Goal: Transaction & Acquisition: Purchase product/service

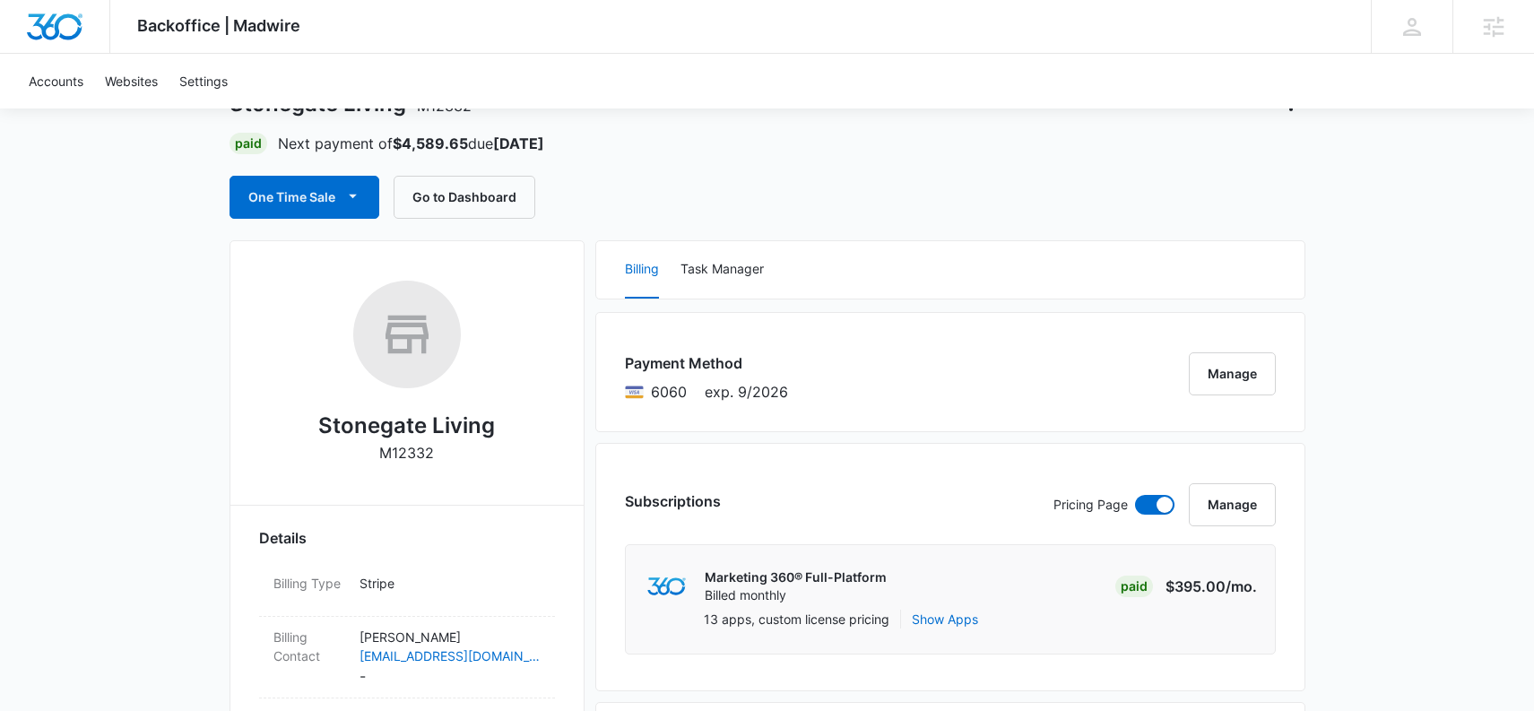
scroll to position [86, 0]
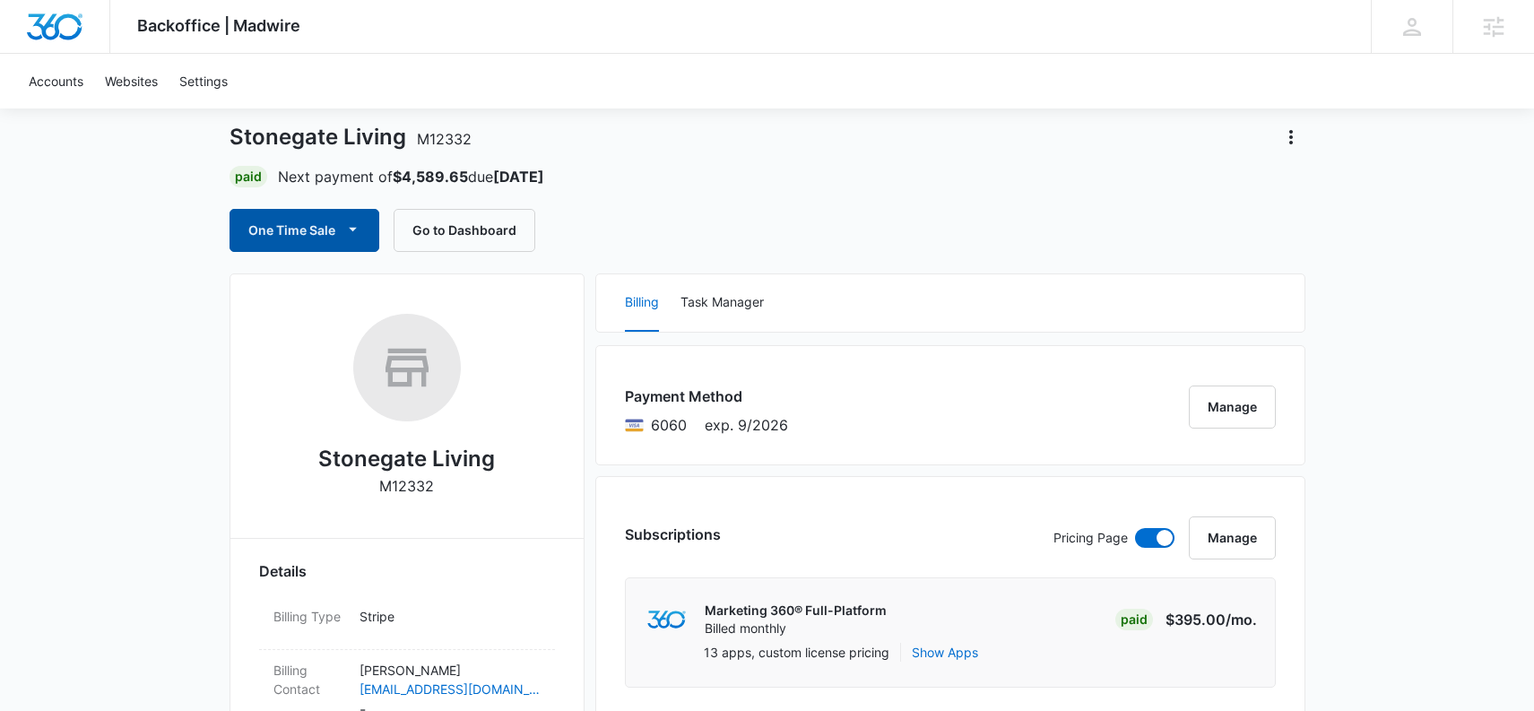
click at [291, 230] on button "One Time Sale" at bounding box center [305, 230] width 150 height 43
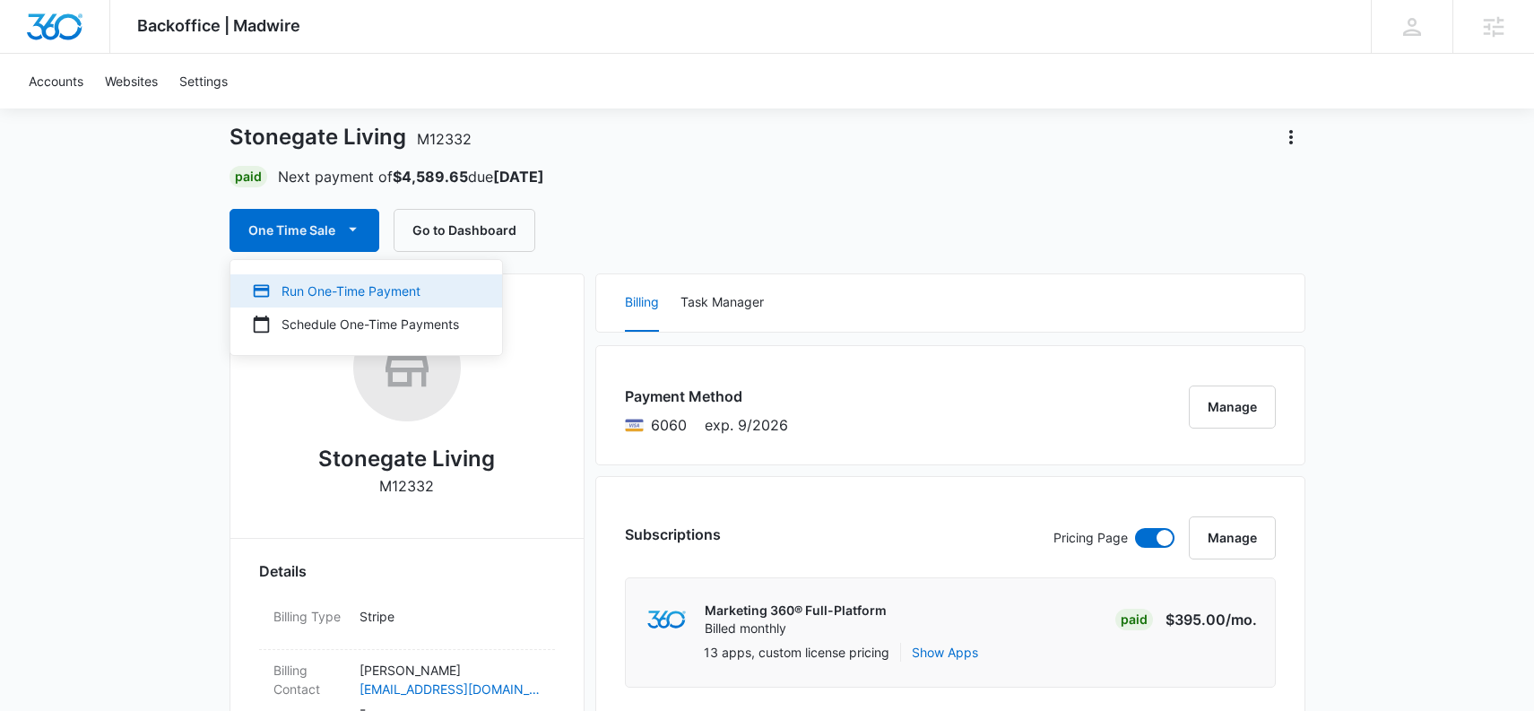
click at [305, 285] on div "Run One-Time Payment" at bounding box center [355, 291] width 207 height 19
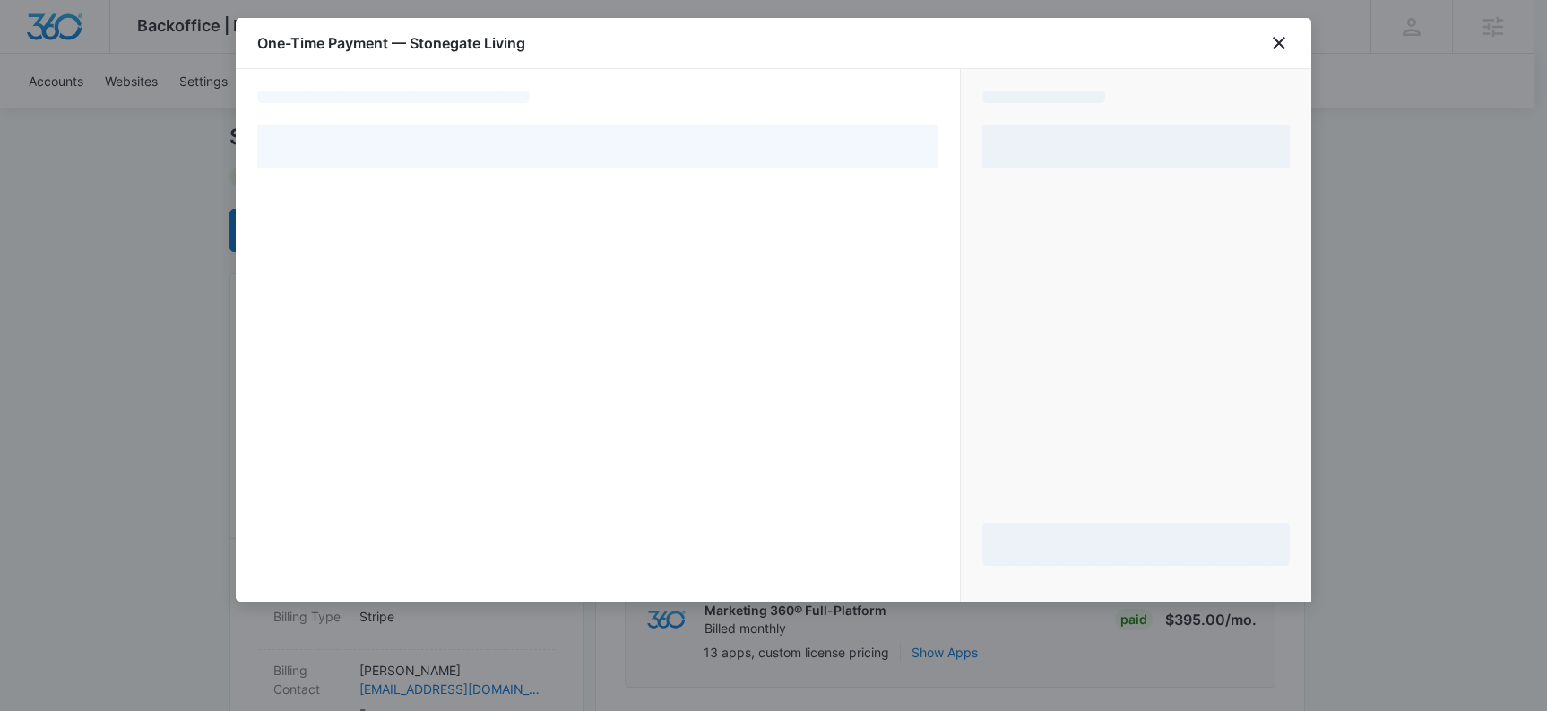
select select "pm_1MvkHuA4n8RTgNjUZg0jI1Ae"
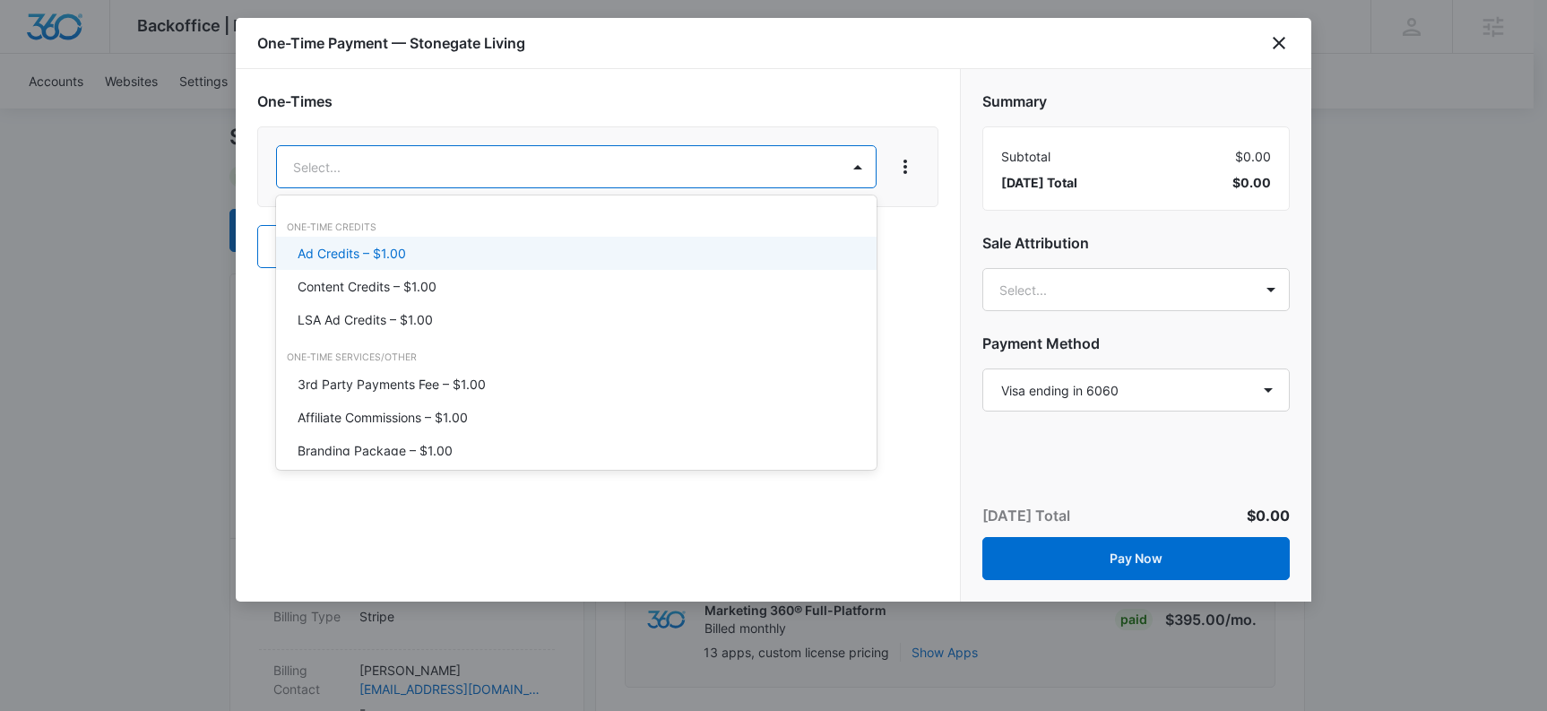
click at [377, 247] on p "Ad Credits – $1.00" at bounding box center [352, 253] width 108 height 19
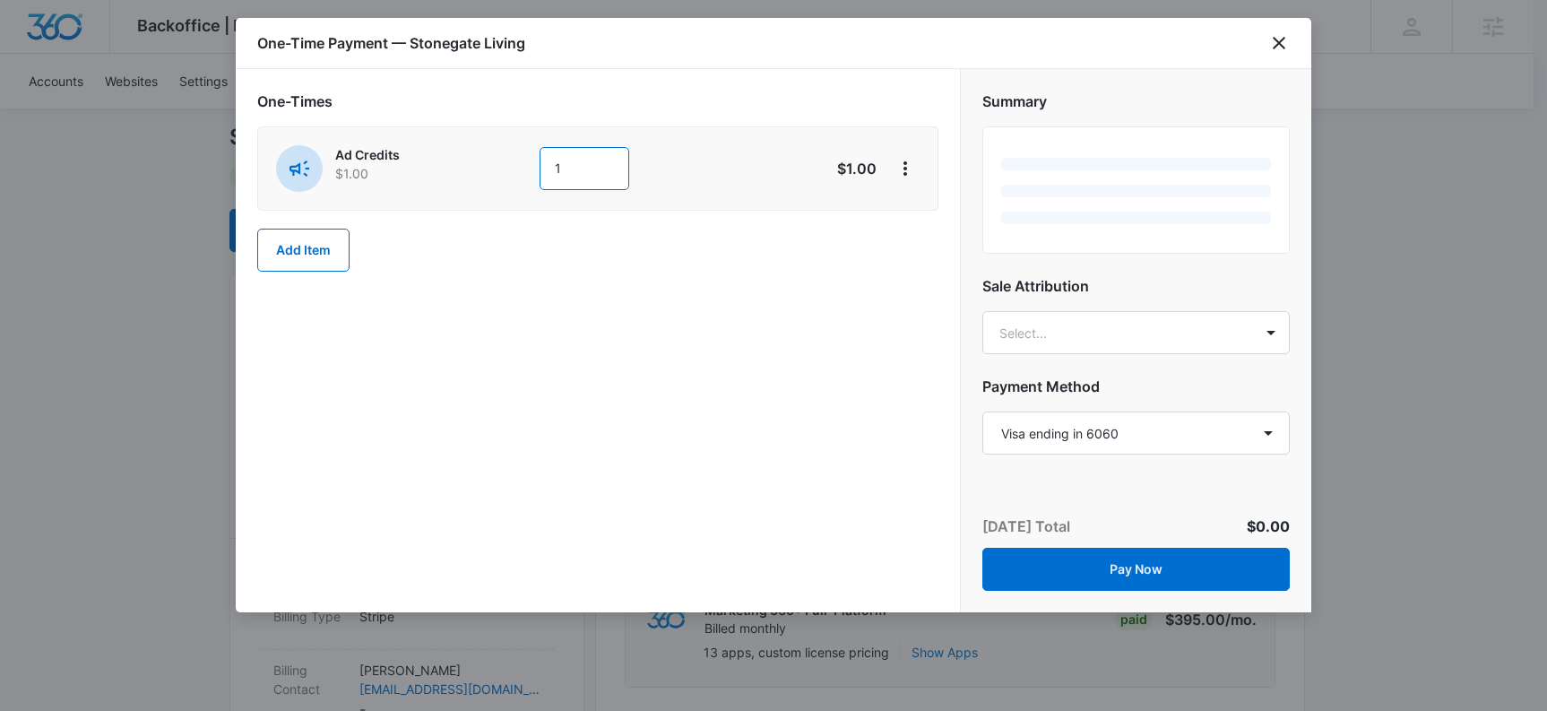
drag, startPoint x: 585, startPoint y: 176, endPoint x: 484, endPoint y: 176, distance: 100.4
click at [484, 176] on div "Ad Credits $1.00 1" at bounding box center [534, 168] width 516 height 47
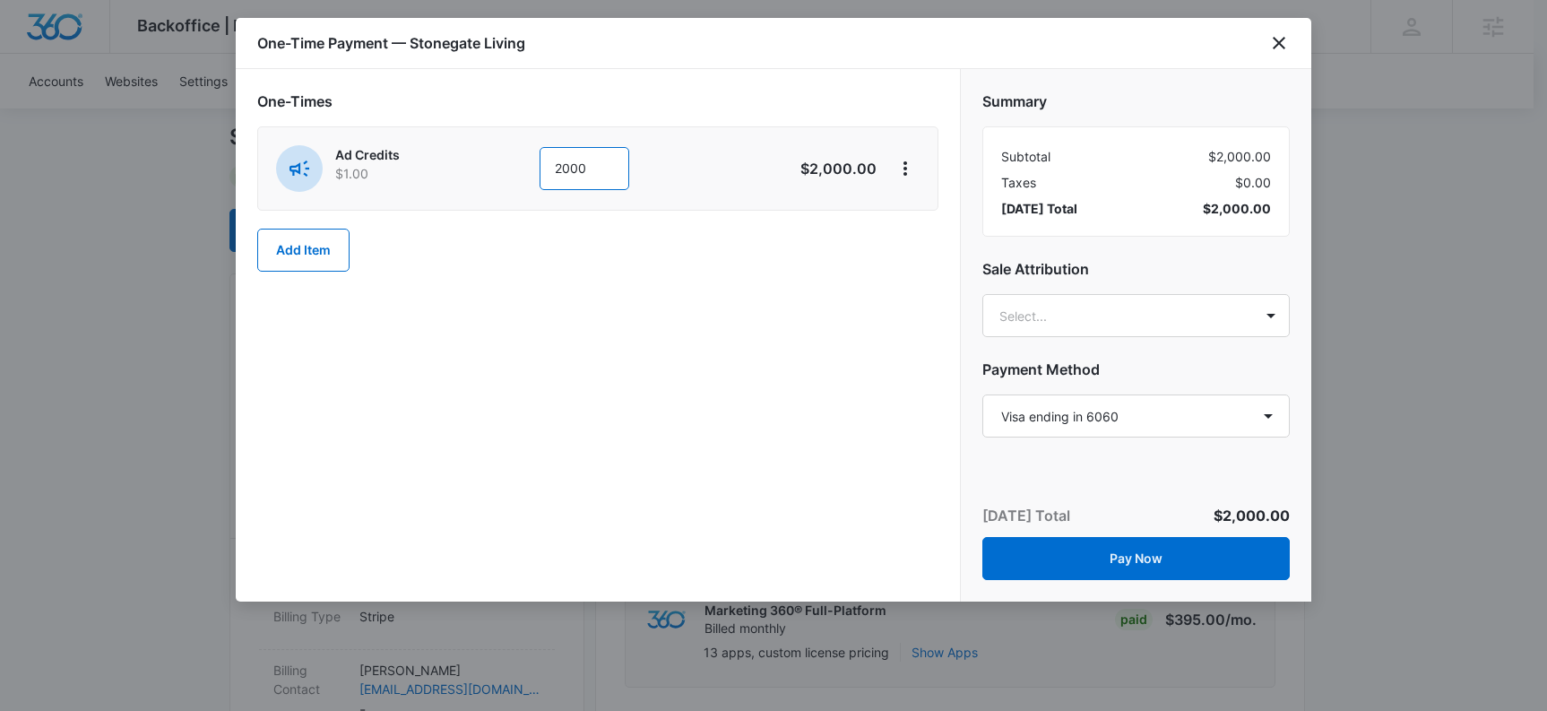
type input "2000"
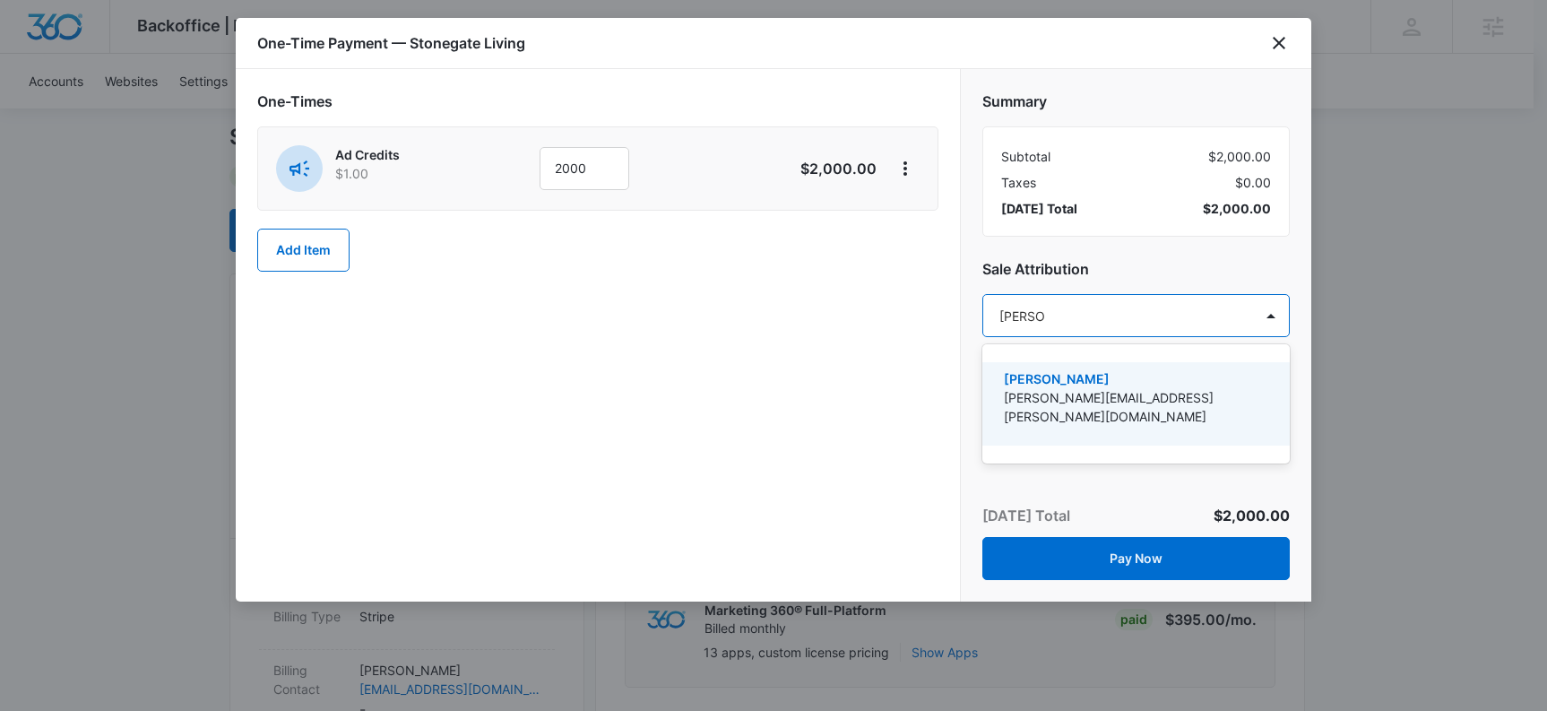
type input "[PERSON_NAME]"
click at [1064, 384] on p "[PERSON_NAME]" at bounding box center [1134, 378] width 261 height 19
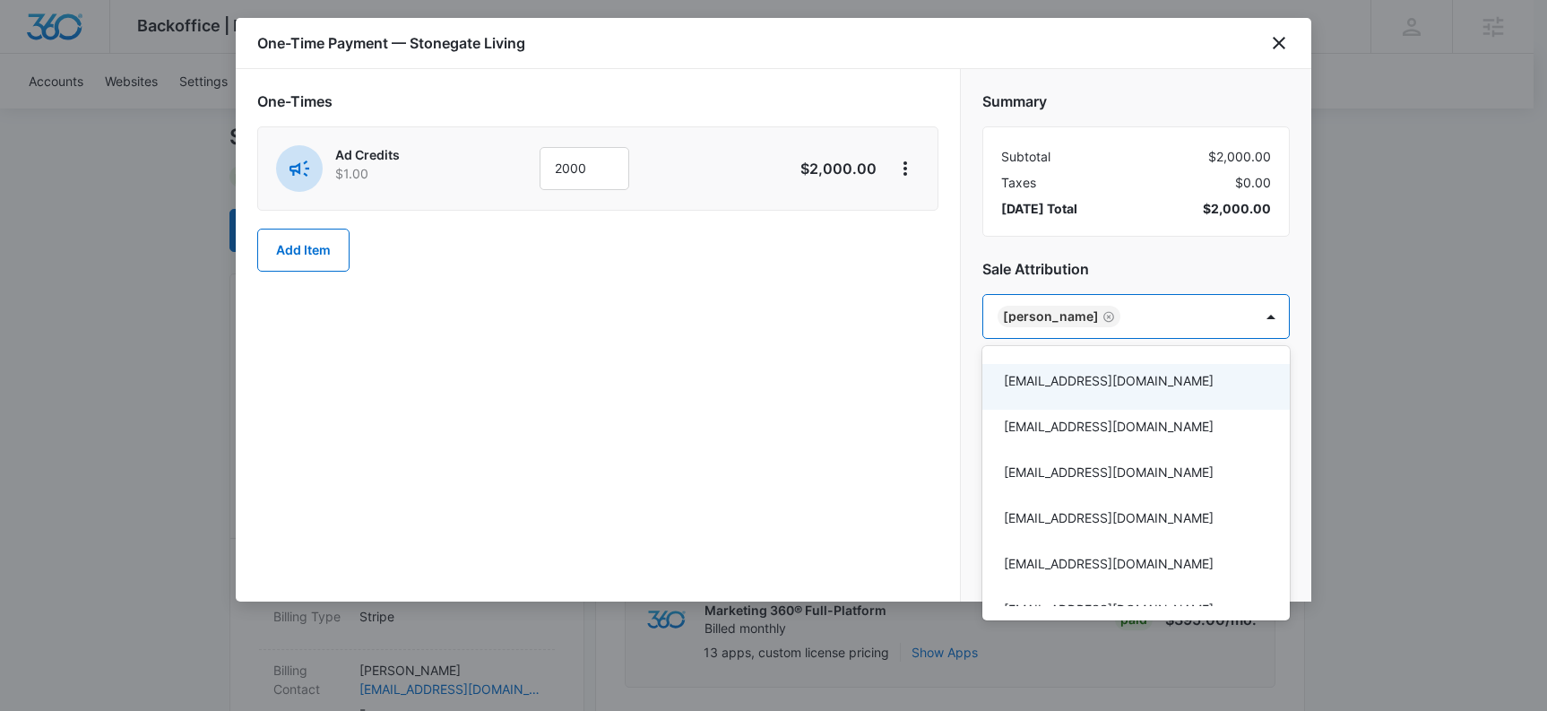
click at [1160, 266] on div at bounding box center [773, 355] width 1547 height 711
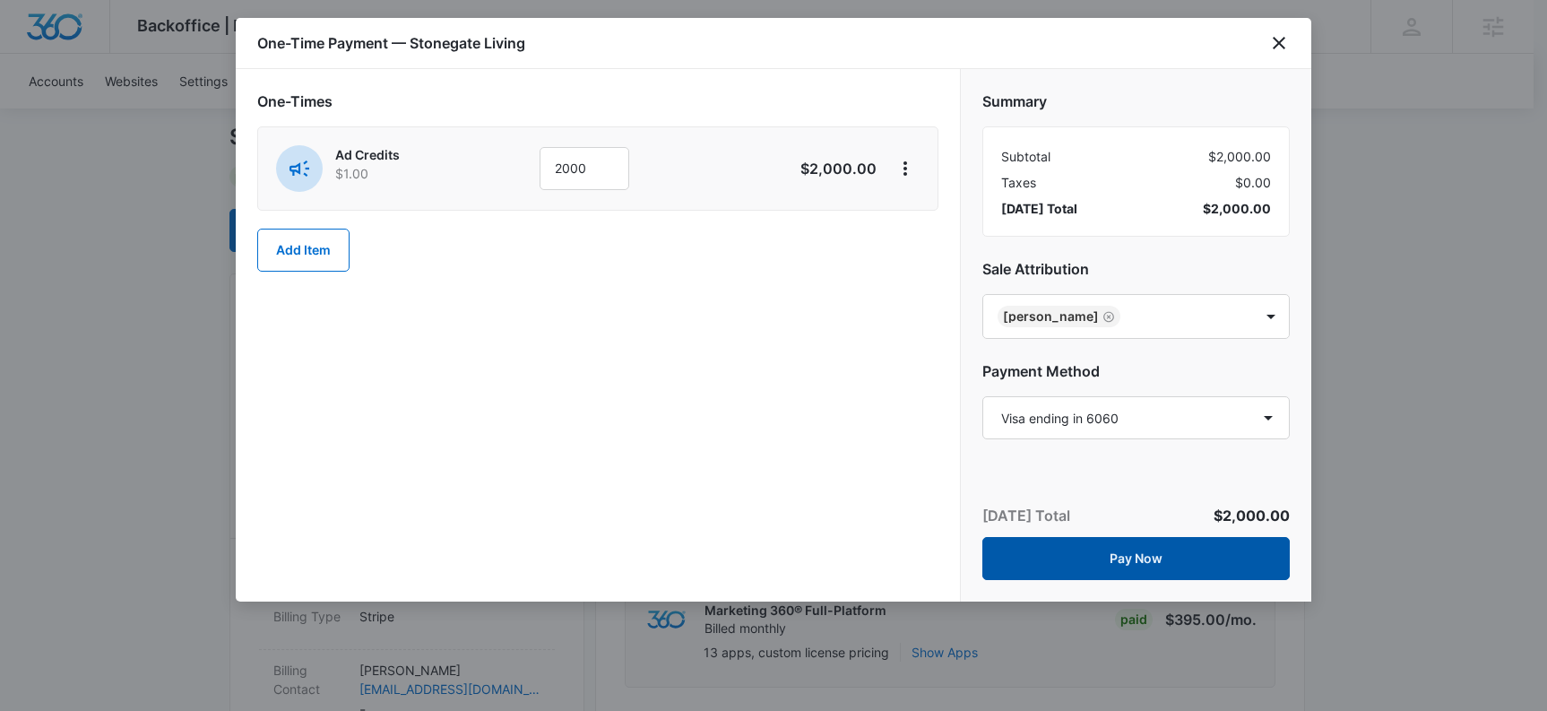
click at [1146, 561] on button "Pay Now" at bounding box center [1137, 558] width 308 height 43
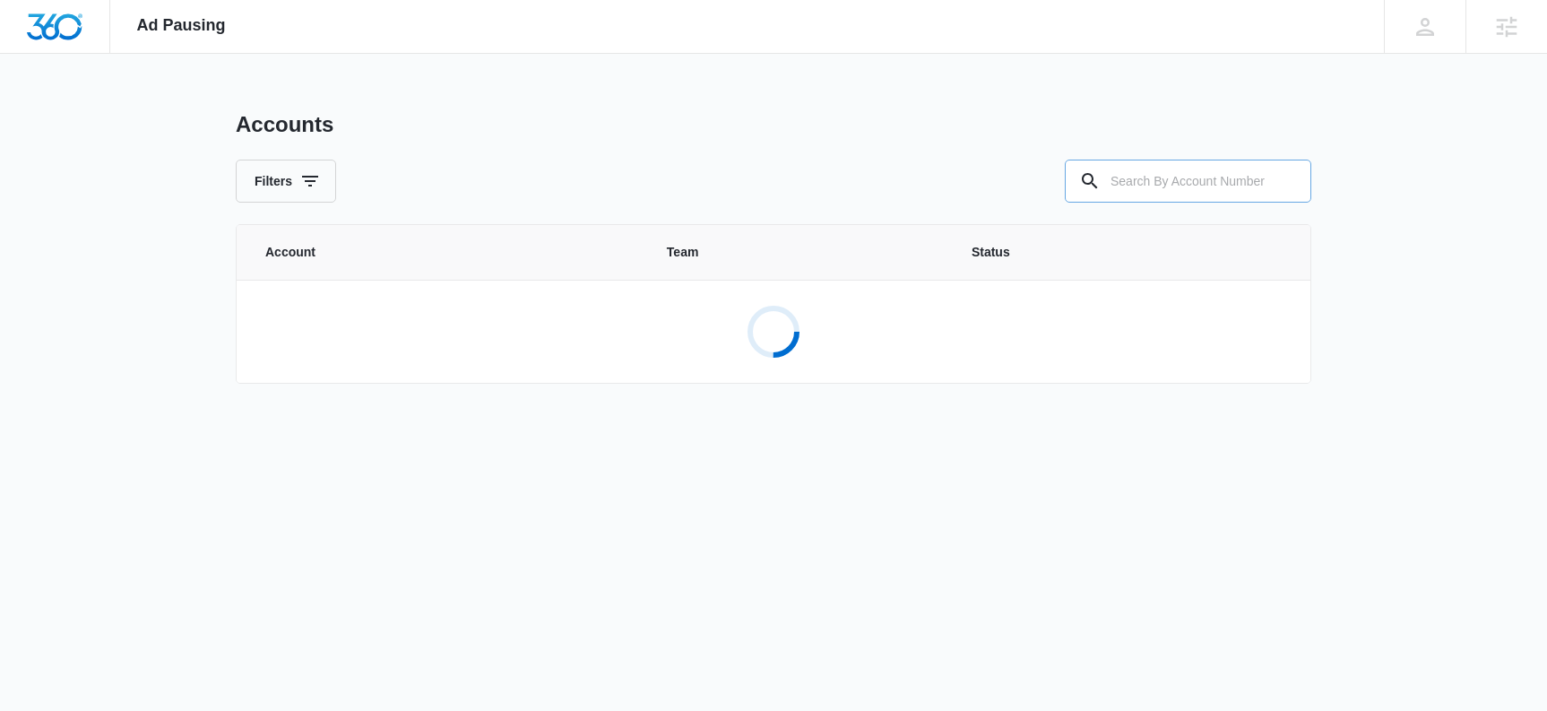
click at [1142, 174] on input "text" at bounding box center [1188, 181] width 247 height 43
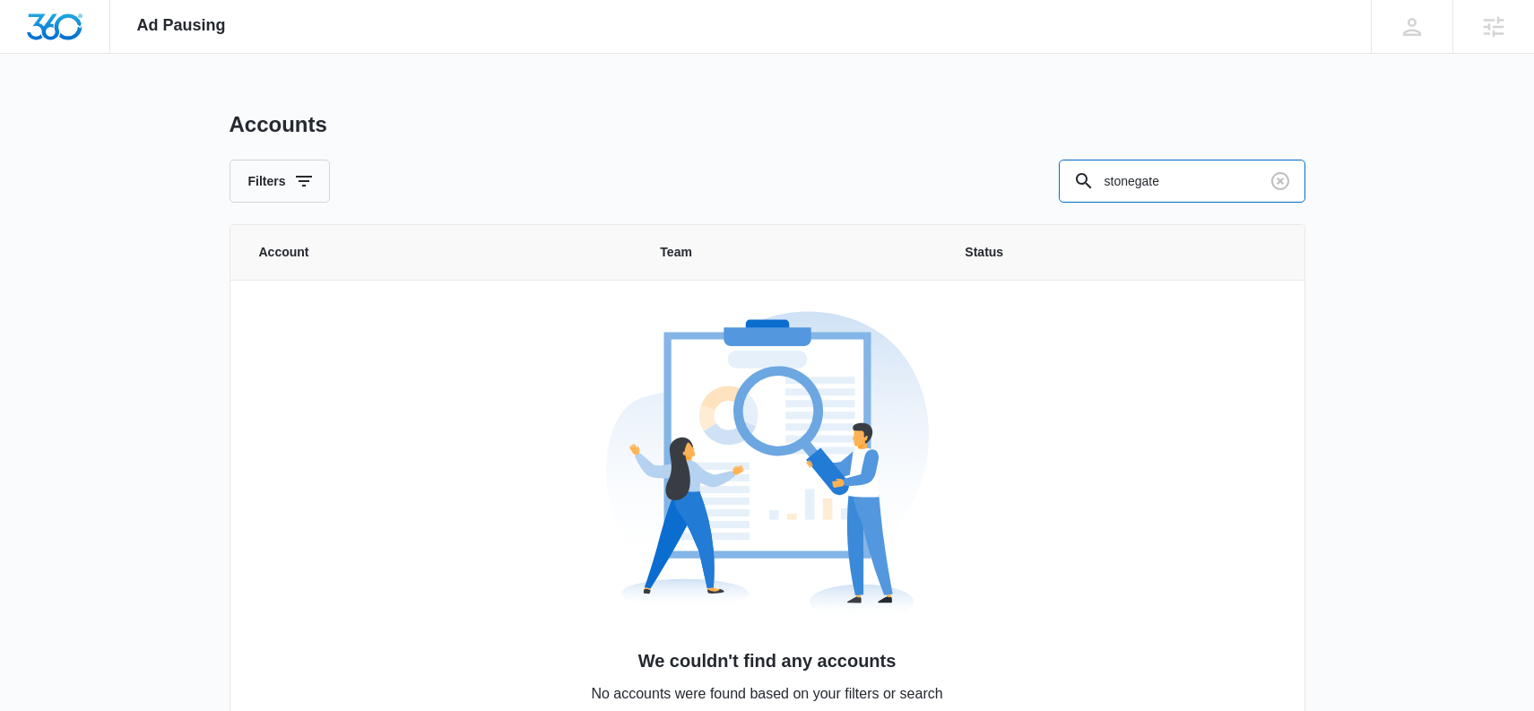
drag, startPoint x: 1197, startPoint y: 176, endPoint x: 1022, endPoint y: 169, distance: 175.0
click at [1022, 169] on div "Filters stonegate" at bounding box center [768, 181] width 1076 height 43
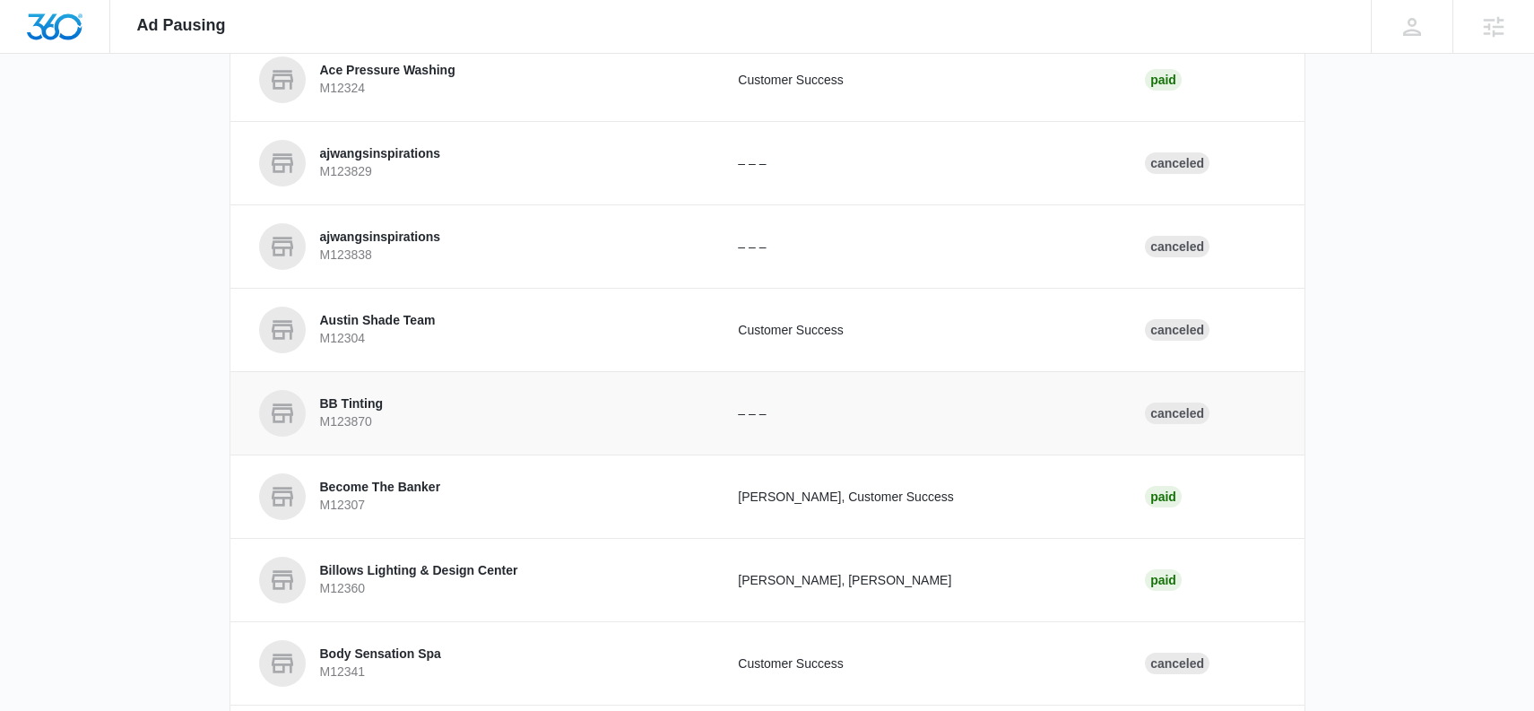
scroll to position [103, 0]
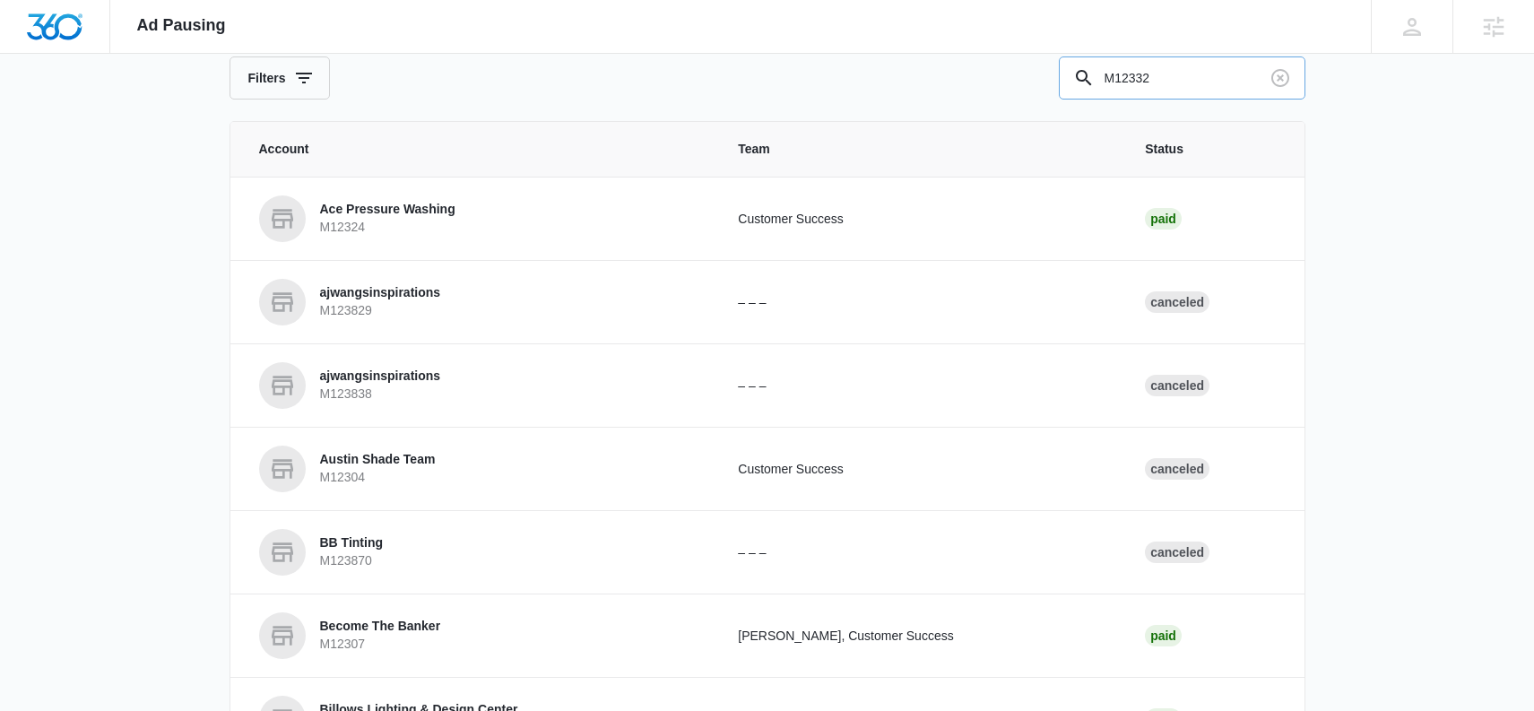
click at [1176, 87] on input "M12332" at bounding box center [1182, 77] width 247 height 43
drag, startPoint x: 1166, startPoint y: 74, endPoint x: 1054, endPoint y: 74, distance: 111.2
click at [1054, 74] on div "Filters M12332" at bounding box center [768, 77] width 1076 height 43
type input "M12332"
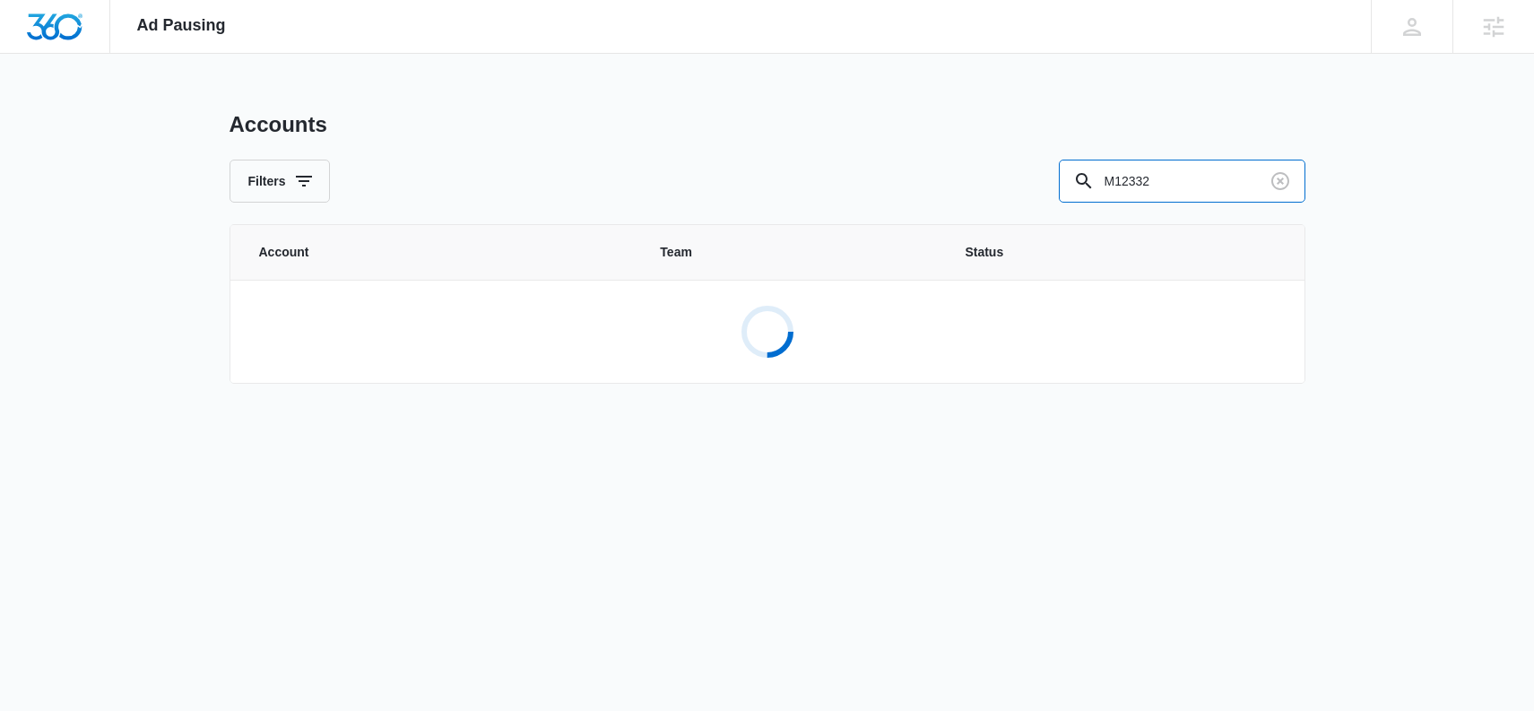
scroll to position [0, 0]
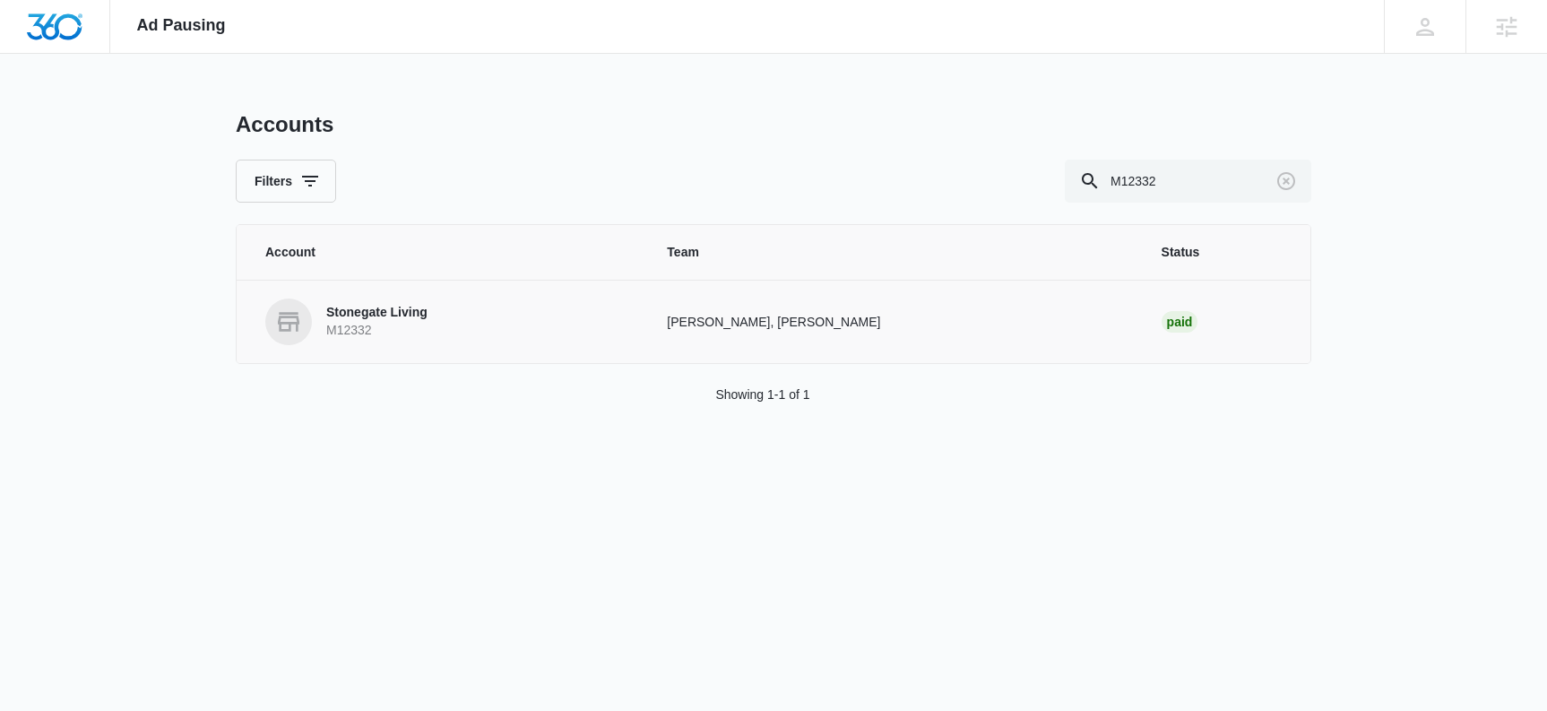
click at [380, 312] on p "Stonegate Living" at bounding box center [376, 313] width 101 height 18
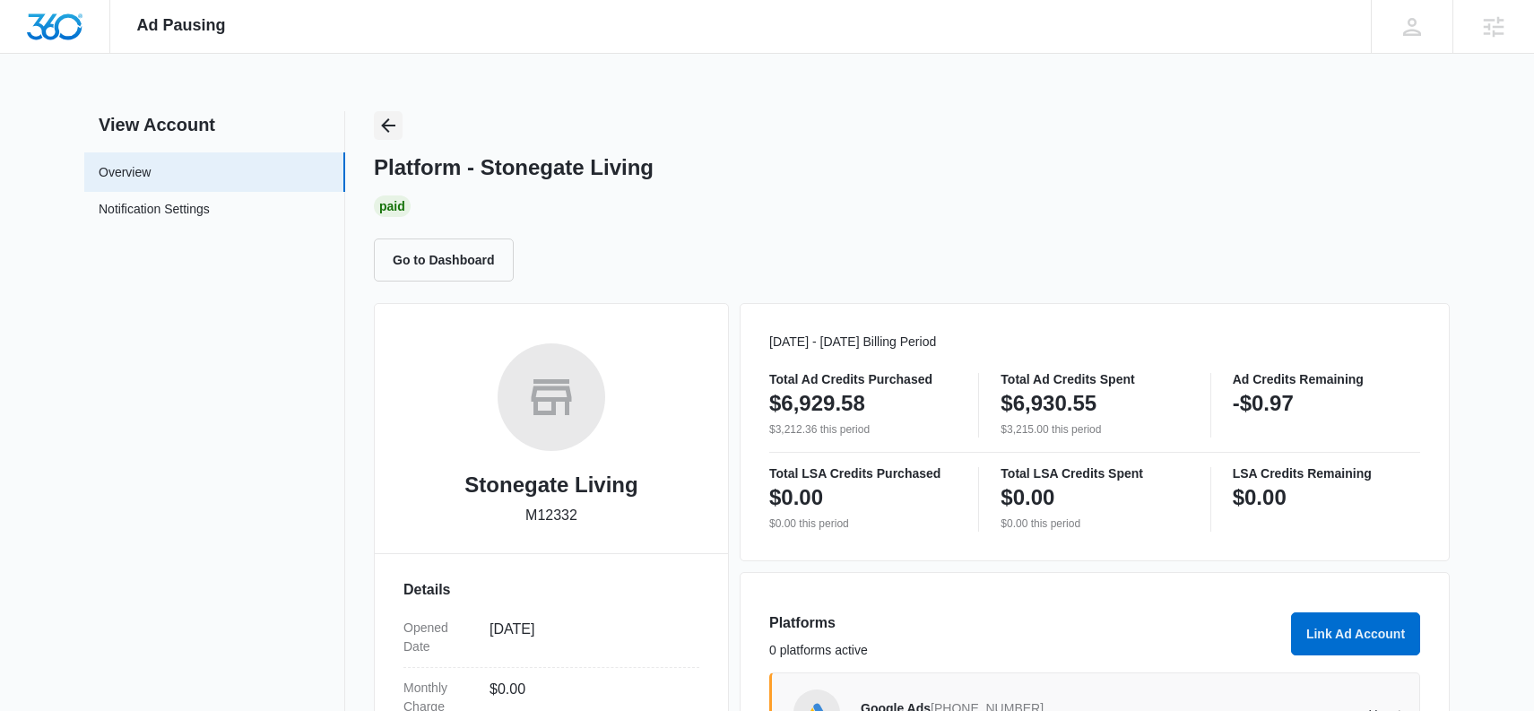
click at [389, 117] on icon "Back" at bounding box center [388, 126] width 22 height 22
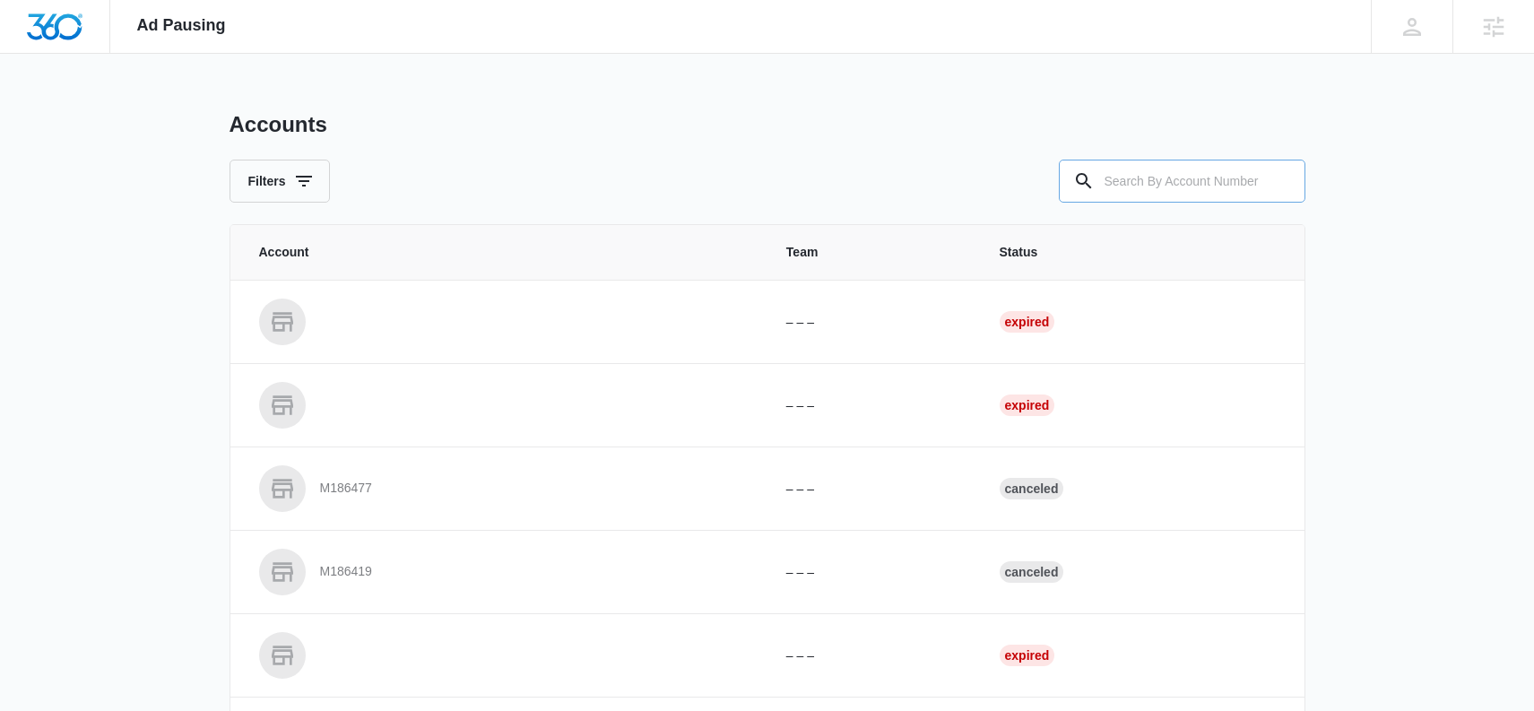
click at [1133, 179] on input "text" at bounding box center [1182, 181] width 247 height 43
type input "M12330"
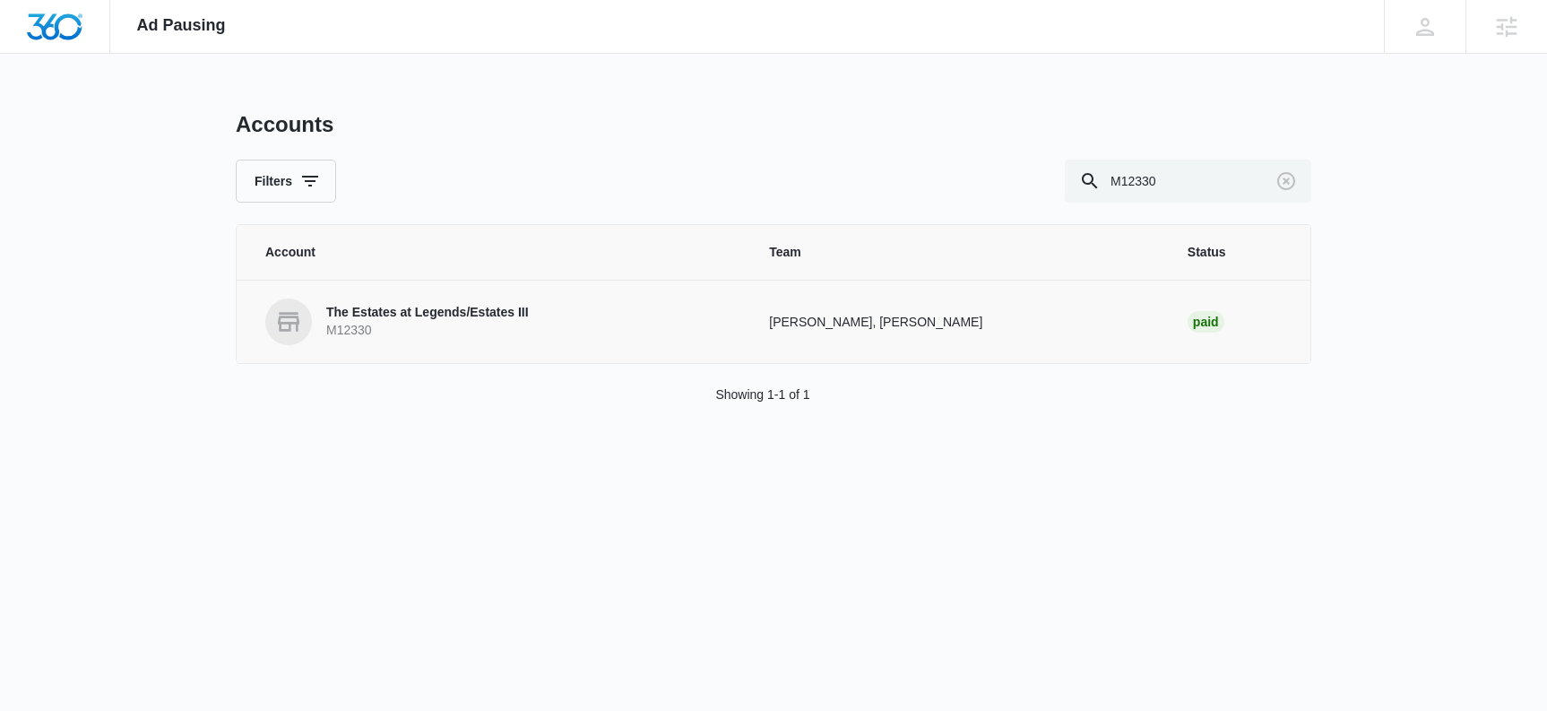
click at [475, 312] on p "The Estates at Legends/Estates III" at bounding box center [427, 313] width 203 height 18
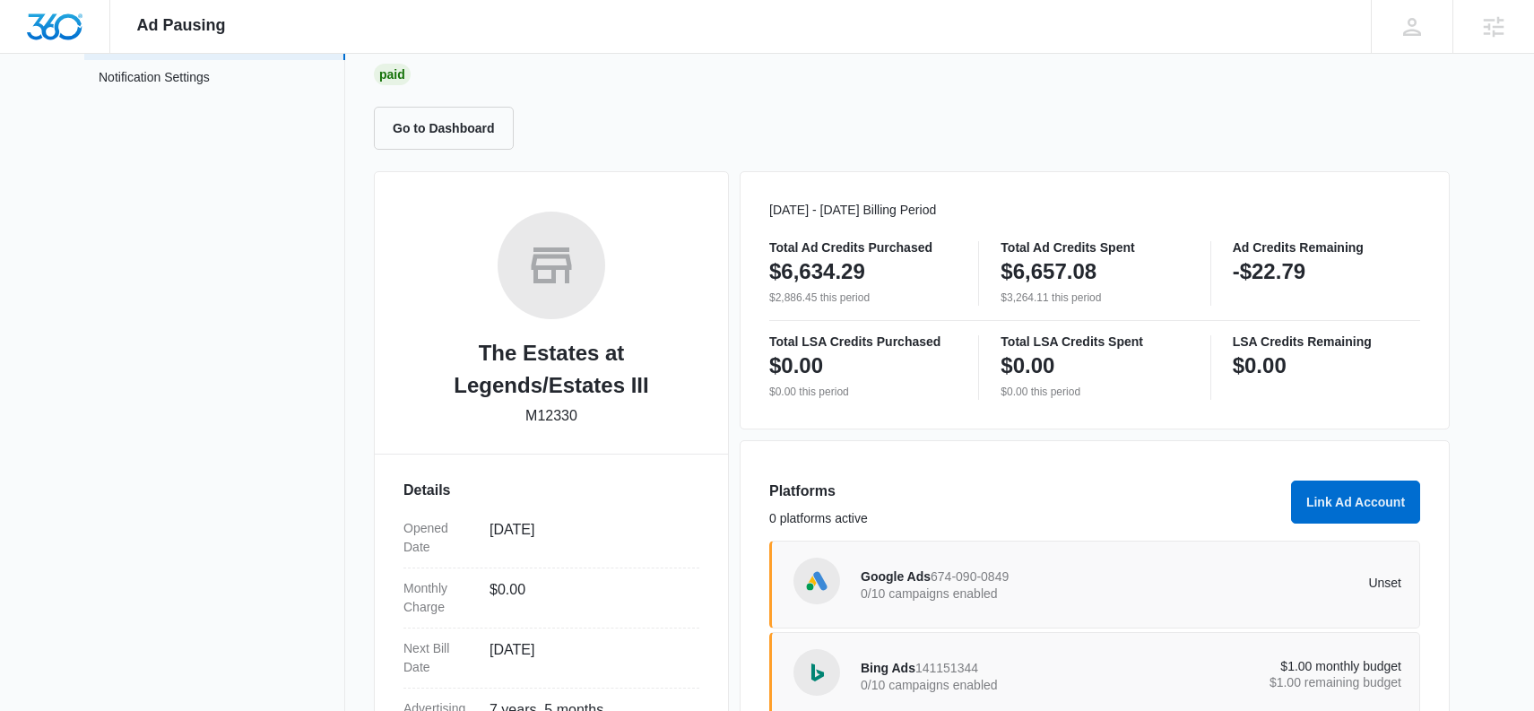
scroll to position [48, 0]
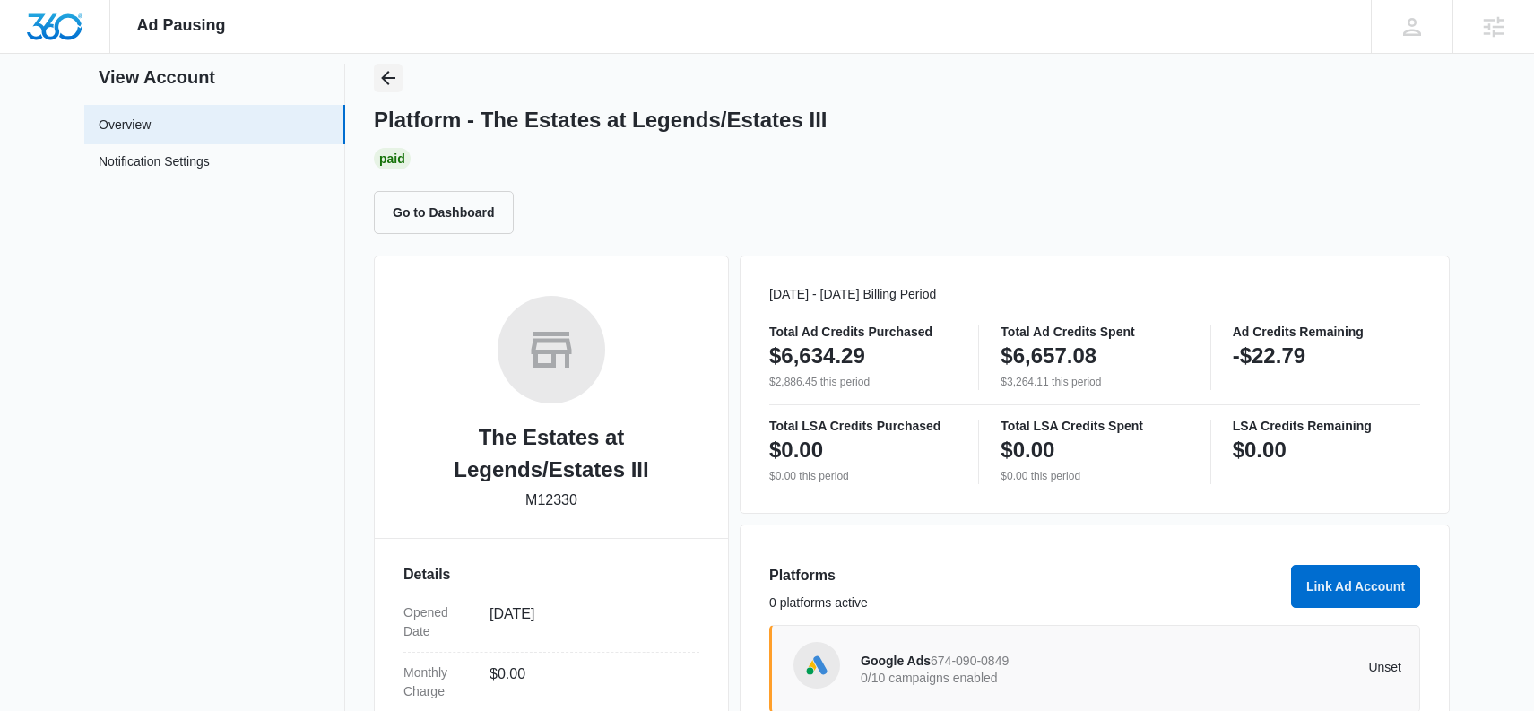
click at [379, 73] on icon "Back" at bounding box center [388, 78] width 22 height 22
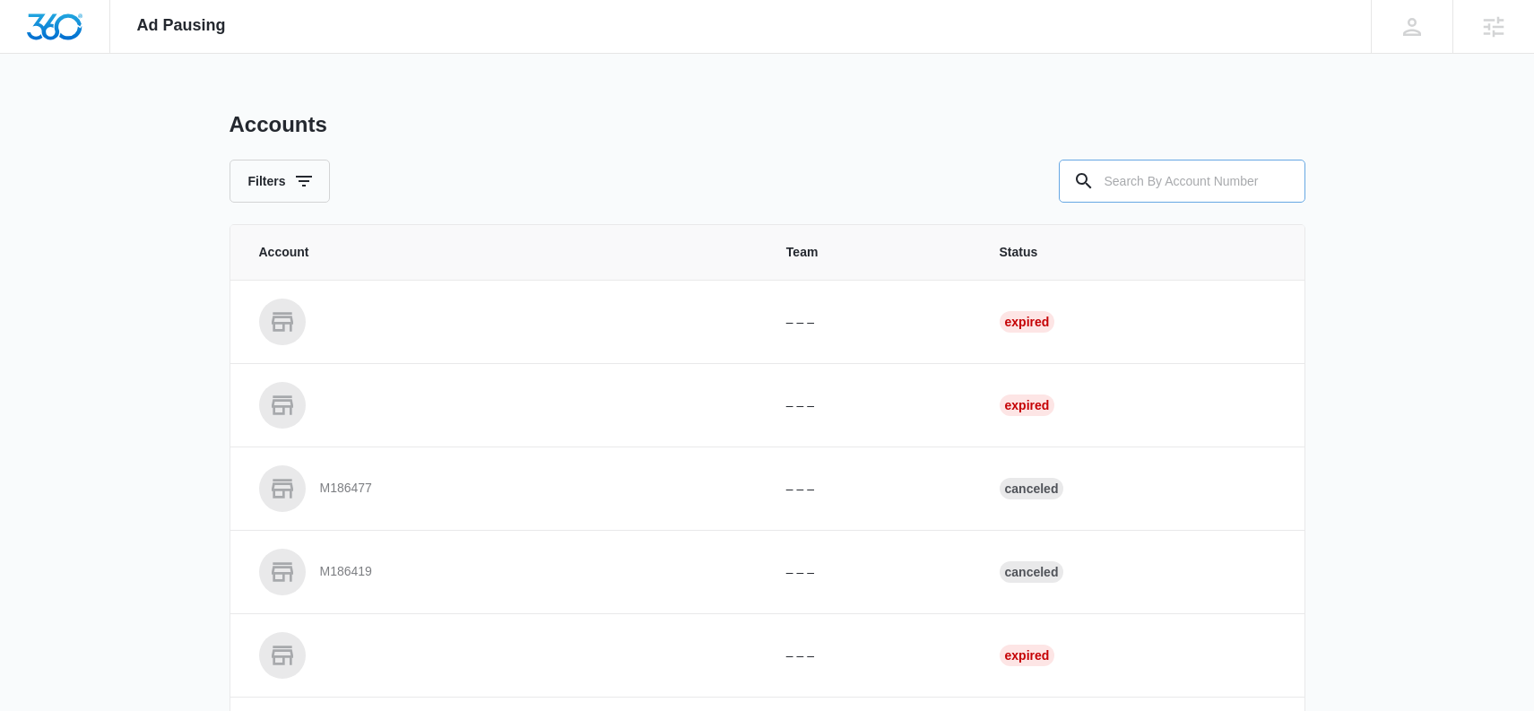
click at [1119, 168] on input "text" at bounding box center [1182, 181] width 247 height 43
type input "M26562"
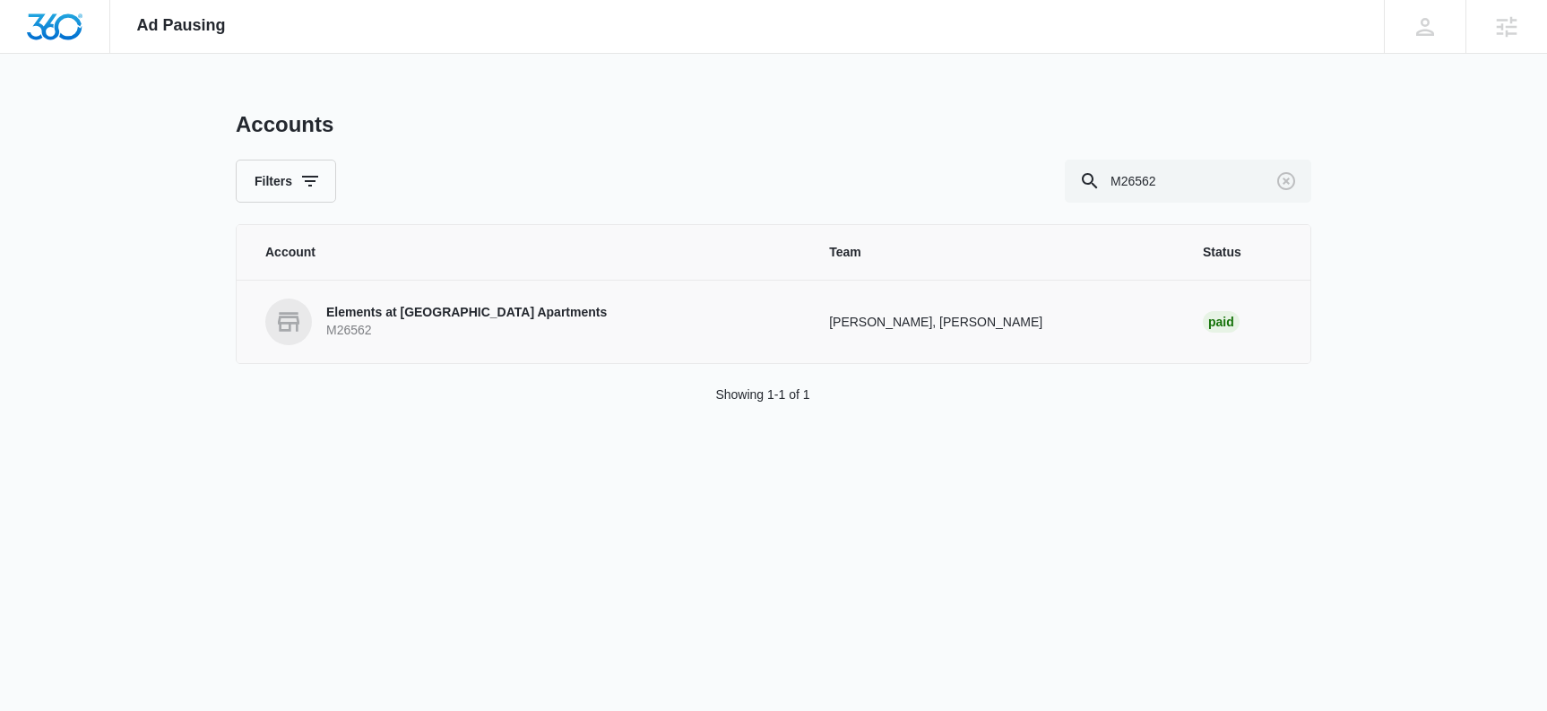
click at [446, 308] on p "Elements at [GEOGRAPHIC_DATA] Apartments" at bounding box center [466, 313] width 281 height 18
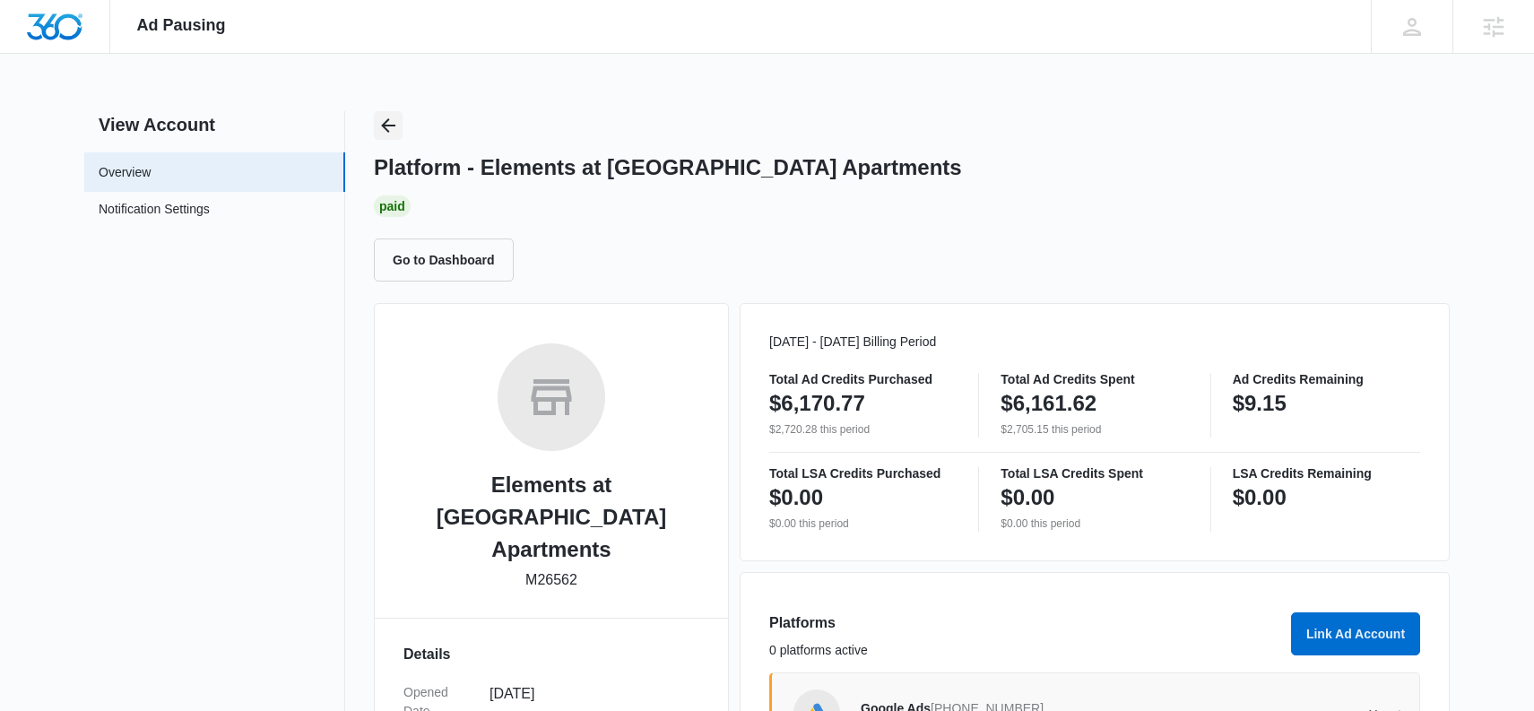
click at [394, 128] on icon "Back" at bounding box center [388, 126] width 22 height 22
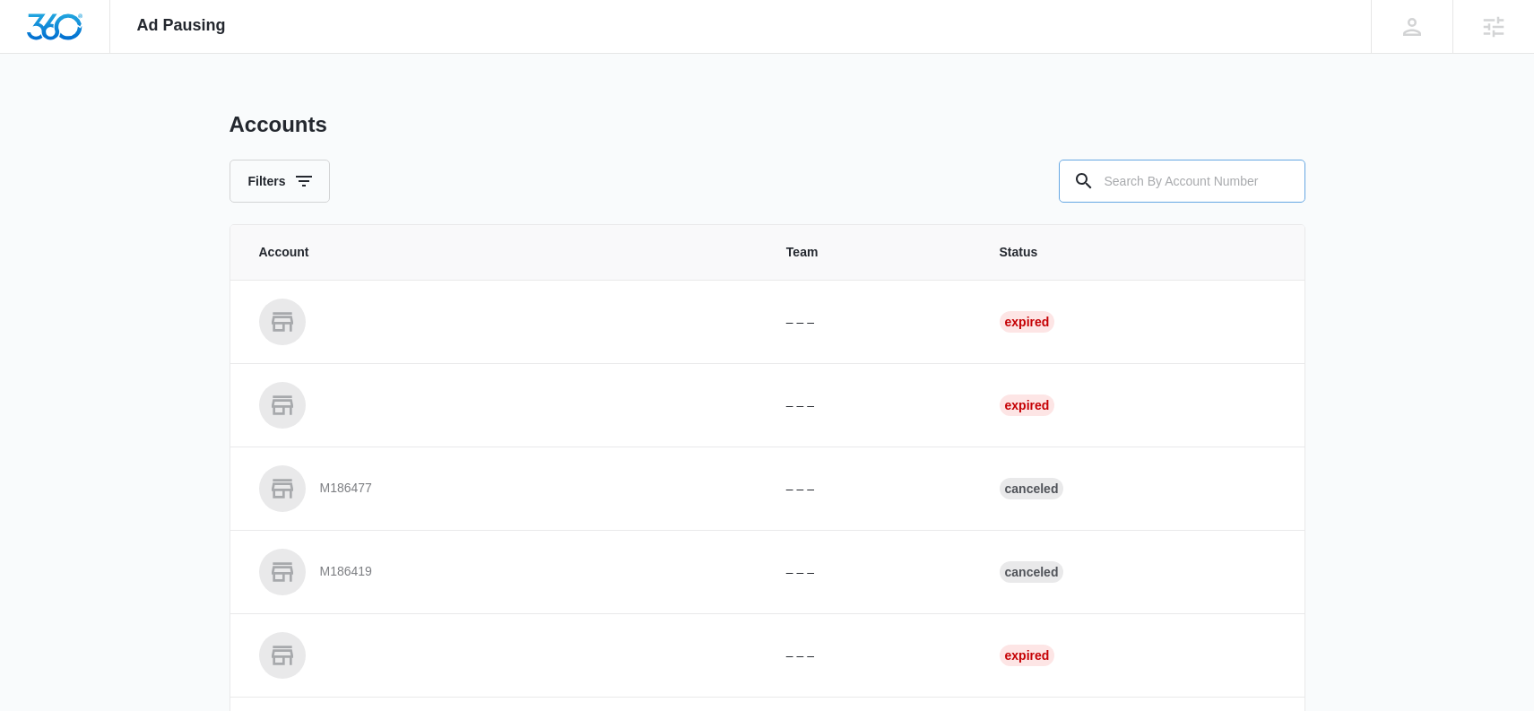
drag, startPoint x: 1185, startPoint y: 180, endPoint x: 1172, endPoint y: 175, distance: 14.5
click at [1185, 181] on input "text" at bounding box center [1182, 181] width 247 height 43
type input "M37431"
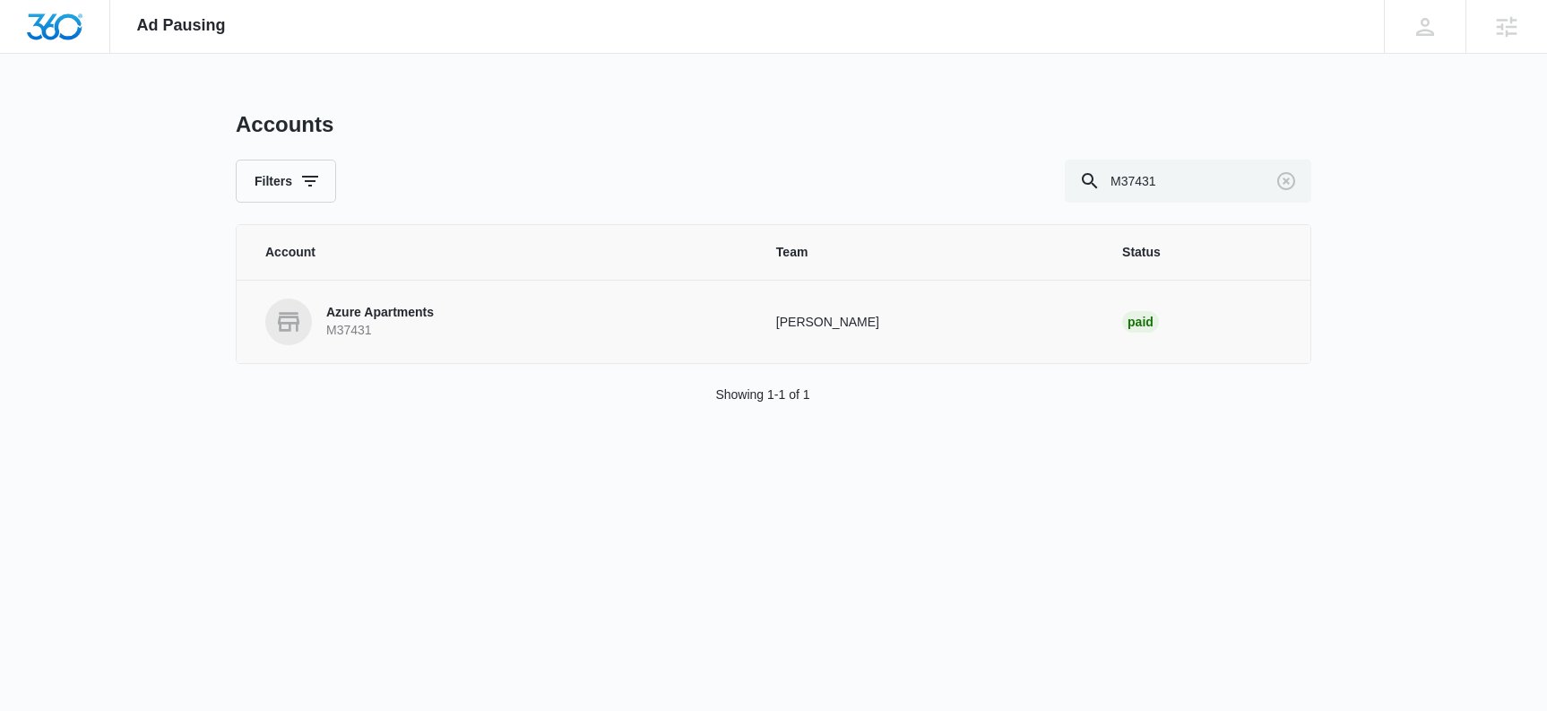
click at [379, 317] on p "Azure Apartments" at bounding box center [380, 313] width 108 height 18
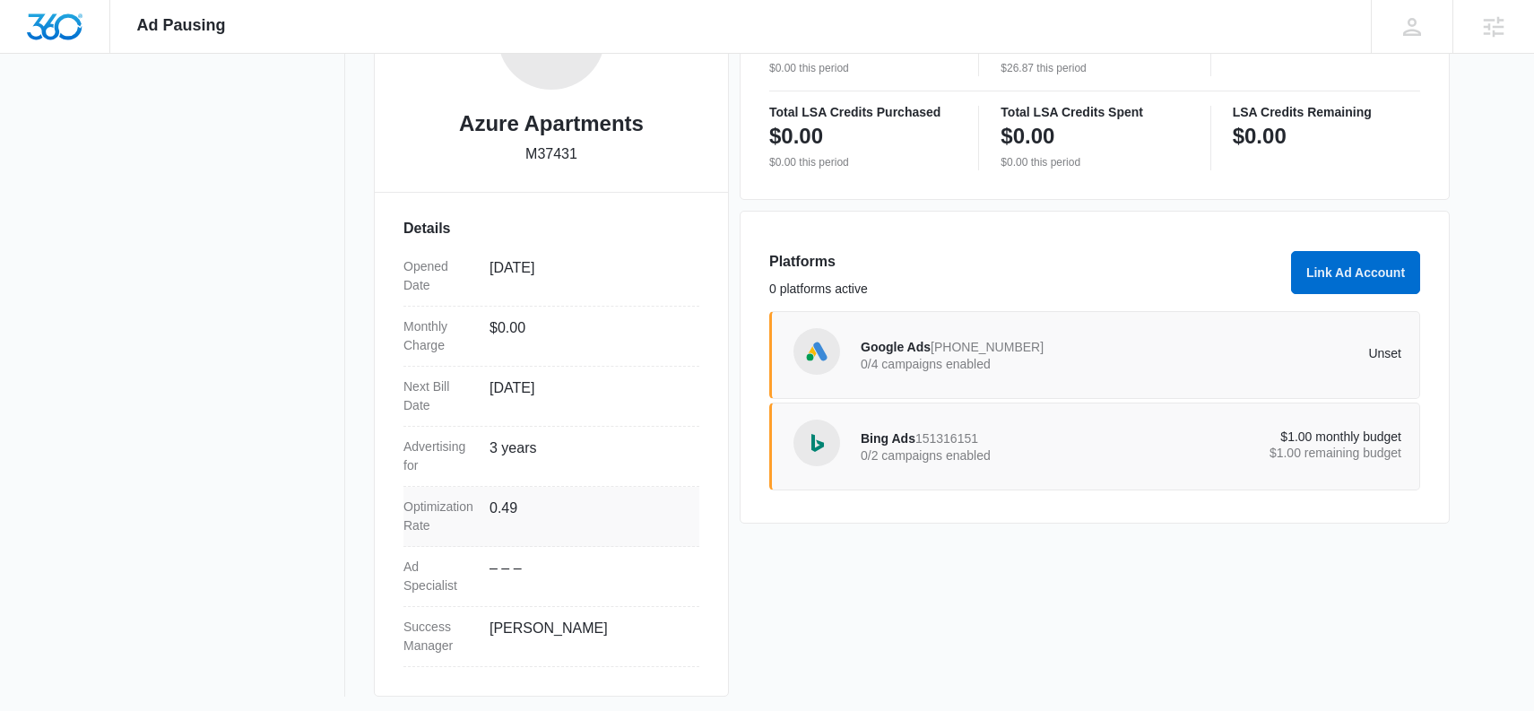
scroll to position [368, 0]
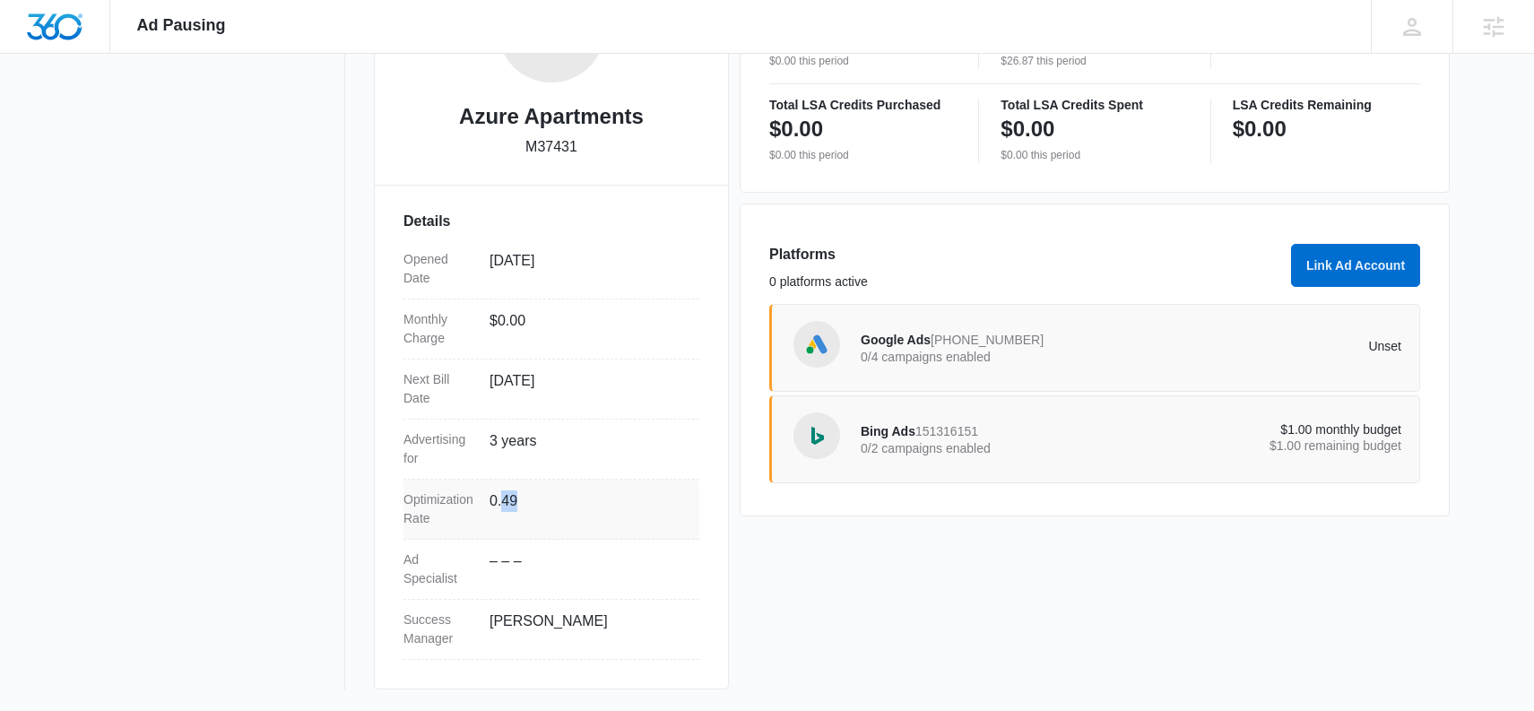
drag, startPoint x: 522, startPoint y: 502, endPoint x: 501, endPoint y: 504, distance: 20.7
click at [501, 504] on dd "0.49" at bounding box center [587, 509] width 195 height 38
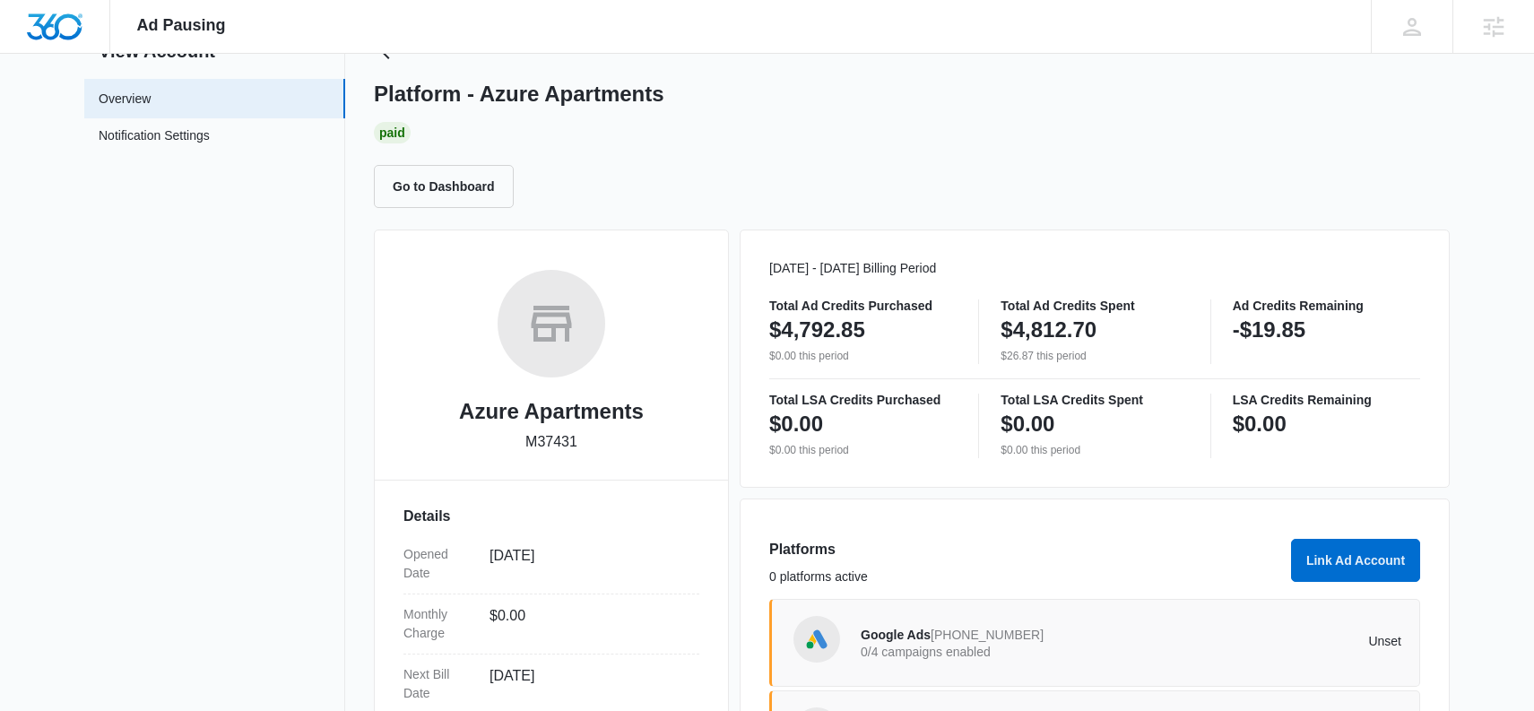
scroll to position [0, 0]
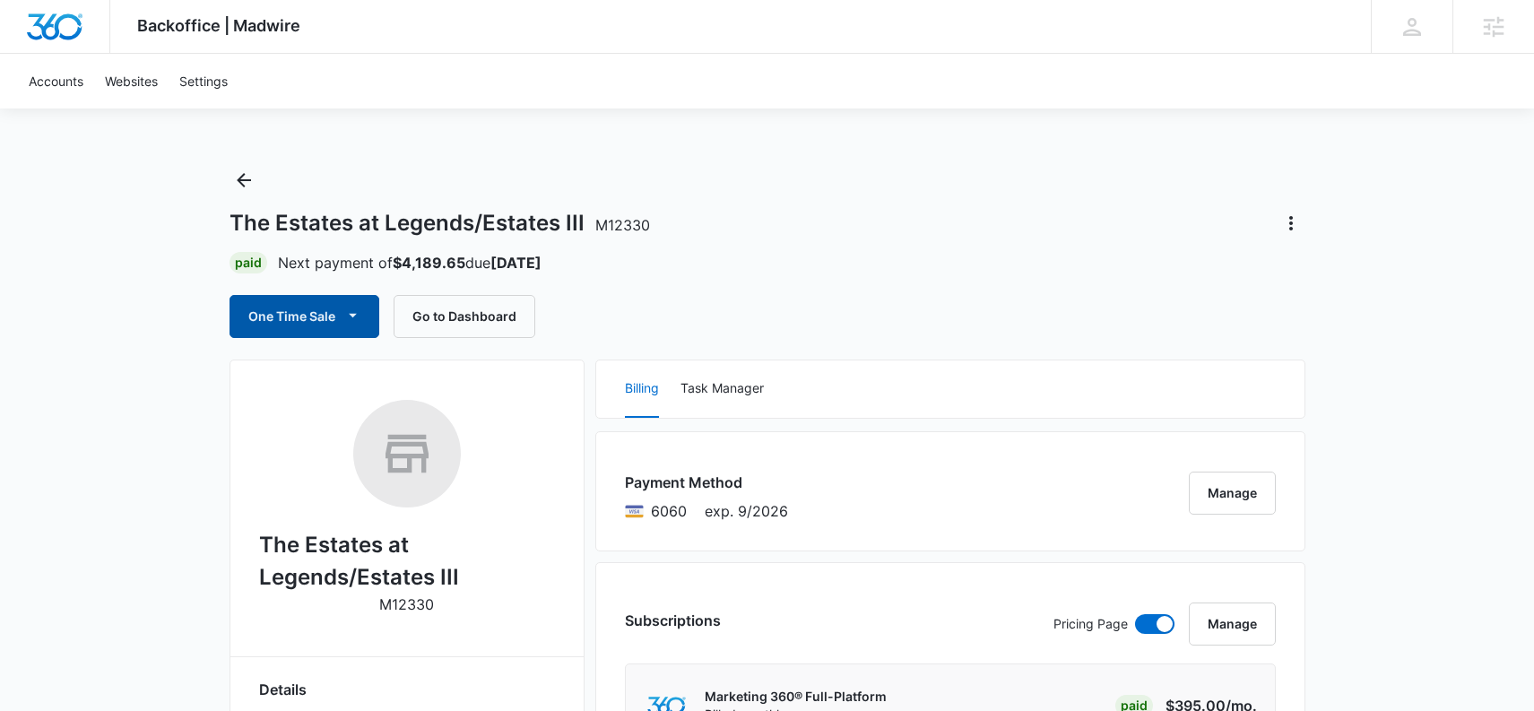
click at [272, 320] on button "One Time Sale" at bounding box center [305, 316] width 150 height 43
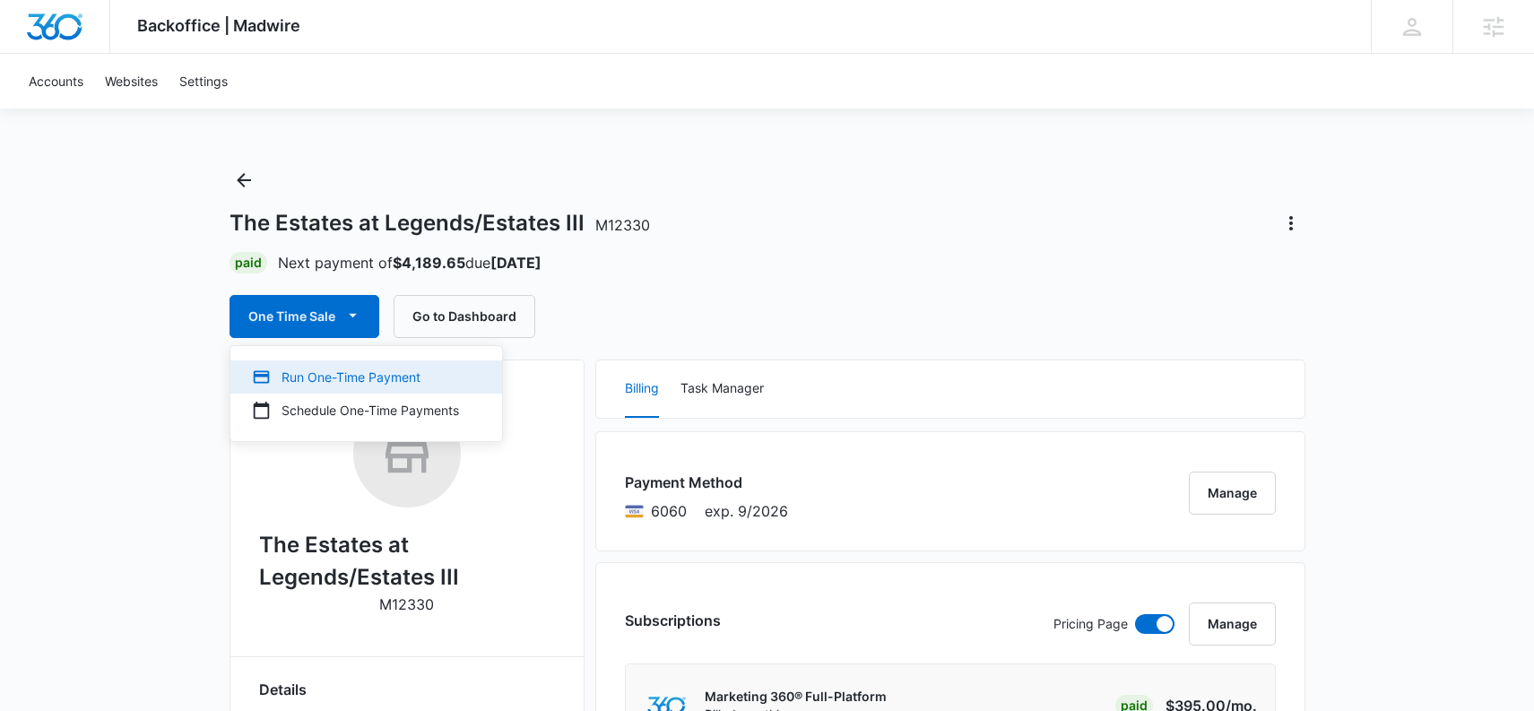
click at [318, 377] on div "Run One-Time Payment" at bounding box center [355, 377] width 207 height 19
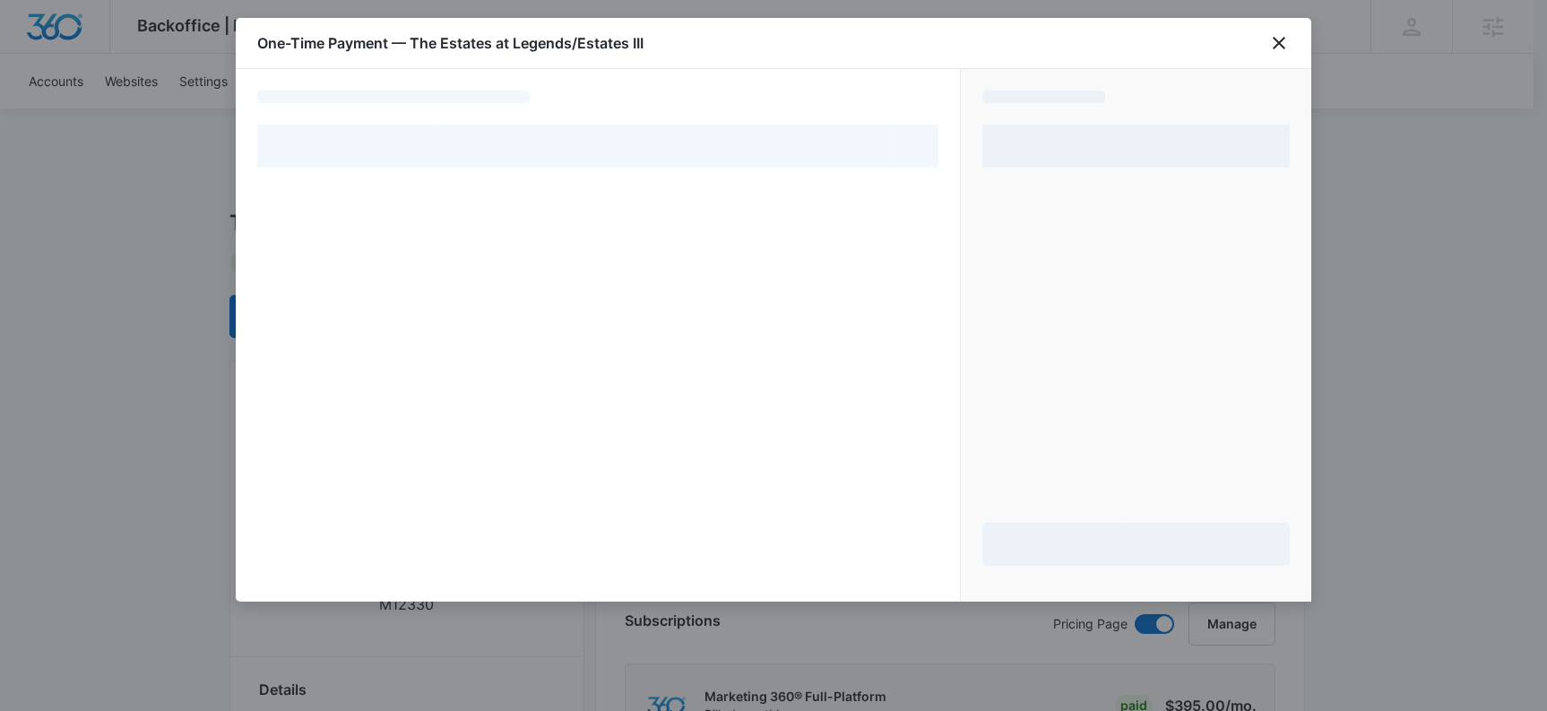
select select "pm_1MvkHuA4n8RTgNjUZg0jI1Ae"
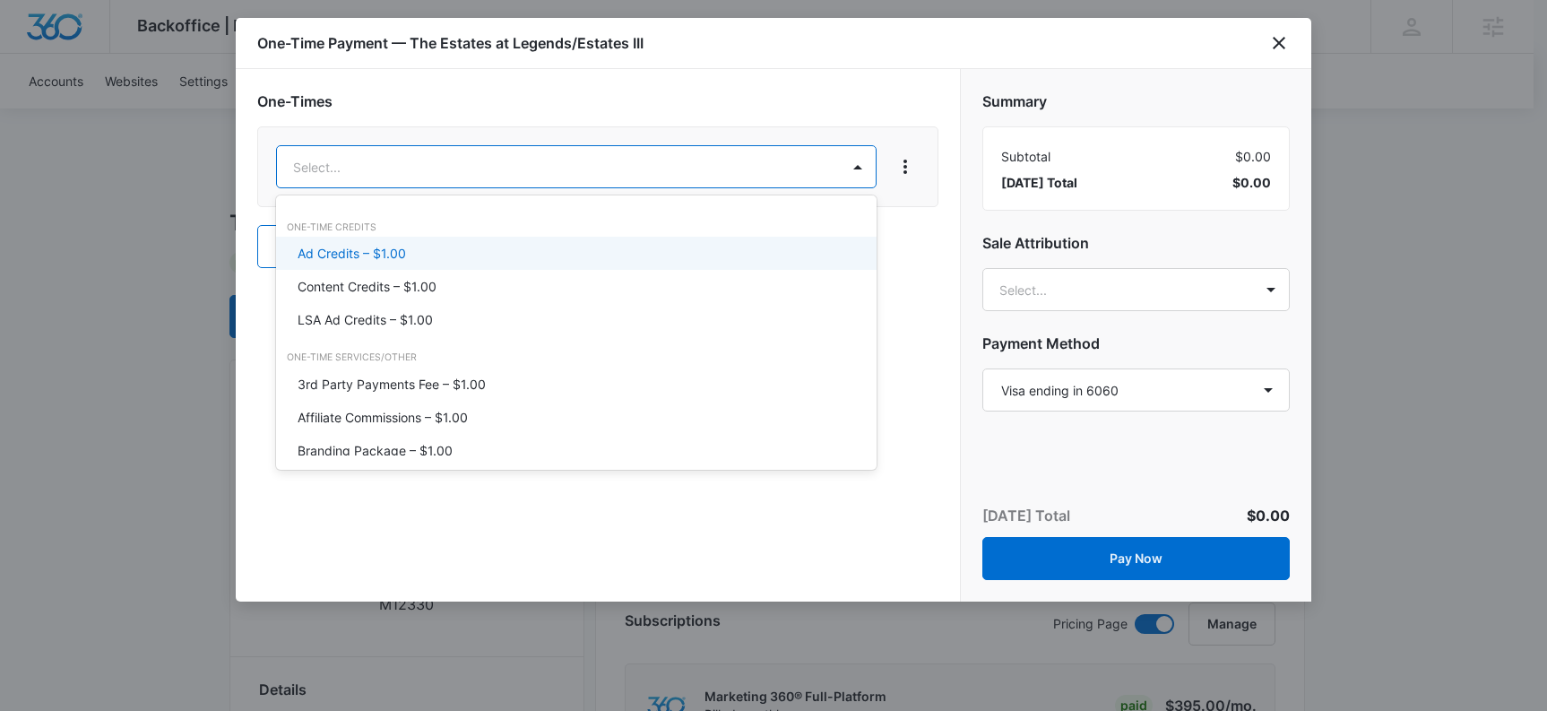
click at [362, 252] on p "Ad Credits – $1.00" at bounding box center [352, 253] width 108 height 19
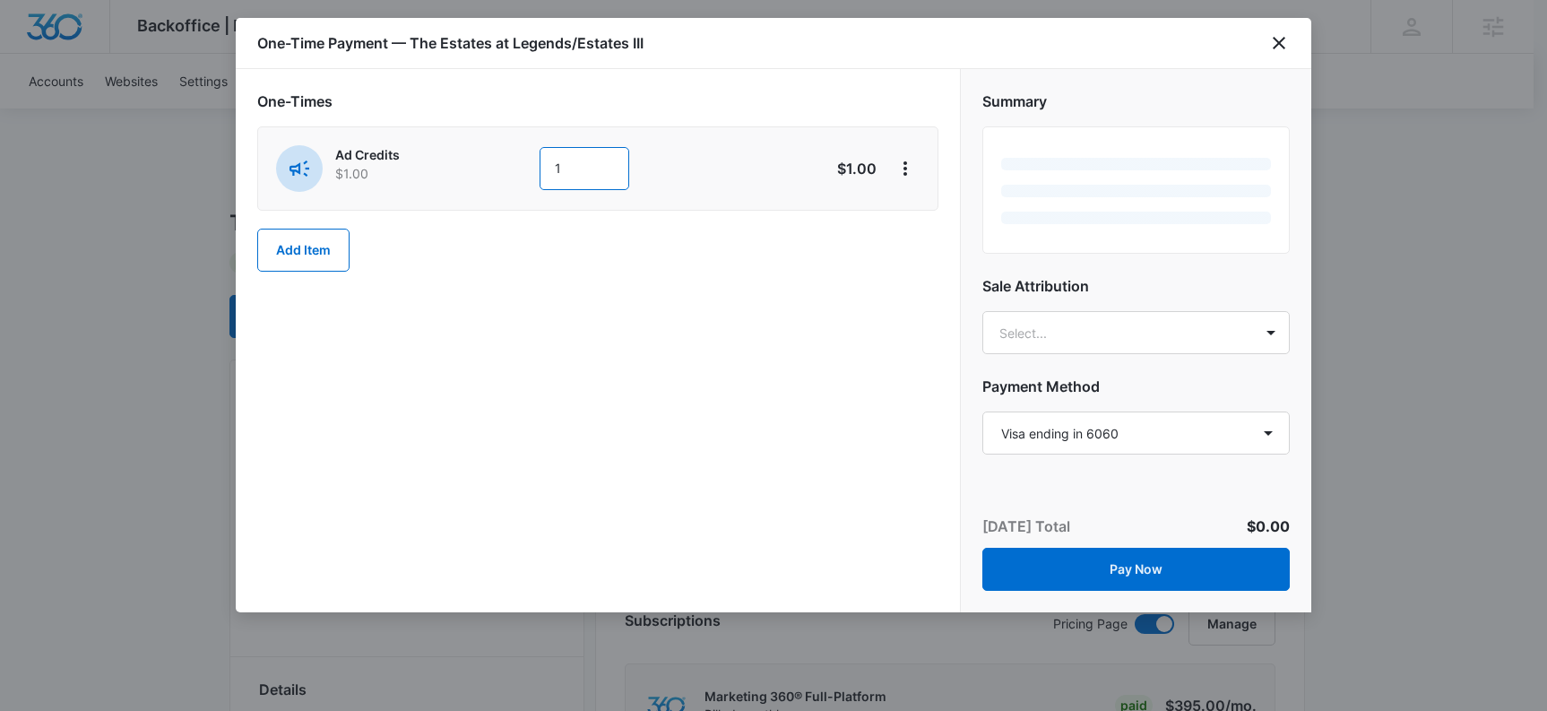
drag, startPoint x: 588, startPoint y: 169, endPoint x: 492, endPoint y: 172, distance: 96.0
click at [492, 172] on div "Ad Credits $1.00 1" at bounding box center [534, 168] width 516 height 47
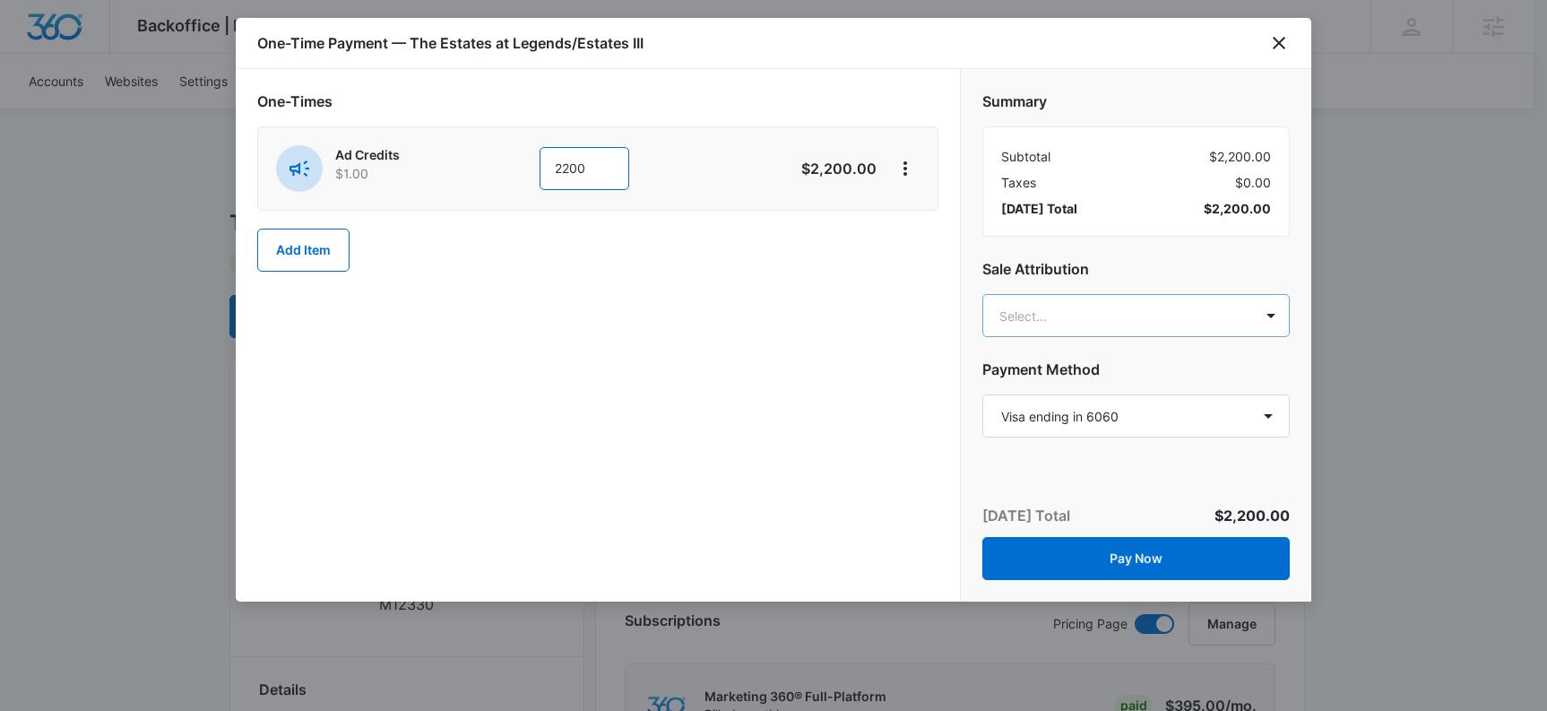
type input "2200"
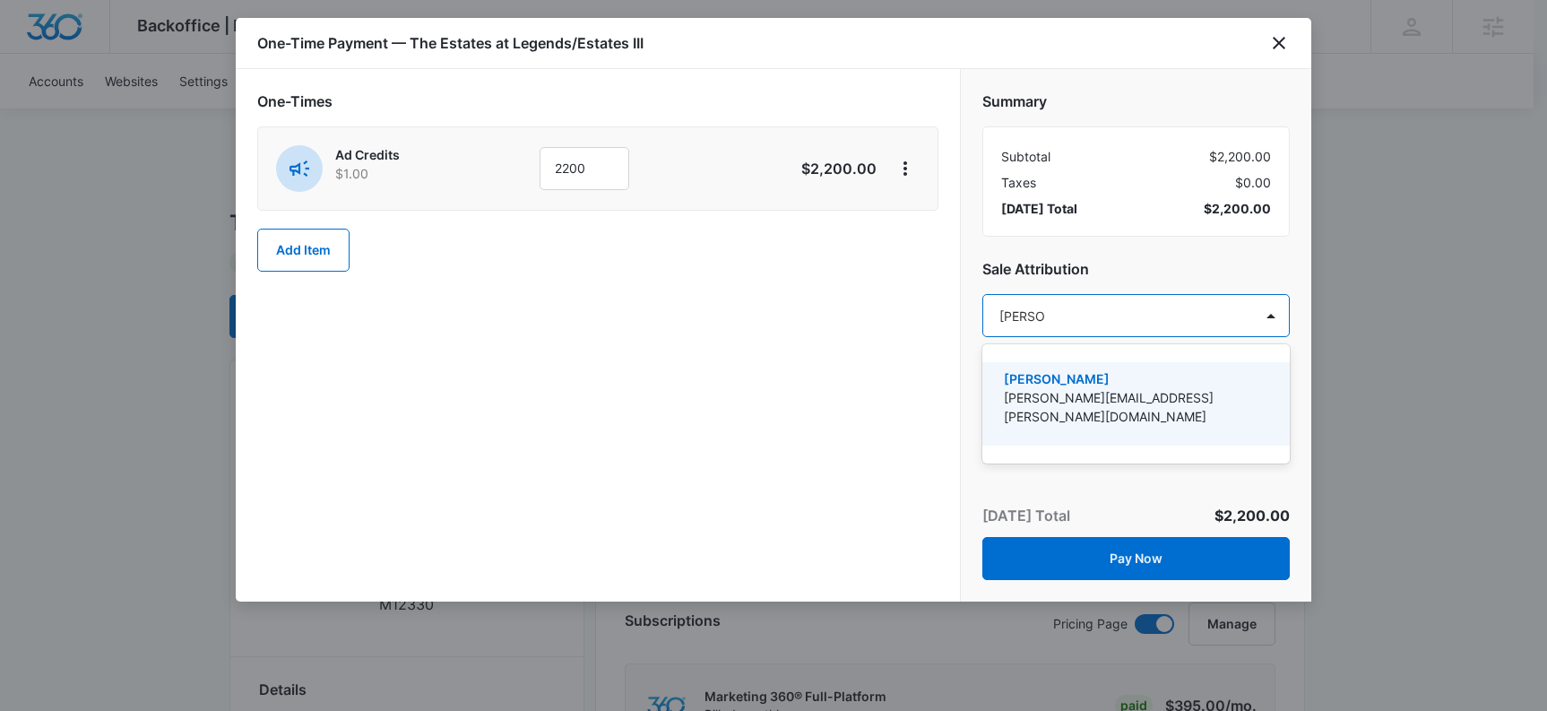
type input "[PERSON_NAME]"
click at [1063, 395] on p "[PERSON_NAME][EMAIL_ADDRESS][PERSON_NAME][DOMAIN_NAME]" at bounding box center [1134, 407] width 261 height 38
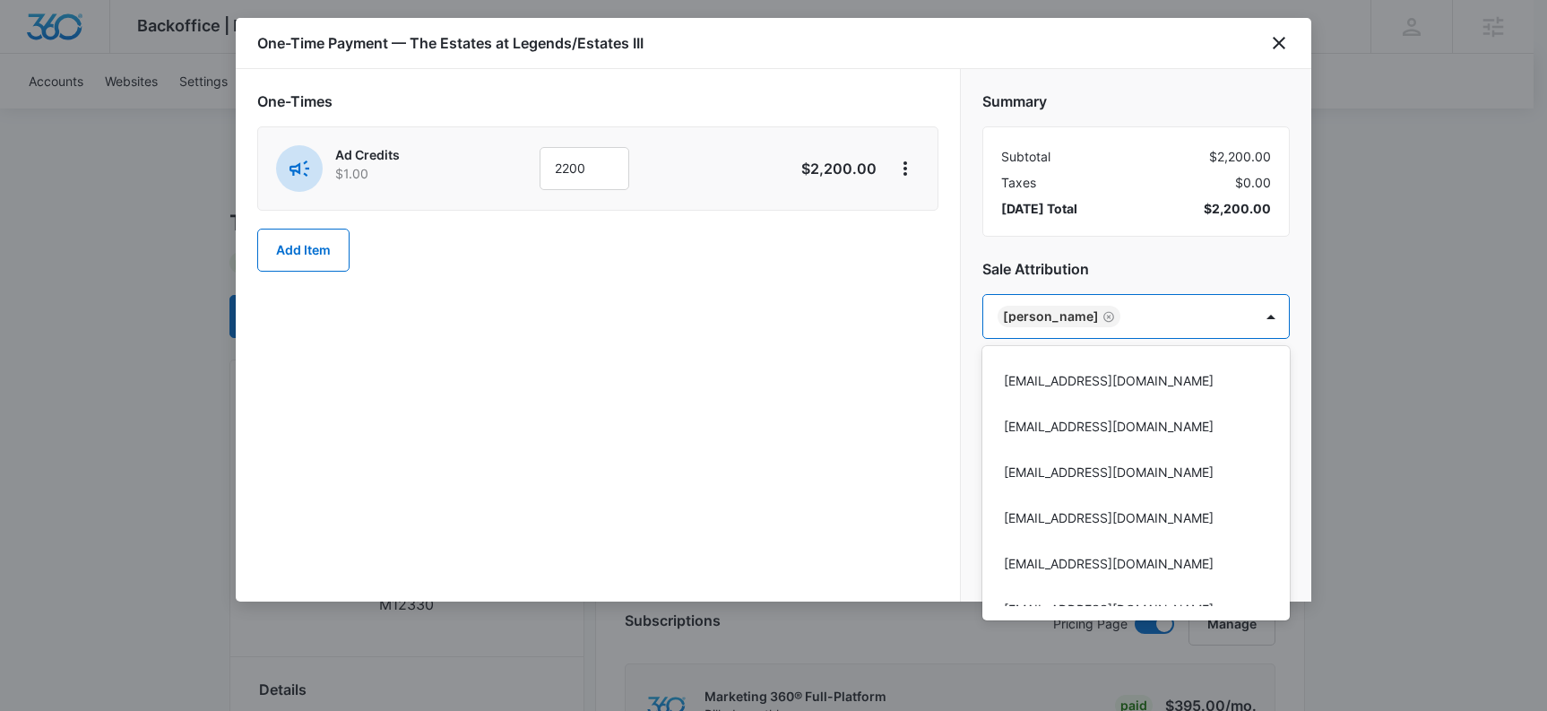
click at [857, 361] on div at bounding box center [773, 355] width 1547 height 711
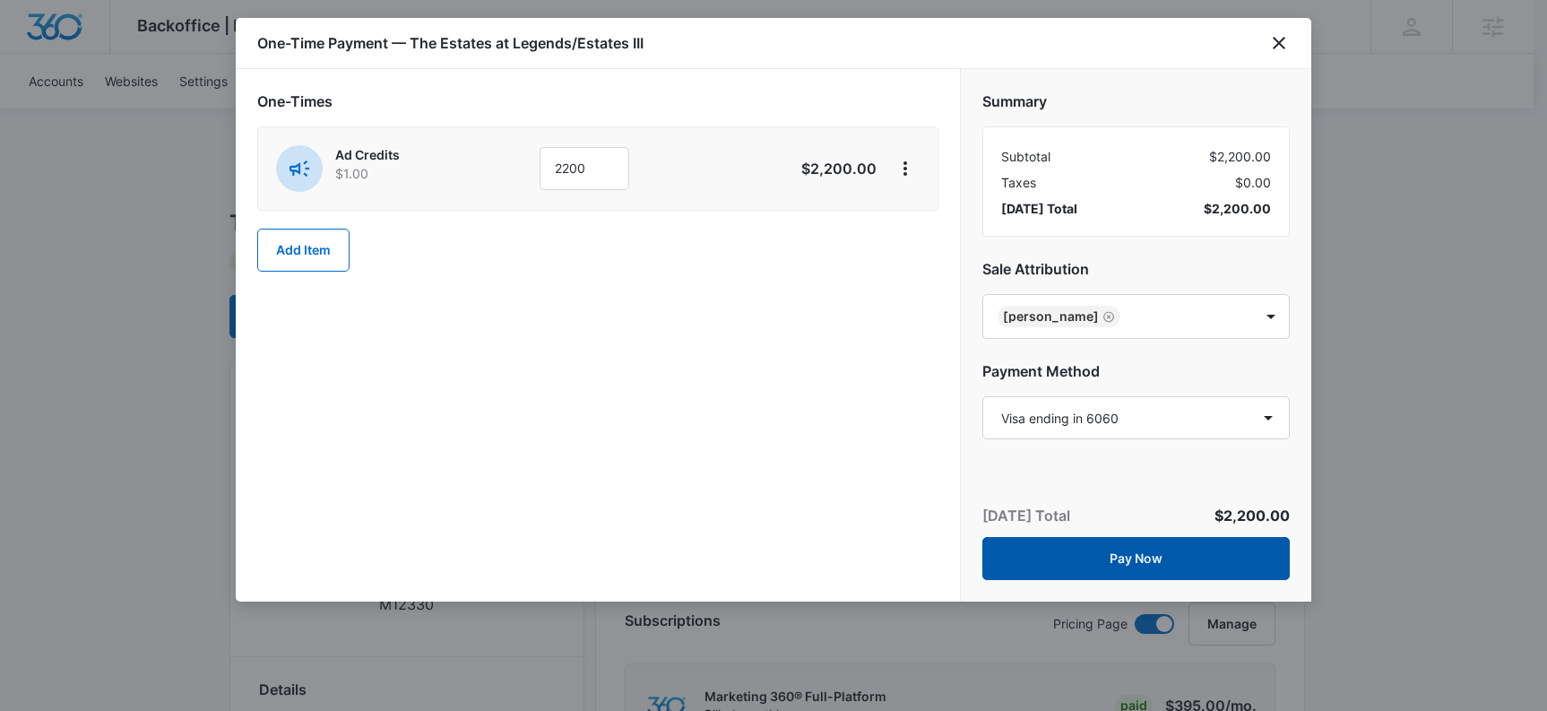
click at [1147, 556] on button "Pay Now" at bounding box center [1137, 558] width 308 height 43
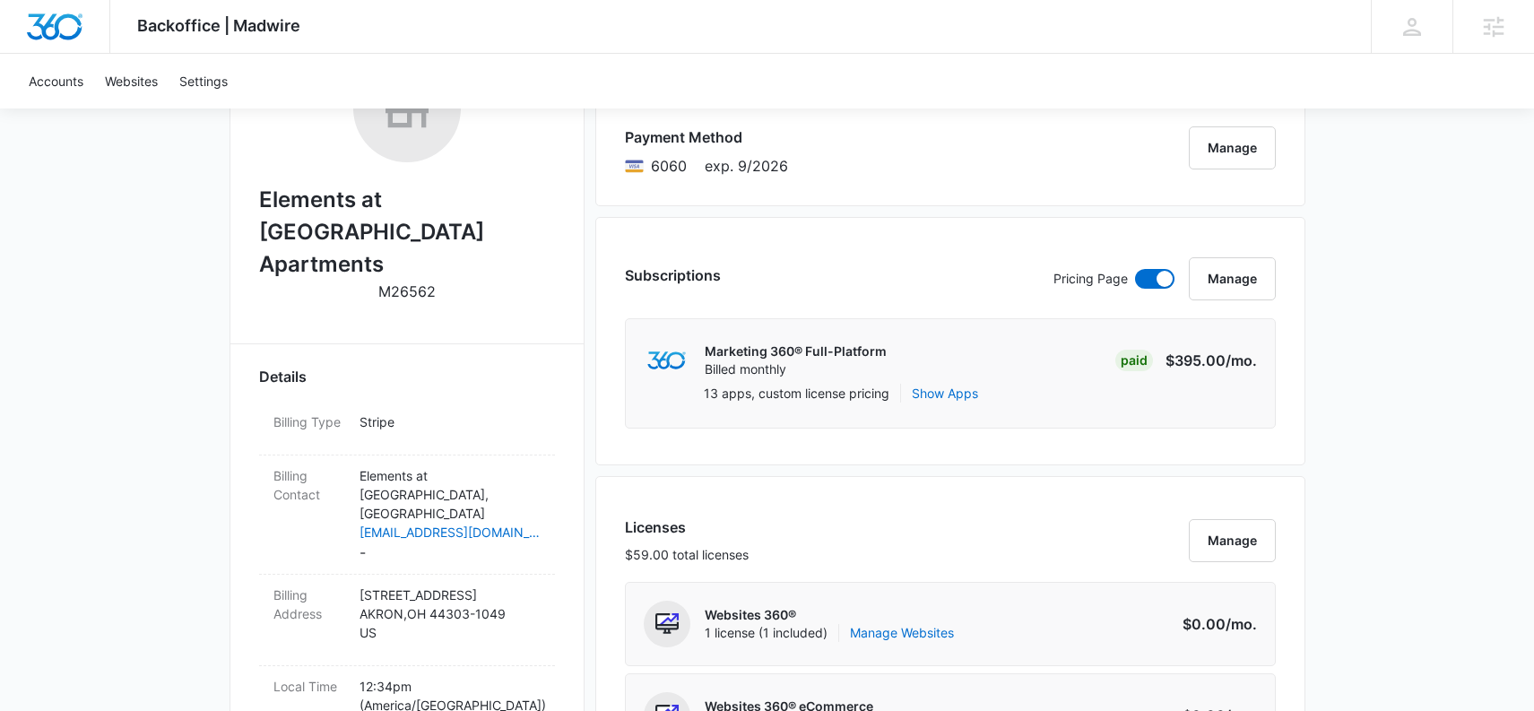
scroll to position [180, 0]
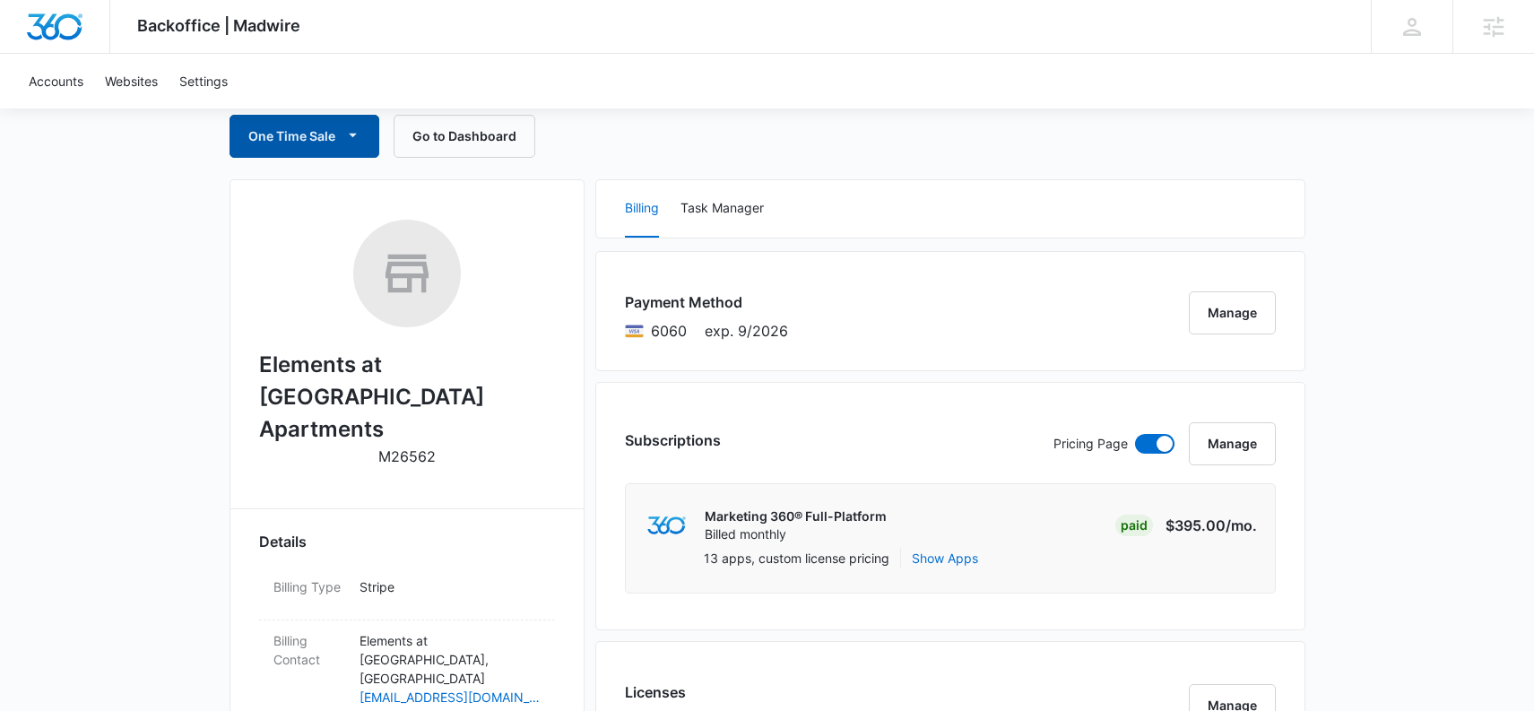
click at [334, 147] on button "One Time Sale" at bounding box center [305, 136] width 150 height 43
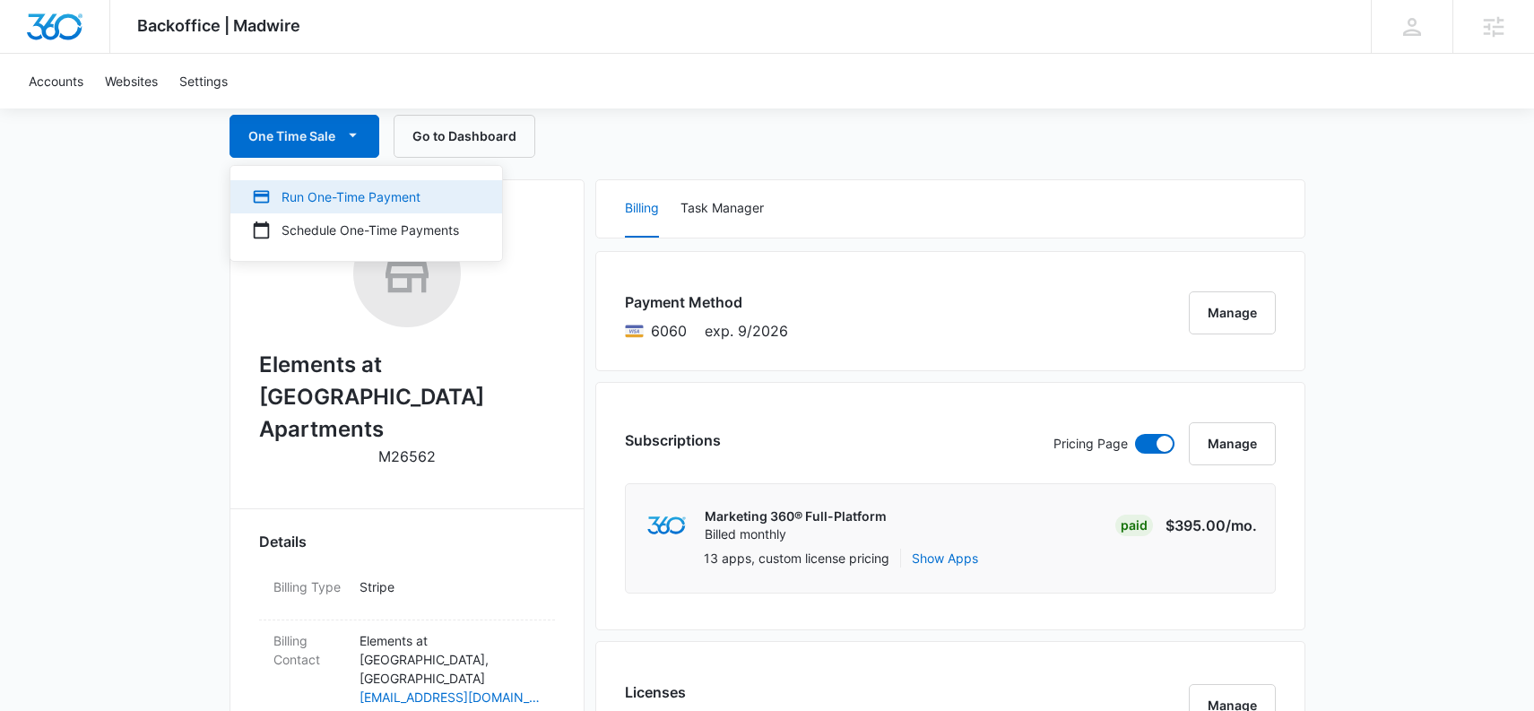
click at [345, 195] on div "Run One-Time Payment" at bounding box center [355, 196] width 207 height 19
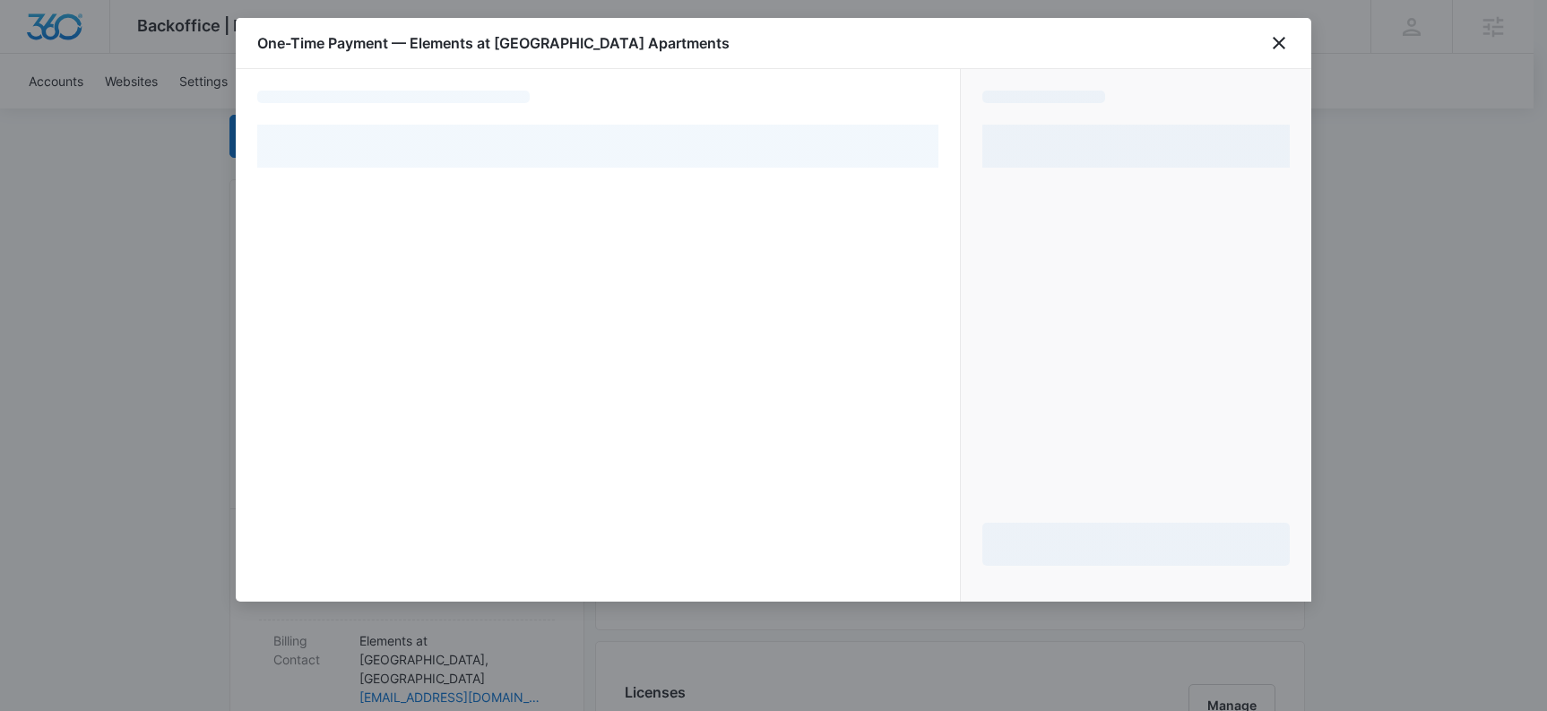
select select "pm_1MvkHlA4n8RTgNjUN1CfKLXx"
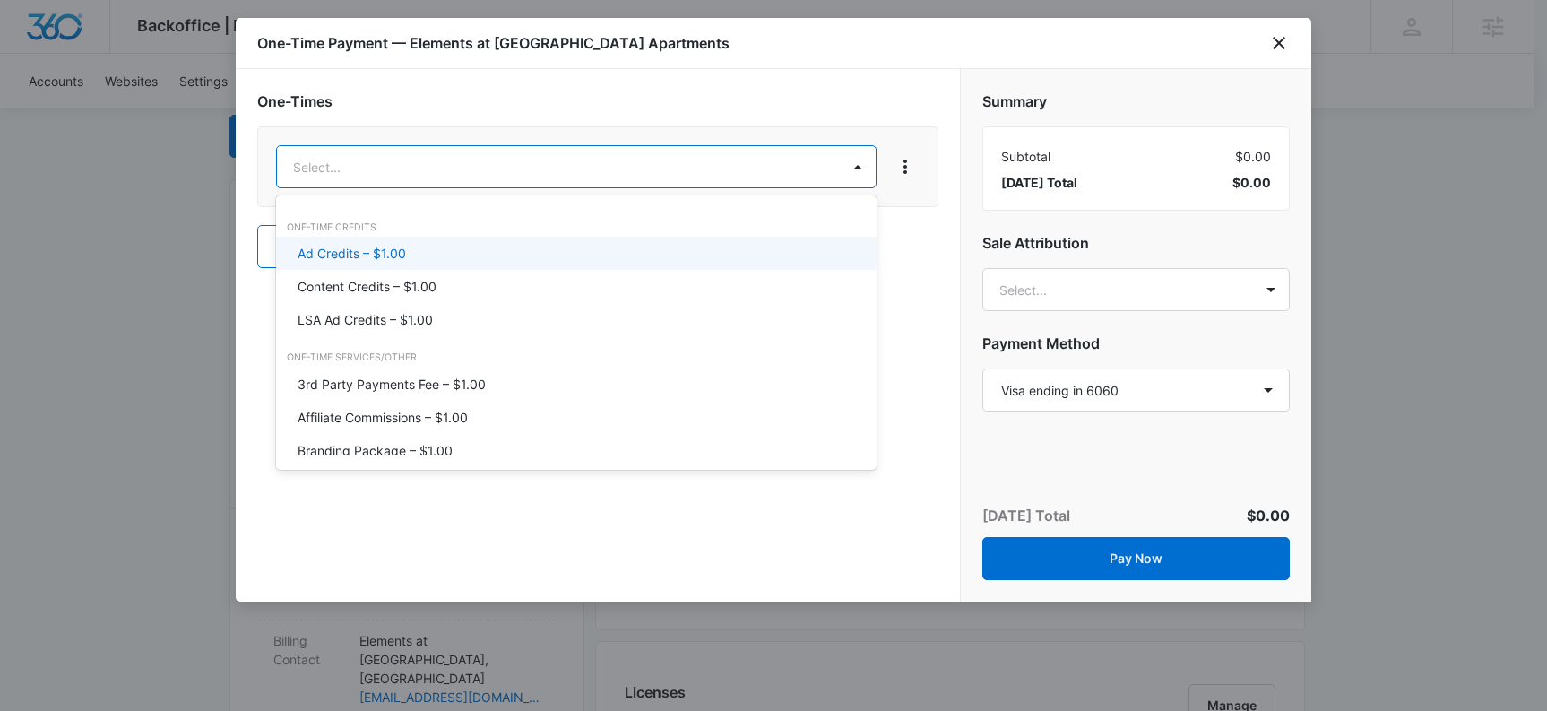
click at [375, 247] on p "Ad Credits – $1.00" at bounding box center [352, 253] width 108 height 19
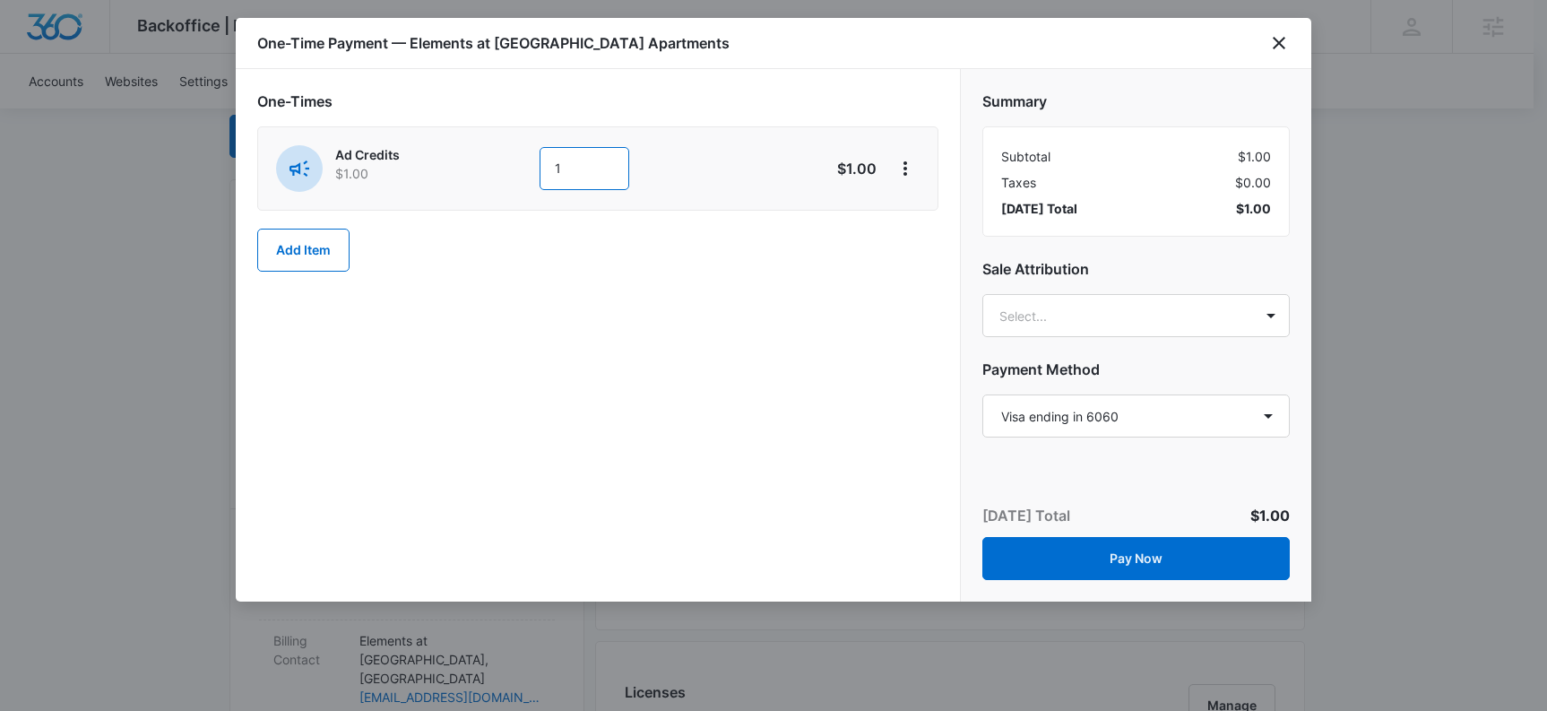
drag, startPoint x: 576, startPoint y: 180, endPoint x: 518, endPoint y: 172, distance: 57.9
click at [518, 172] on div "Ad Credits $1.00 1" at bounding box center [534, 168] width 516 height 47
type input "2000"
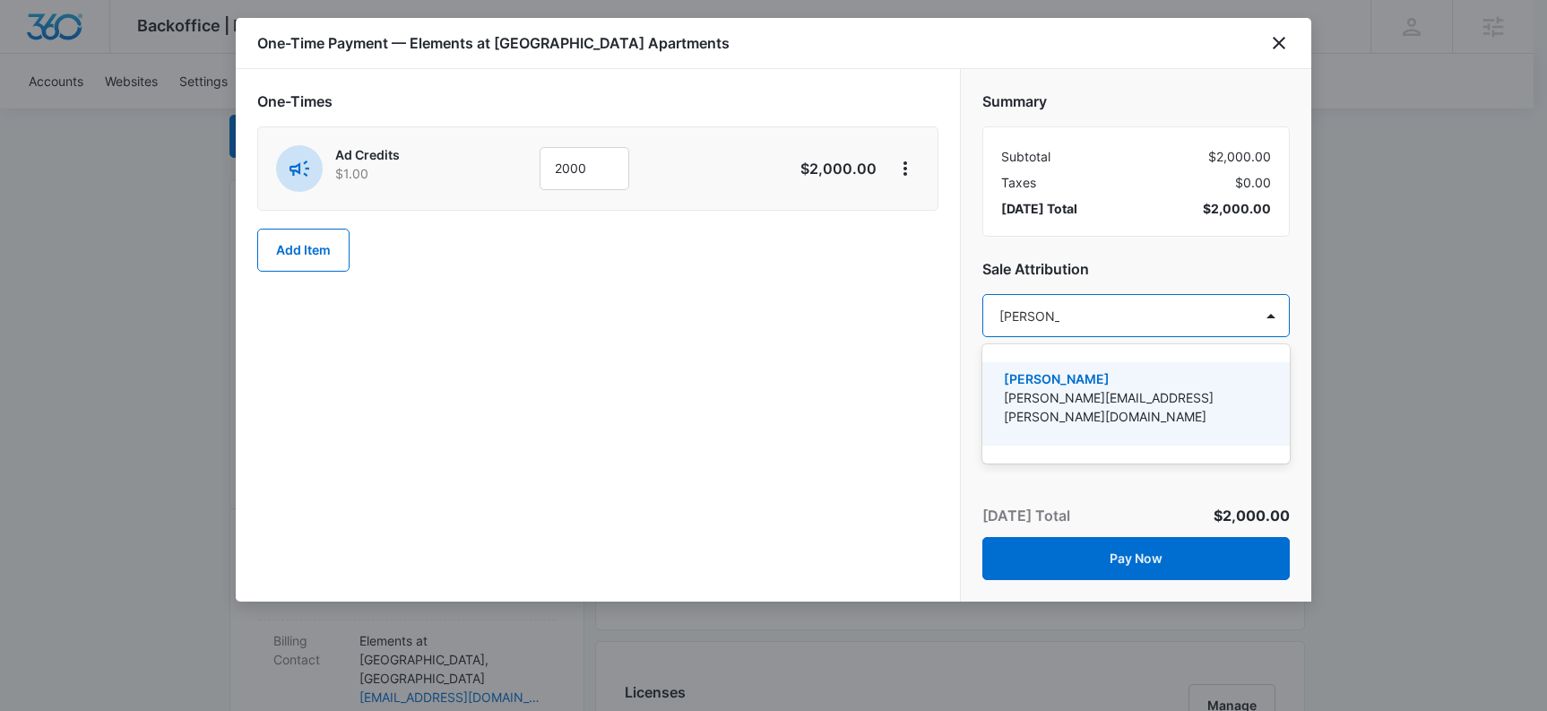
type input "kyle knoop"
click at [1087, 378] on p "Kyle Knoop" at bounding box center [1134, 378] width 261 height 19
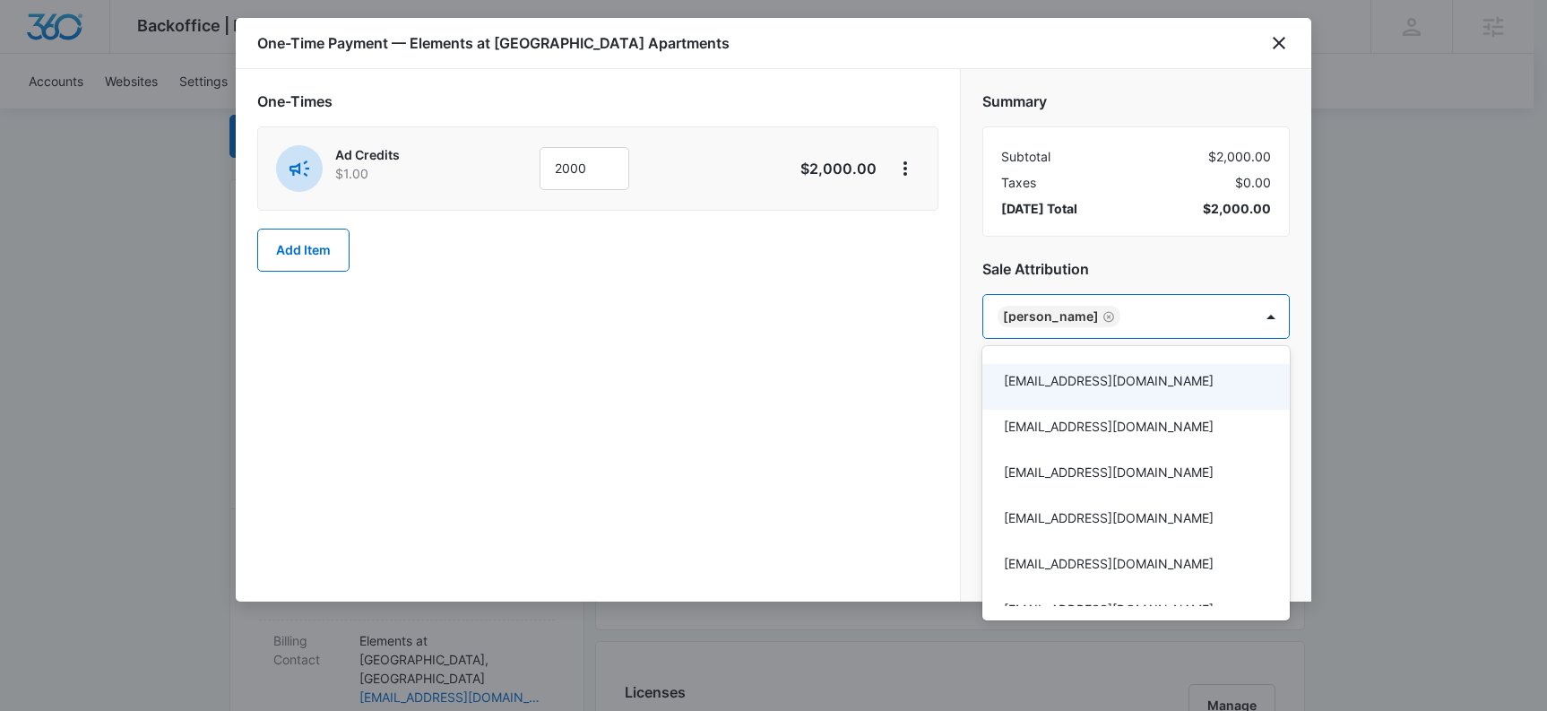
click at [798, 384] on div at bounding box center [773, 355] width 1547 height 711
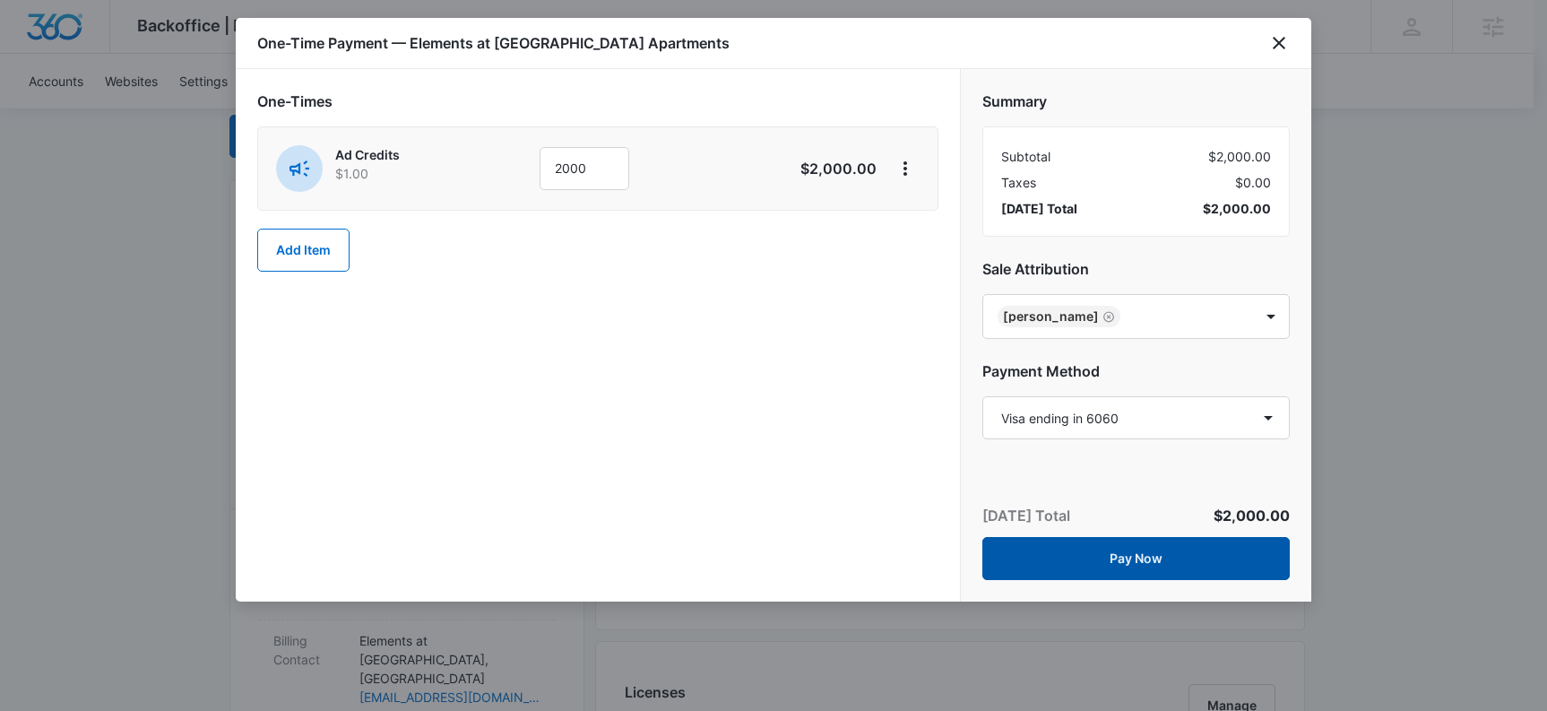
click at [1158, 559] on button "Pay Now" at bounding box center [1137, 558] width 308 height 43
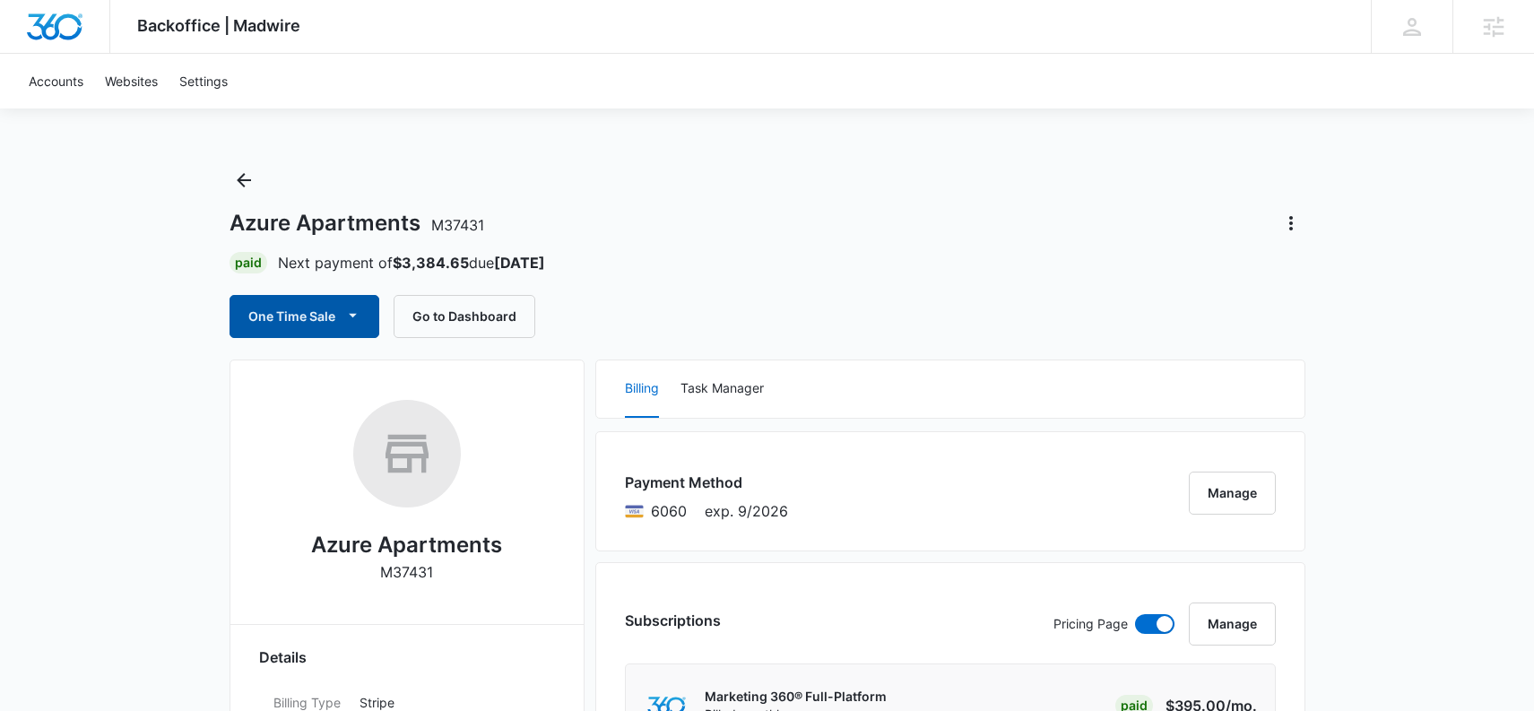
click at [285, 319] on button "One Time Sale" at bounding box center [305, 316] width 150 height 43
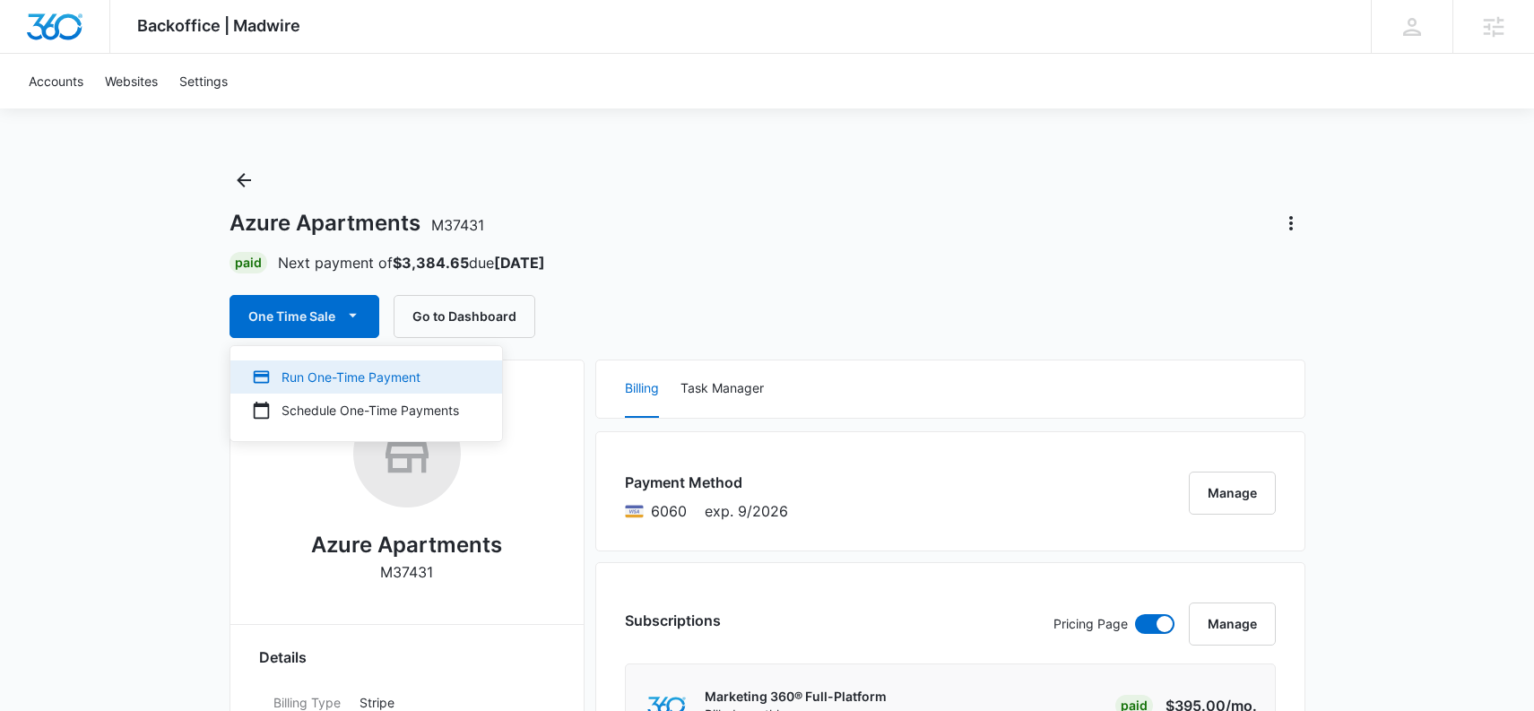
click at [325, 368] on div "Run One-Time Payment" at bounding box center [355, 377] width 207 height 19
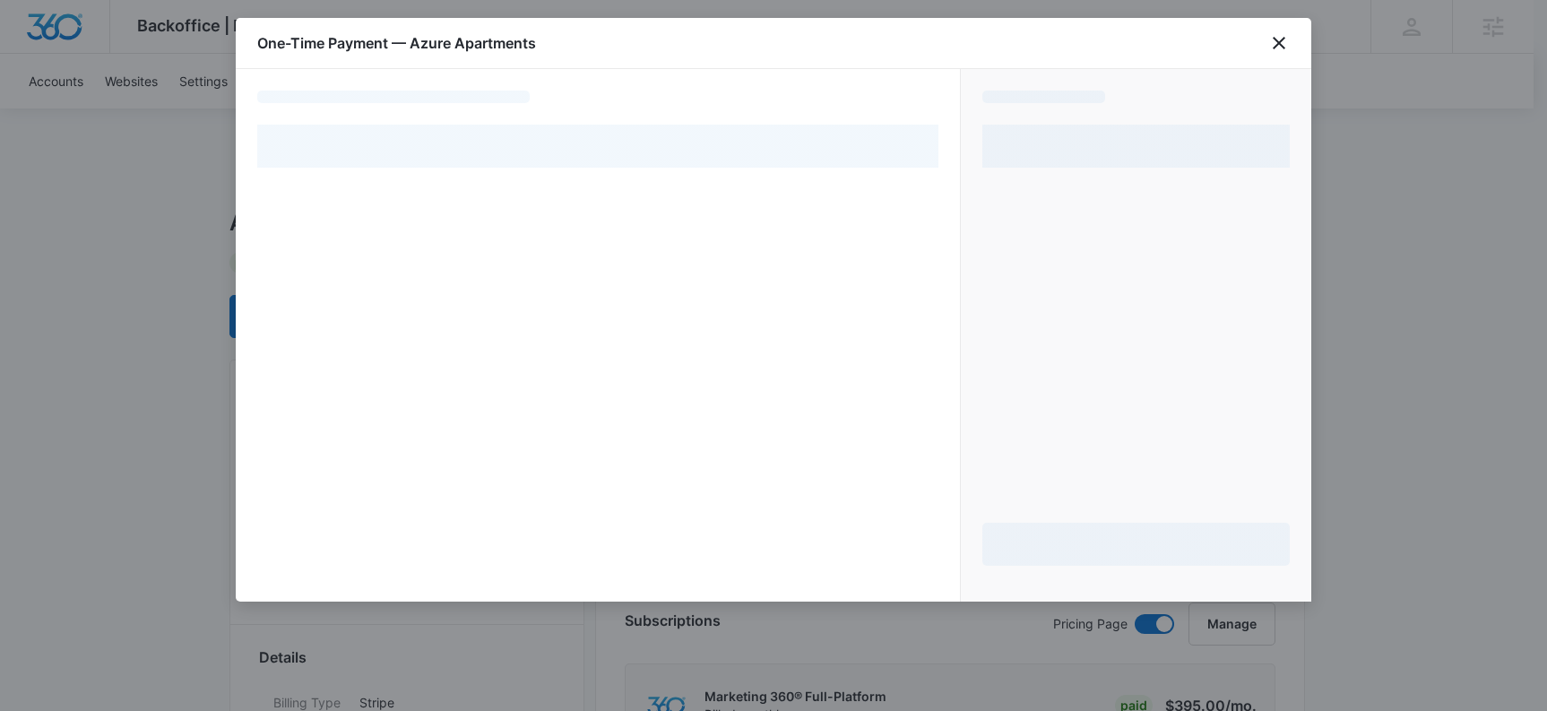
select select "pm_1MtF2hA4n8RTgNjUycMt0L8C"
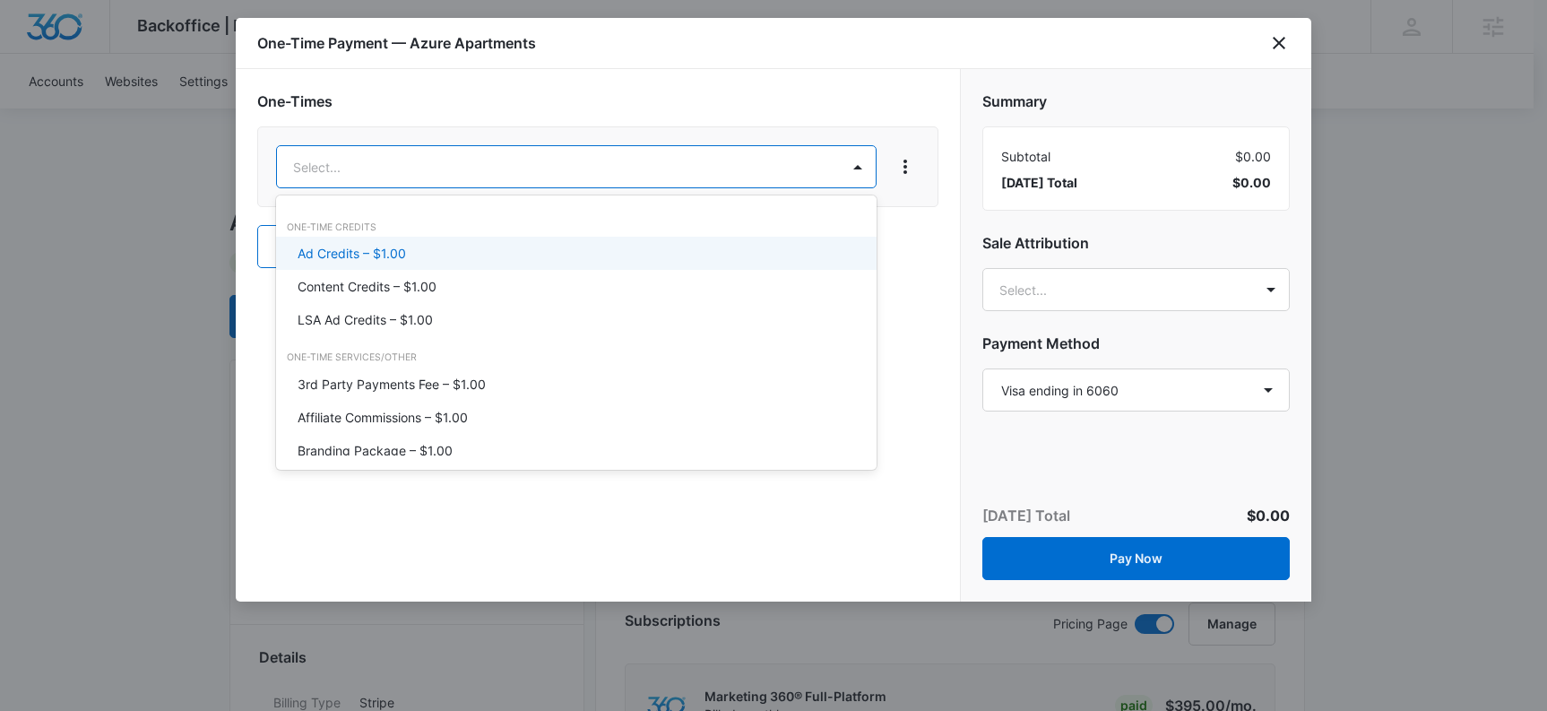
click at [367, 258] on p "Ad Credits – $1.00" at bounding box center [352, 253] width 108 height 19
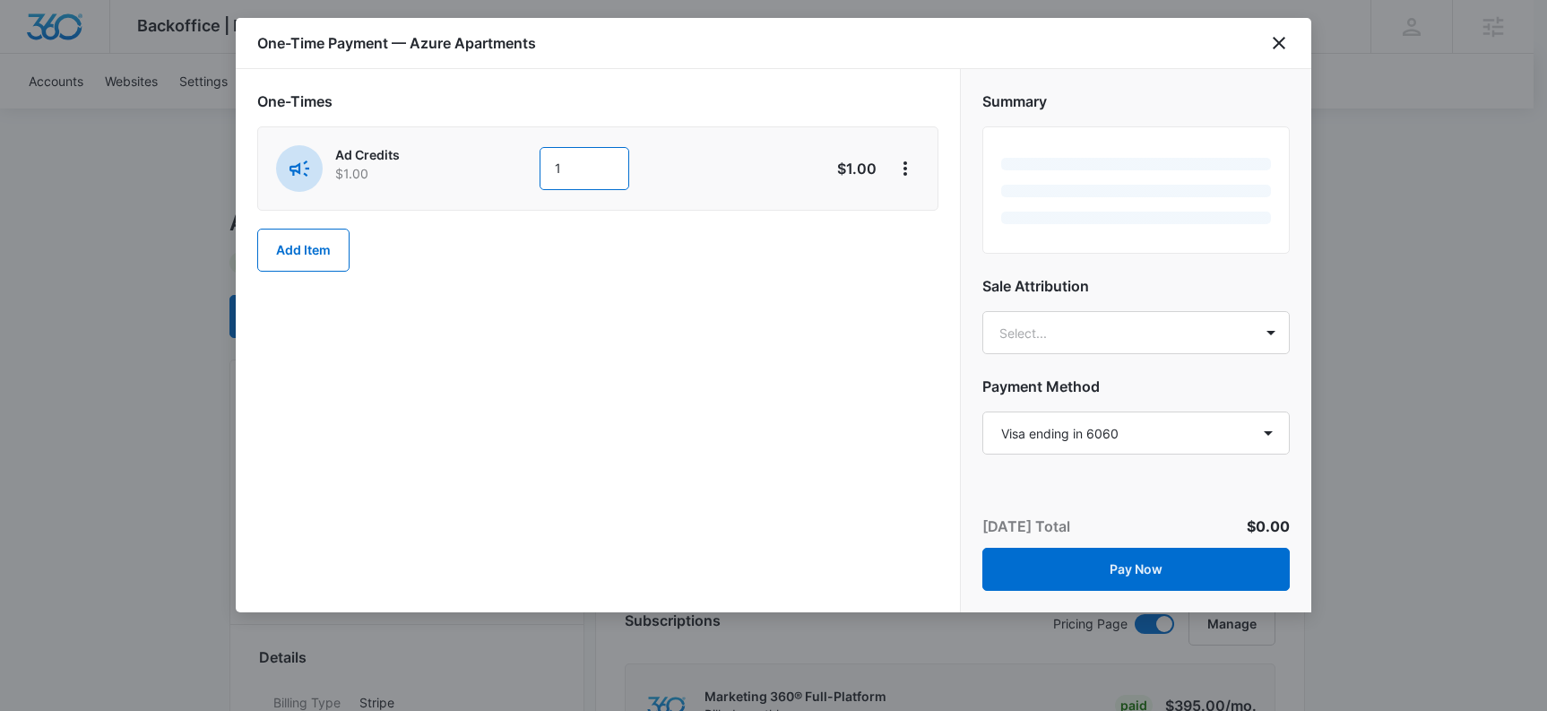
drag, startPoint x: 575, startPoint y: 178, endPoint x: 529, endPoint y: 178, distance: 45.7
click at [529, 178] on div "Ad Credits $1.00 1" at bounding box center [534, 168] width 516 height 47
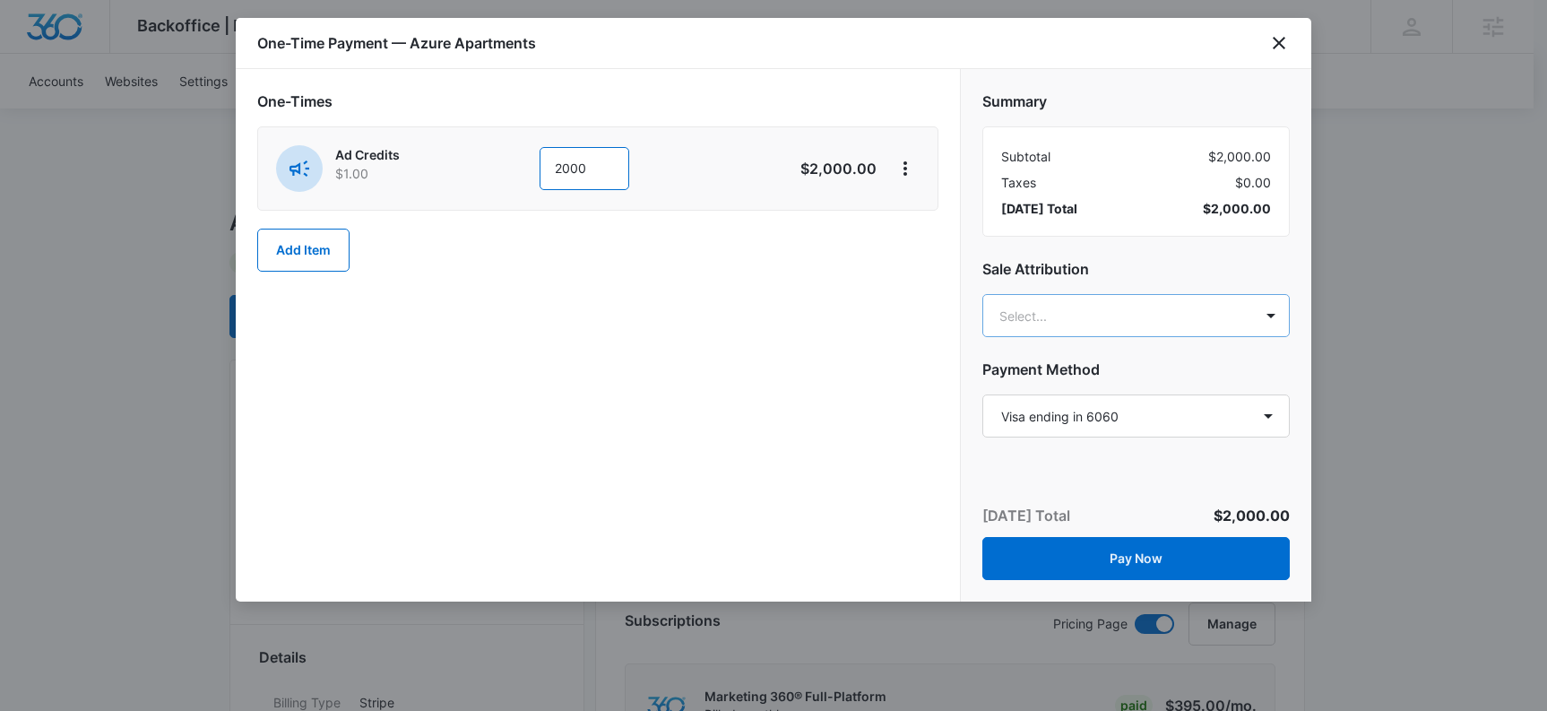
type input "2000"
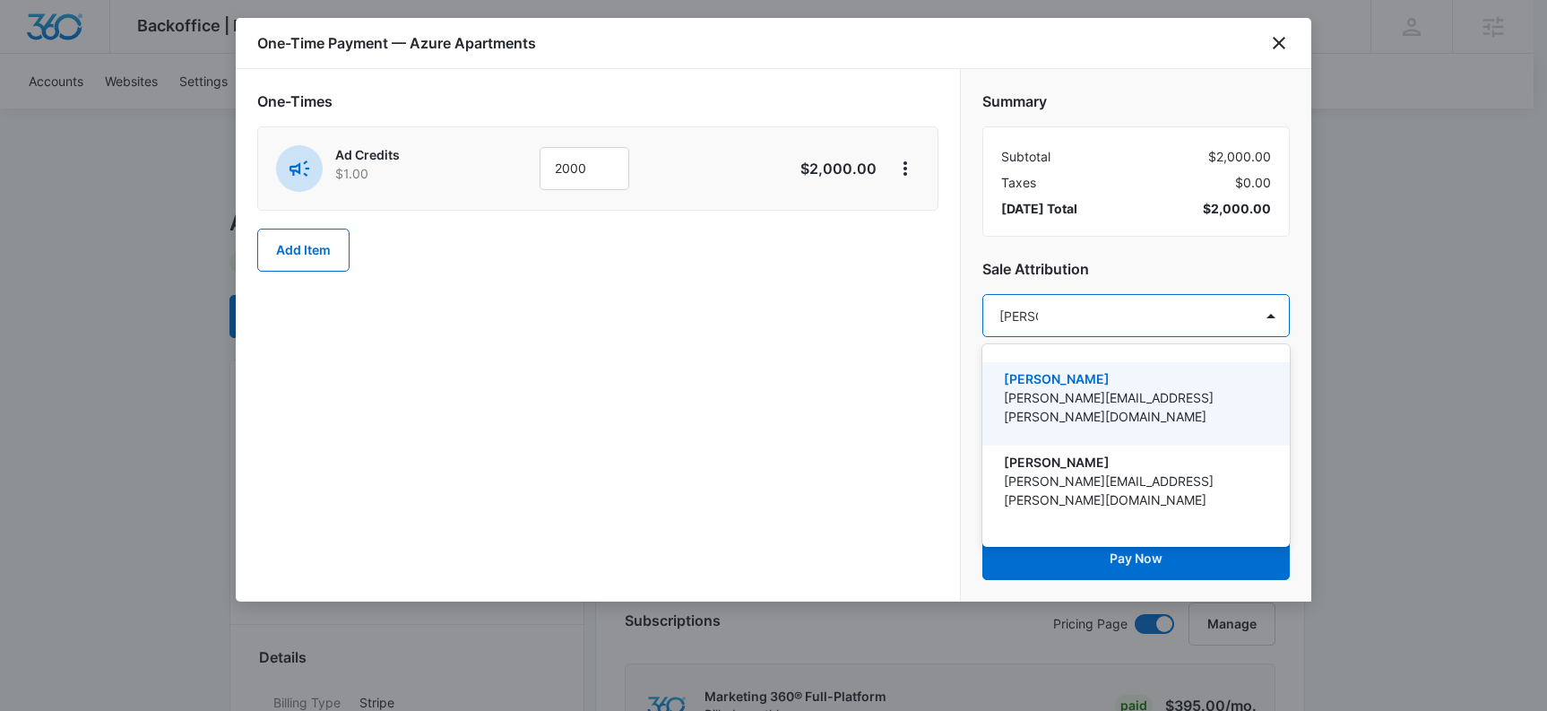
type input "kyle knoop"
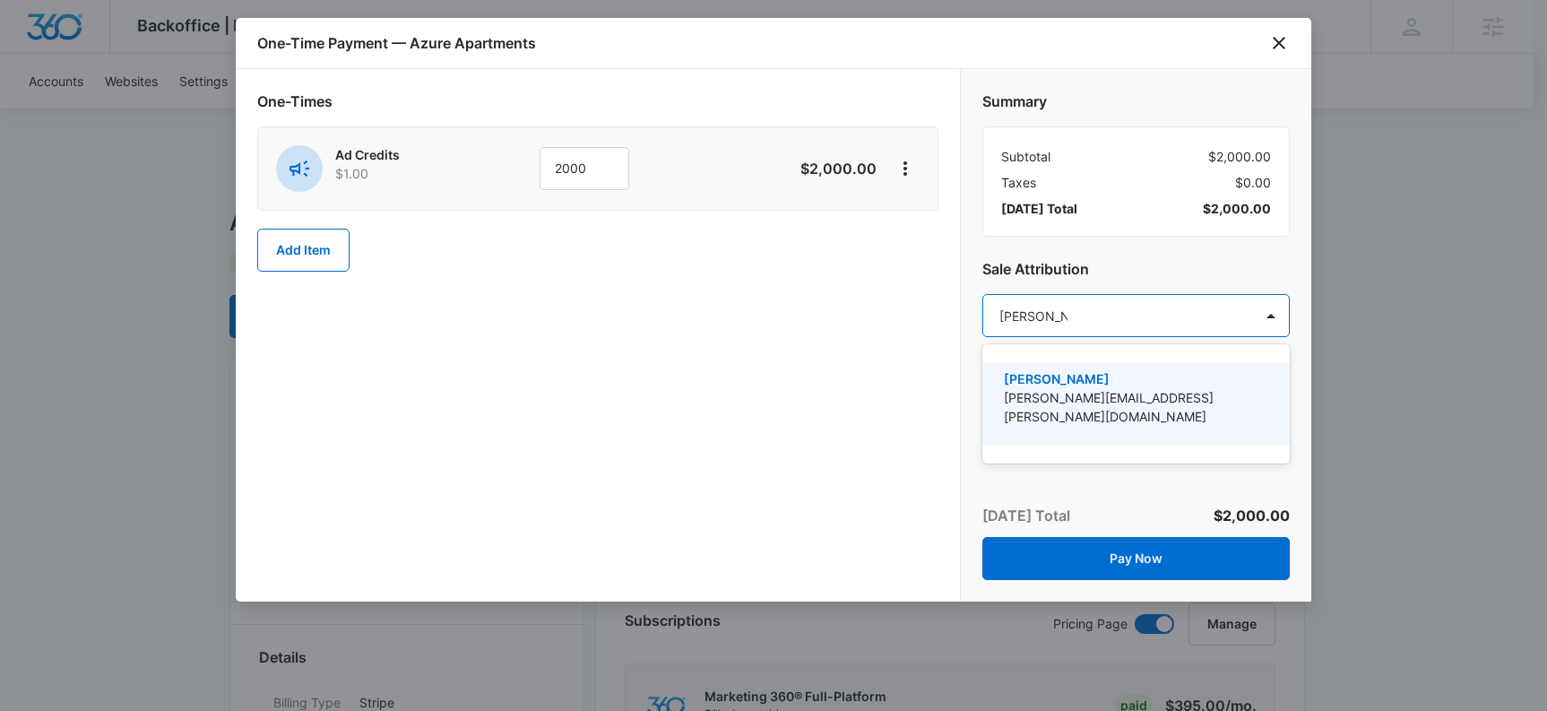
click at [1059, 397] on p "kyle.knoop@madwire.com" at bounding box center [1134, 407] width 261 height 38
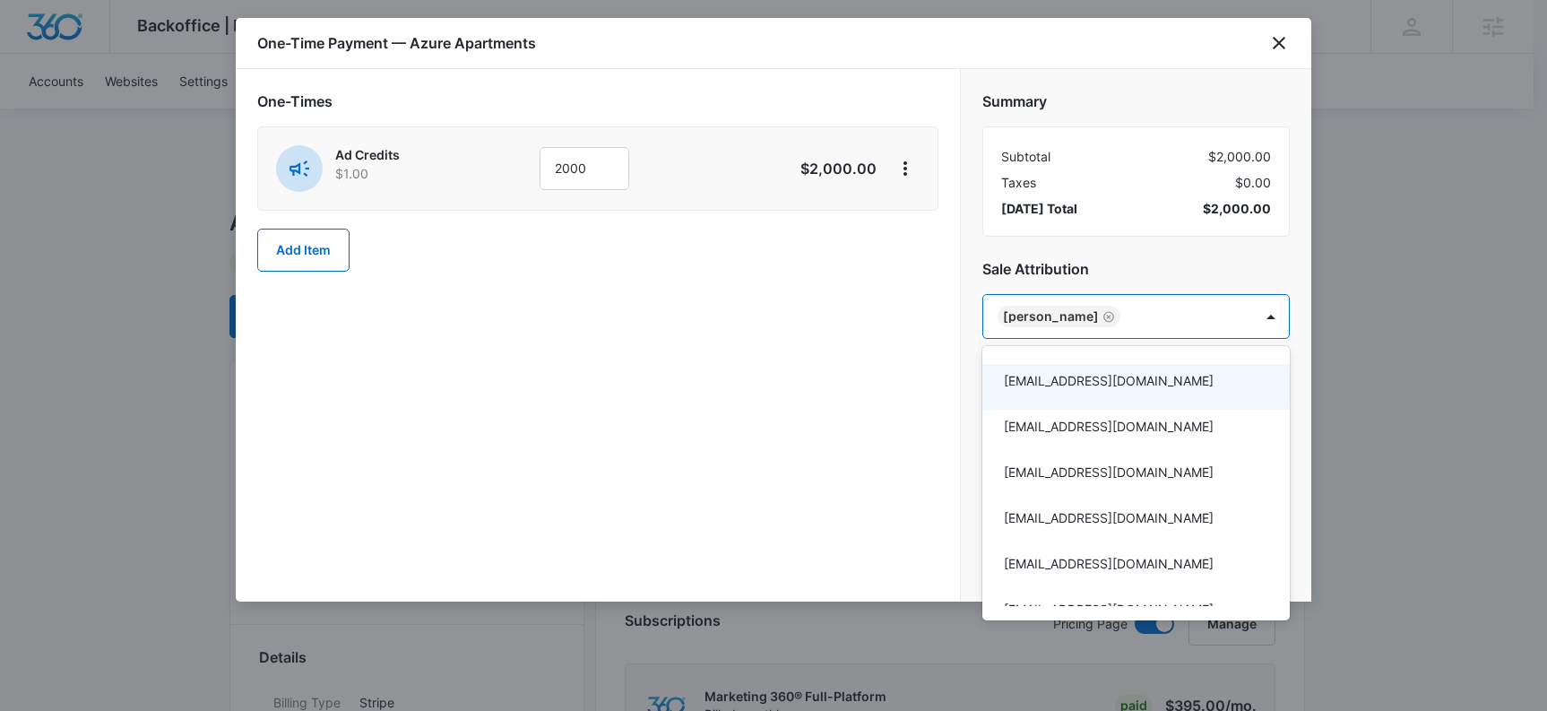
click at [1148, 277] on div at bounding box center [773, 355] width 1547 height 711
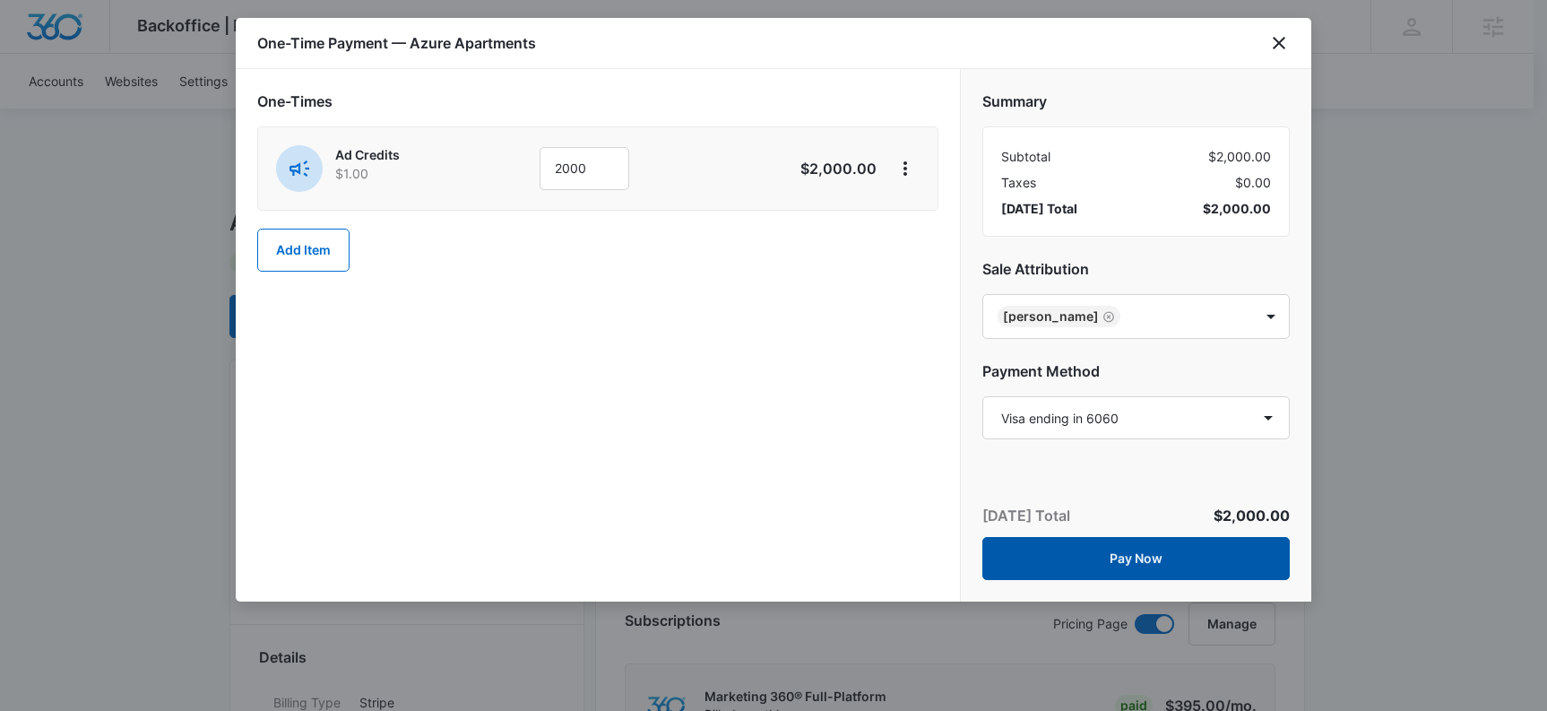
click at [1166, 553] on button "Pay Now" at bounding box center [1137, 558] width 308 height 43
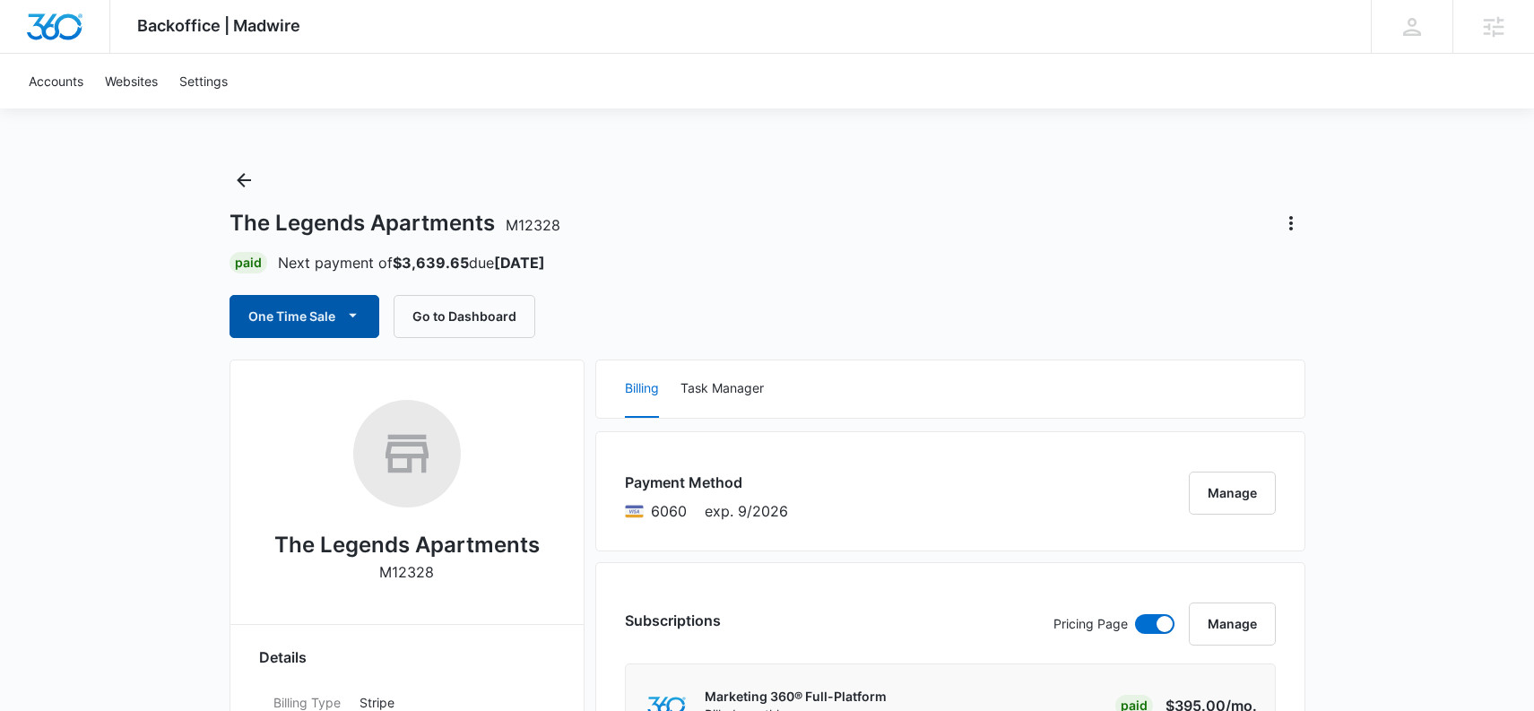
click at [295, 316] on button "One Time Sale" at bounding box center [305, 316] width 150 height 43
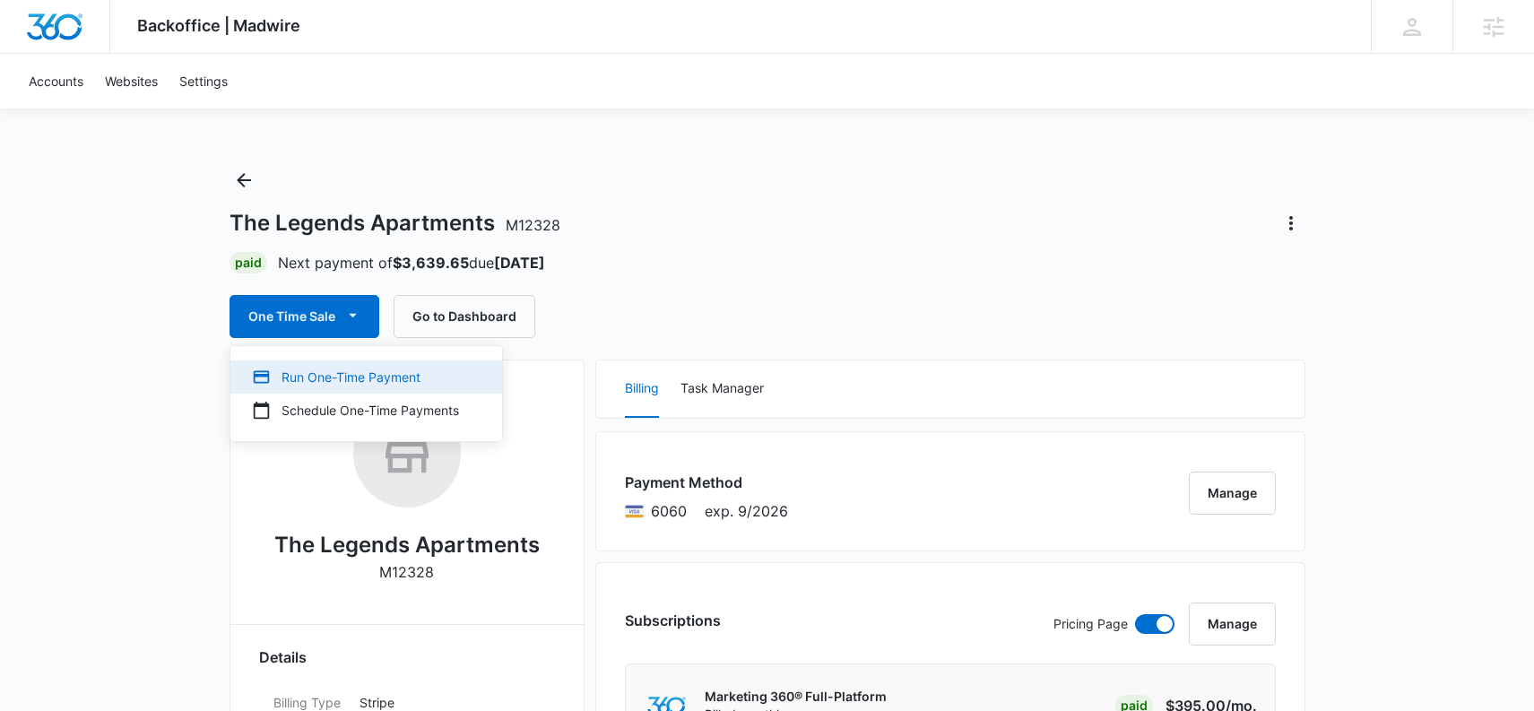
click at [331, 377] on div "Run One-Time Payment" at bounding box center [355, 377] width 207 height 19
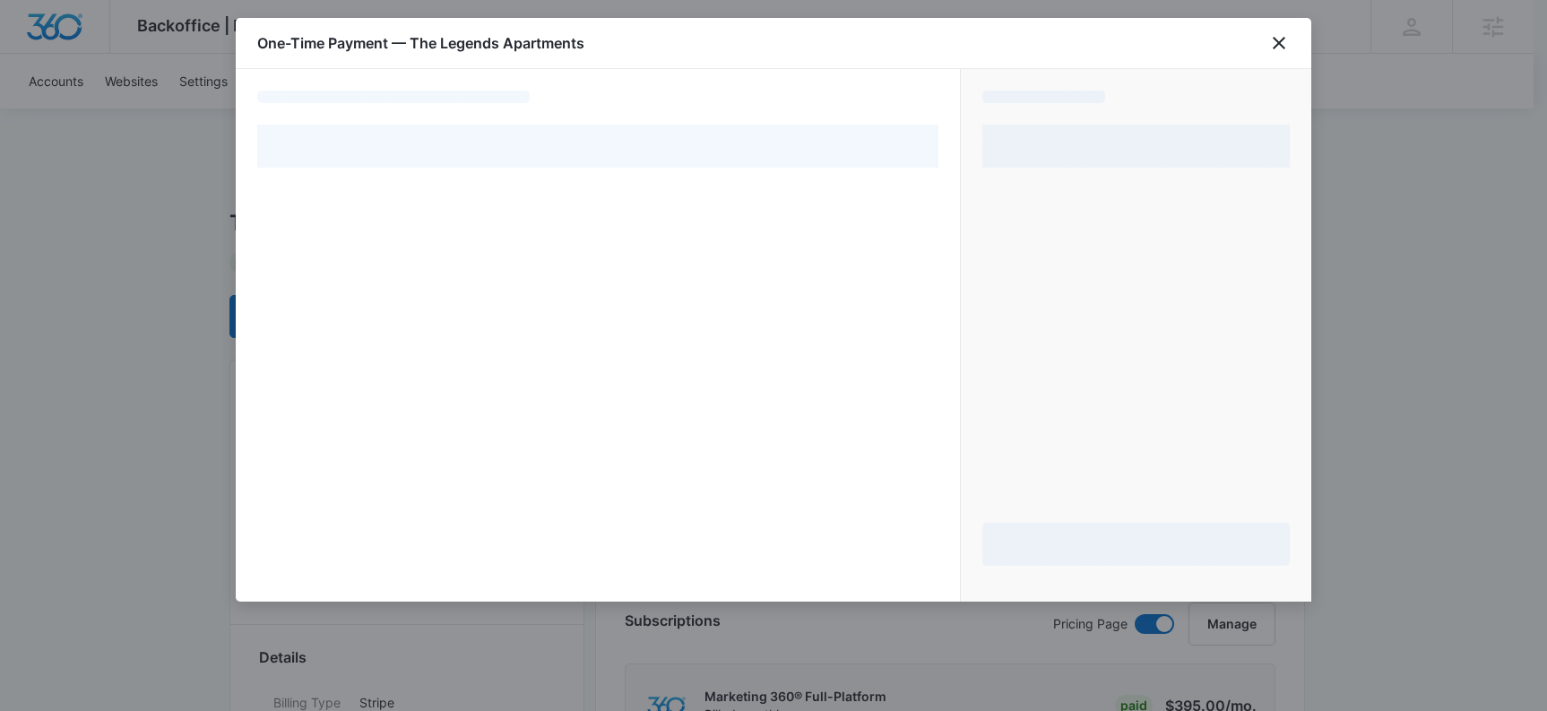
select select "pm_1MvkHuA4n8RTgNjUZg0jI1Ae"
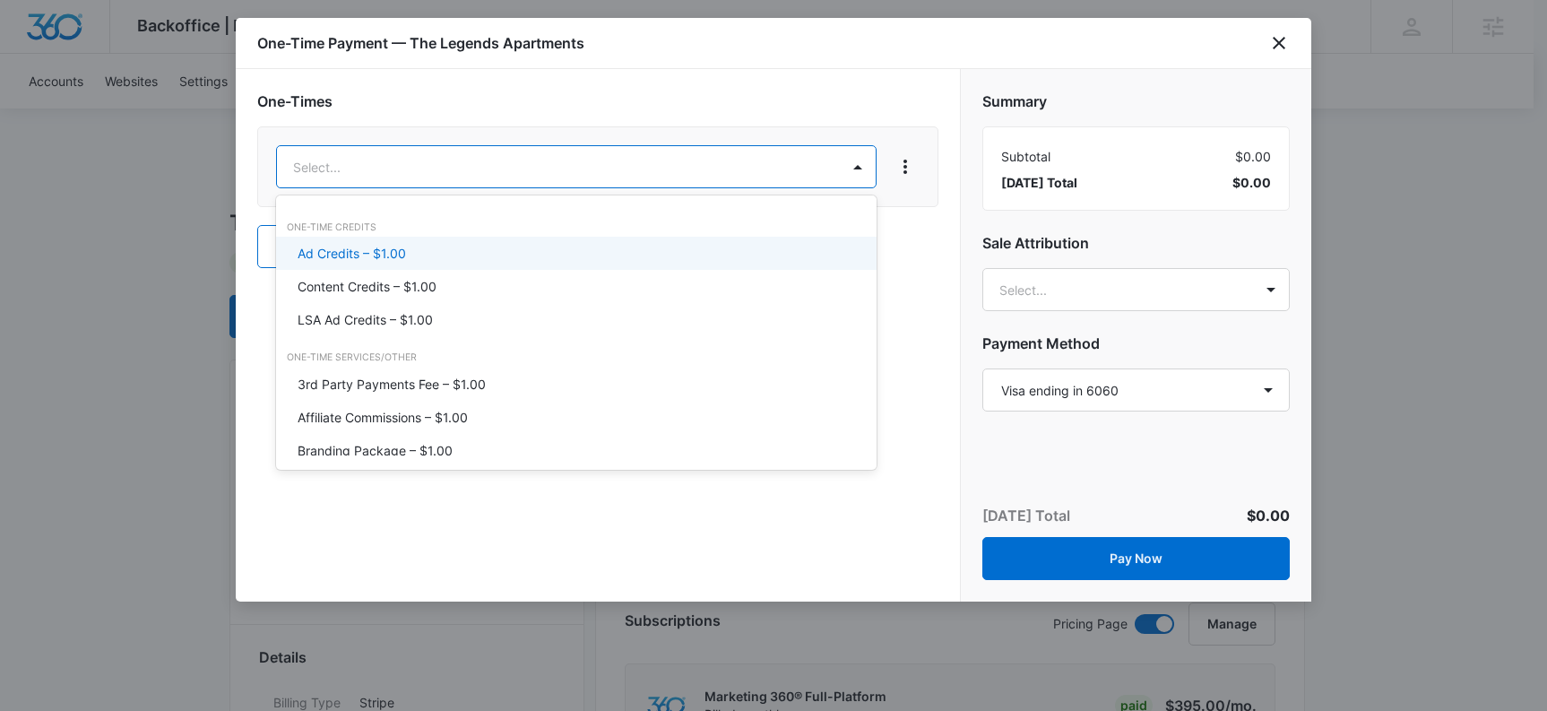
click at [386, 251] on p "Ad Credits – $1.00" at bounding box center [352, 253] width 108 height 19
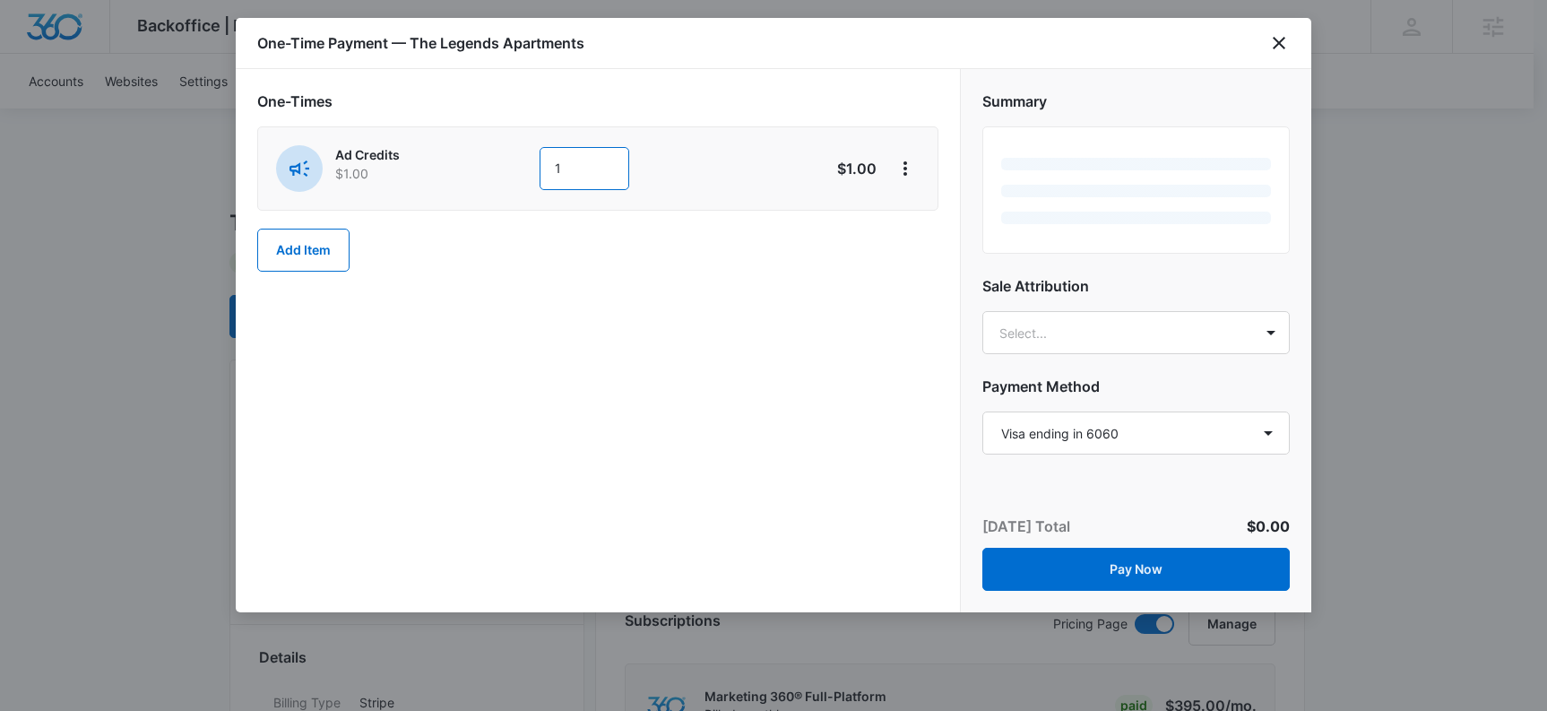
drag, startPoint x: 596, startPoint y: 169, endPoint x: 502, endPoint y: 170, distance: 94.1
click at [502, 170] on div "Ad Credits $1.00 1" at bounding box center [534, 168] width 516 height 47
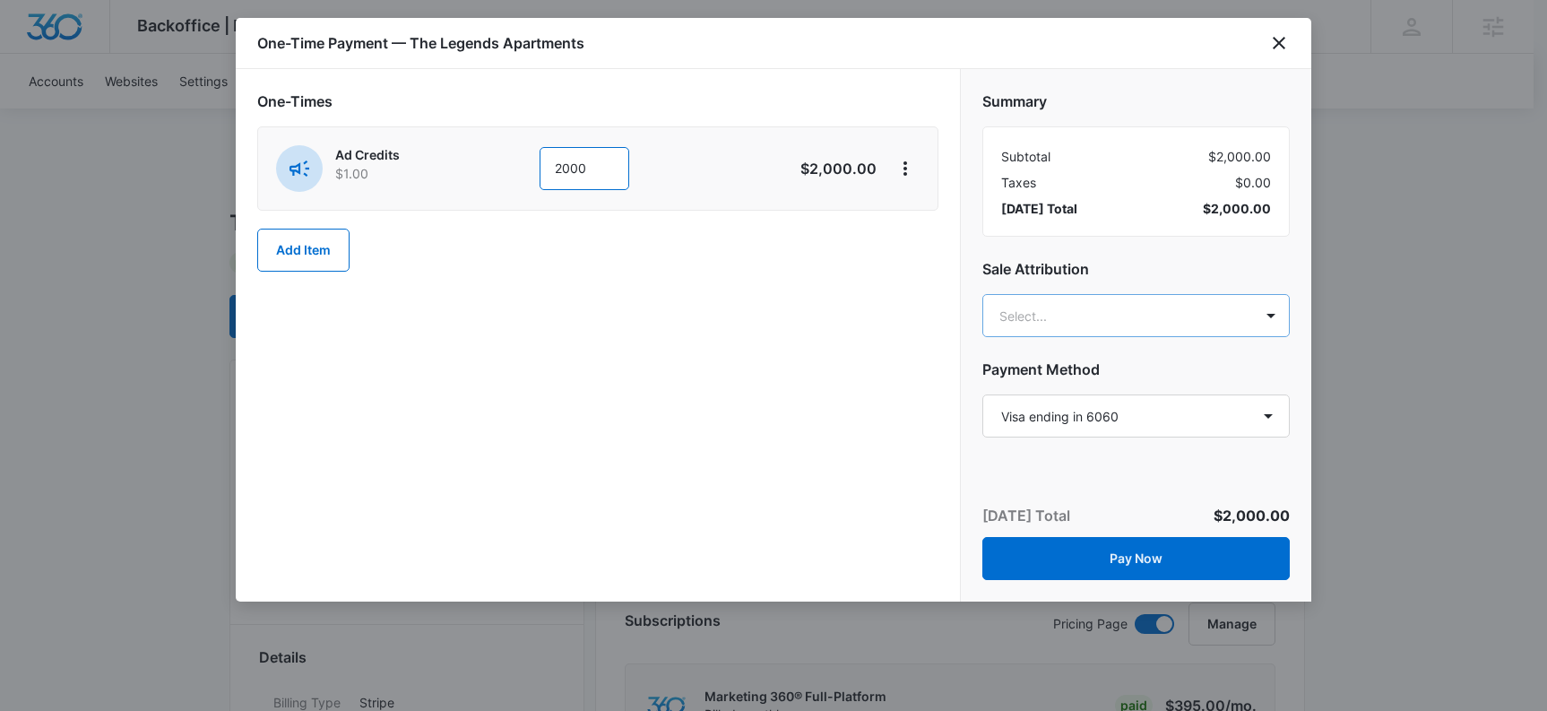
type input "2000"
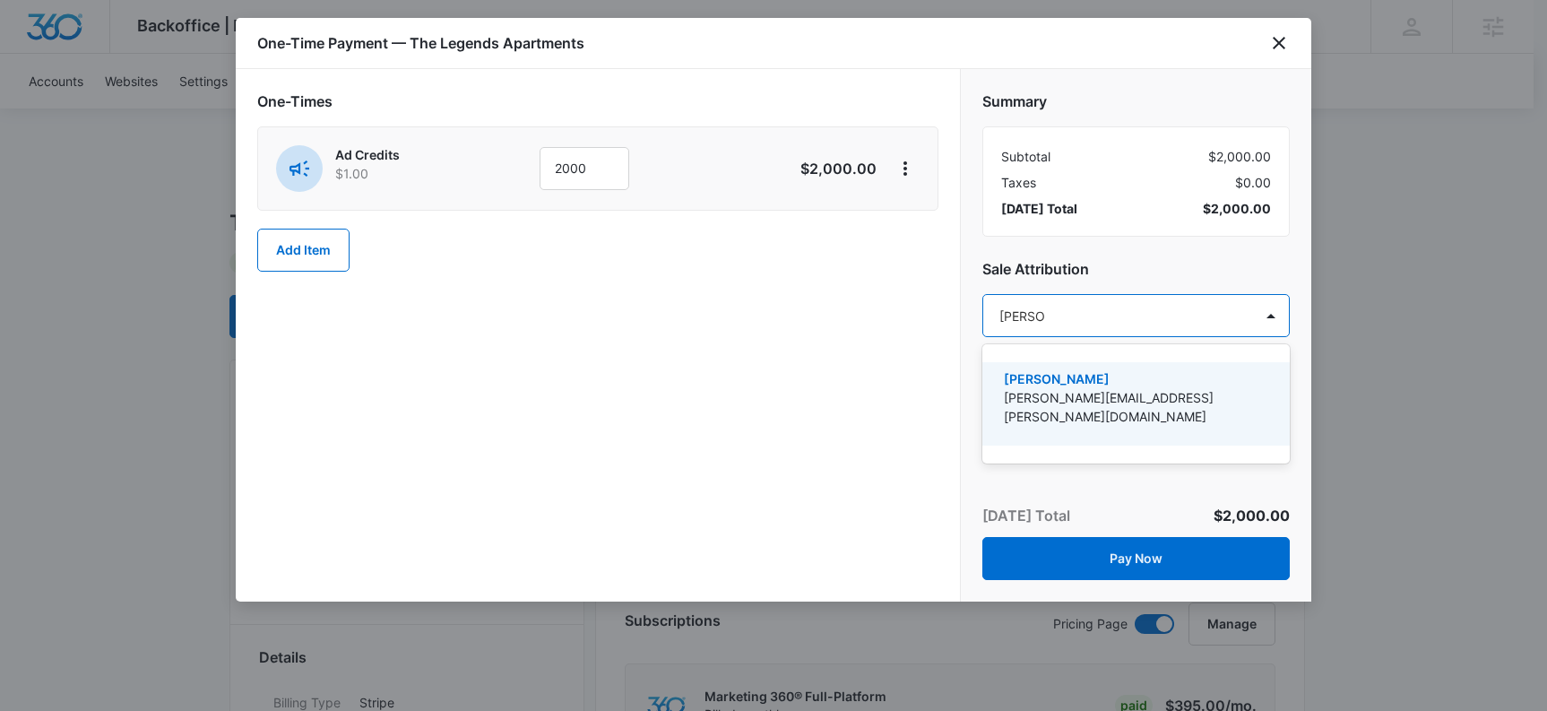
type input "kyle knoop"
click at [1060, 398] on p "kyle.knoop@madwire.com" at bounding box center [1134, 407] width 261 height 38
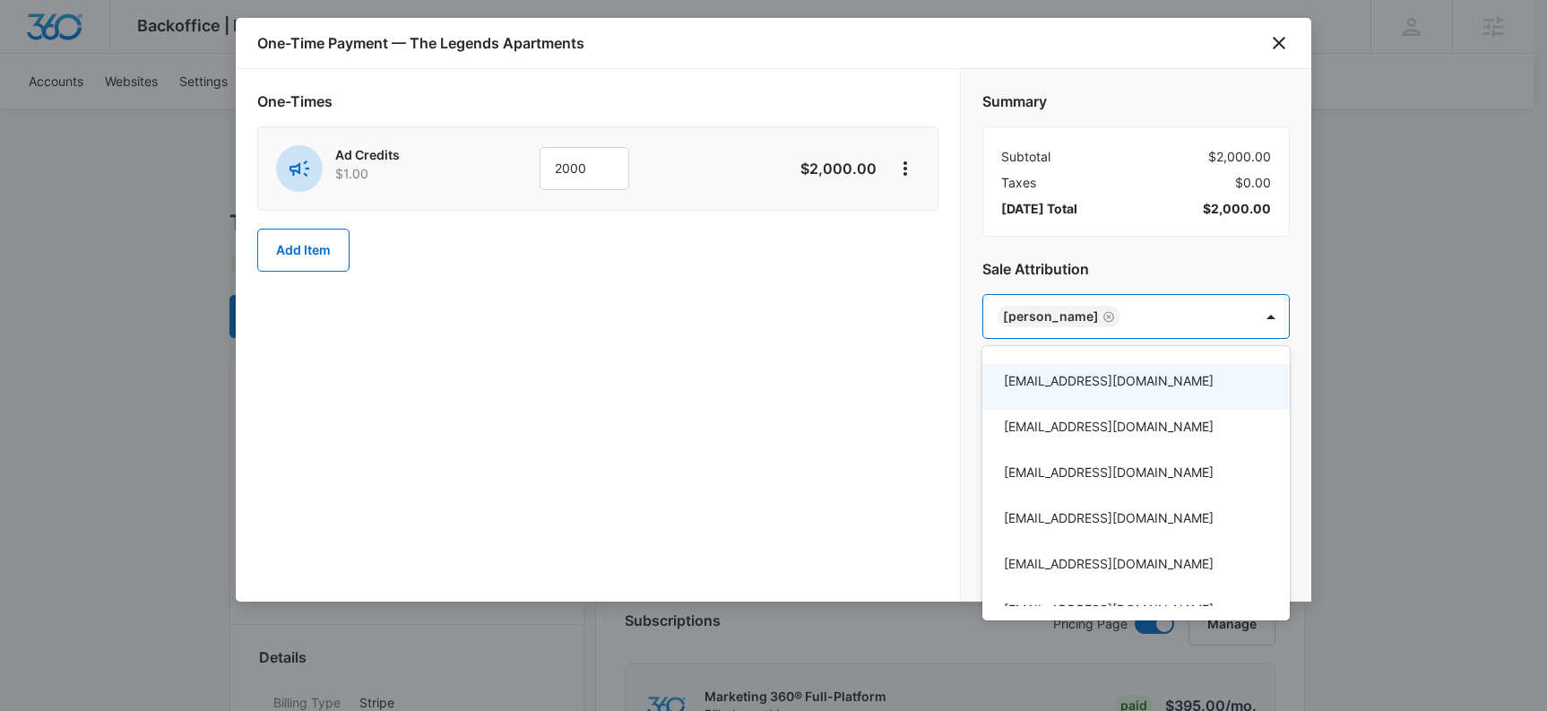
click at [843, 403] on div at bounding box center [773, 355] width 1547 height 711
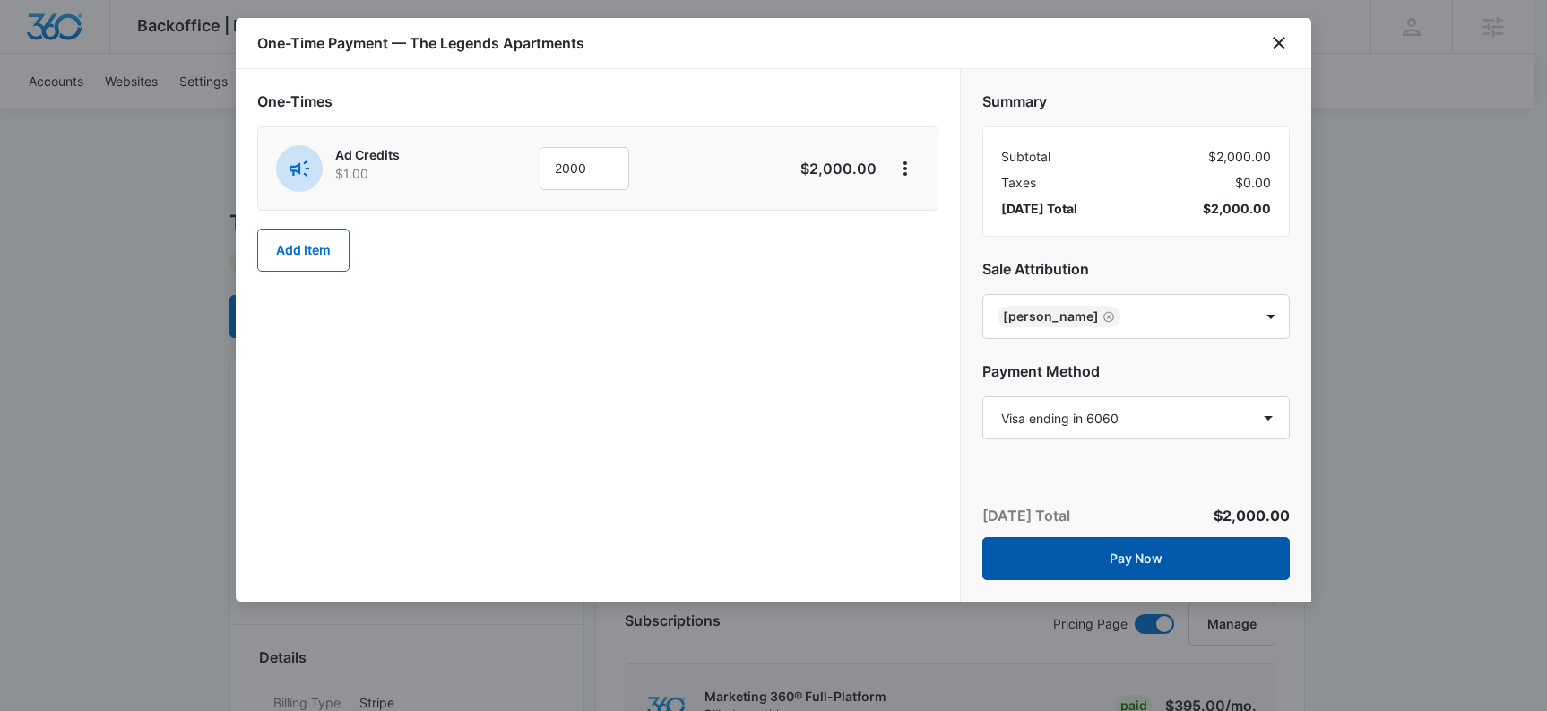
click at [1173, 550] on button "Pay Now" at bounding box center [1137, 558] width 308 height 43
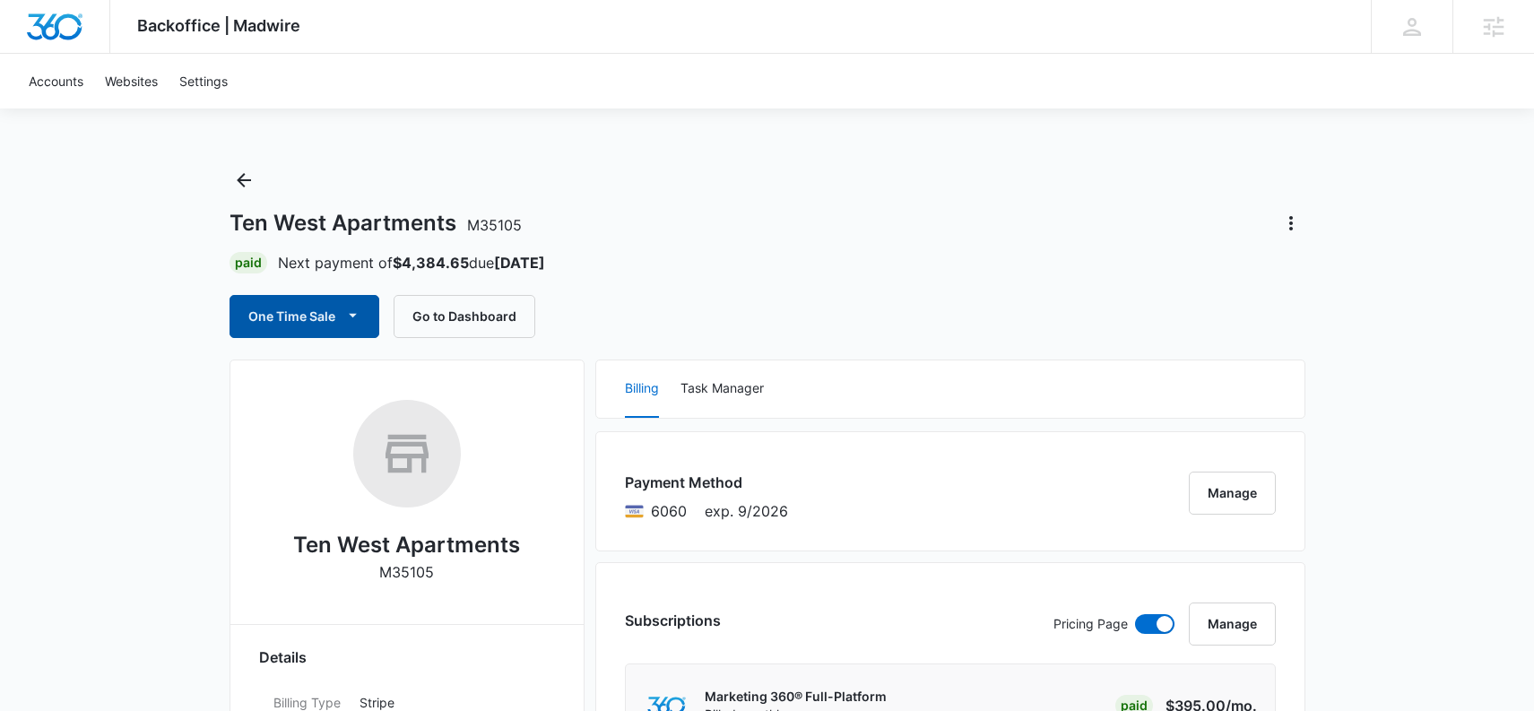
click at [321, 331] on button "One Time Sale" at bounding box center [305, 316] width 150 height 43
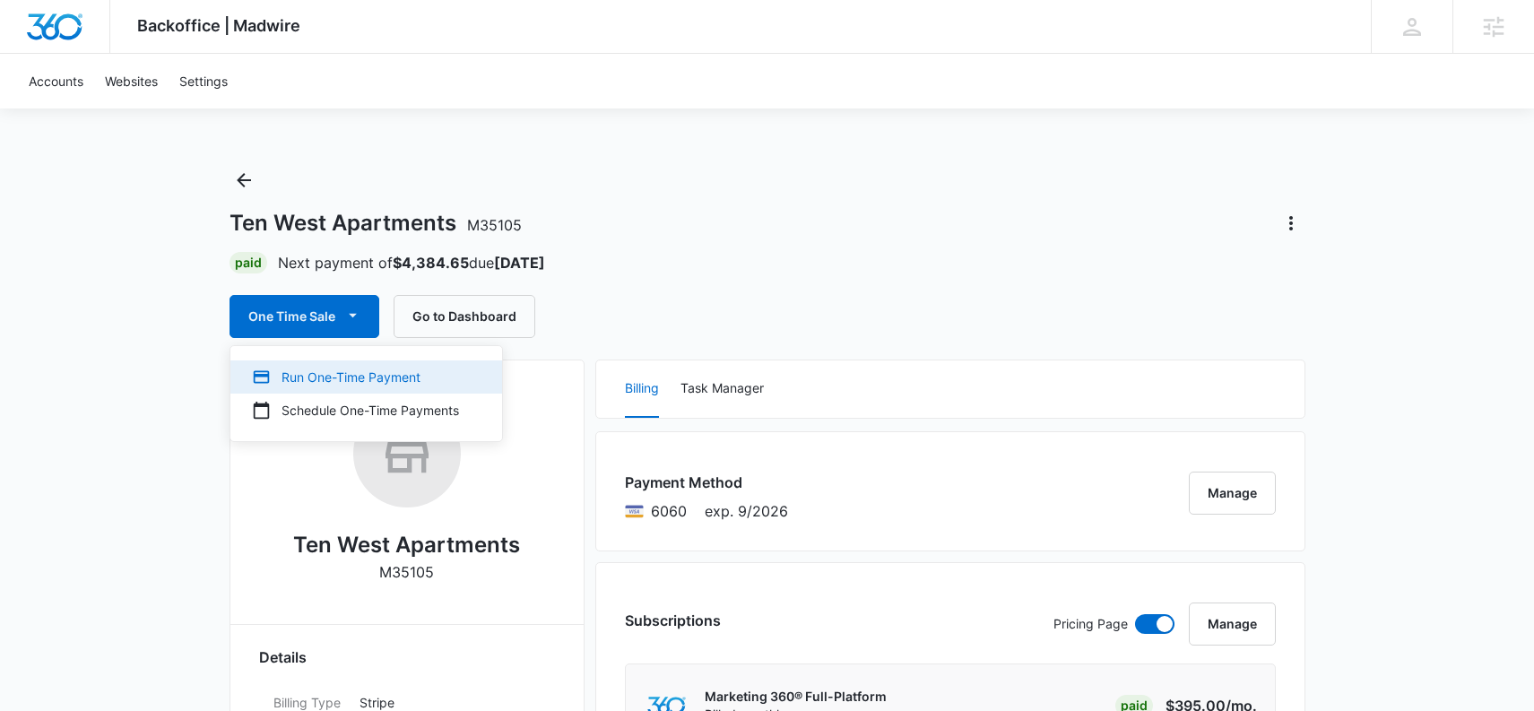
click at [336, 386] on div "Run One-Time Payment" at bounding box center [355, 377] width 207 height 19
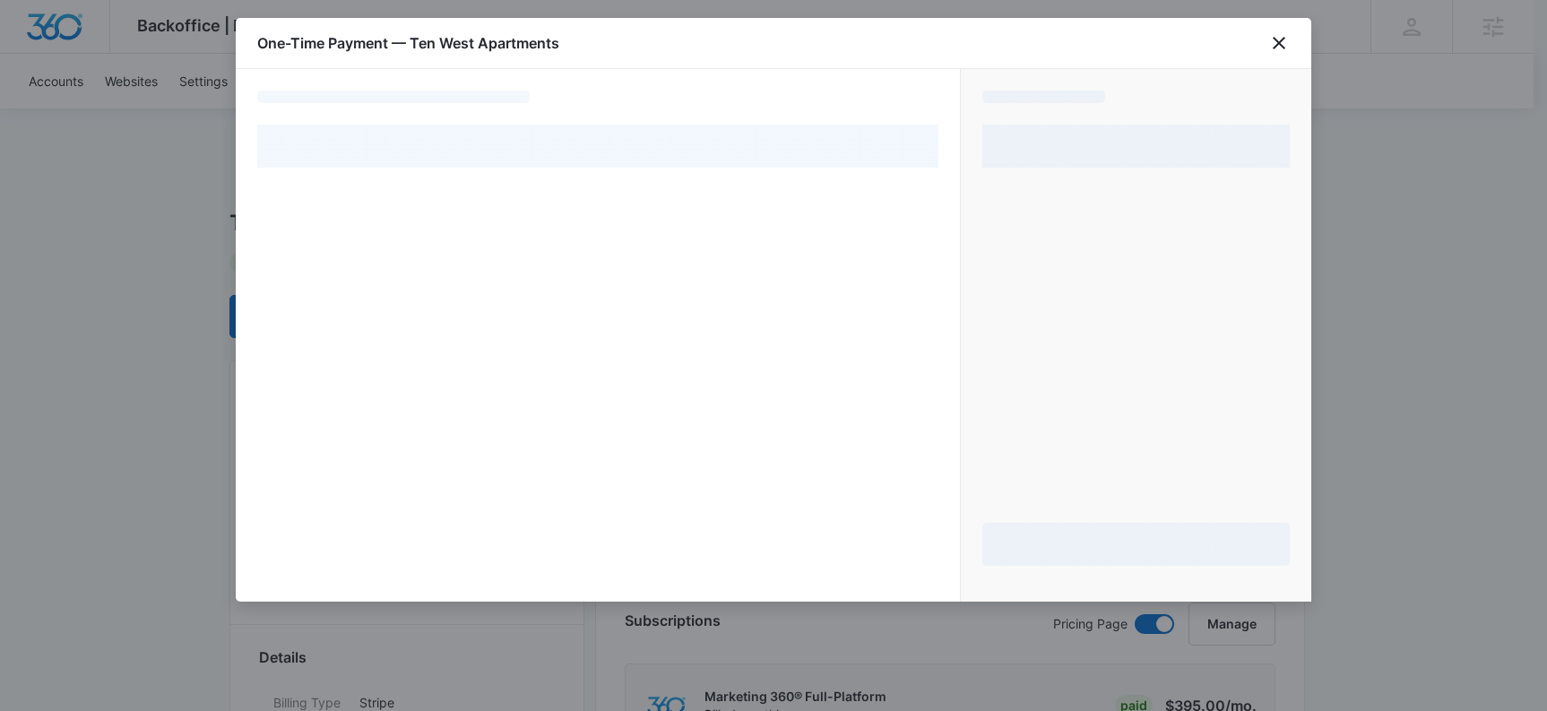
select select "pm_1MvkHlA4n8RTgNjUN1CfKLXx"
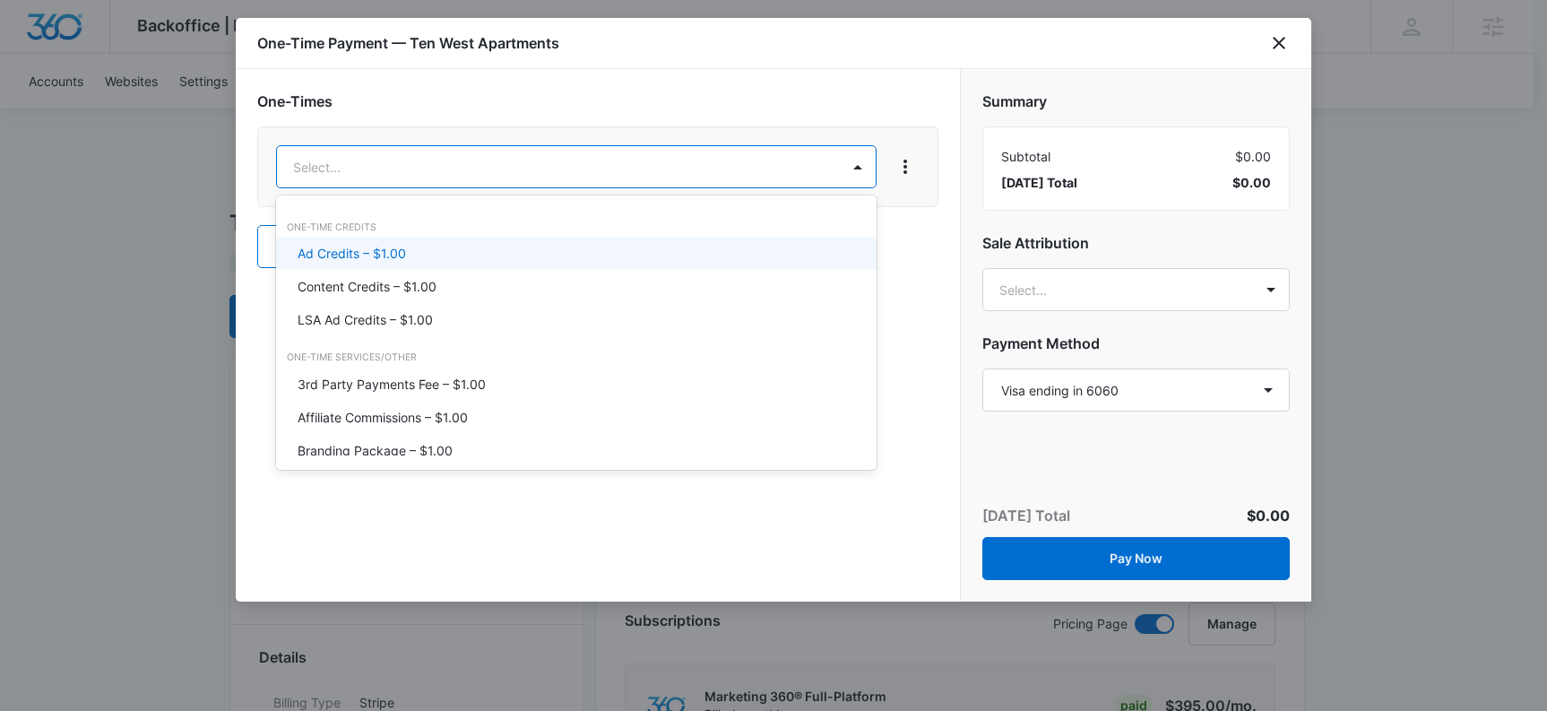
click at [339, 250] on p "Ad Credits – $1.00" at bounding box center [352, 253] width 108 height 19
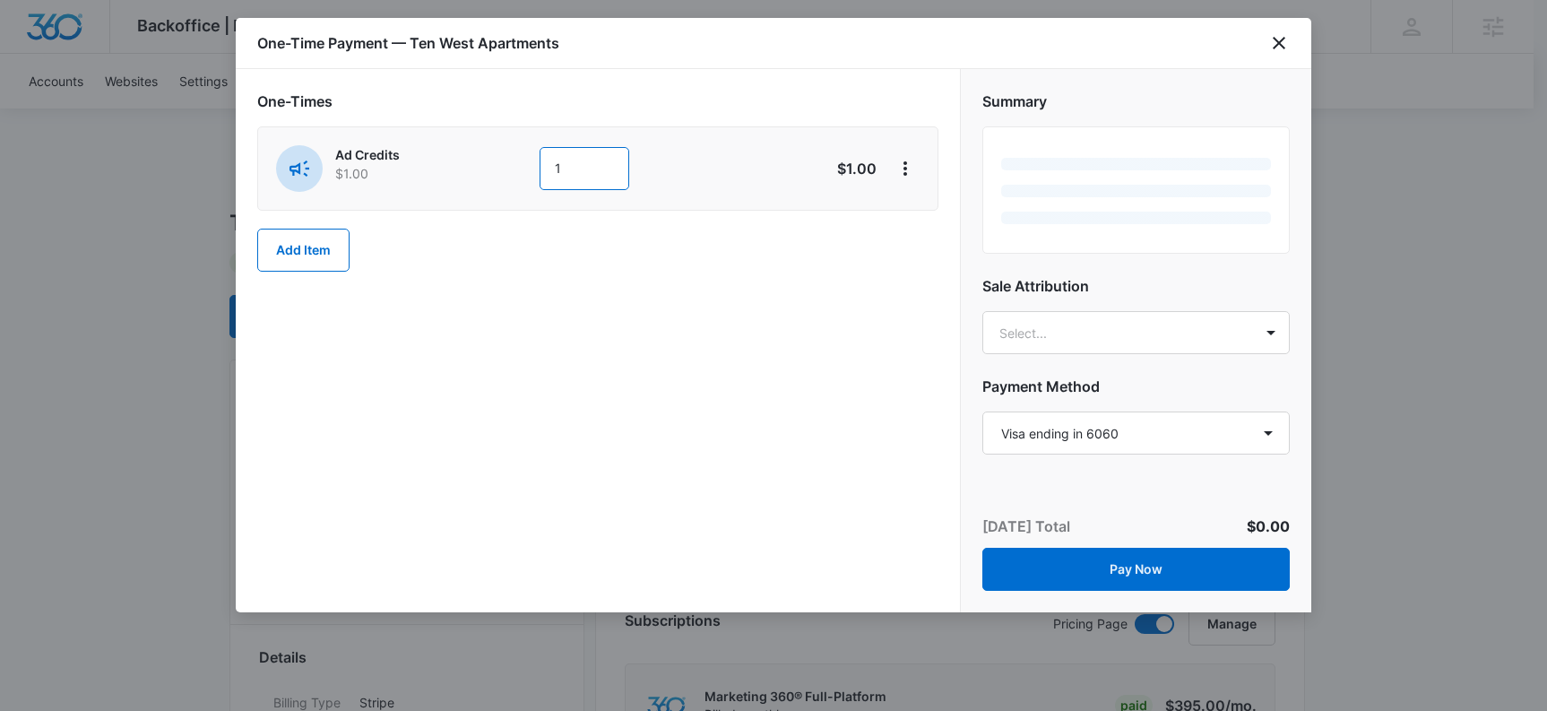
drag, startPoint x: 574, startPoint y: 169, endPoint x: 520, endPoint y: 169, distance: 53.8
click at [520, 169] on div "Ad Credits $1.00 1" at bounding box center [534, 168] width 516 height 47
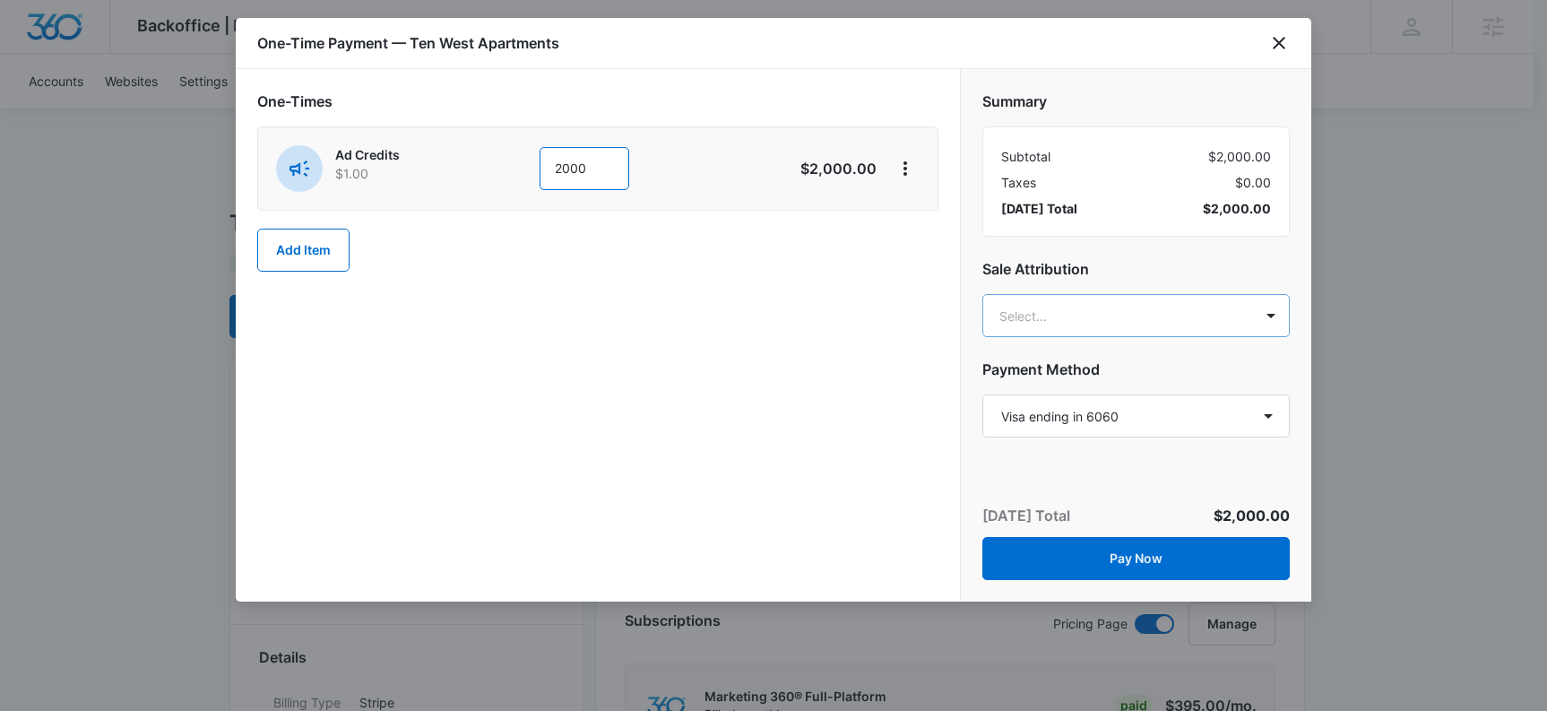
type input "2000"
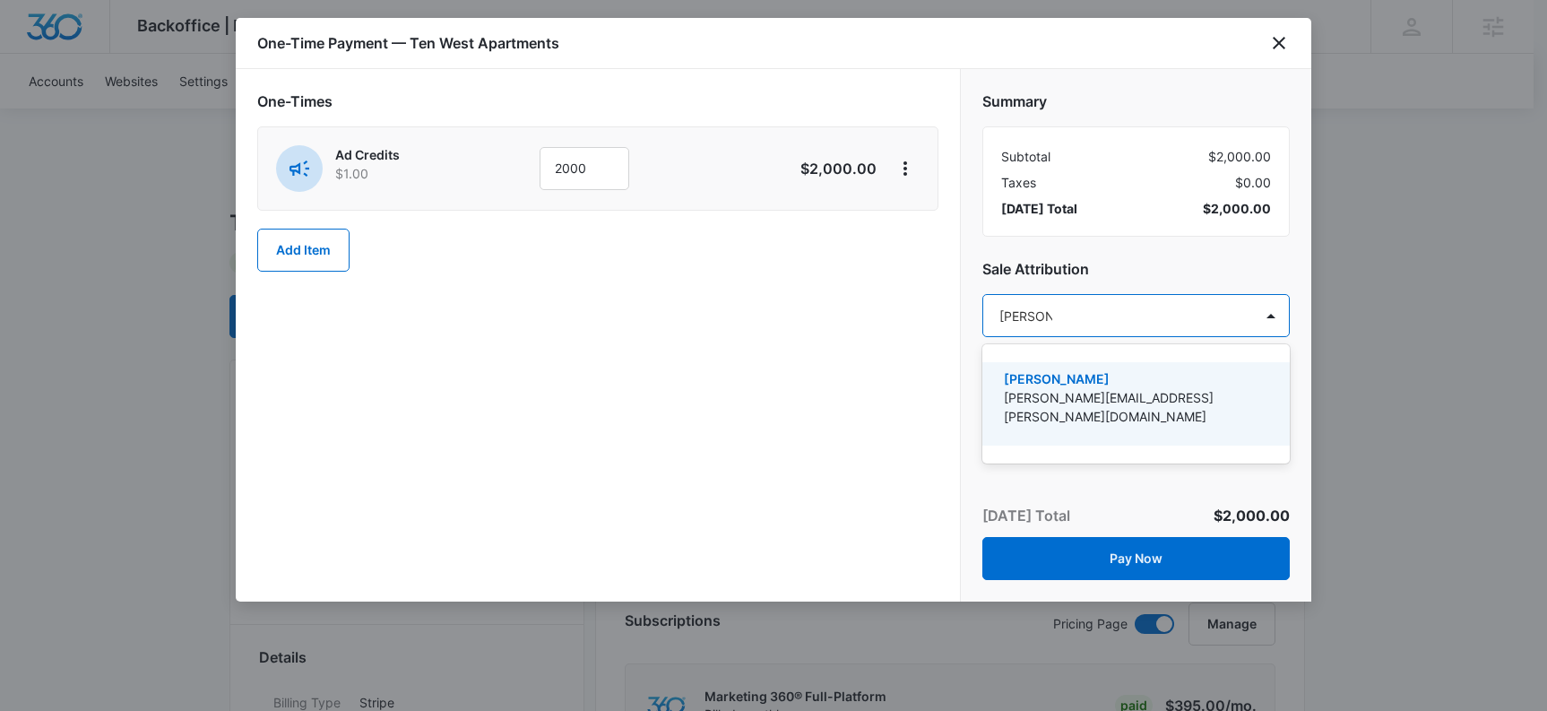
type input "[PERSON_NAME]"
drag, startPoint x: 1058, startPoint y: 386, endPoint x: 891, endPoint y: 381, distance: 166.8
click at [1058, 386] on p "Kyle Knoop" at bounding box center [1134, 378] width 261 height 19
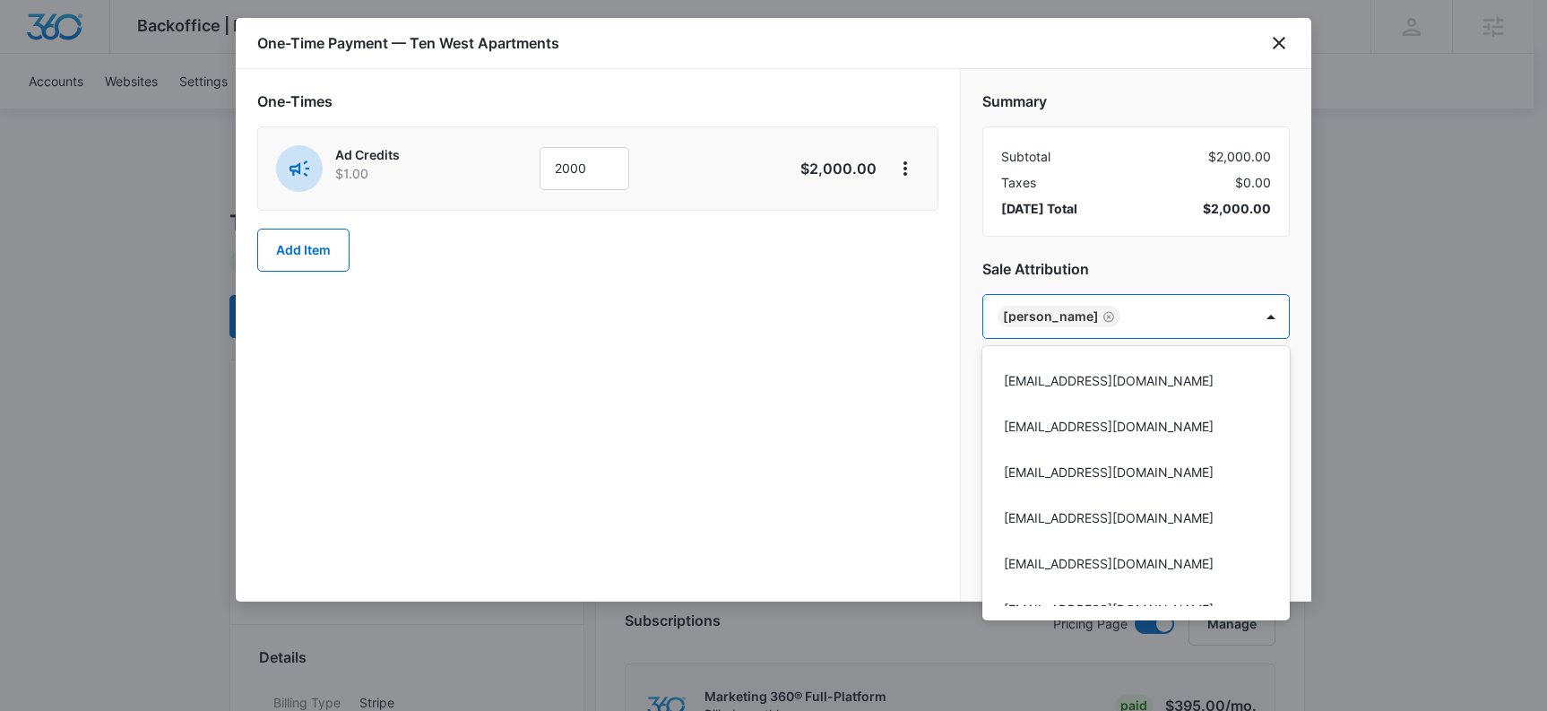
click at [797, 371] on div at bounding box center [773, 355] width 1547 height 711
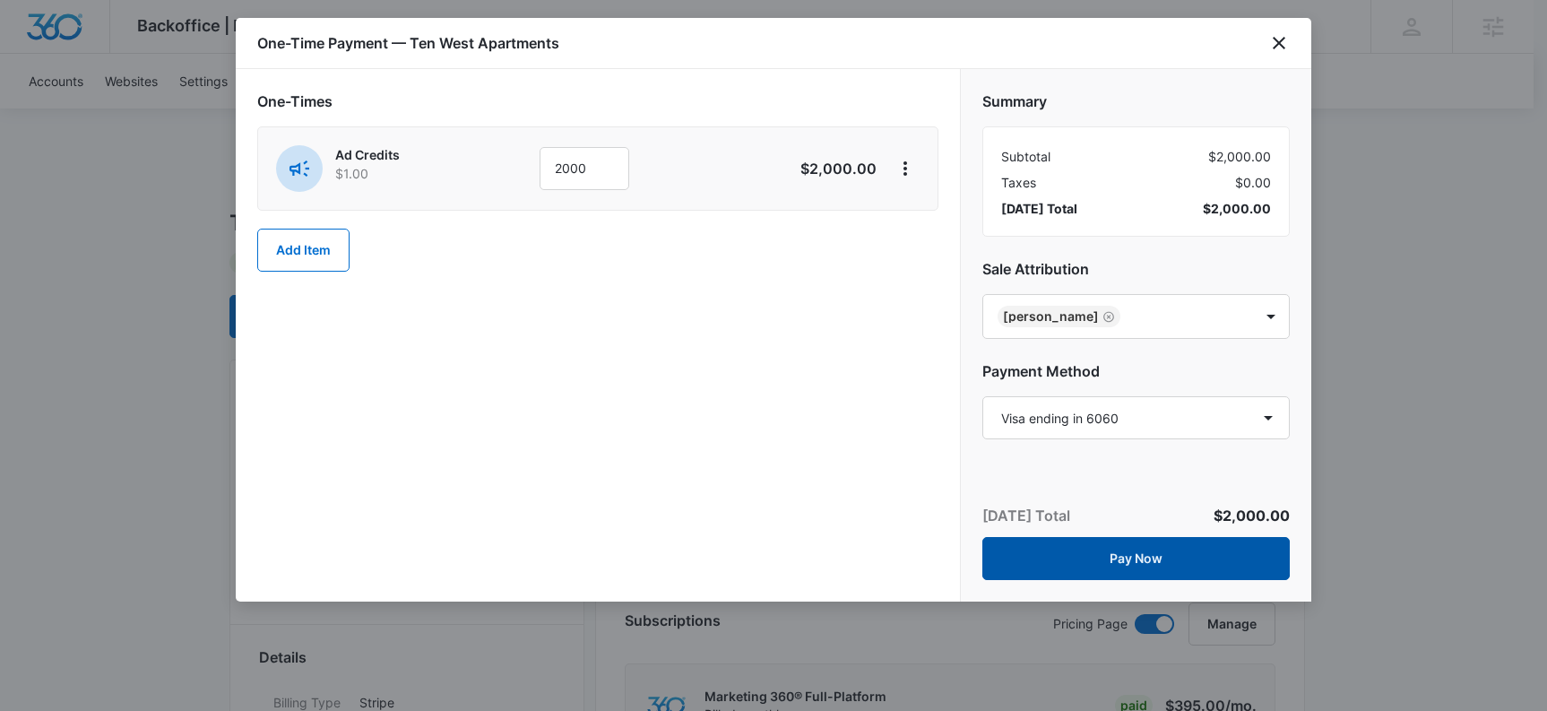
click at [1128, 549] on button "Pay Now" at bounding box center [1137, 558] width 308 height 43
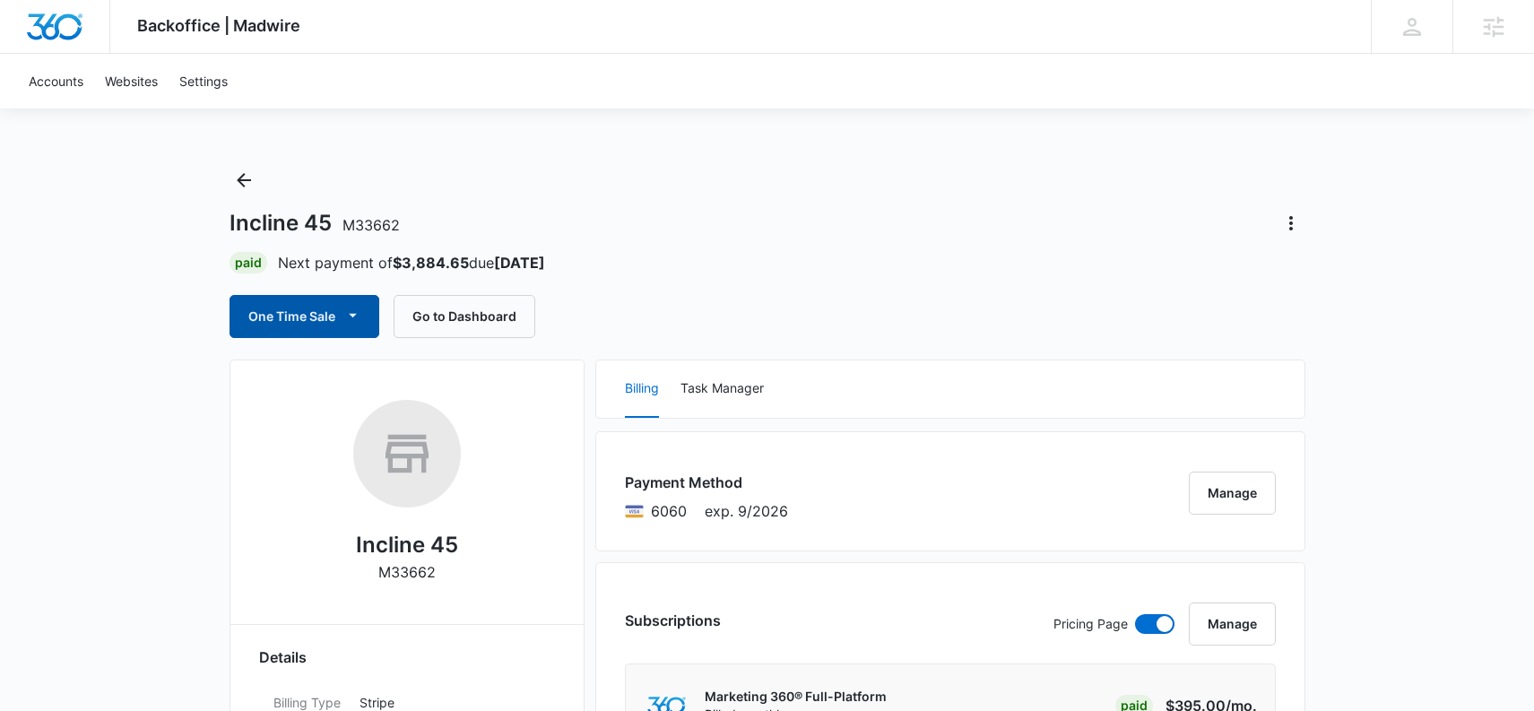
click at [276, 306] on button "One Time Sale" at bounding box center [305, 316] width 150 height 43
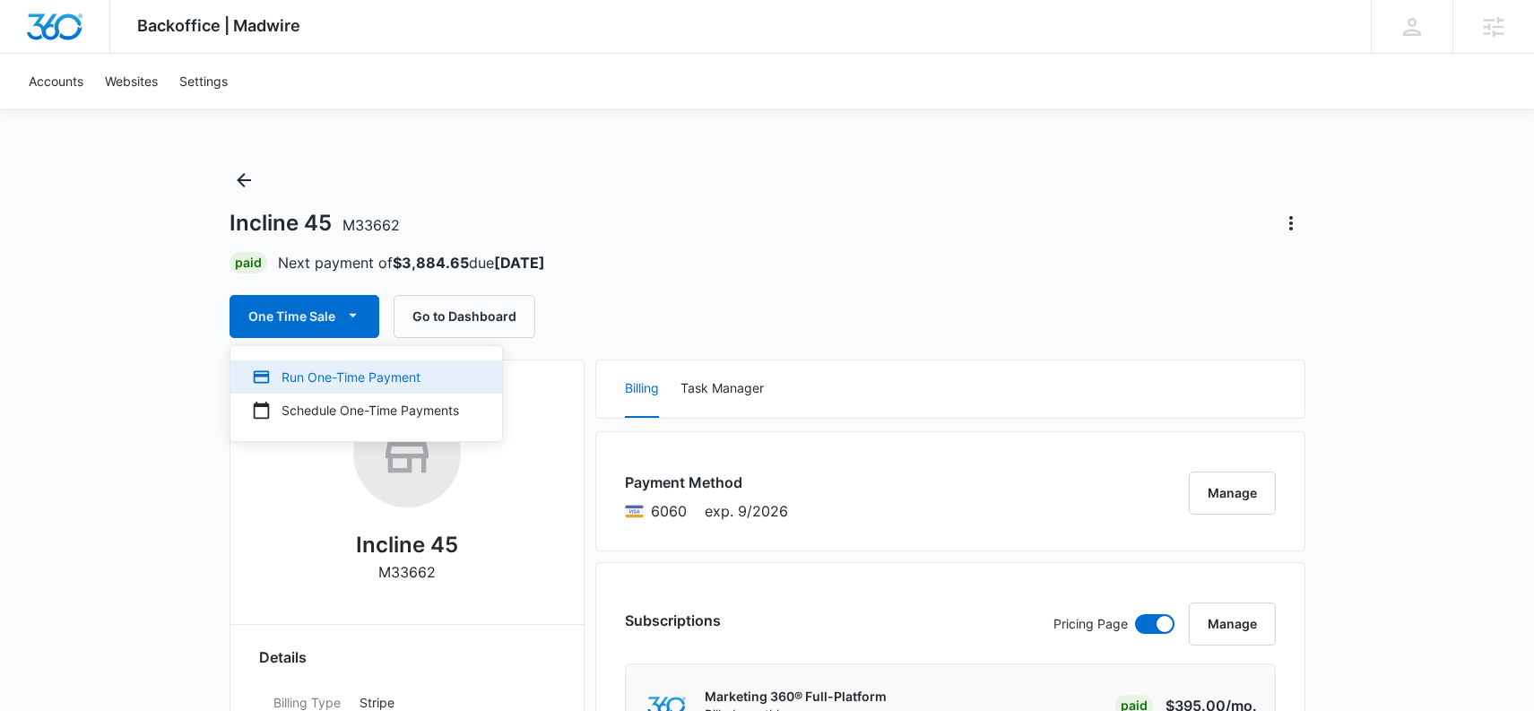
click at [304, 372] on div "Run One-Time Payment" at bounding box center [355, 377] width 207 height 19
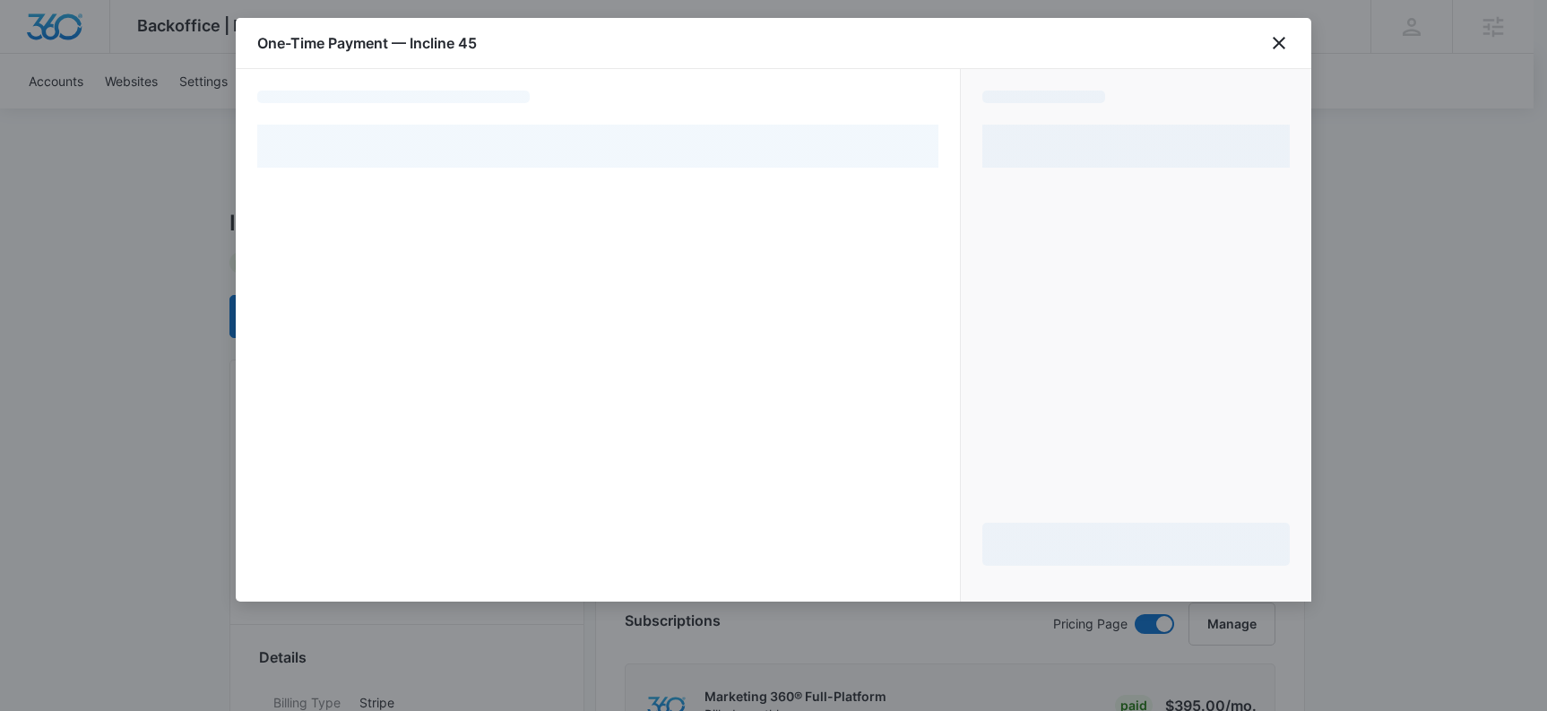
select select "pm_1MvkHlA4n8RTgNjUN1CfKLXx"
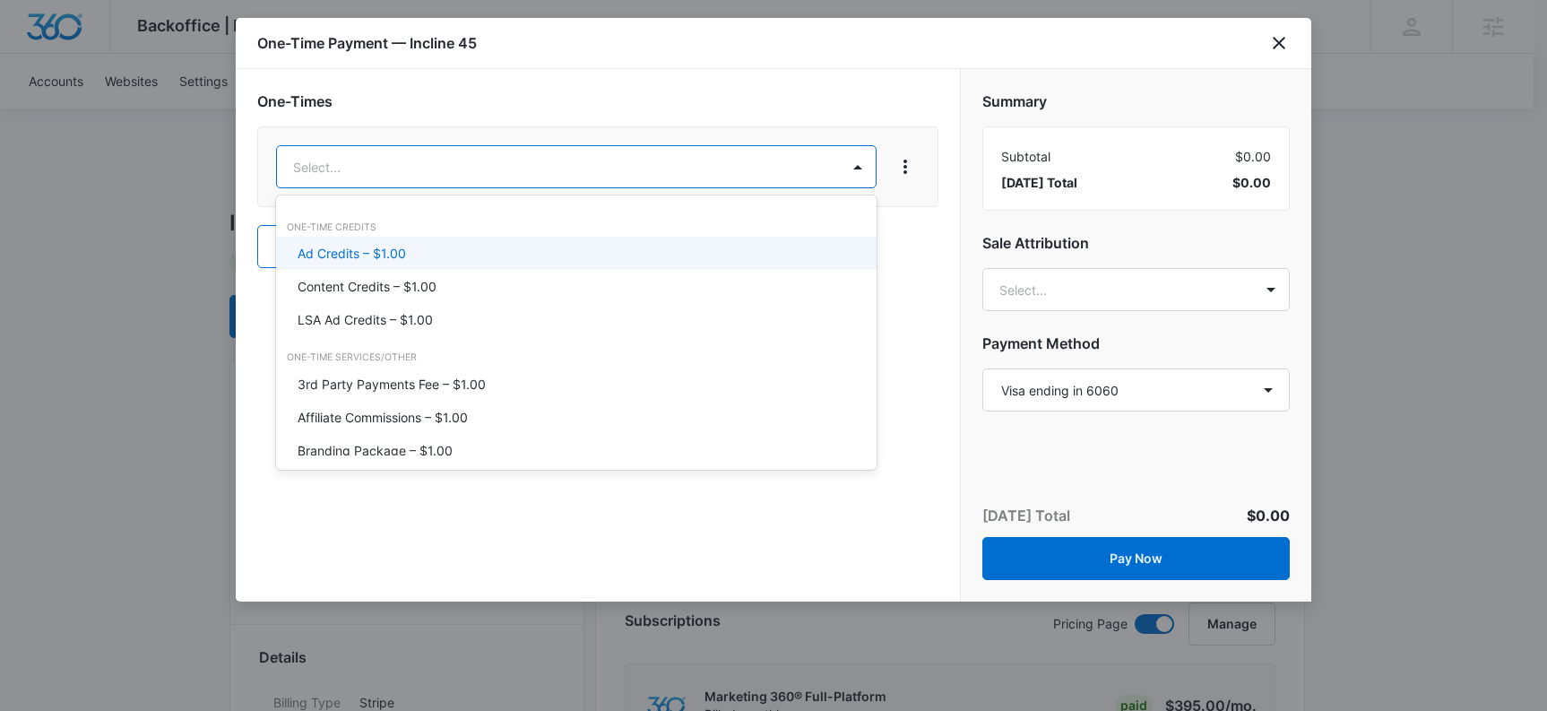
click at [386, 251] on p "Ad Credits – $1.00" at bounding box center [352, 253] width 108 height 19
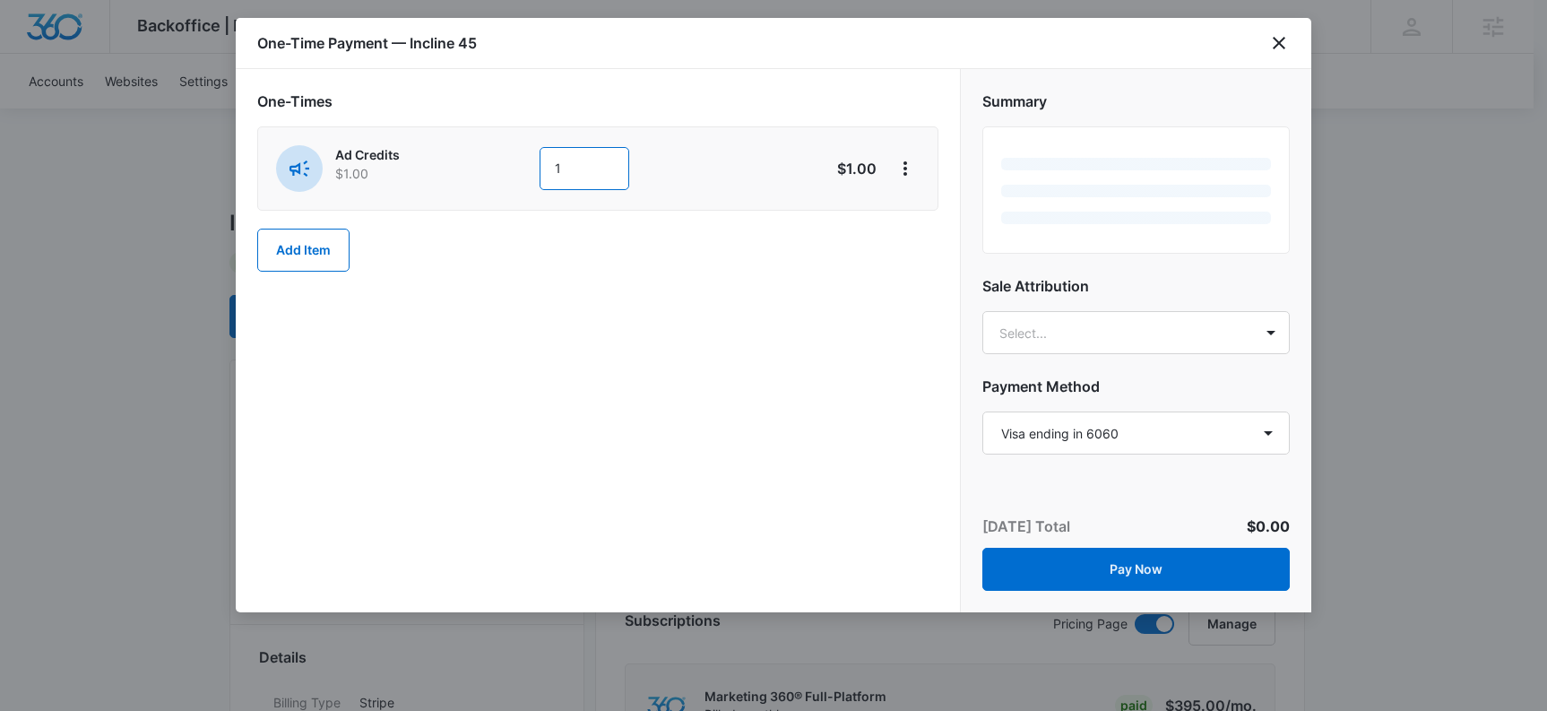
drag, startPoint x: 542, startPoint y: 171, endPoint x: 521, endPoint y: 171, distance: 20.6
click at [521, 171] on div "Ad Credits $1.00 1" at bounding box center [534, 168] width 516 height 47
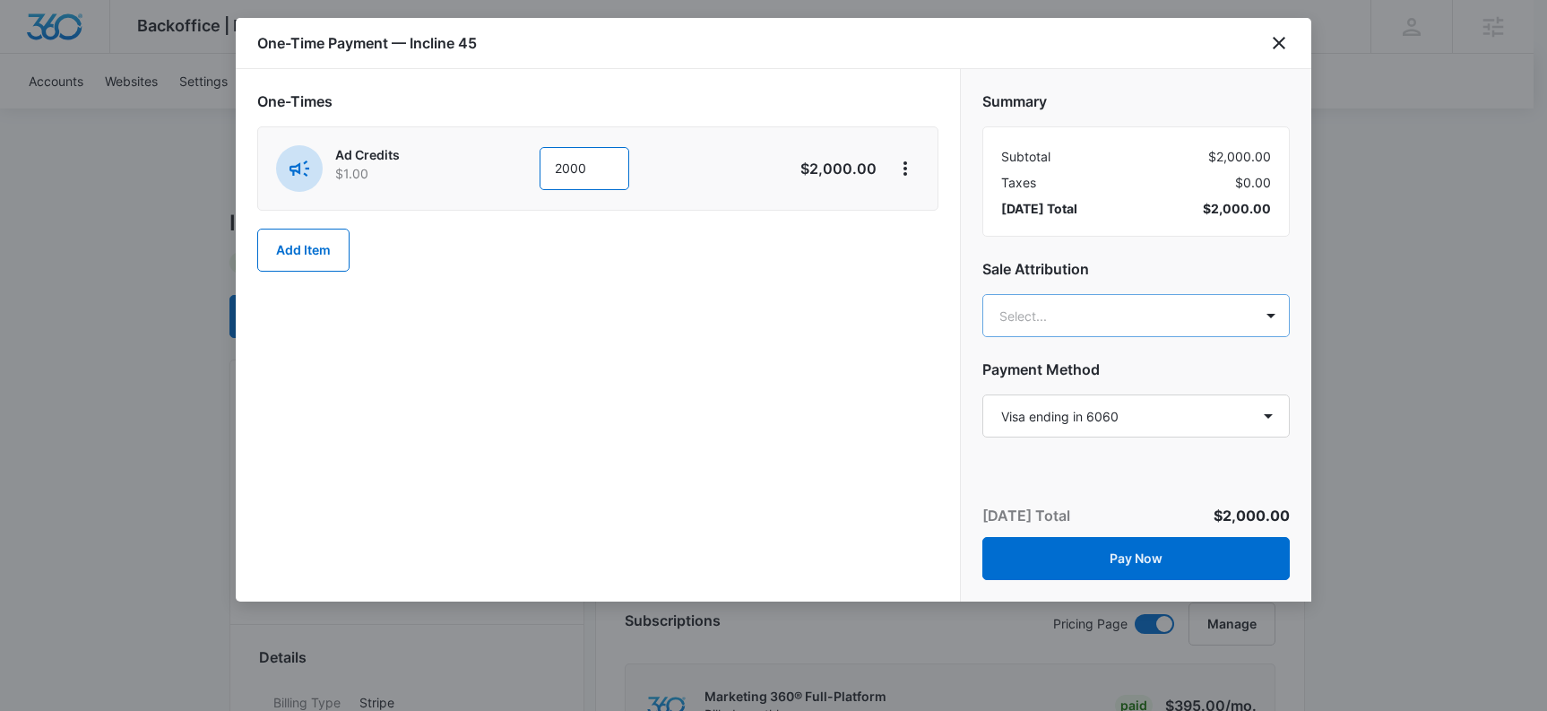
type input "2000"
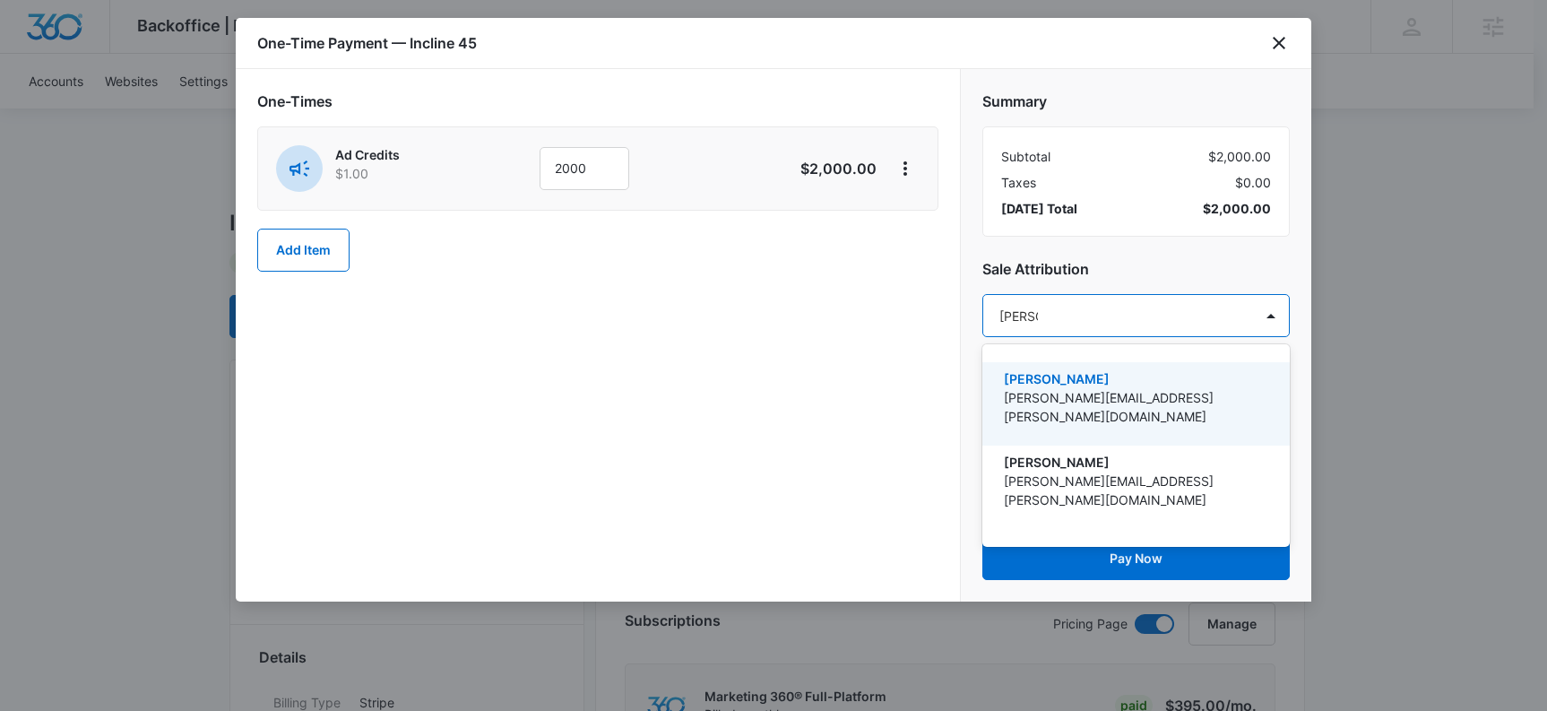
type input "kyle knoop"
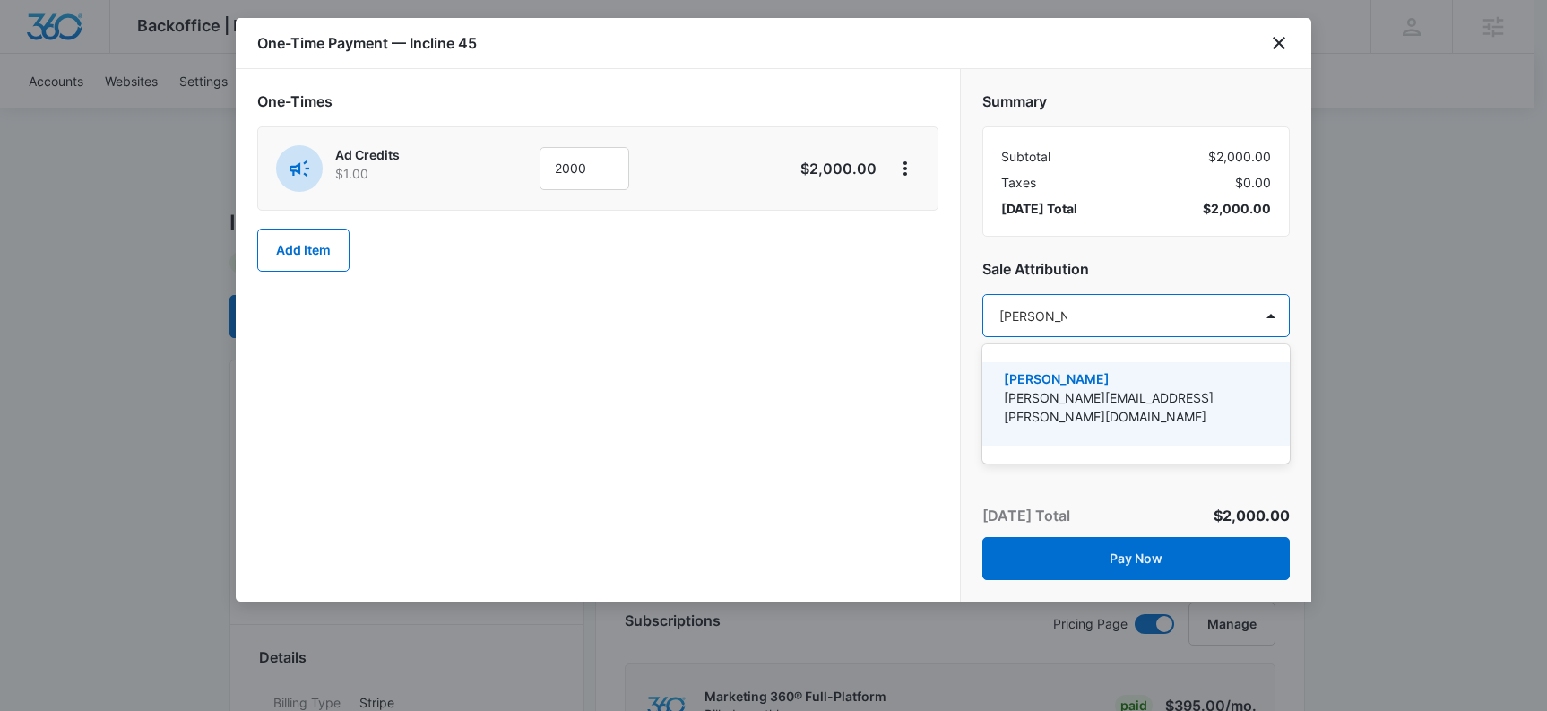
click at [1088, 399] on p "kyle.knoop@madwire.com" at bounding box center [1134, 407] width 261 height 38
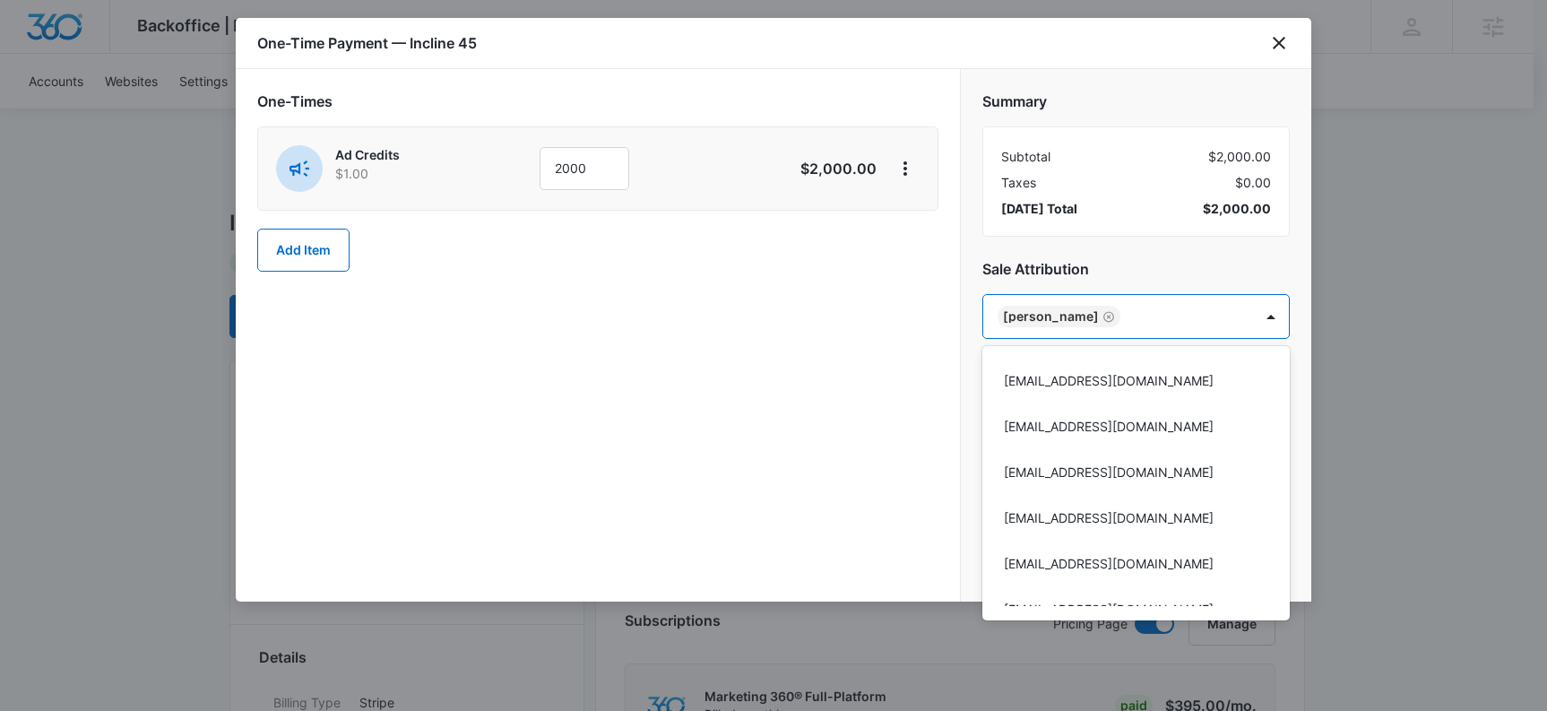
click at [758, 356] on div at bounding box center [773, 355] width 1547 height 711
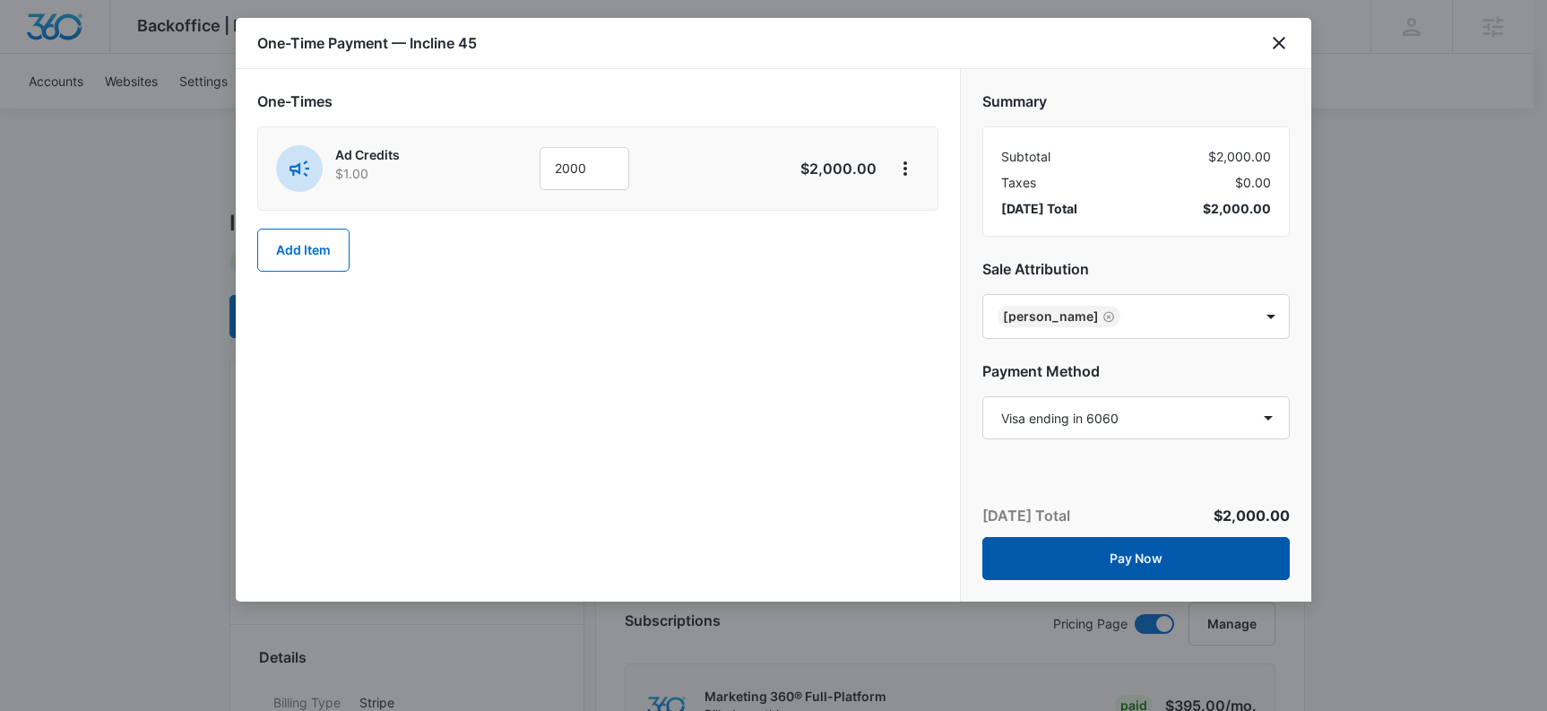
click at [1176, 554] on button "Pay Now" at bounding box center [1137, 558] width 308 height 43
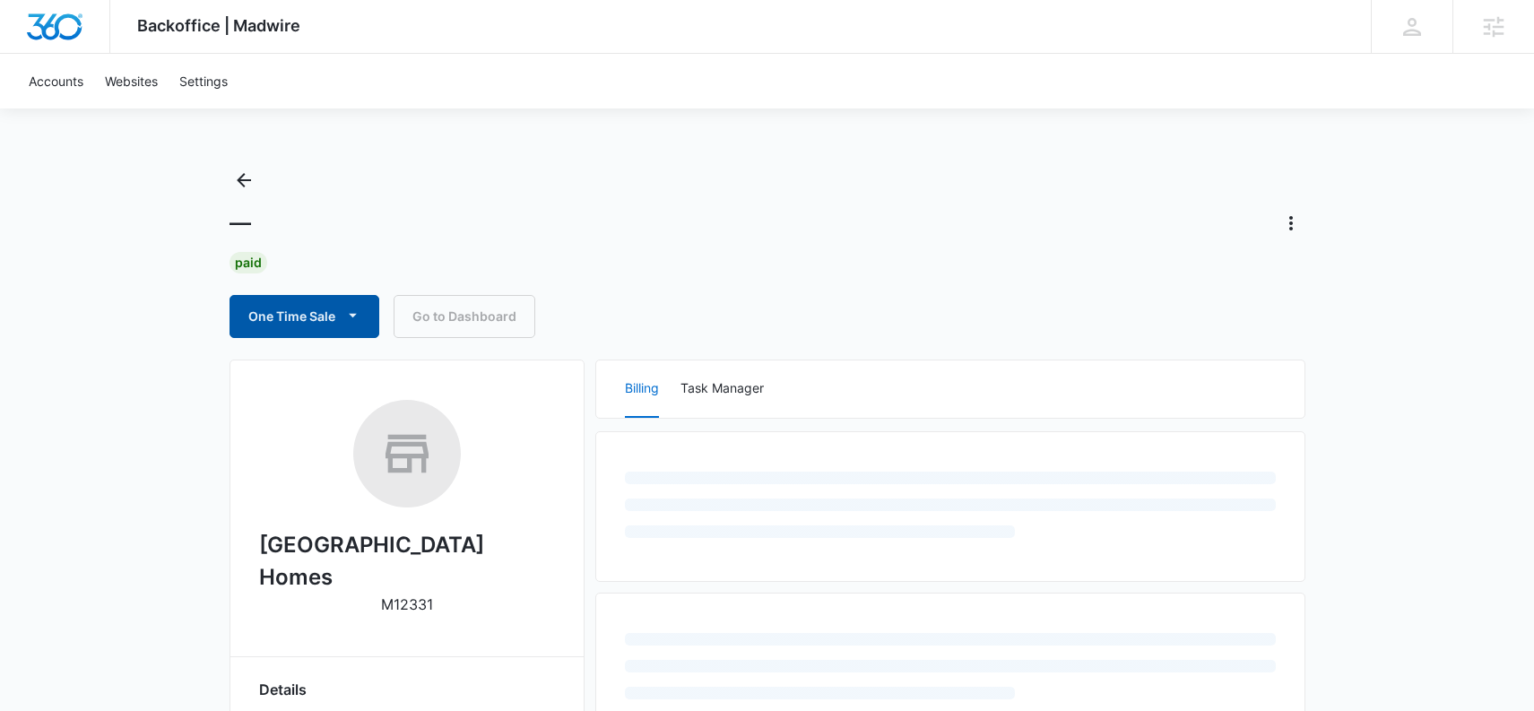
click at [317, 312] on button "One Time Sale" at bounding box center [305, 316] width 150 height 43
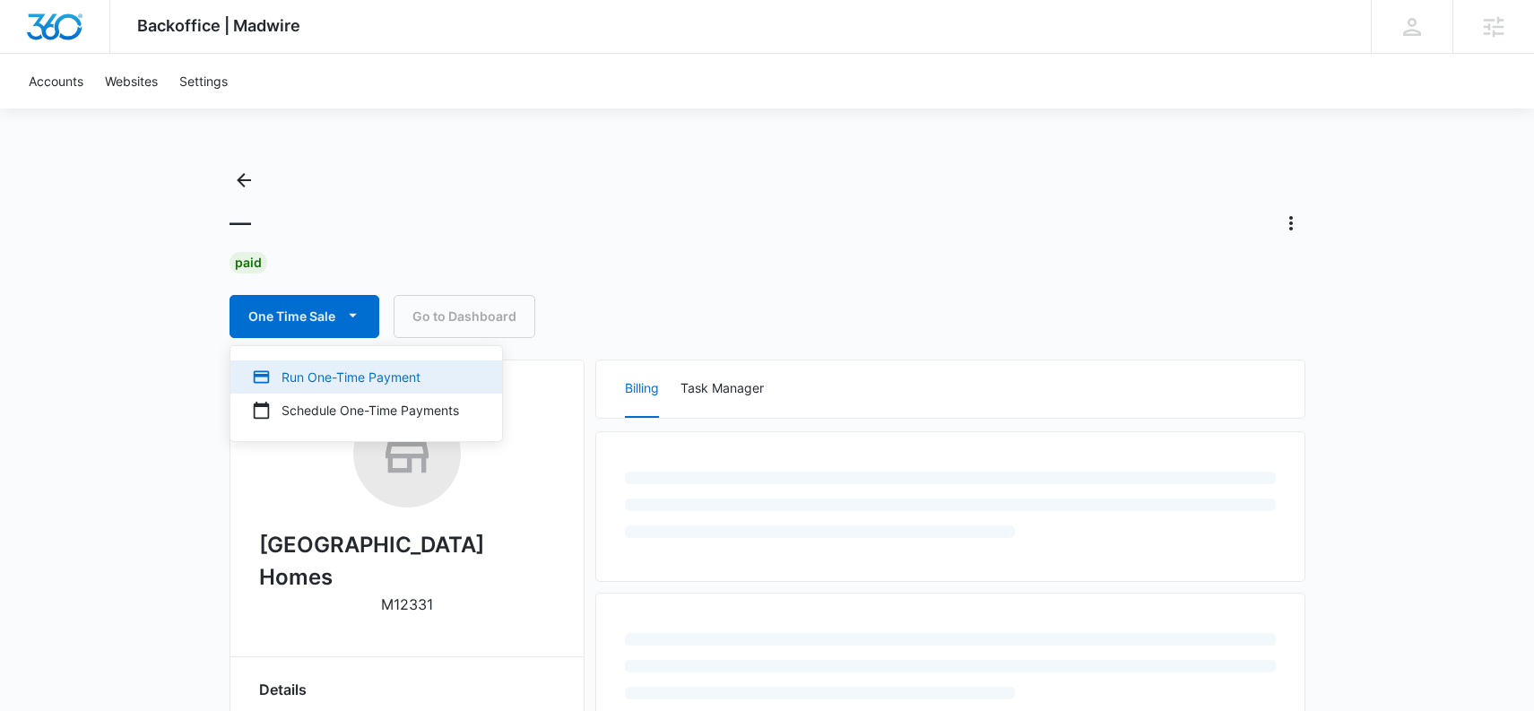
click at [309, 374] on div "Run One-Time Payment" at bounding box center [355, 377] width 207 height 19
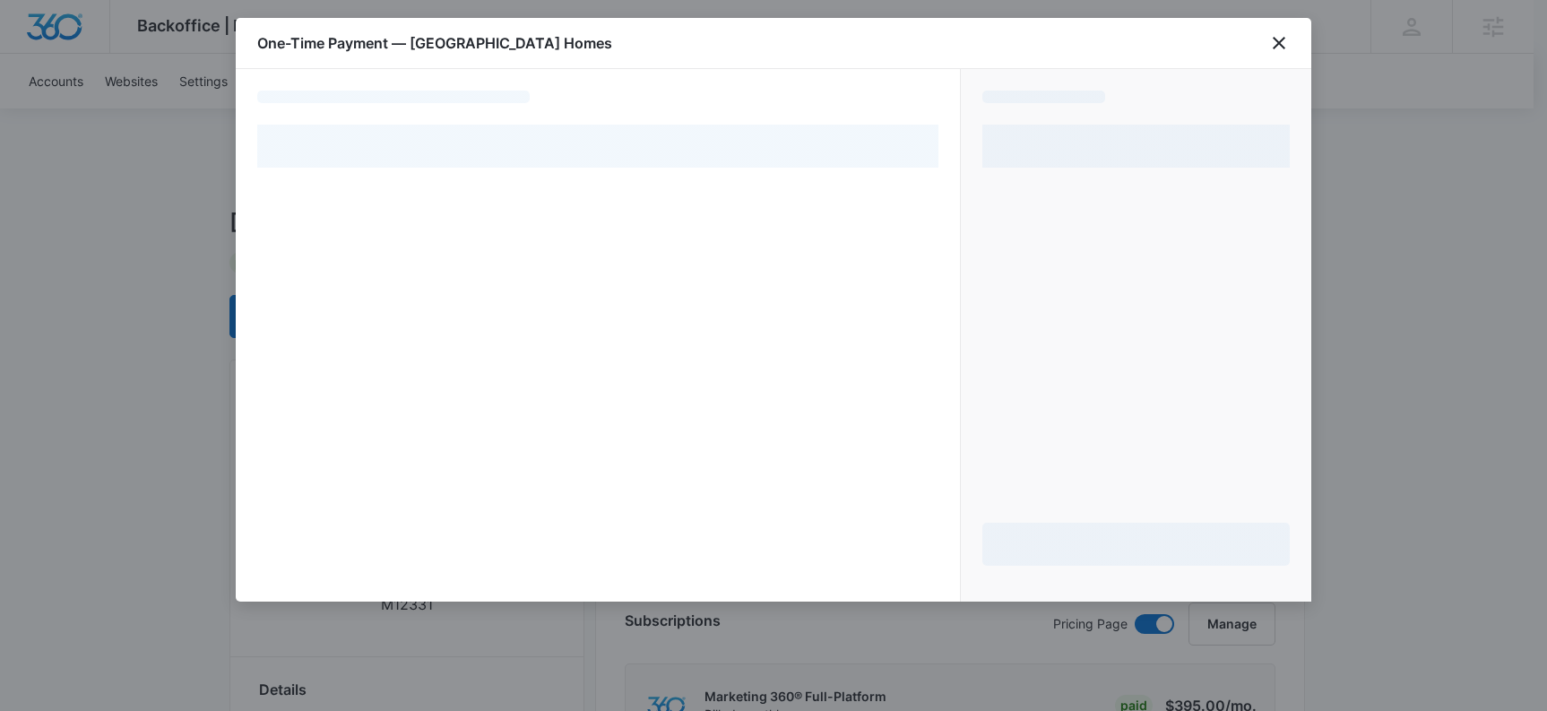
select select "pm_1MvkHuA4n8RTgNjUZg0jI1Ae"
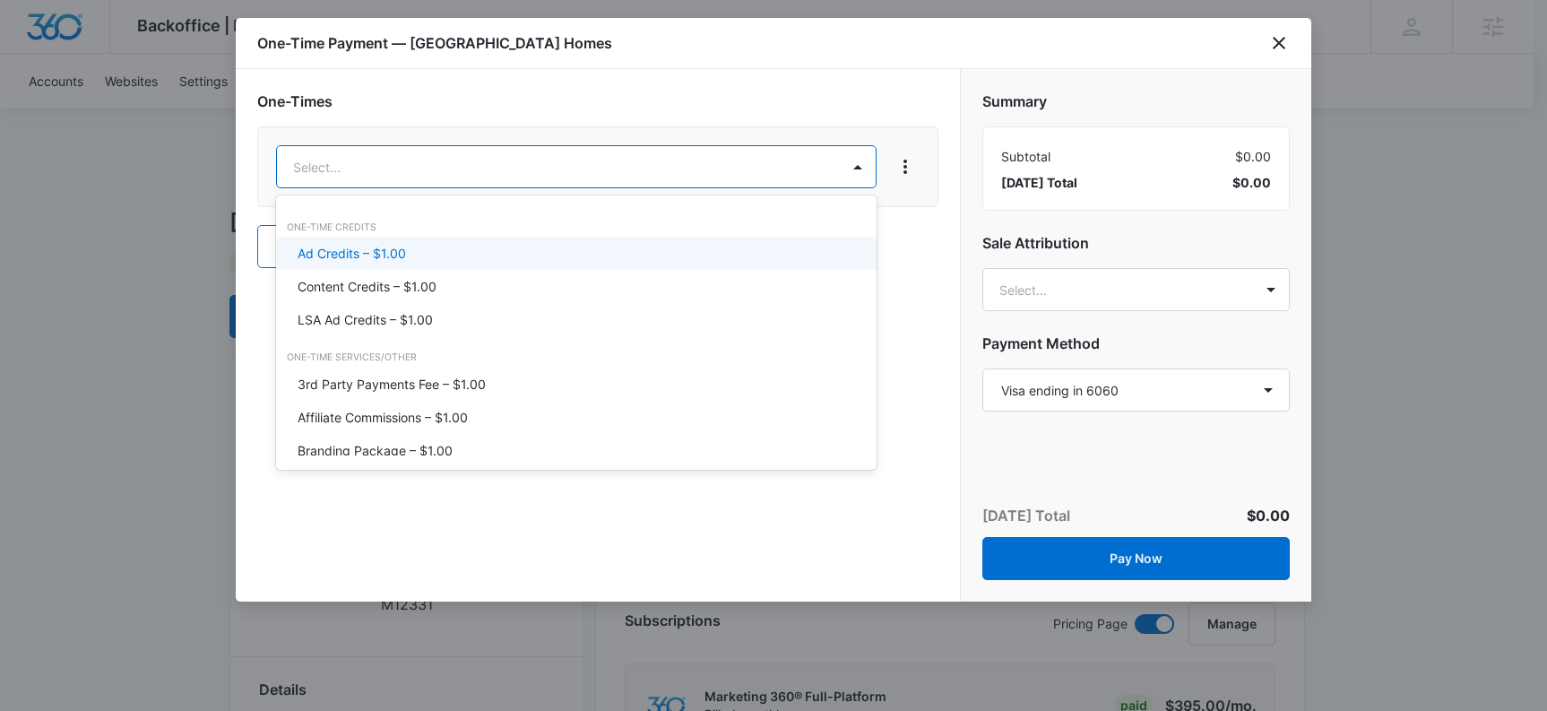
click at [396, 256] on p "Ad Credits – $1.00" at bounding box center [352, 253] width 108 height 19
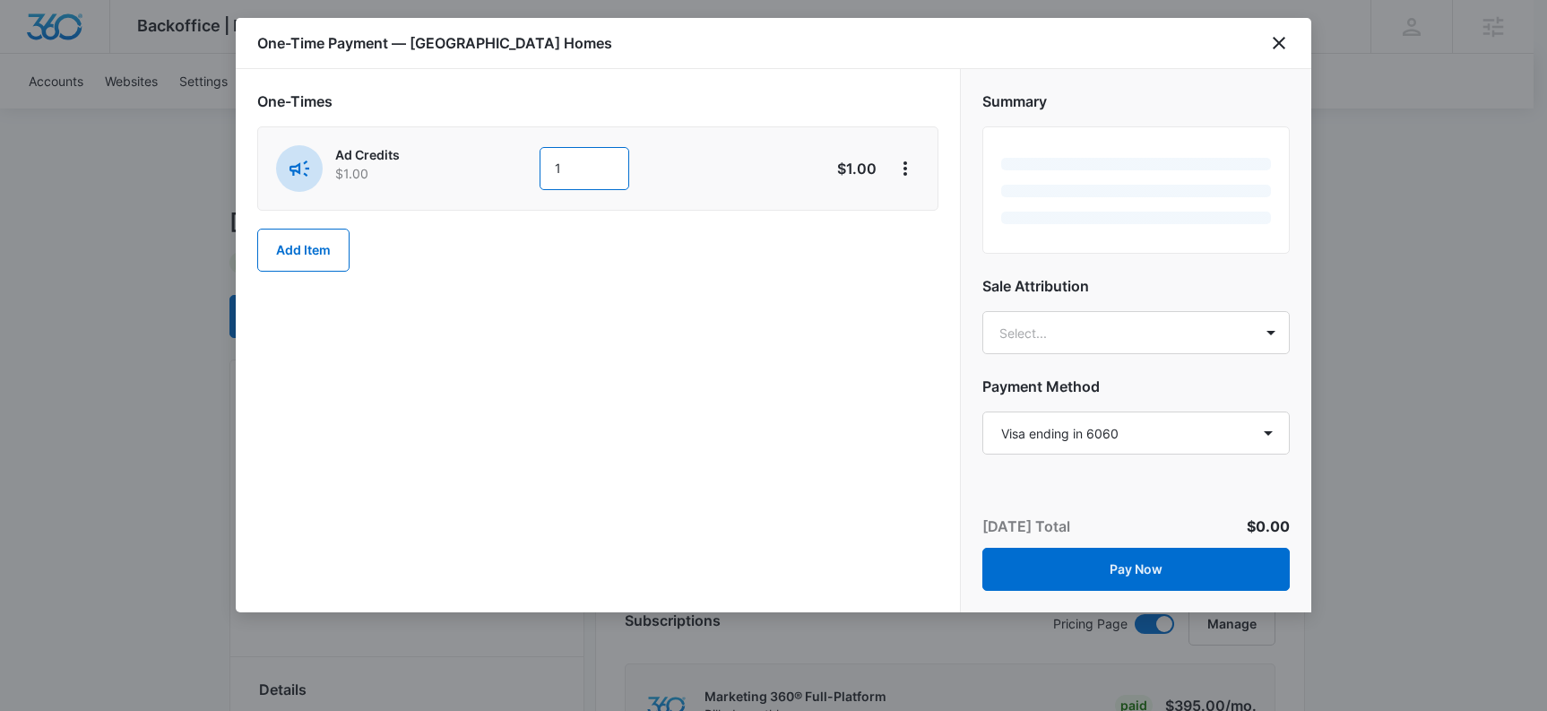
drag, startPoint x: 564, startPoint y: 169, endPoint x: 532, endPoint y: 172, distance: 32.5
click at [532, 172] on div "Ad Credits $1.00 1" at bounding box center [534, 168] width 516 height 47
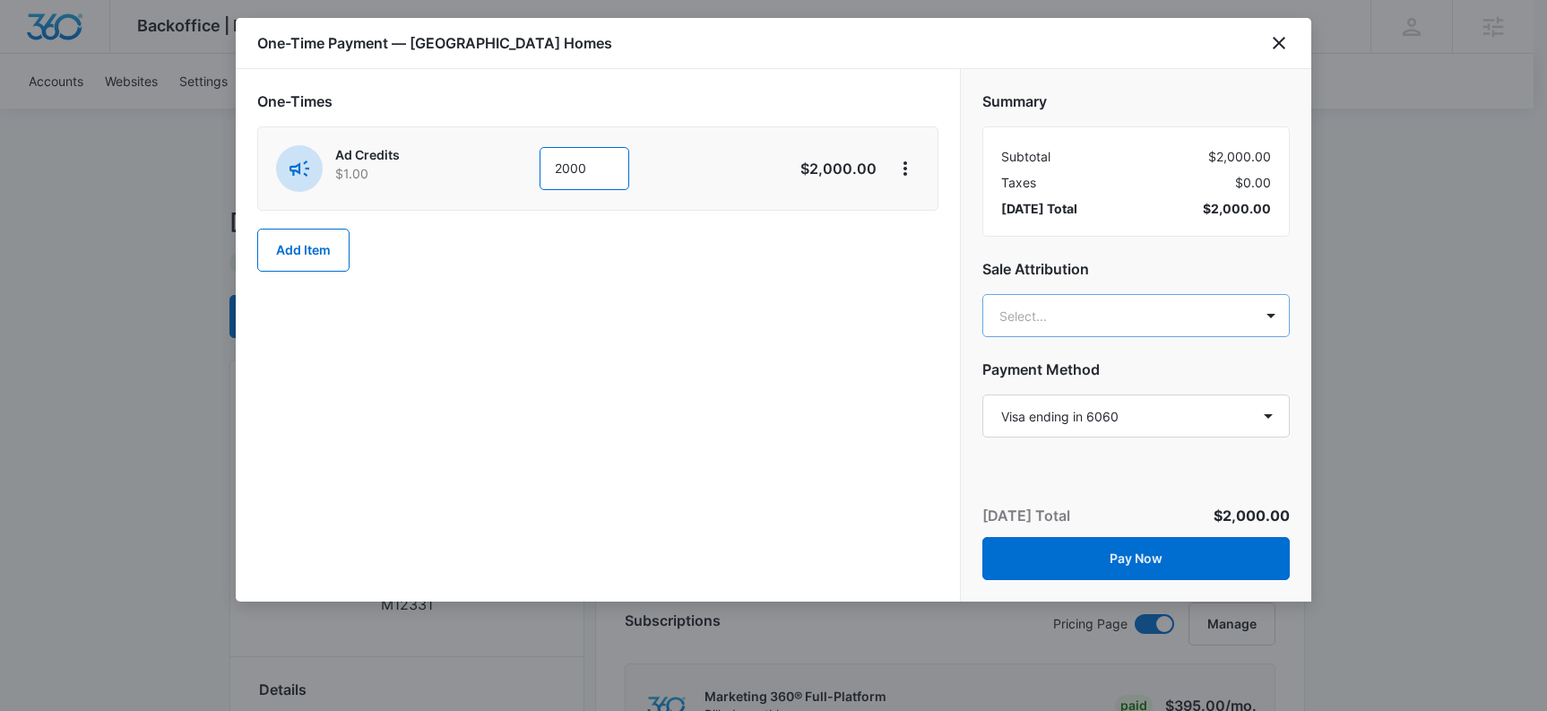
type input "2000"
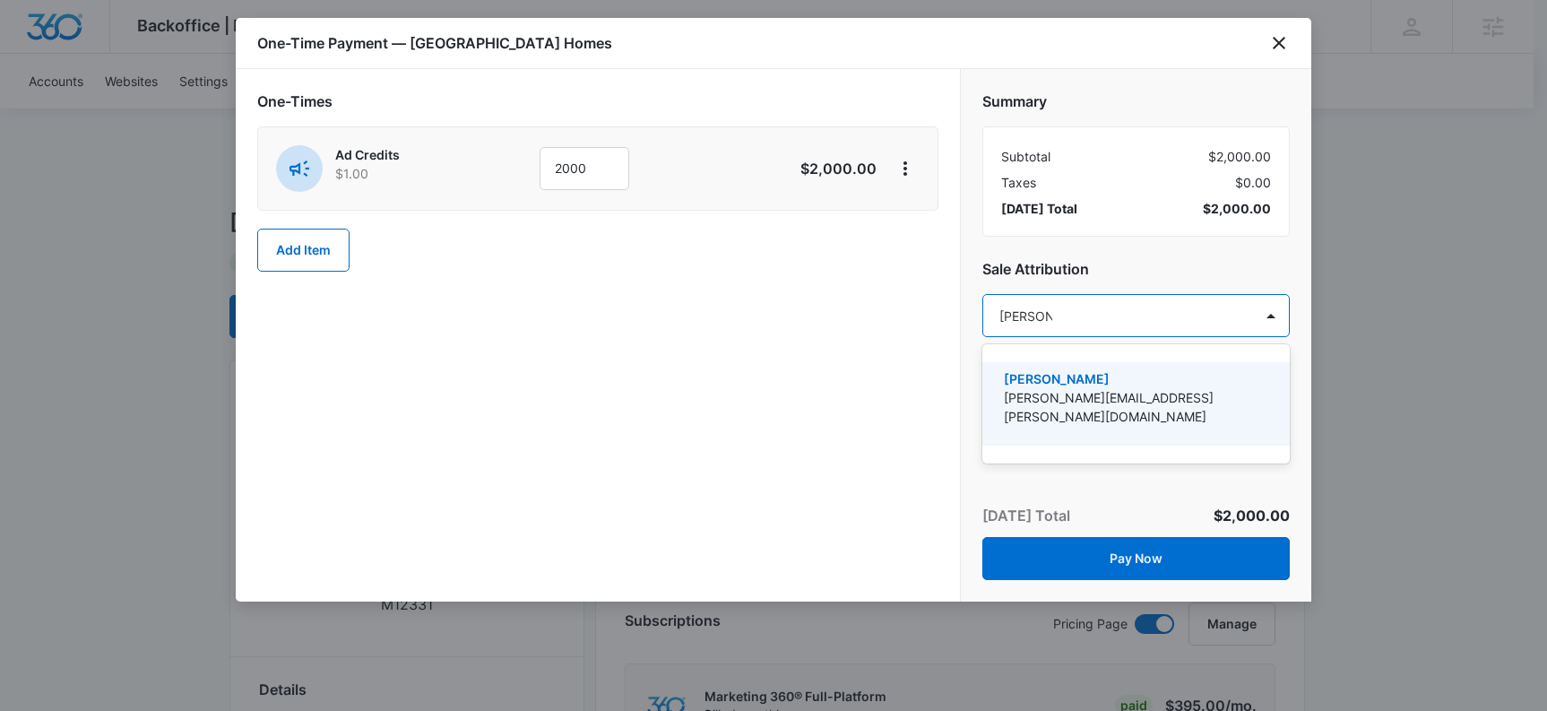
type input "[PERSON_NAME]"
click at [1100, 400] on p "[PERSON_NAME][EMAIL_ADDRESS][PERSON_NAME][DOMAIN_NAME]" at bounding box center [1134, 407] width 261 height 38
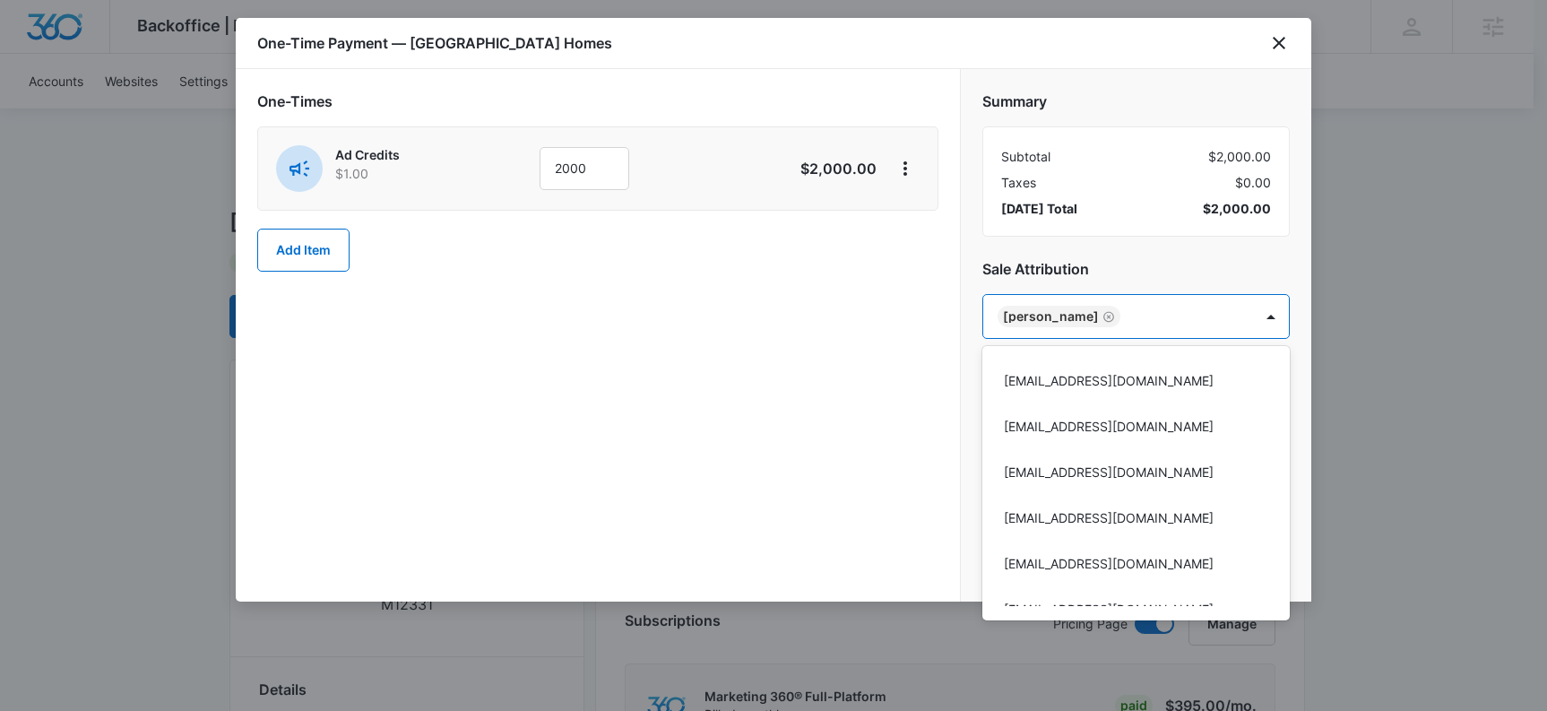
click at [850, 370] on div at bounding box center [773, 355] width 1547 height 711
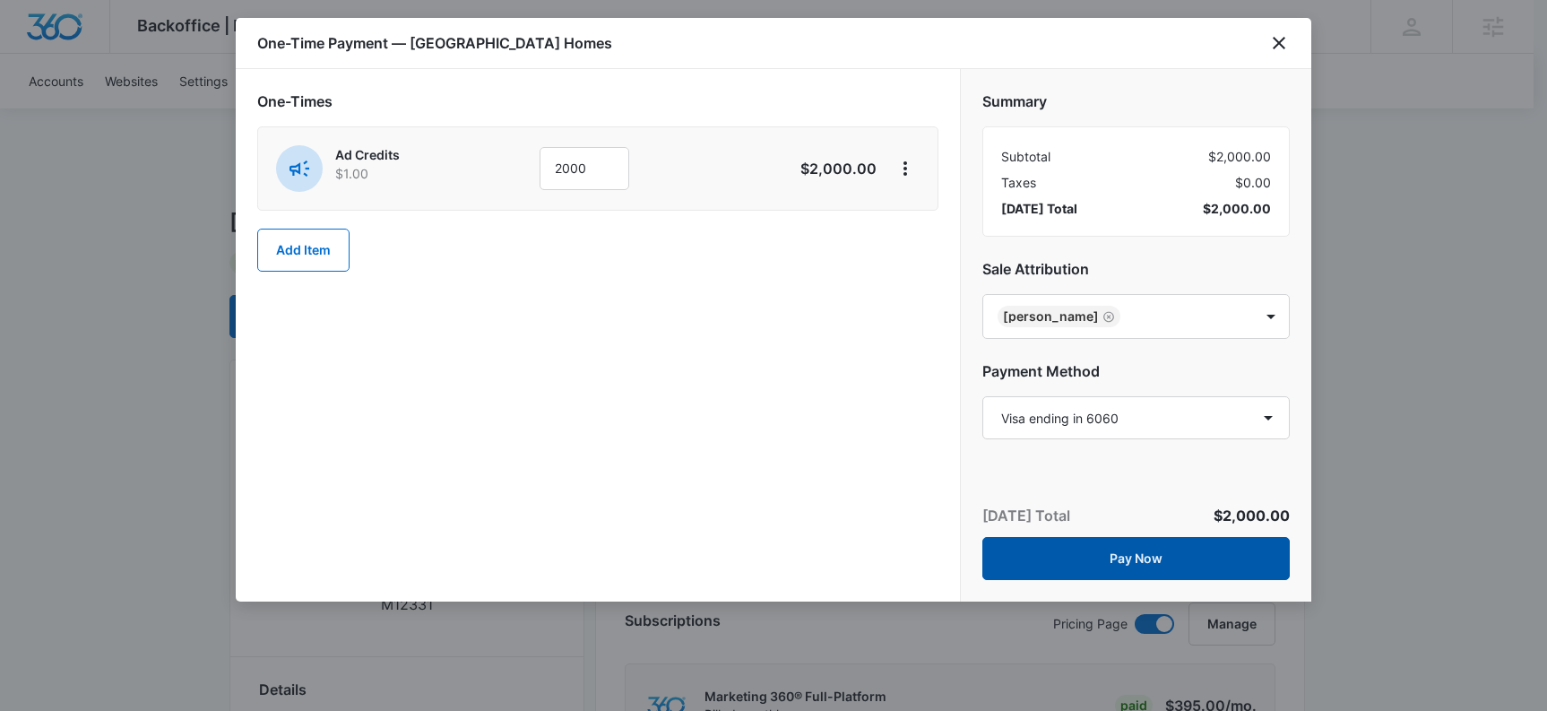
click at [1169, 566] on button "Pay Now" at bounding box center [1137, 558] width 308 height 43
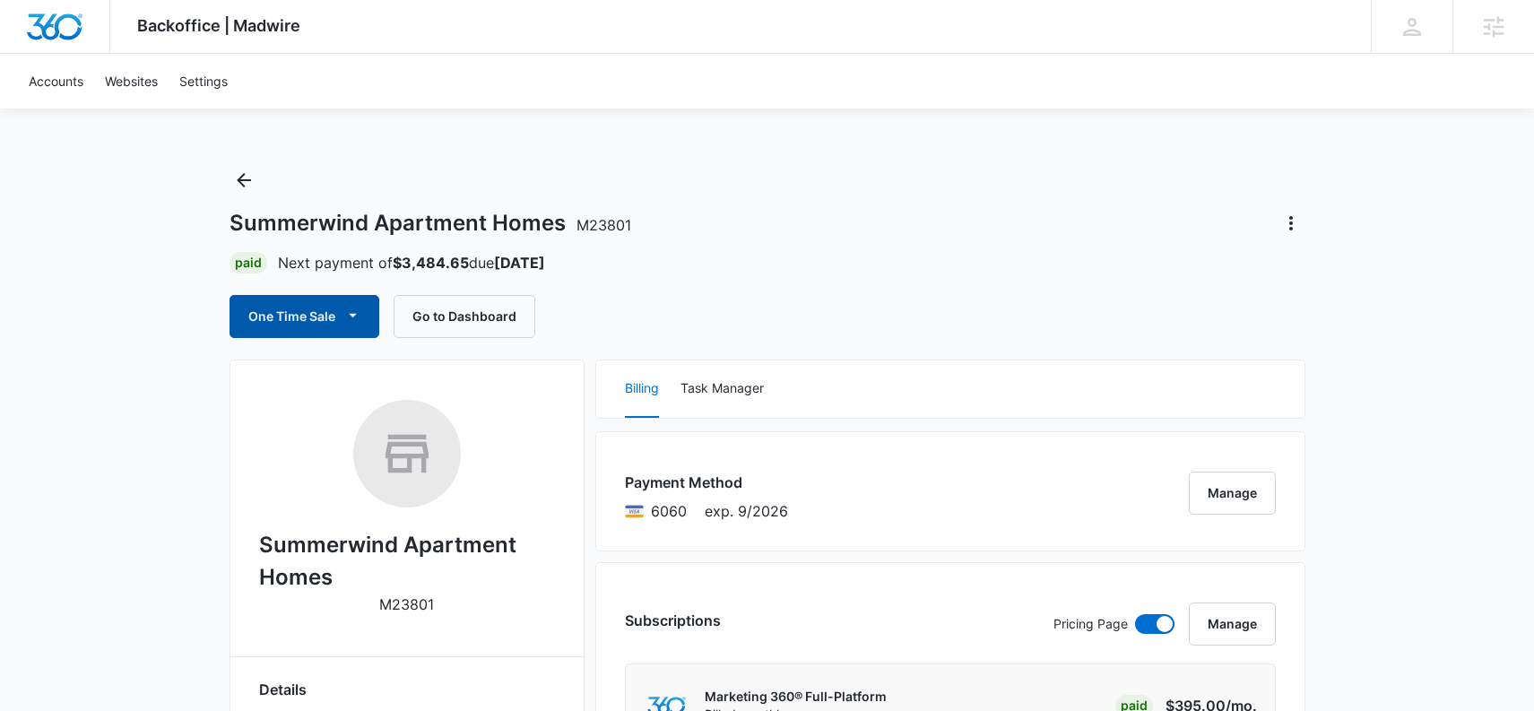
click at [296, 301] on button "One Time Sale" at bounding box center [305, 316] width 150 height 43
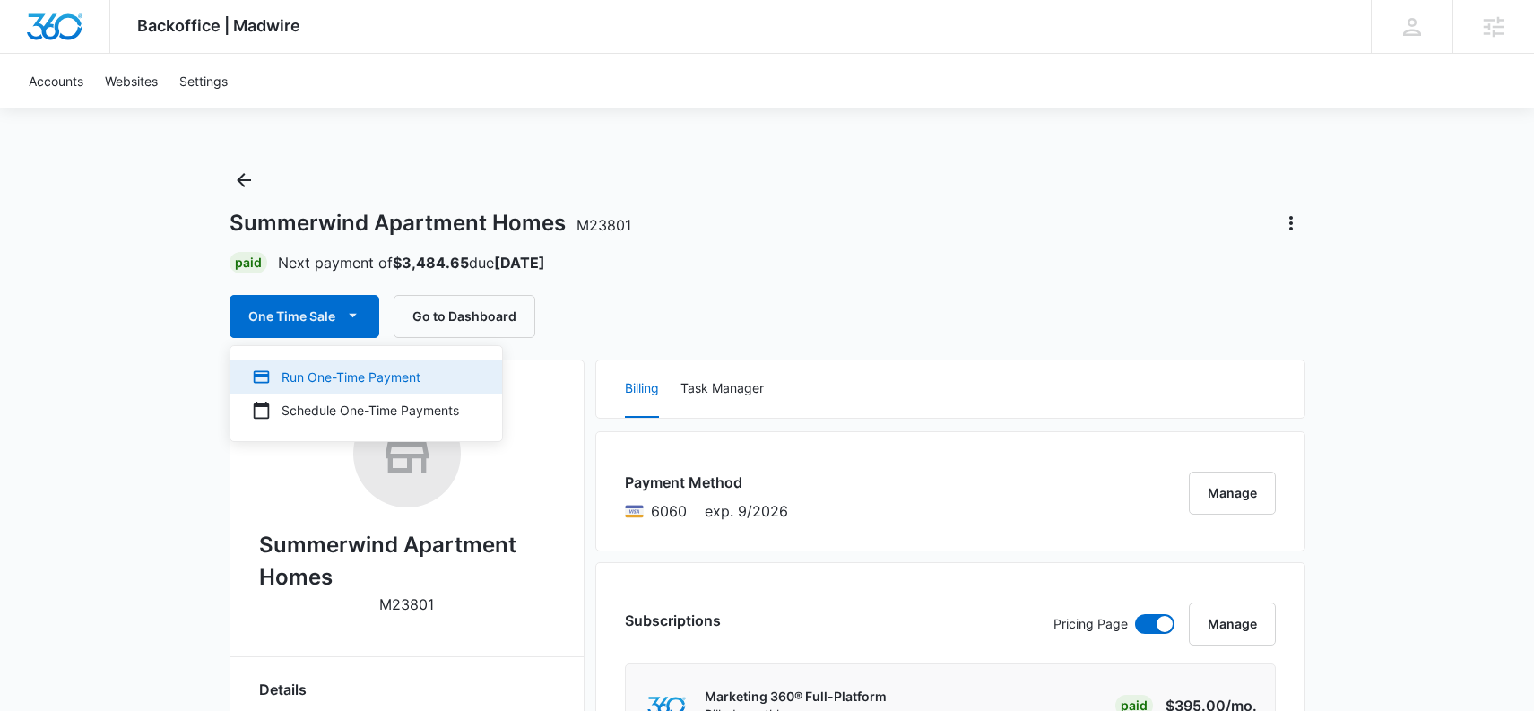
click at [325, 377] on div "Run One-Time Payment" at bounding box center [355, 377] width 207 height 19
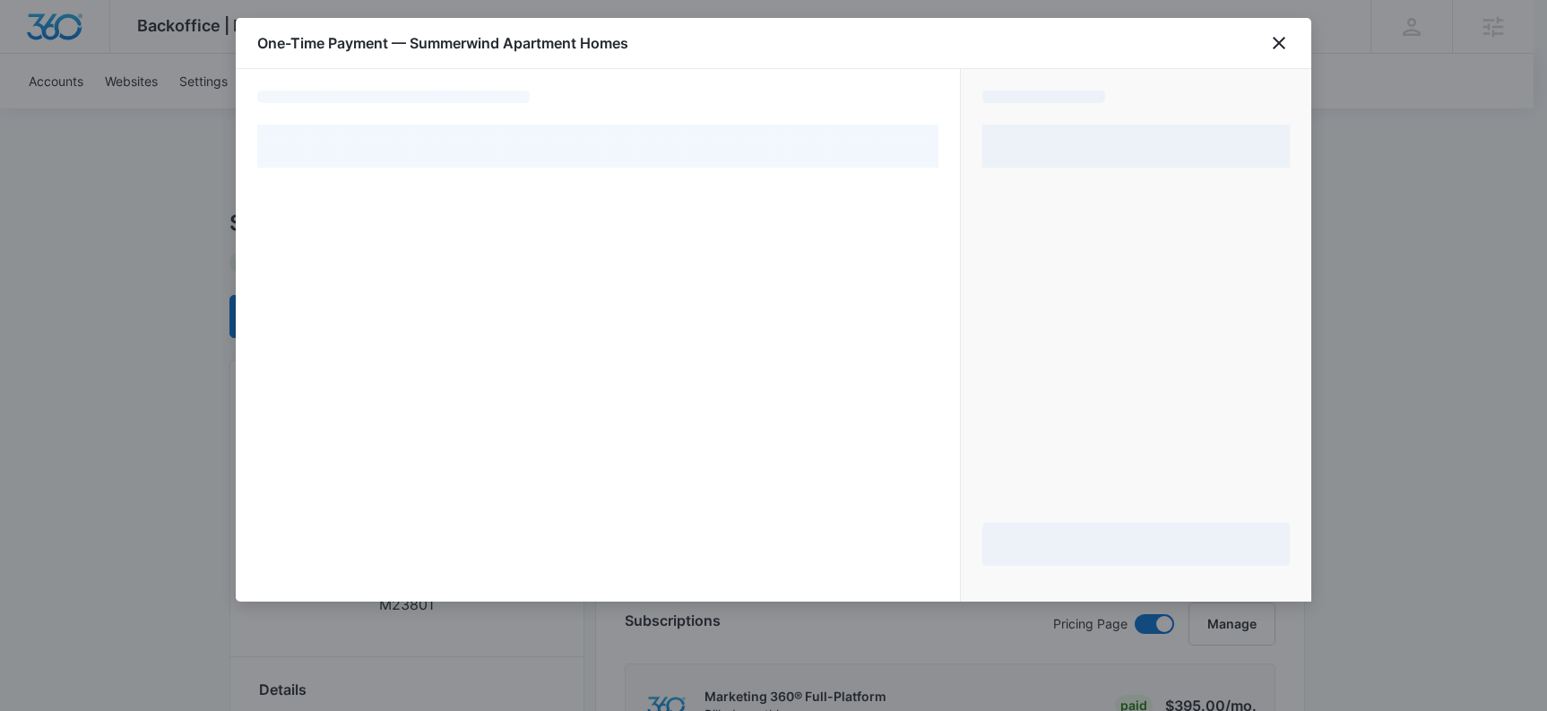
select select "pm_1MvkHuA4n8RTgNjUZg0jI1Ae"
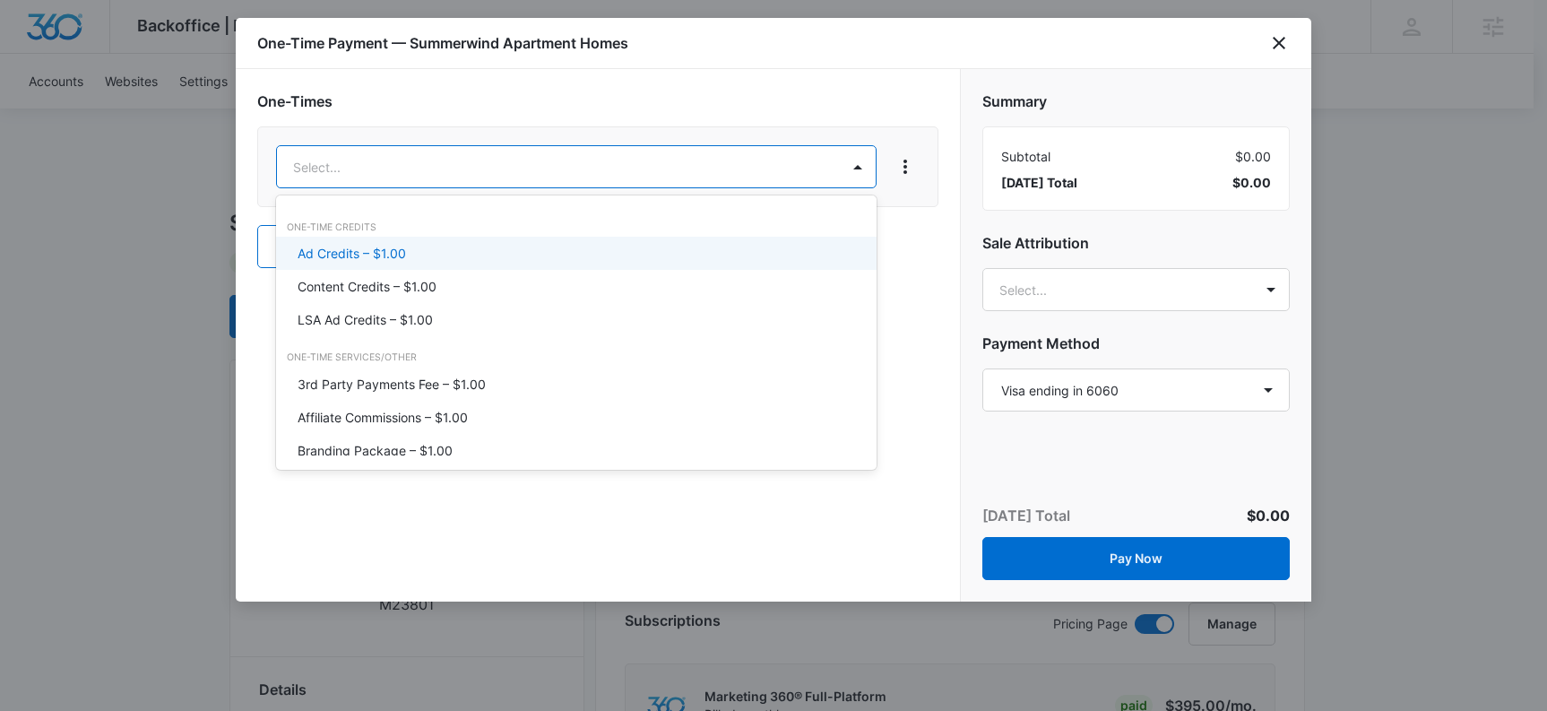
drag, startPoint x: 377, startPoint y: 247, endPoint x: 422, endPoint y: 218, distance: 54.5
click at [377, 247] on p "Ad Credits – $1.00" at bounding box center [352, 253] width 108 height 19
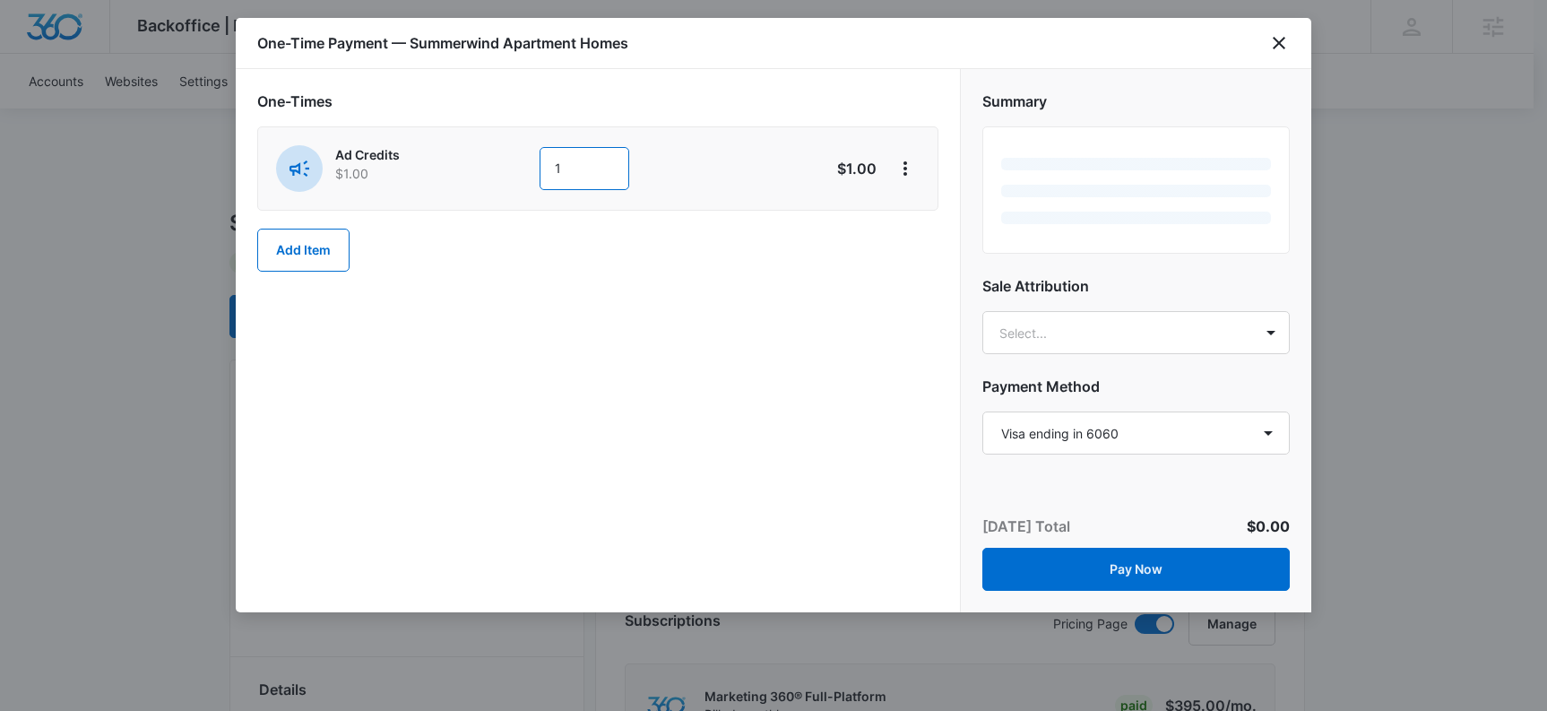
click at [519, 172] on div "Ad Credits $1.00 1" at bounding box center [534, 168] width 516 height 47
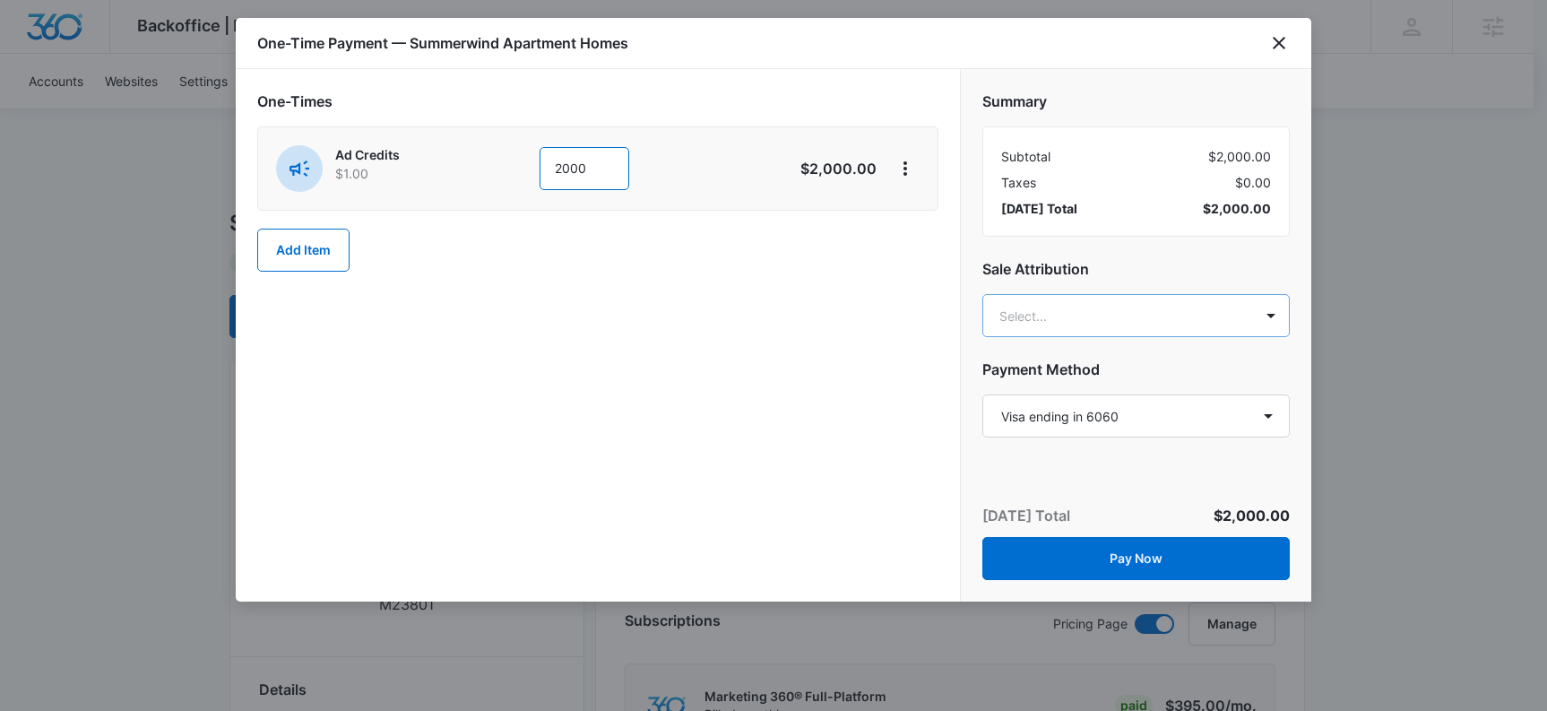
type input "2000"
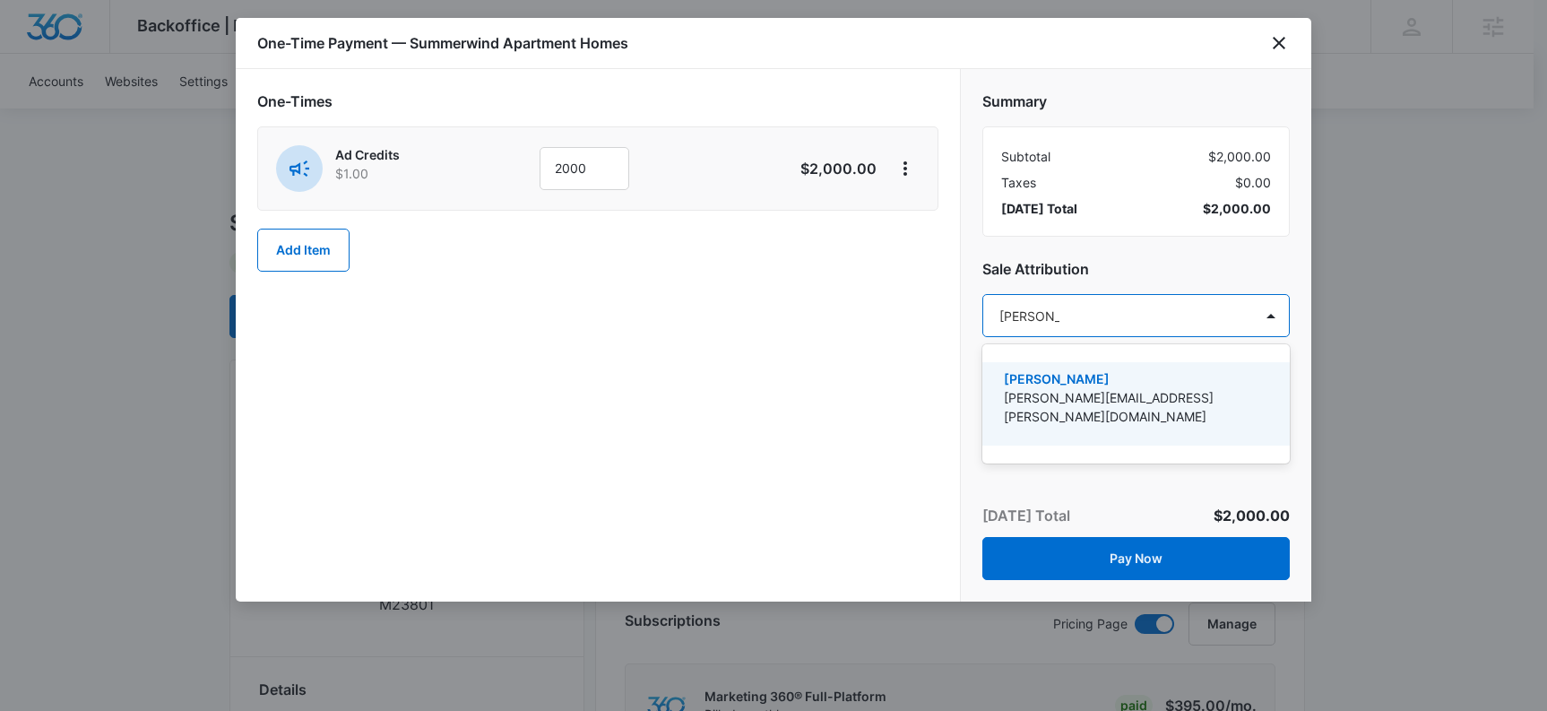
type input "[PERSON_NAME]"
click at [1097, 428] on div "Kyle Knoop kyle.knoop@madwire.com" at bounding box center [1137, 404] width 308 height 91
click at [1085, 395] on p "[PERSON_NAME][EMAIL_ADDRESS][PERSON_NAME][DOMAIN_NAME]" at bounding box center [1134, 407] width 261 height 38
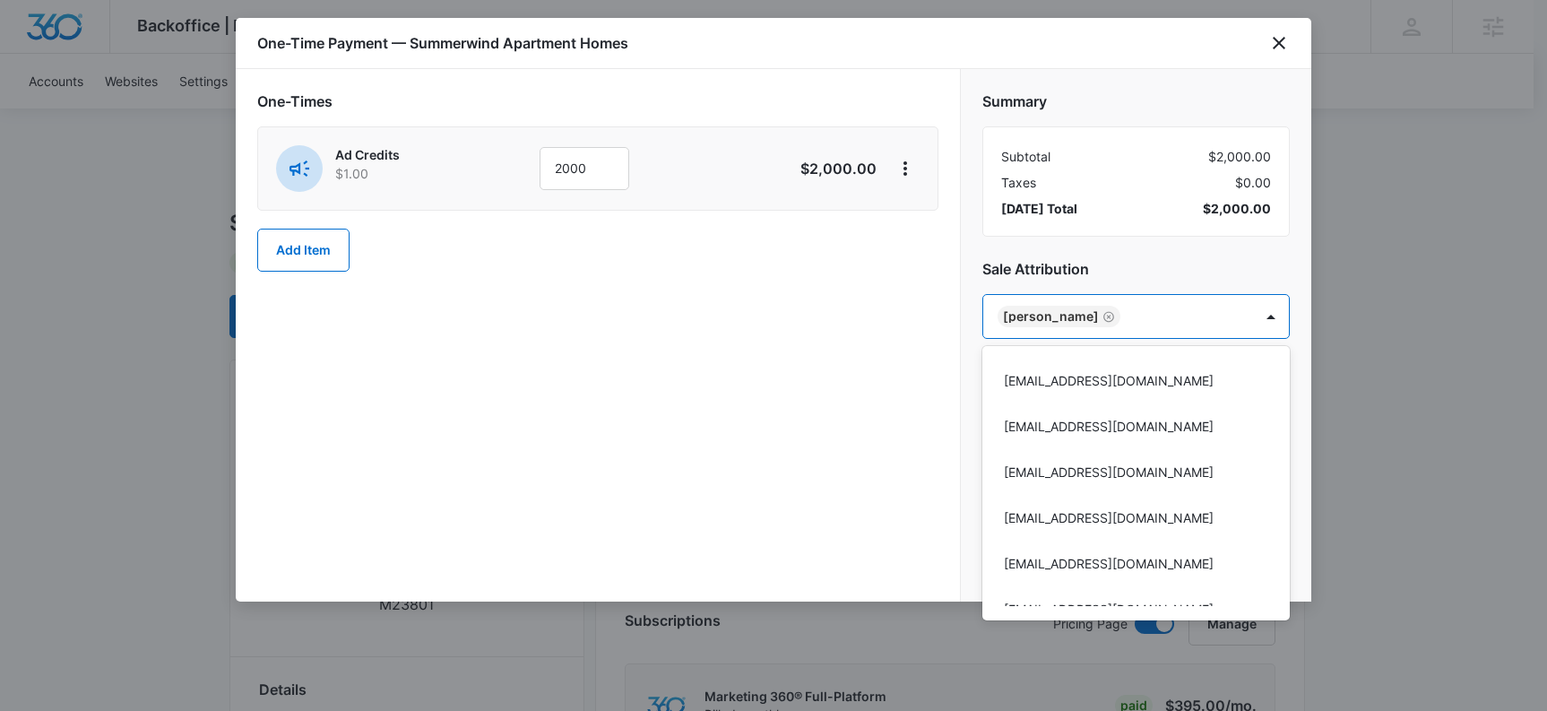
click at [825, 360] on div at bounding box center [773, 355] width 1547 height 711
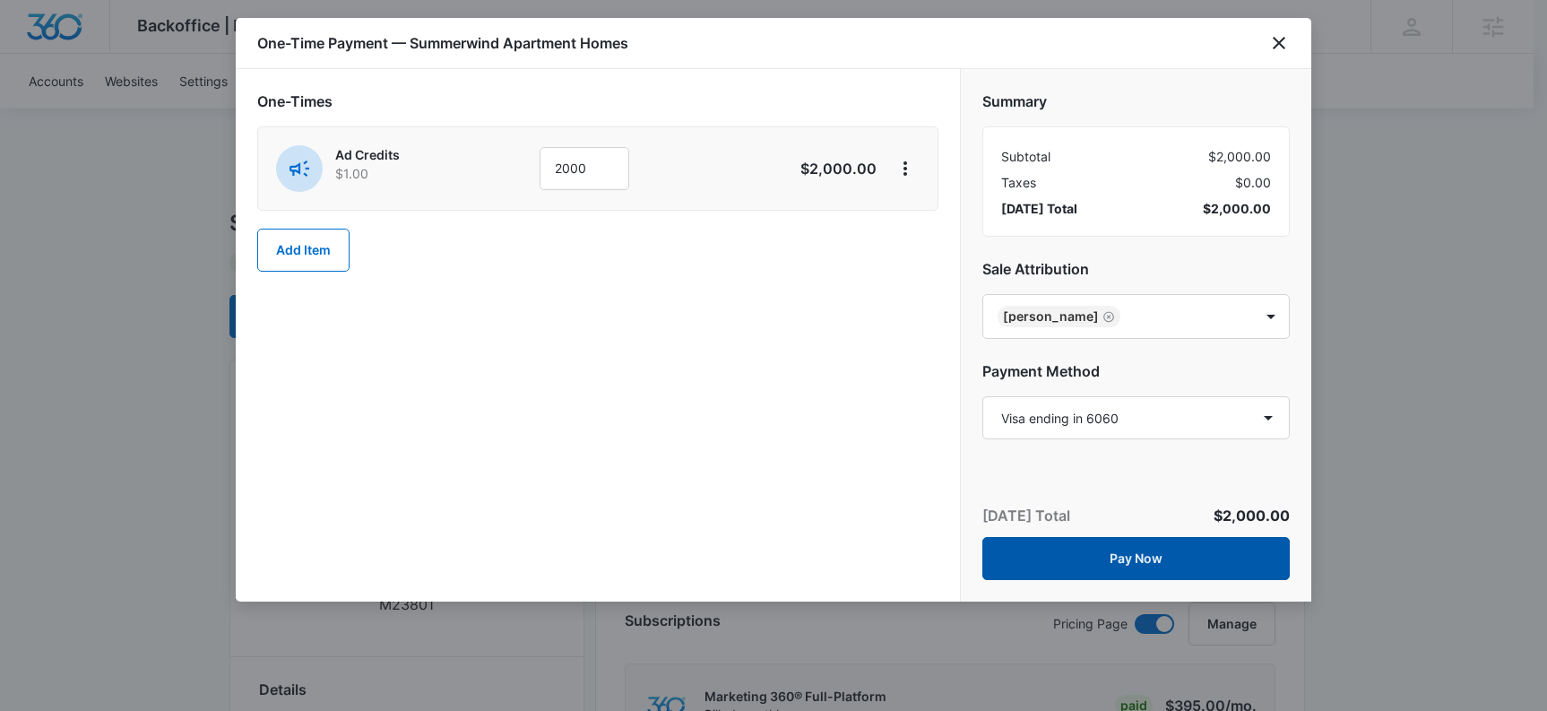
click at [1142, 559] on button "Pay Now" at bounding box center [1137, 558] width 308 height 43
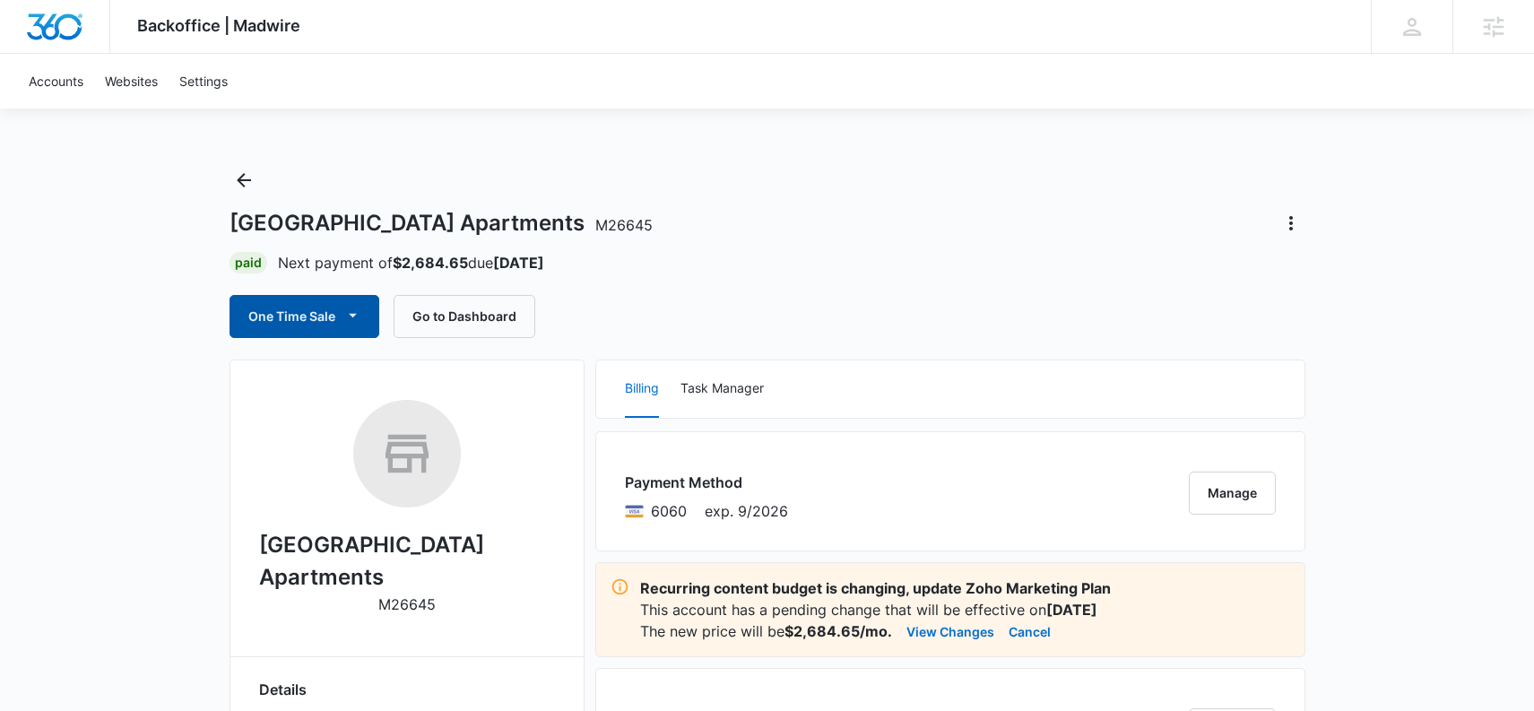
click at [298, 302] on button "One Time Sale" at bounding box center [305, 316] width 150 height 43
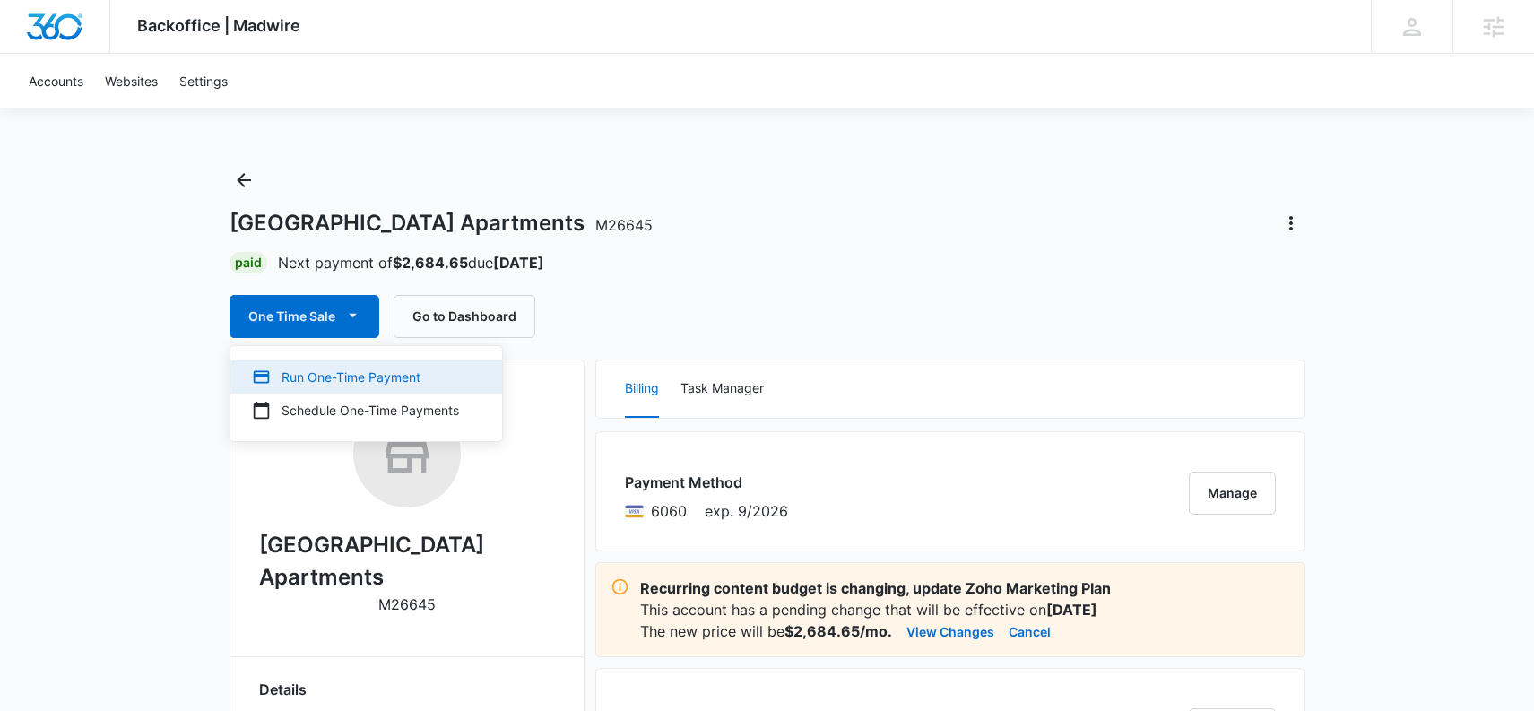
click at [313, 374] on div "Run One-Time Payment" at bounding box center [355, 377] width 207 height 19
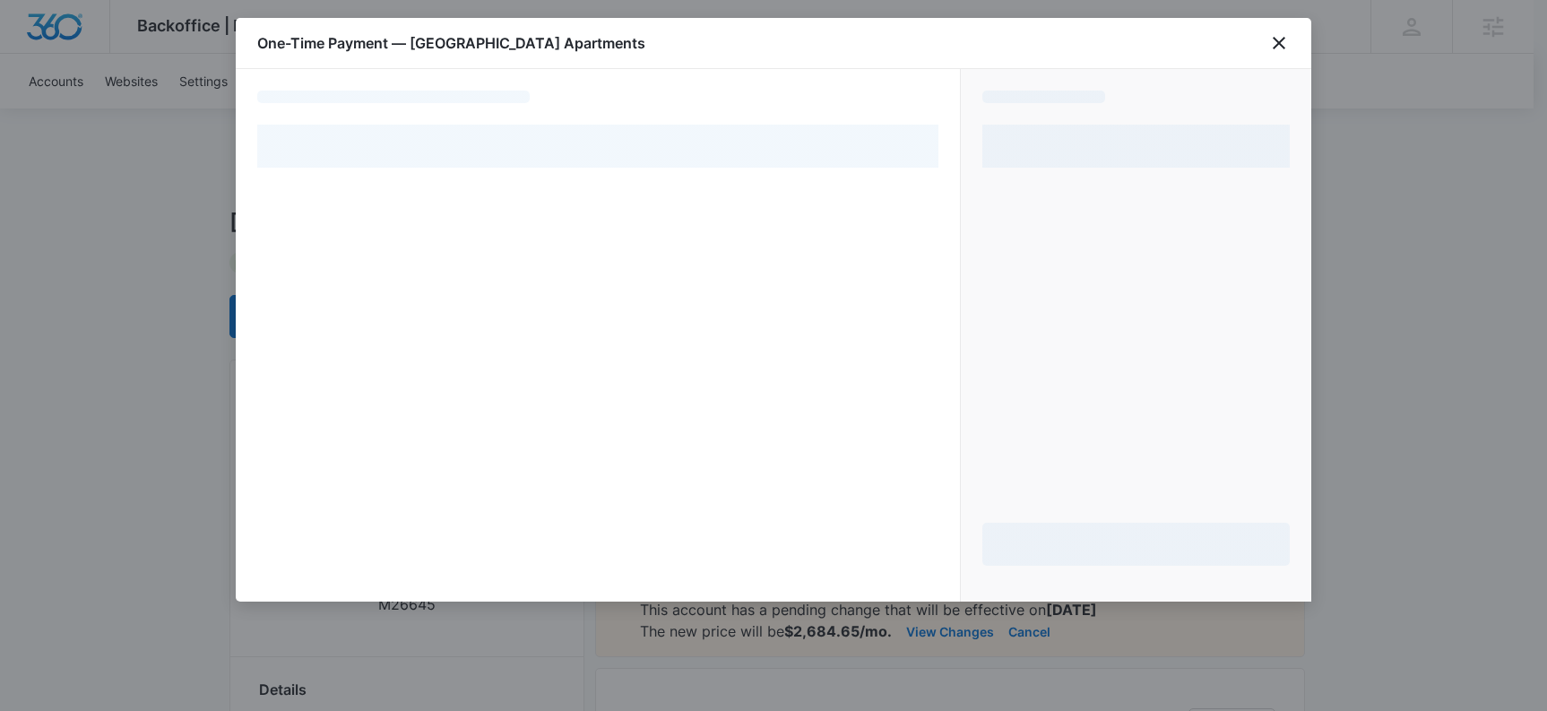
select select "pm_1MvkHlA4n8RTgNjUN1CfKLXx"
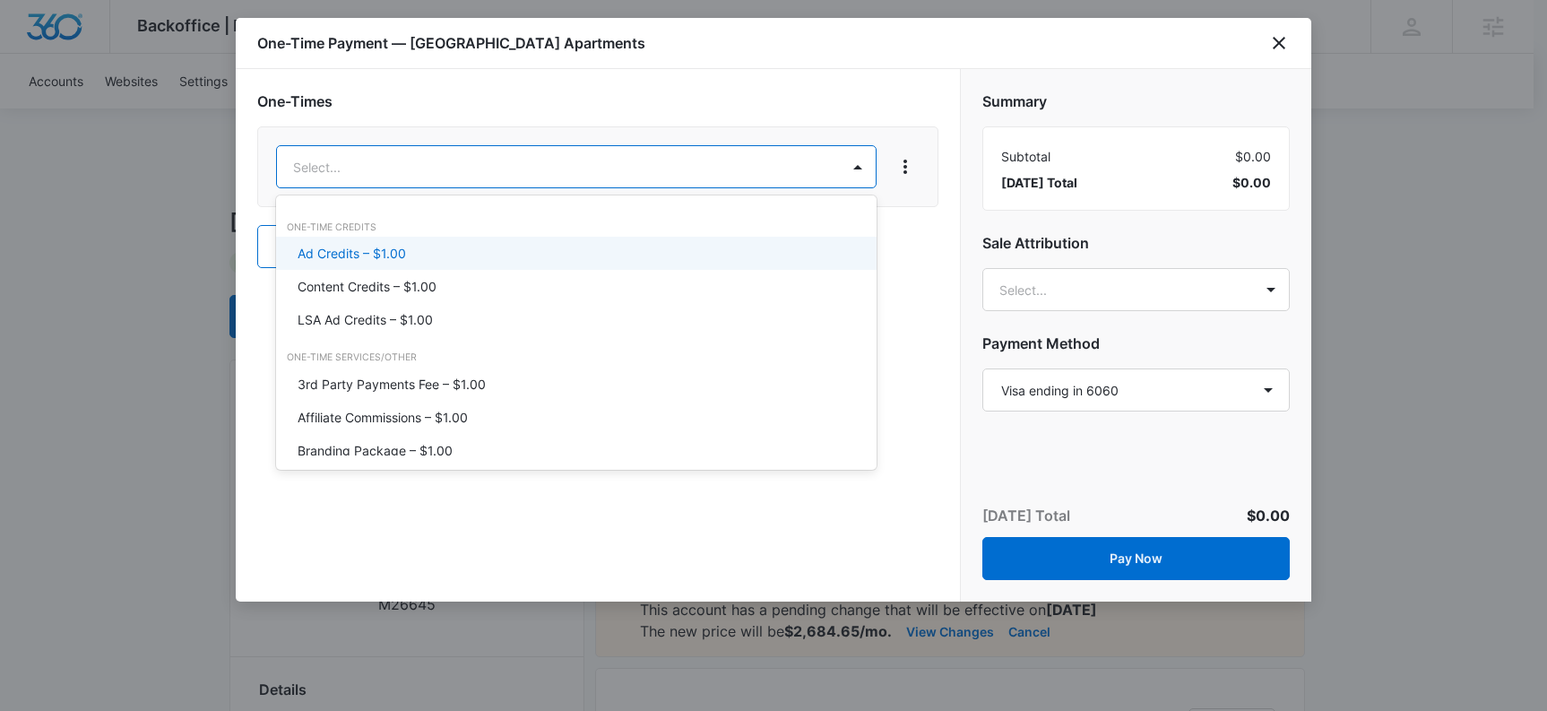
click at [390, 260] on p "Ad Credits – $1.00" at bounding box center [352, 253] width 108 height 19
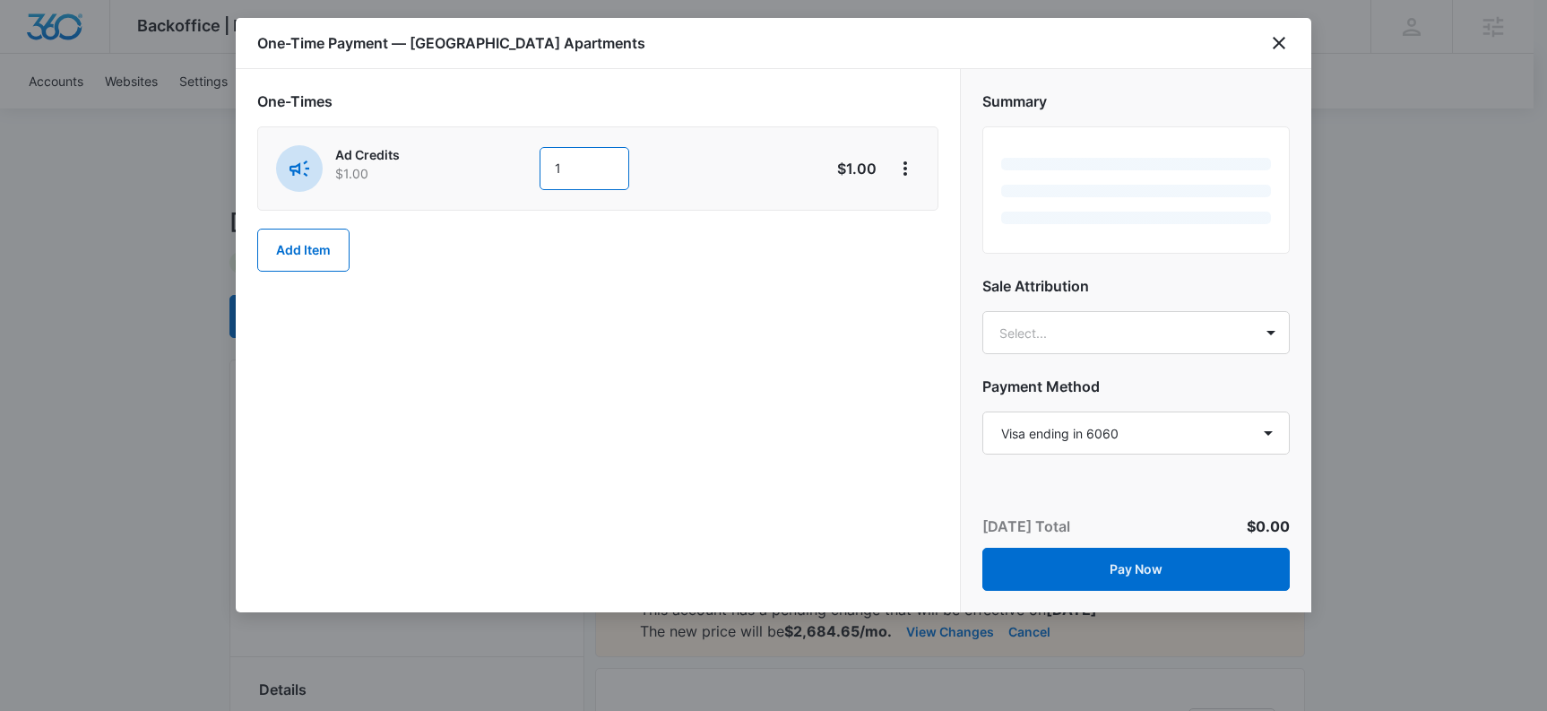
click at [578, 169] on input "1" at bounding box center [585, 168] width 90 height 43
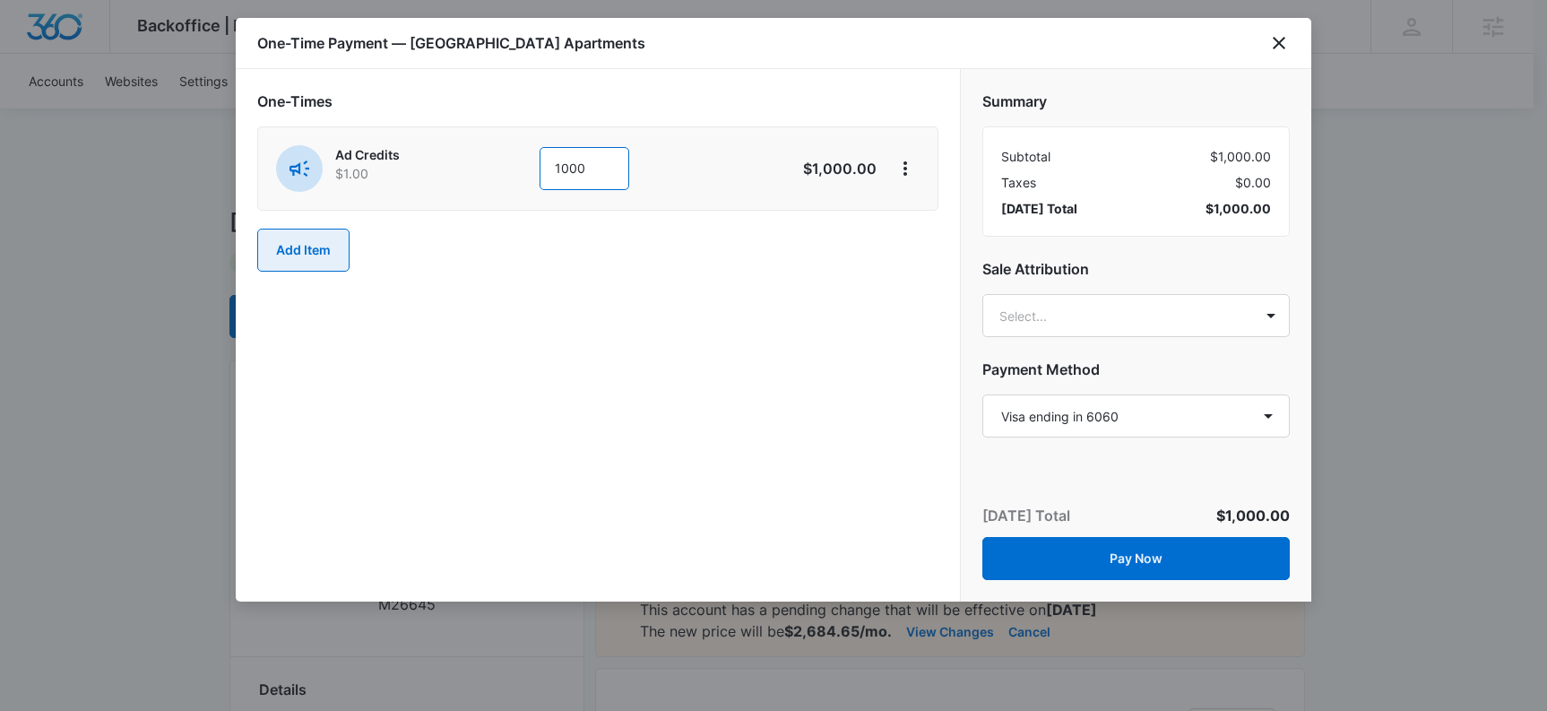
type input "1000"
click at [277, 237] on button "Add Item" at bounding box center [303, 250] width 92 height 43
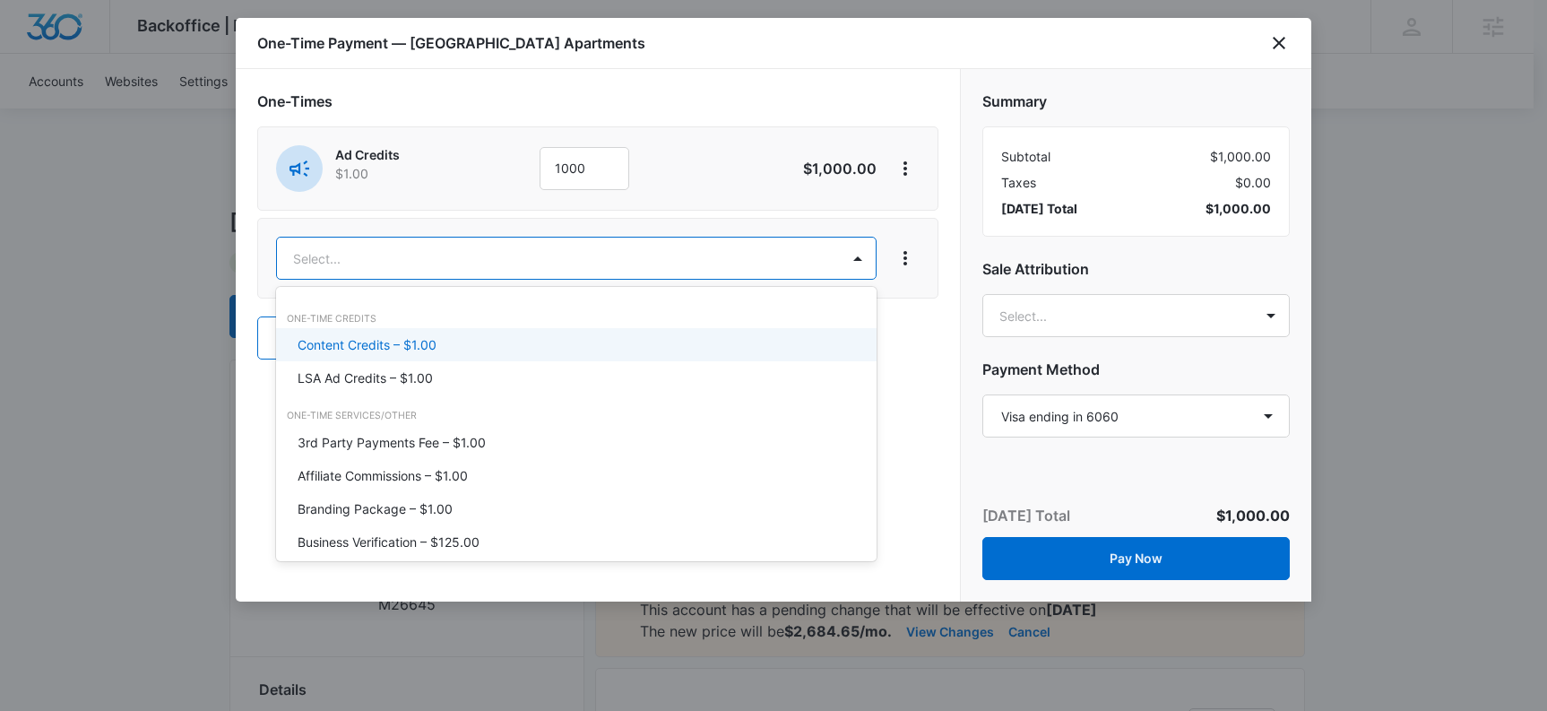
click at [364, 343] on p "Content Credits – $1.00" at bounding box center [367, 344] width 139 height 19
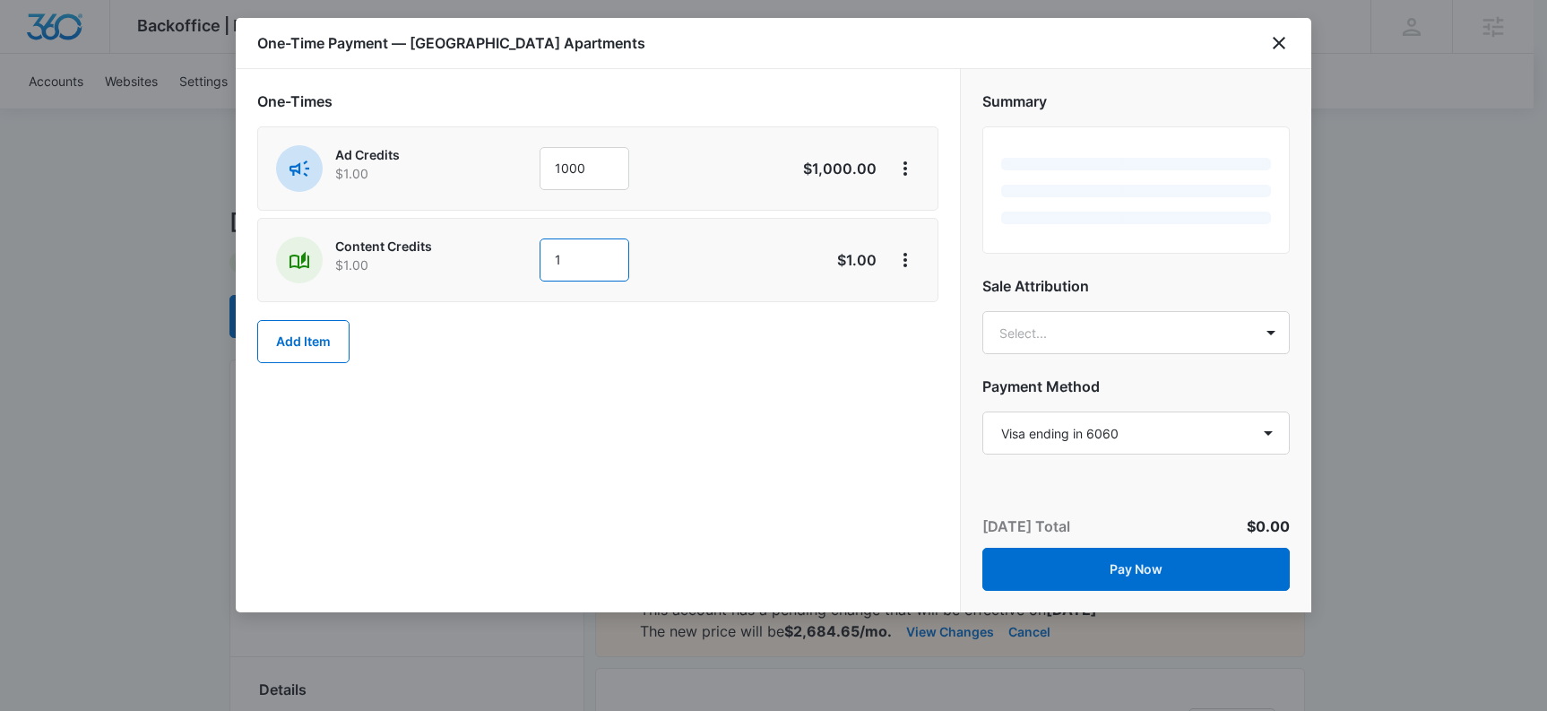
drag, startPoint x: 574, startPoint y: 255, endPoint x: 542, endPoint y: 263, distance: 33.3
click at [542, 263] on input "1" at bounding box center [585, 259] width 90 height 43
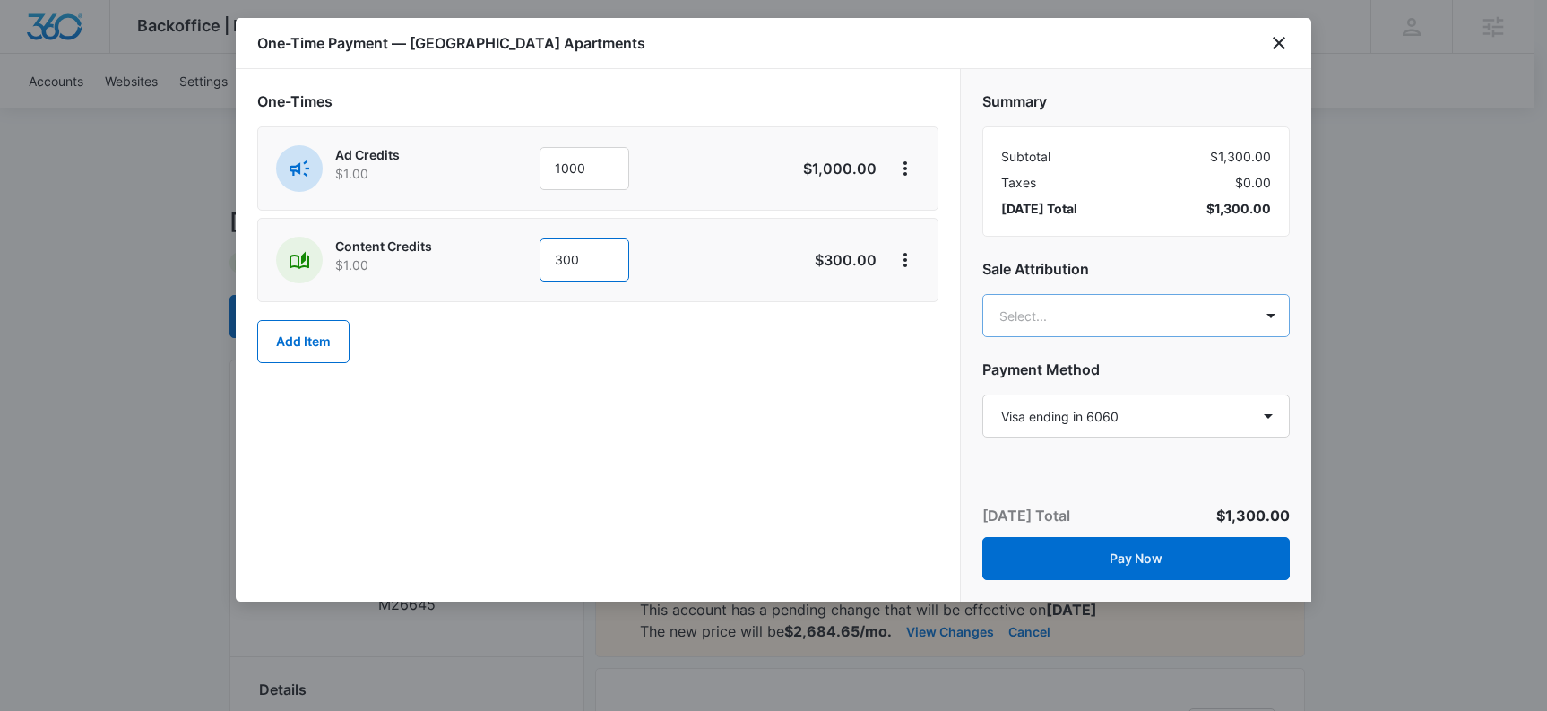
type input "300"
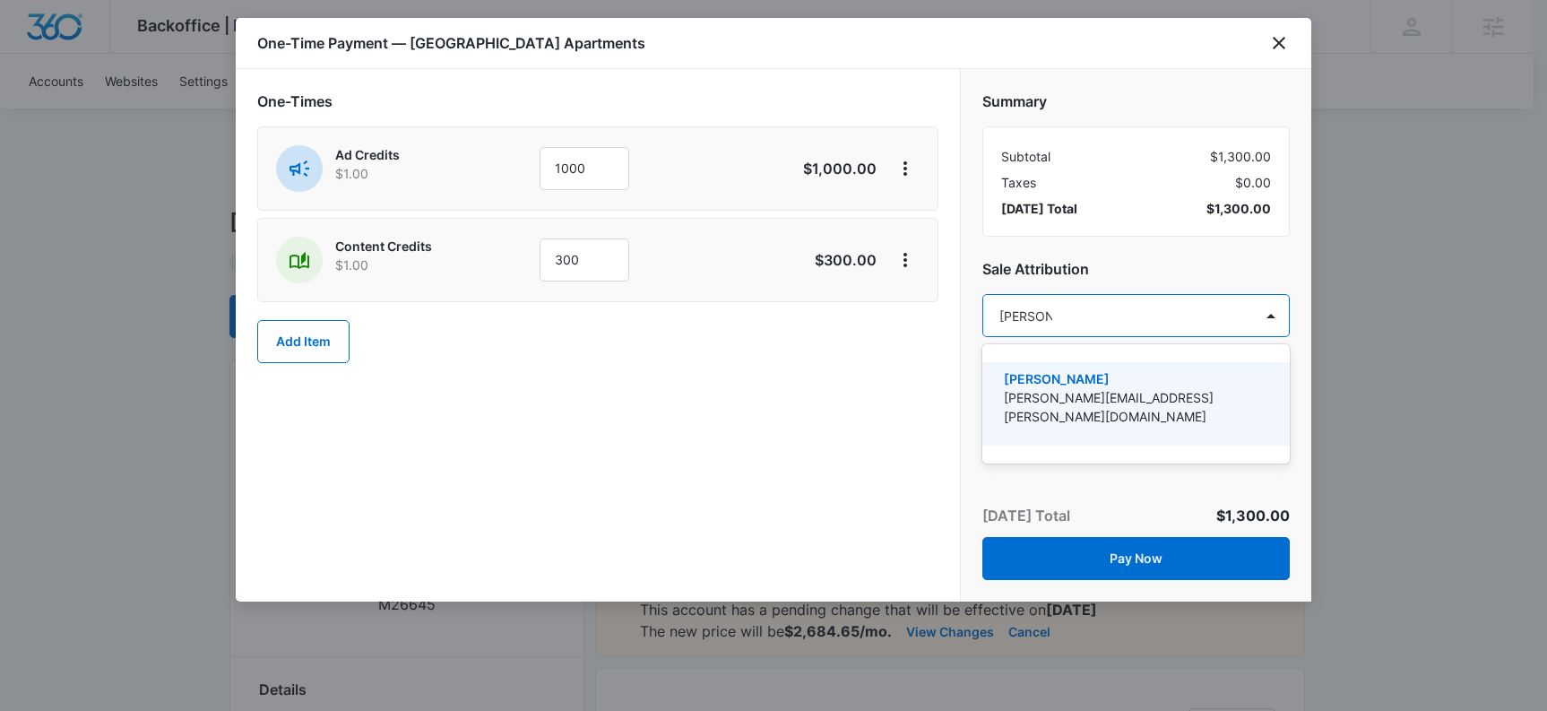
type input "[PERSON_NAME]"
click at [1091, 396] on p "[PERSON_NAME][EMAIL_ADDRESS][PERSON_NAME][DOMAIN_NAME]" at bounding box center [1134, 407] width 261 height 38
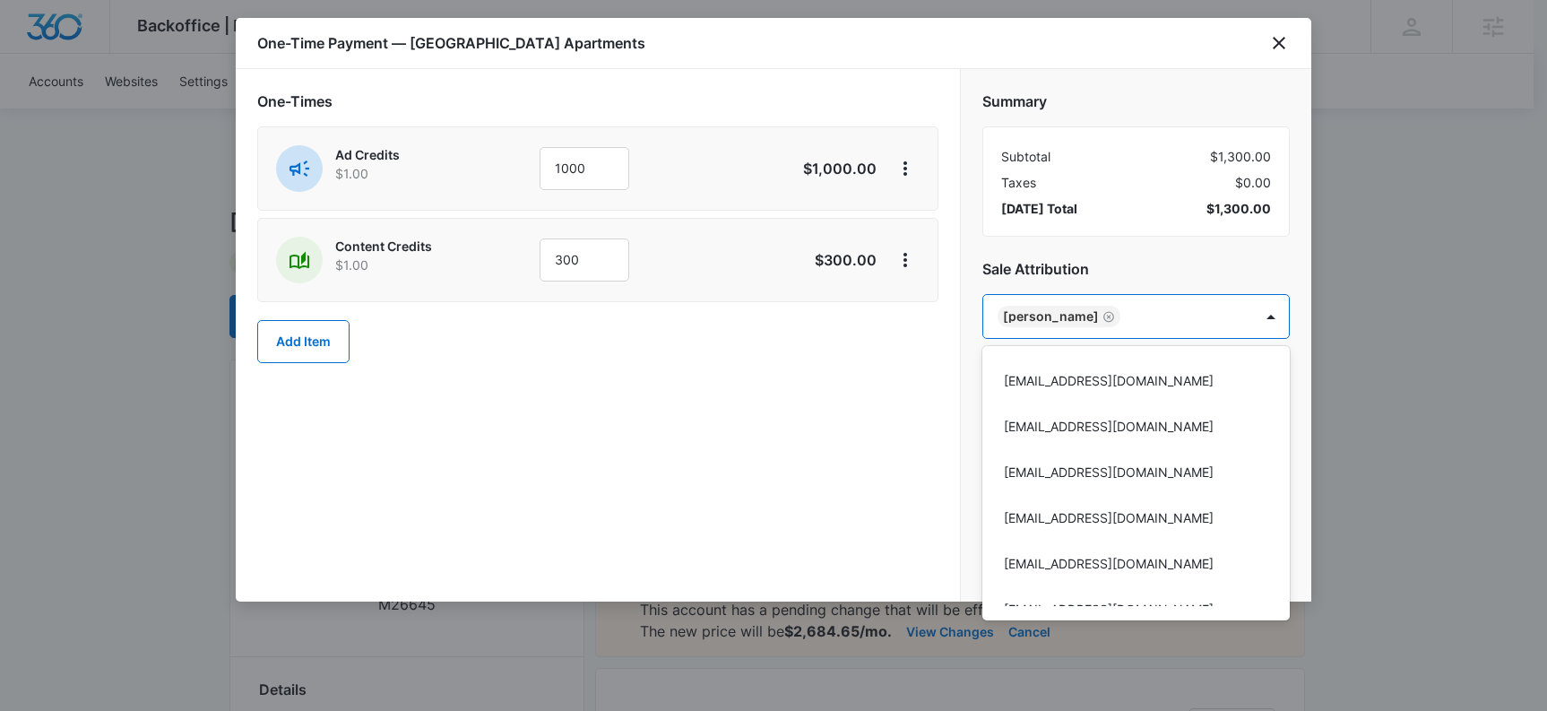
click at [807, 395] on div at bounding box center [773, 355] width 1547 height 711
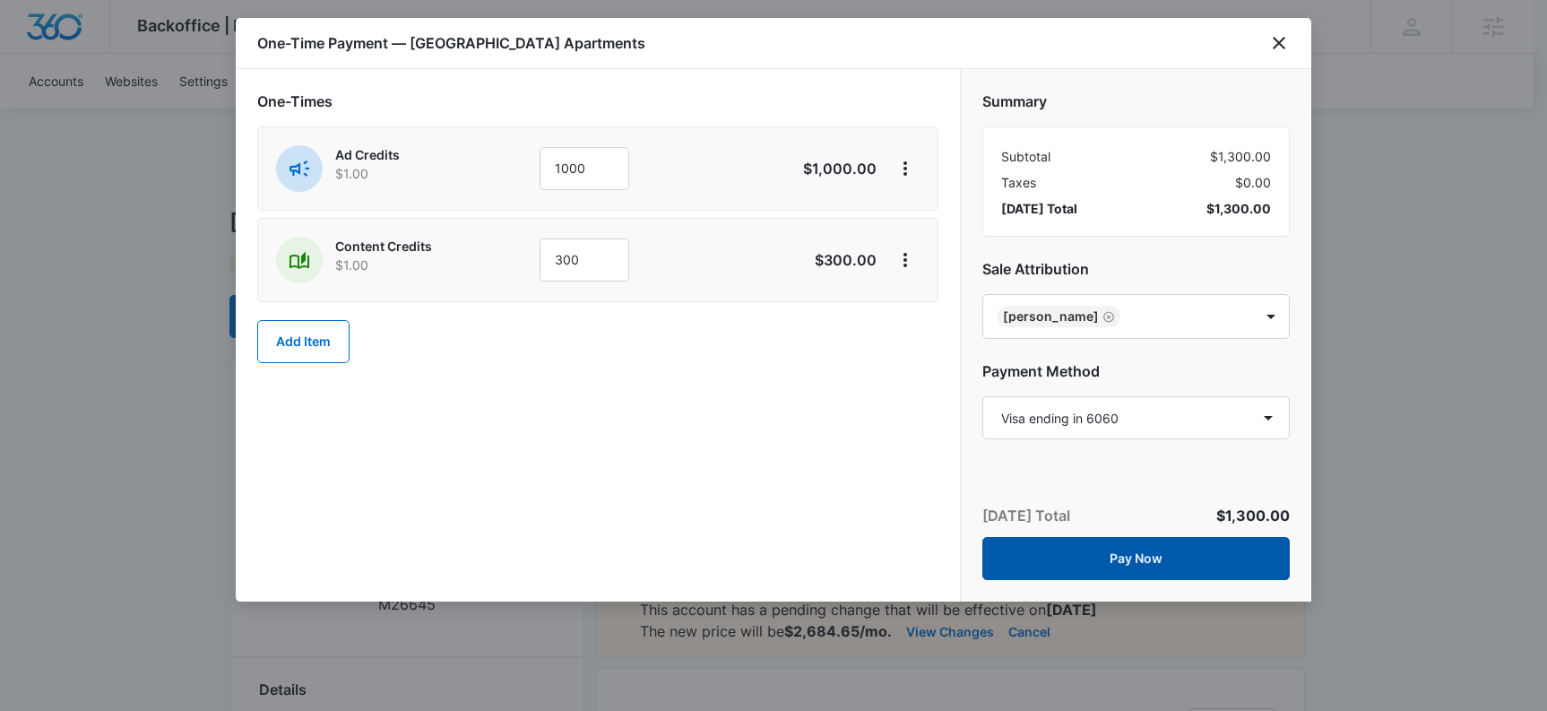
click at [1155, 551] on button "Pay Now" at bounding box center [1137, 558] width 308 height 43
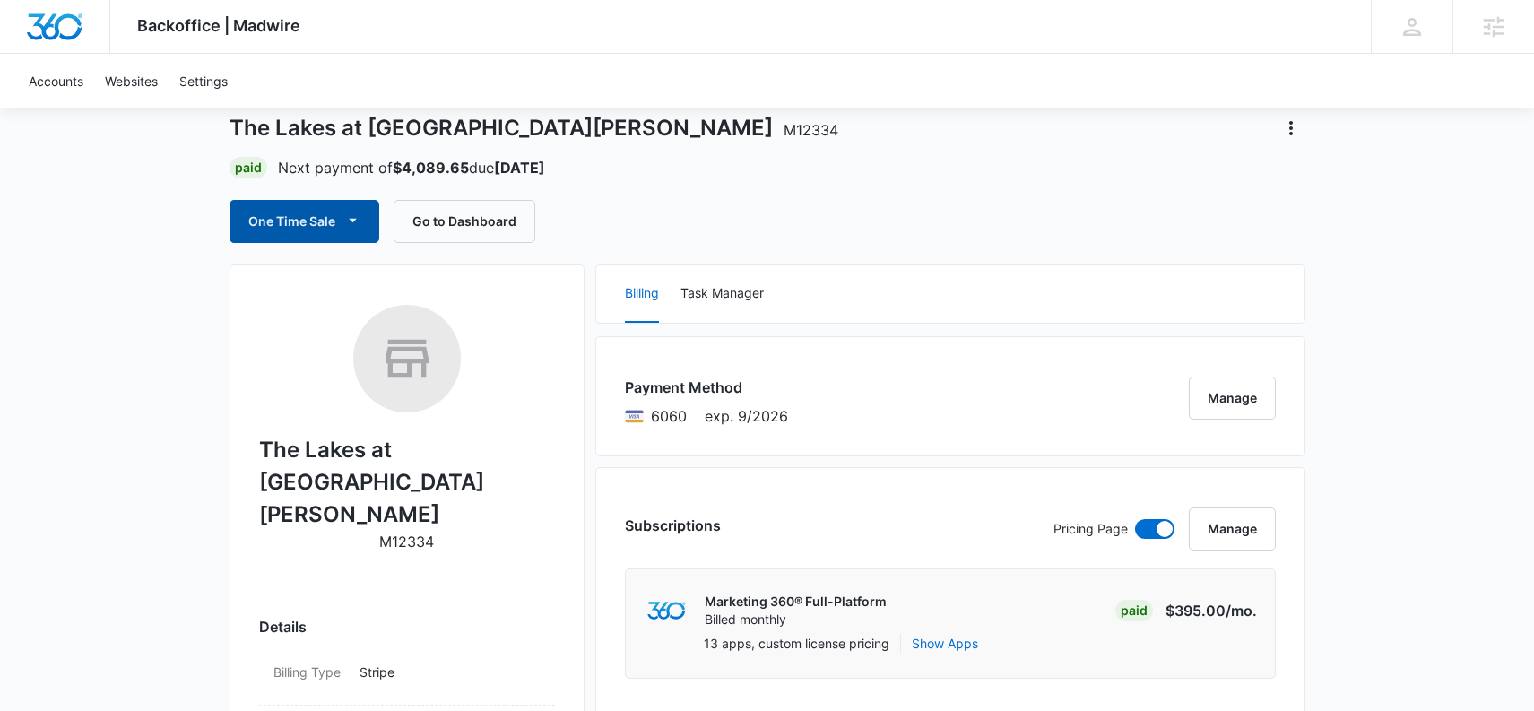
scroll to position [91, 0]
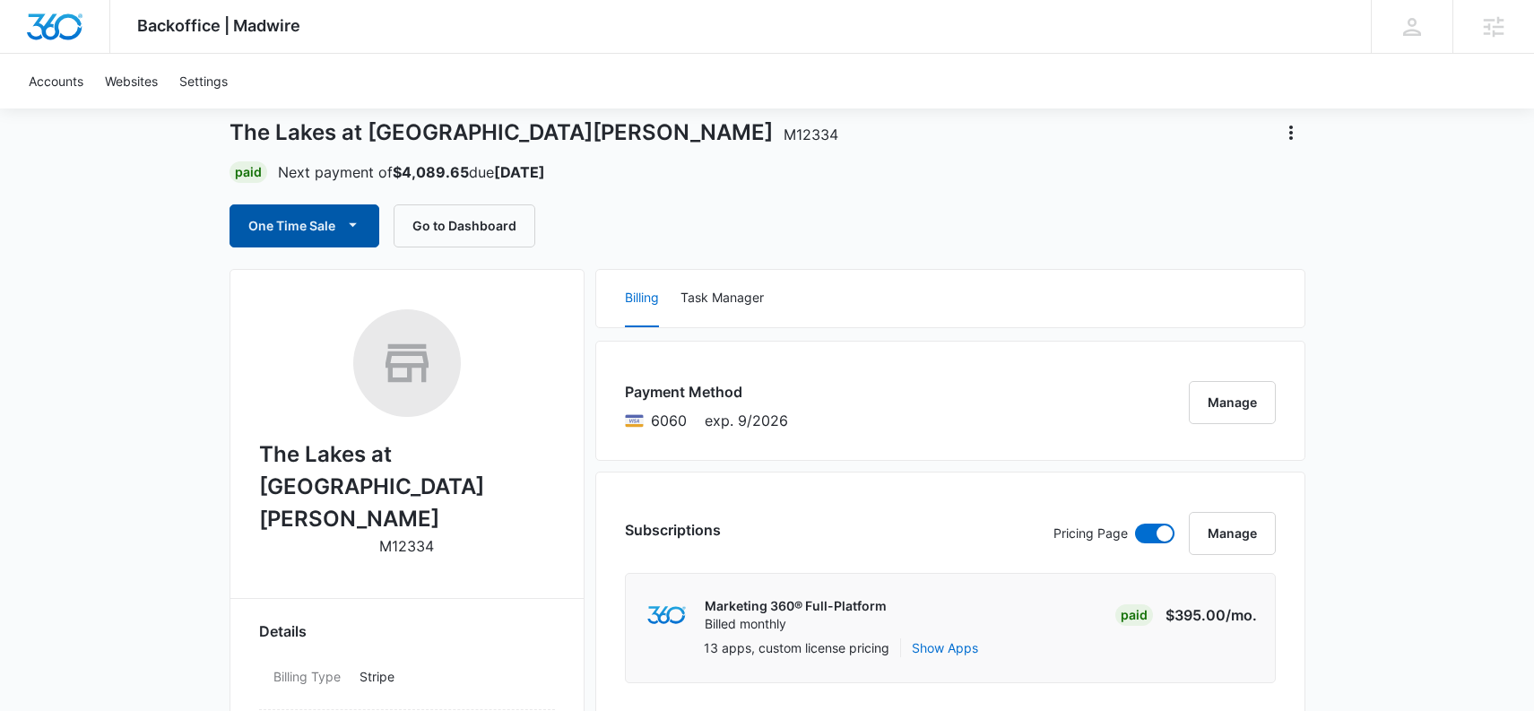
click at [337, 212] on button "One Time Sale" at bounding box center [305, 225] width 150 height 43
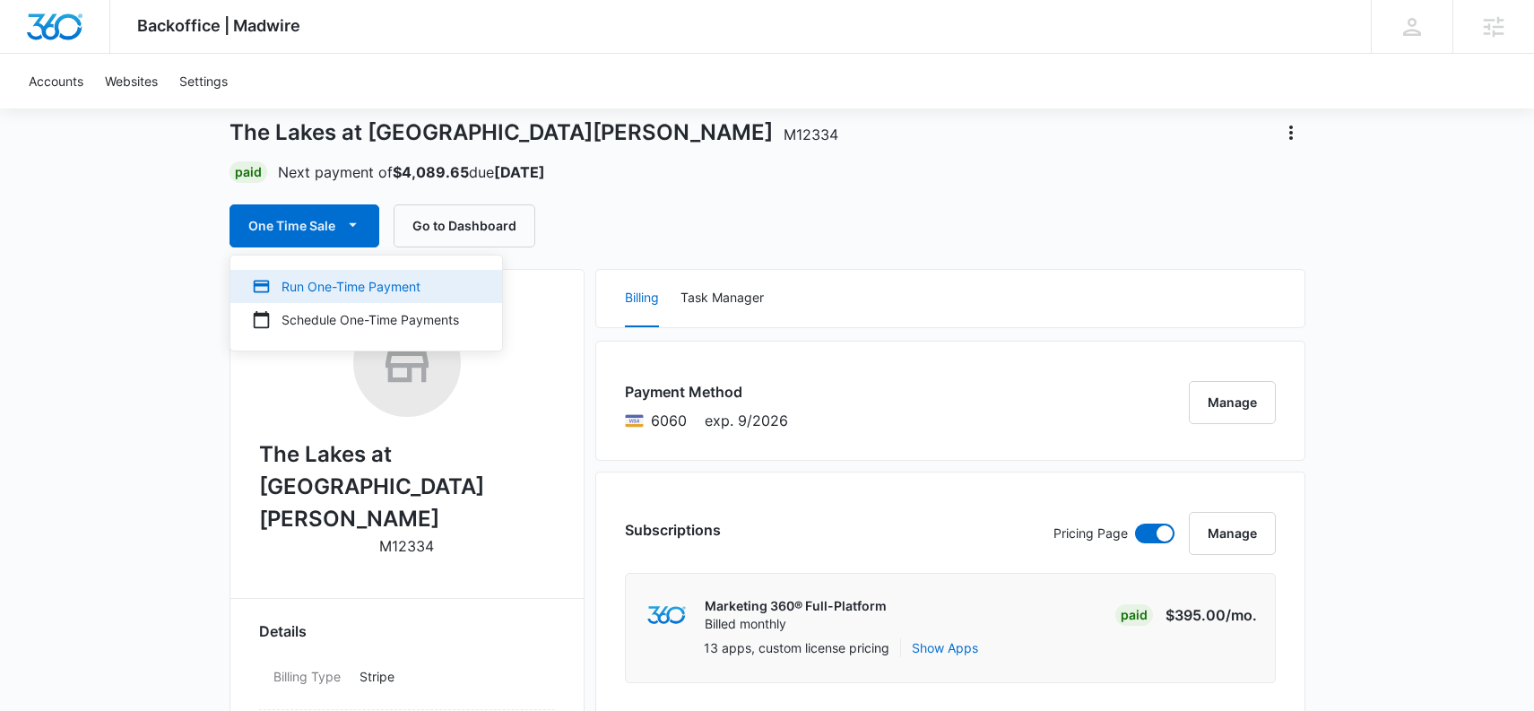
click at [318, 286] on div "Run One-Time Payment" at bounding box center [355, 286] width 207 height 19
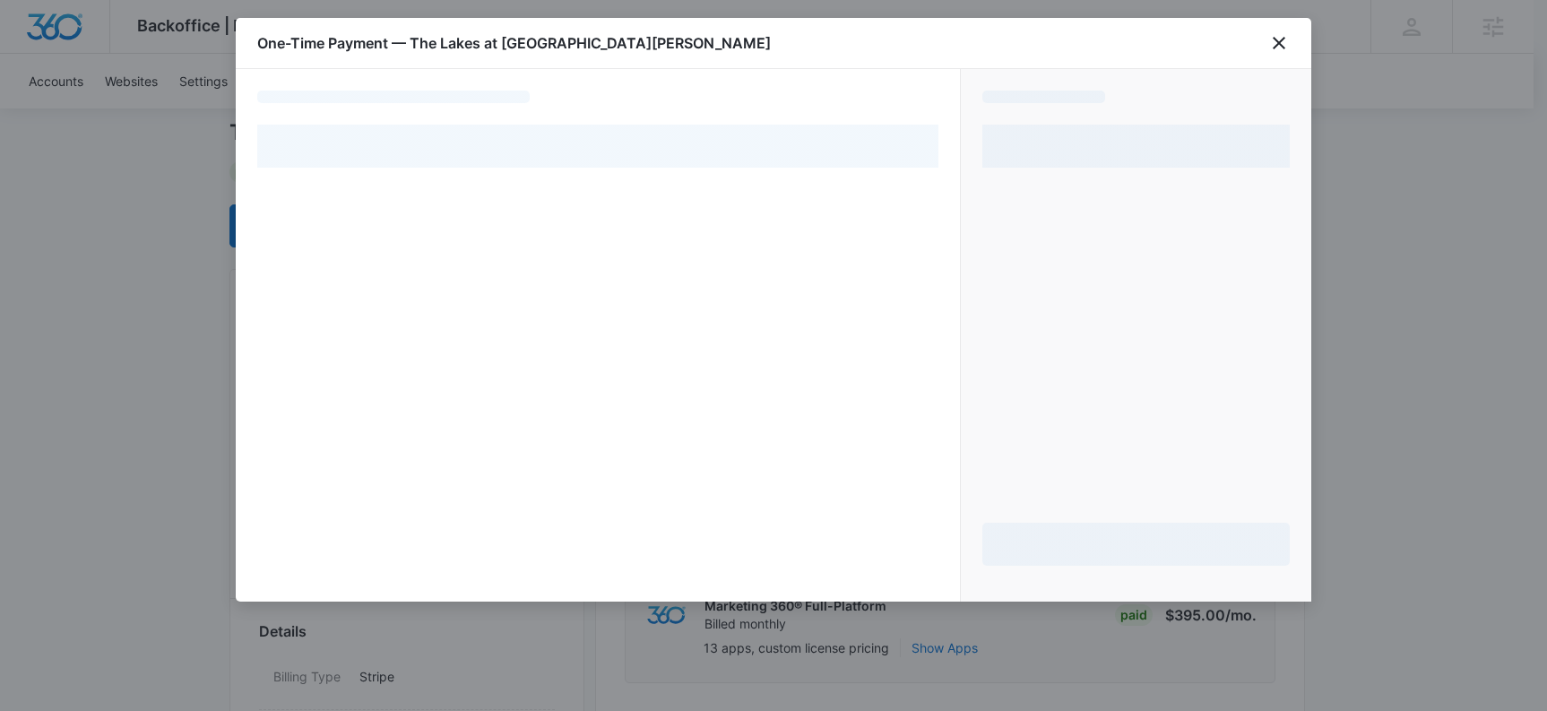
select select "pm_1MvkHuA4n8RTgNjUZg0jI1Ae"
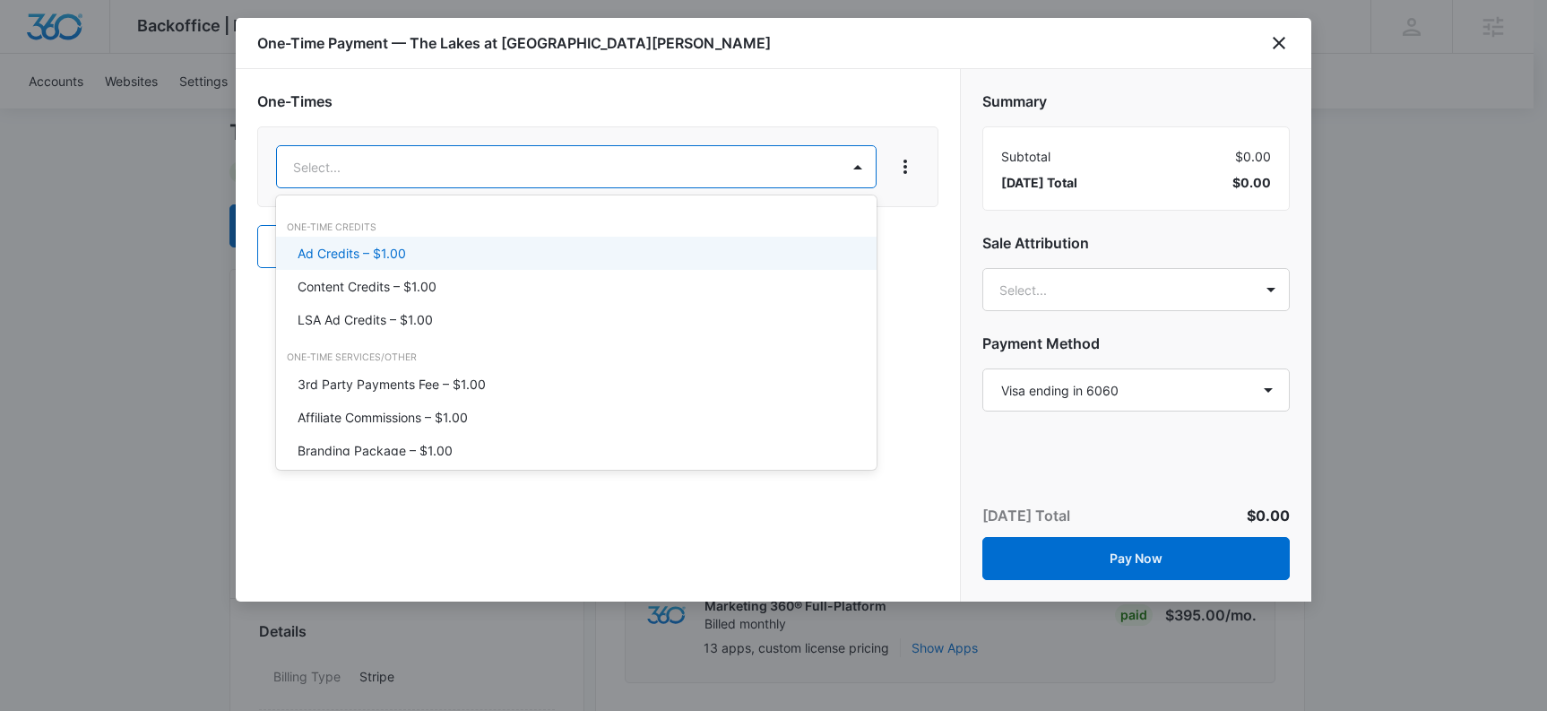
click at [367, 260] on p "Ad Credits – $1.00" at bounding box center [352, 253] width 108 height 19
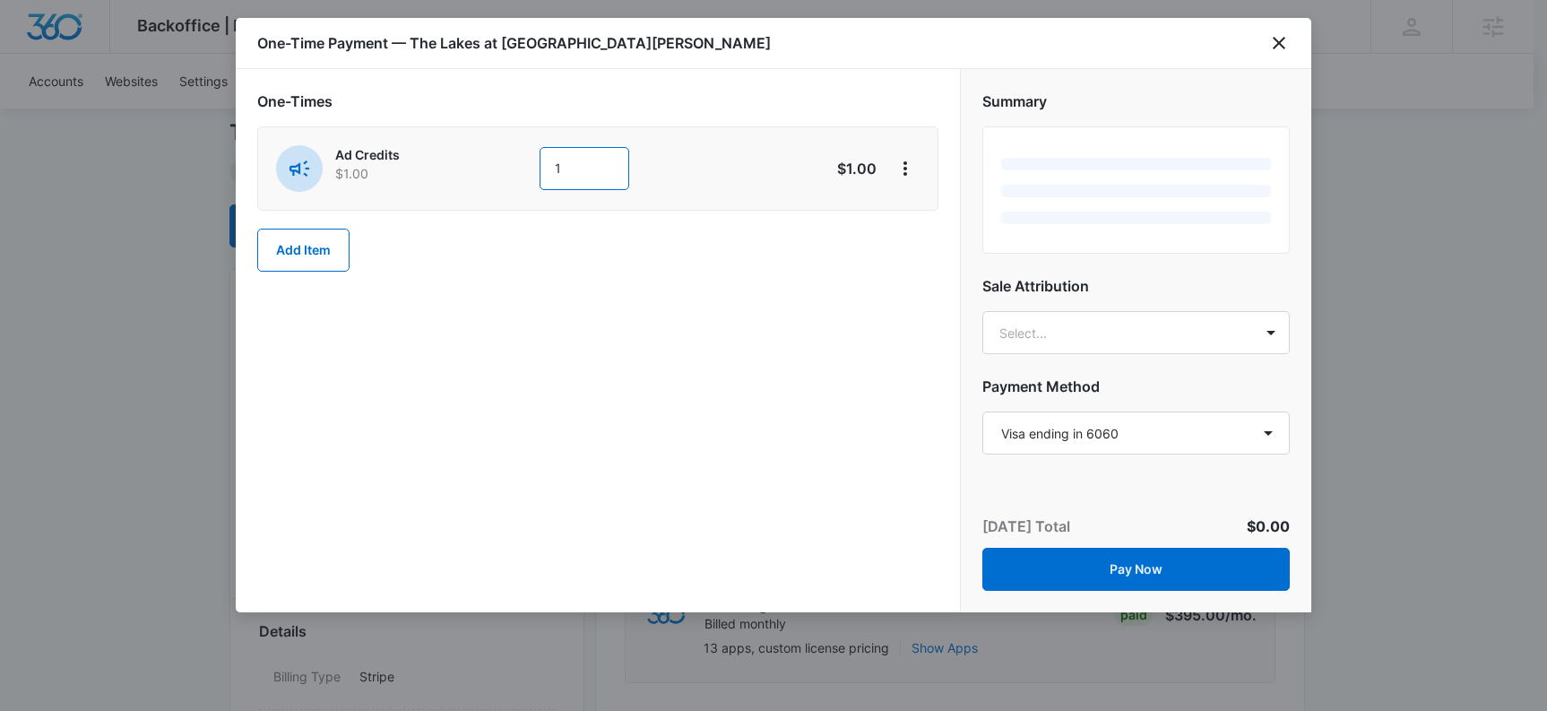
click at [567, 175] on input "1" at bounding box center [585, 168] width 90 height 43
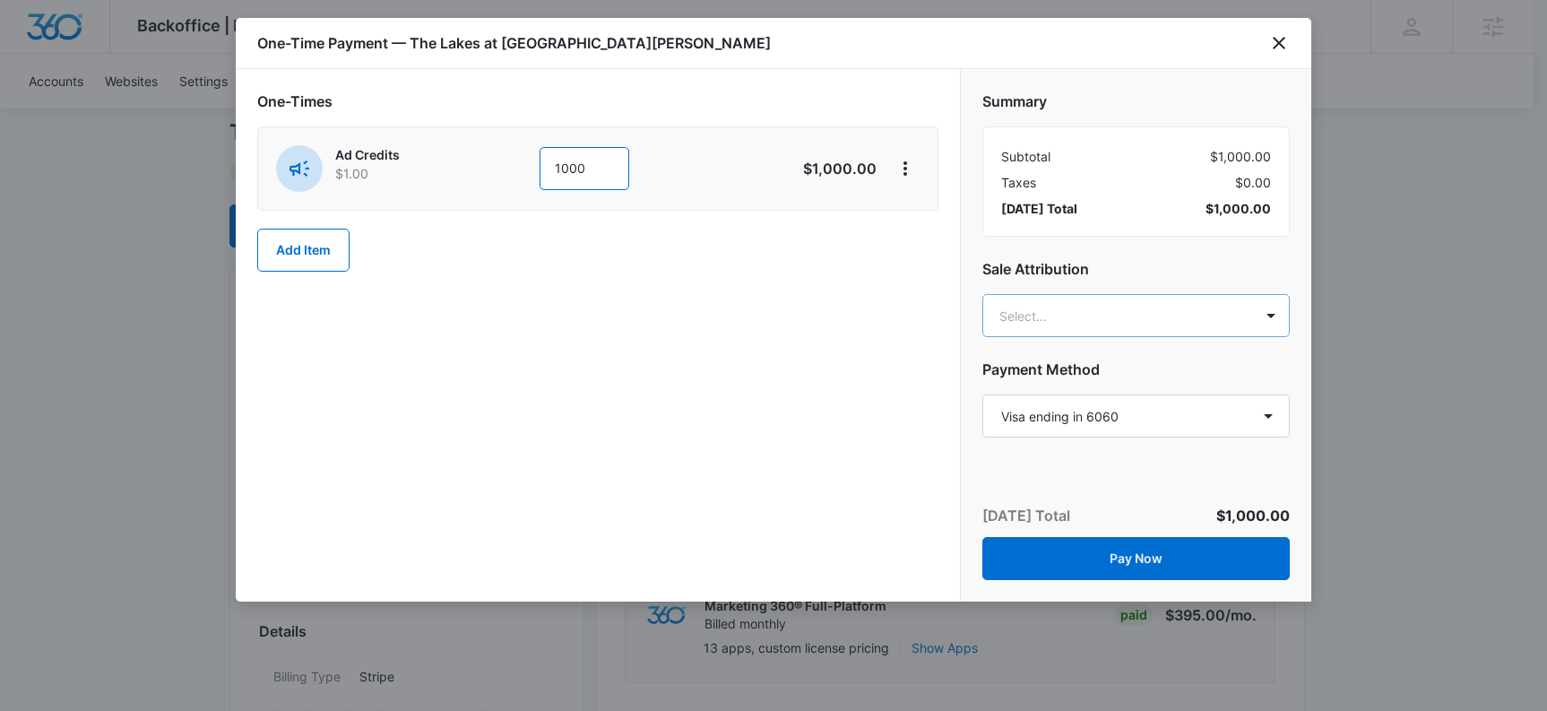
type input "1000"
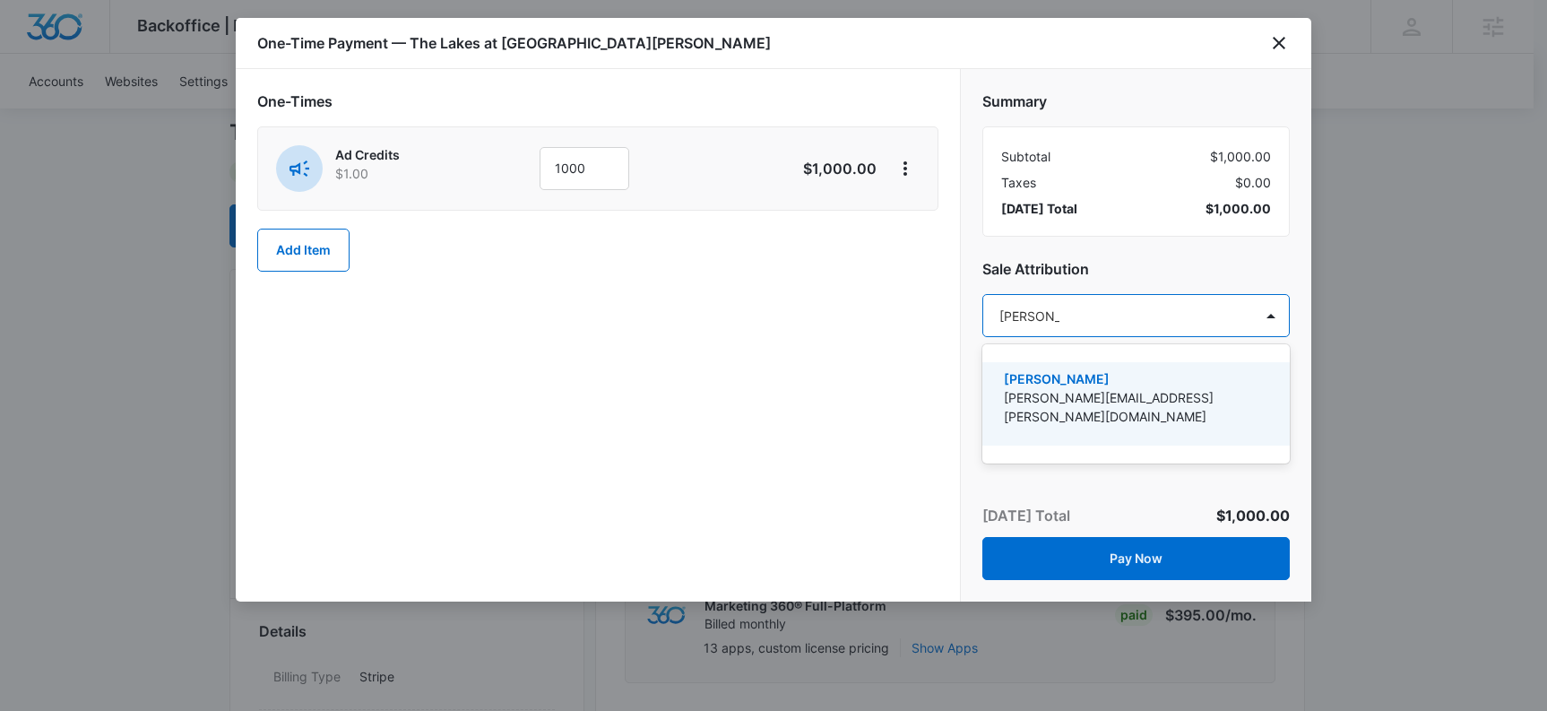
type input "[PERSON_NAME]"
click at [1068, 379] on p "[PERSON_NAME]" at bounding box center [1134, 378] width 261 height 19
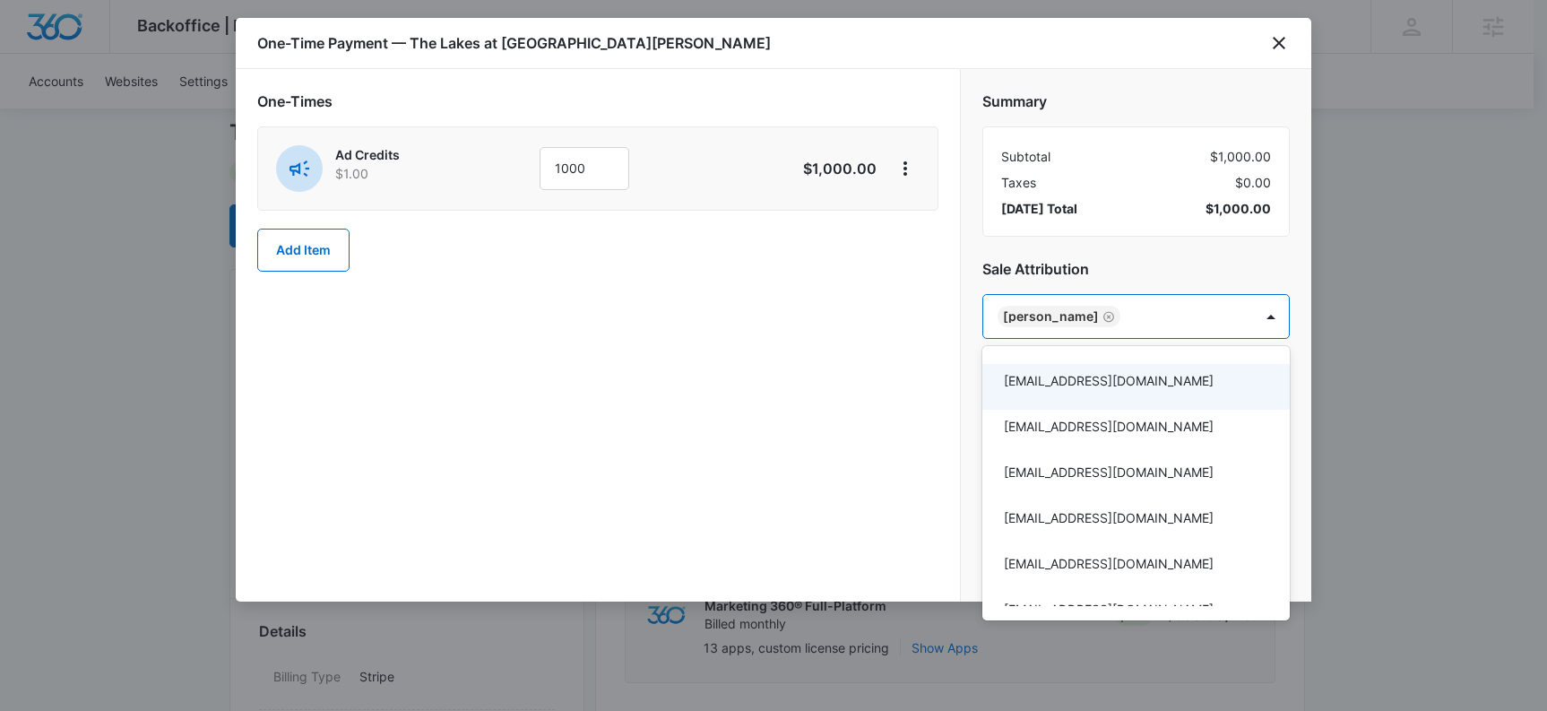
click at [750, 347] on div at bounding box center [773, 355] width 1547 height 711
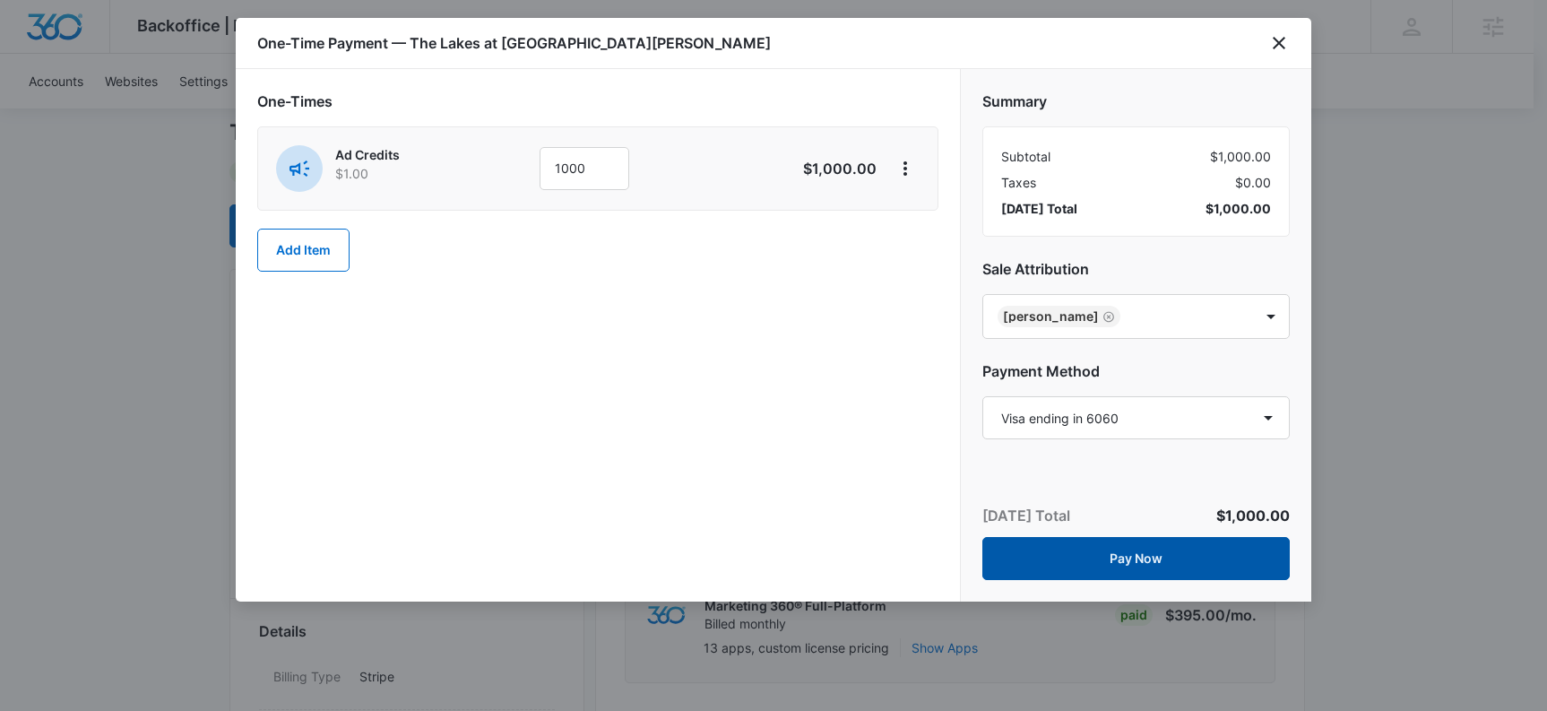
click at [1150, 562] on button "Pay Now" at bounding box center [1137, 558] width 308 height 43
